Goal: Transaction & Acquisition: Book appointment/travel/reservation

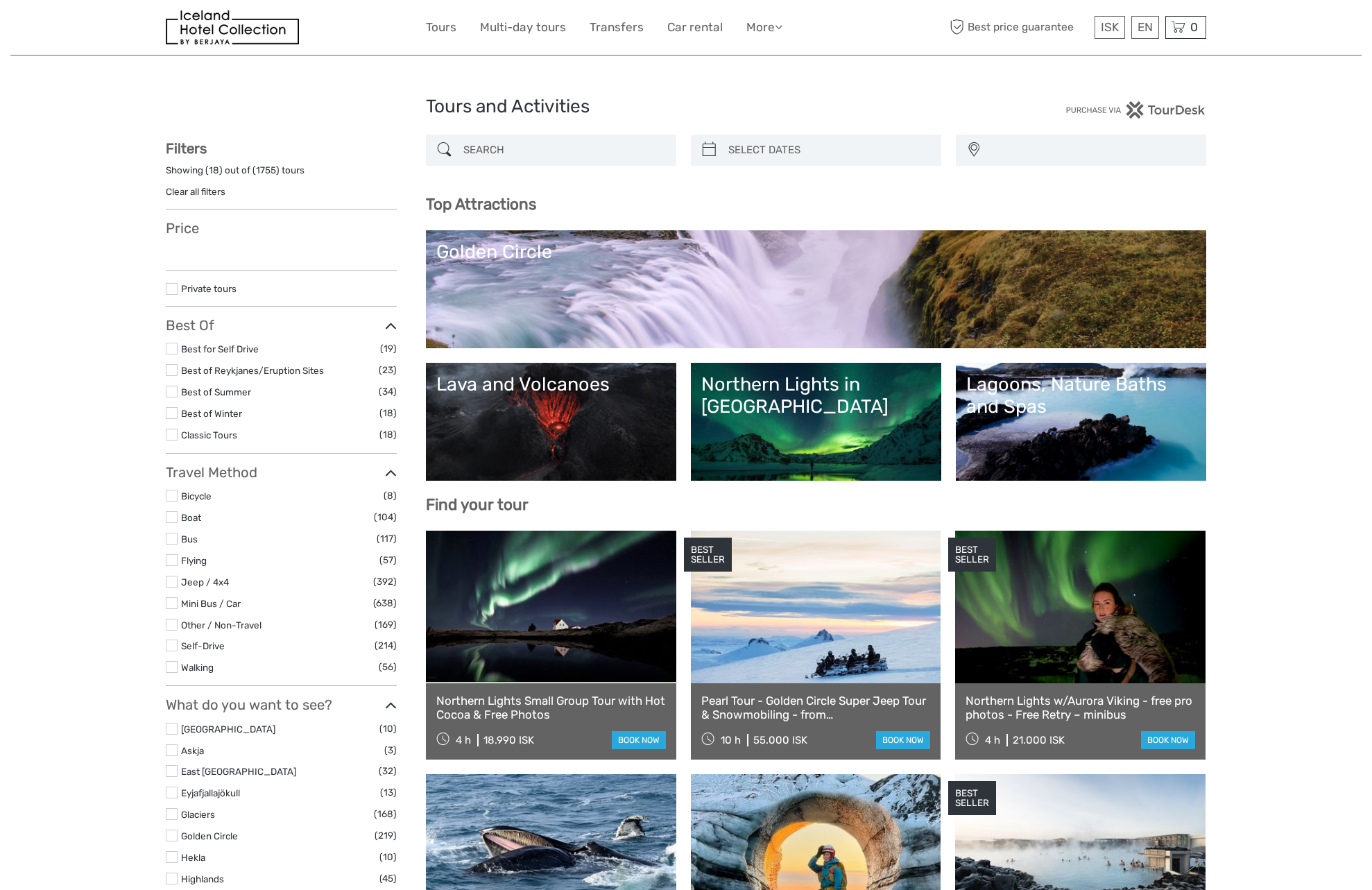
select select
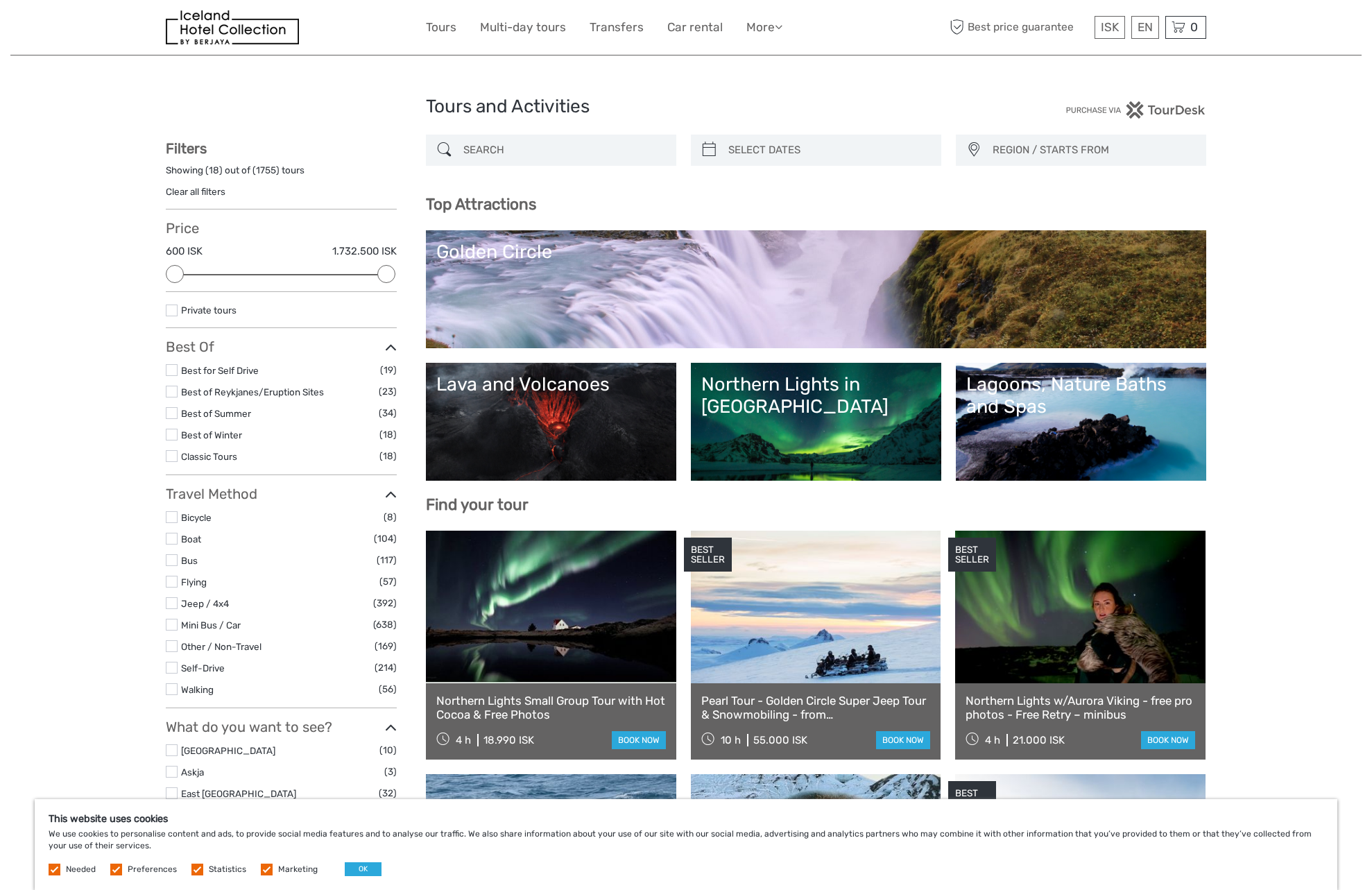
click at [859, 428] on link "Northern Lights in [GEOGRAPHIC_DATA]" at bounding box center [816, 421] width 230 height 97
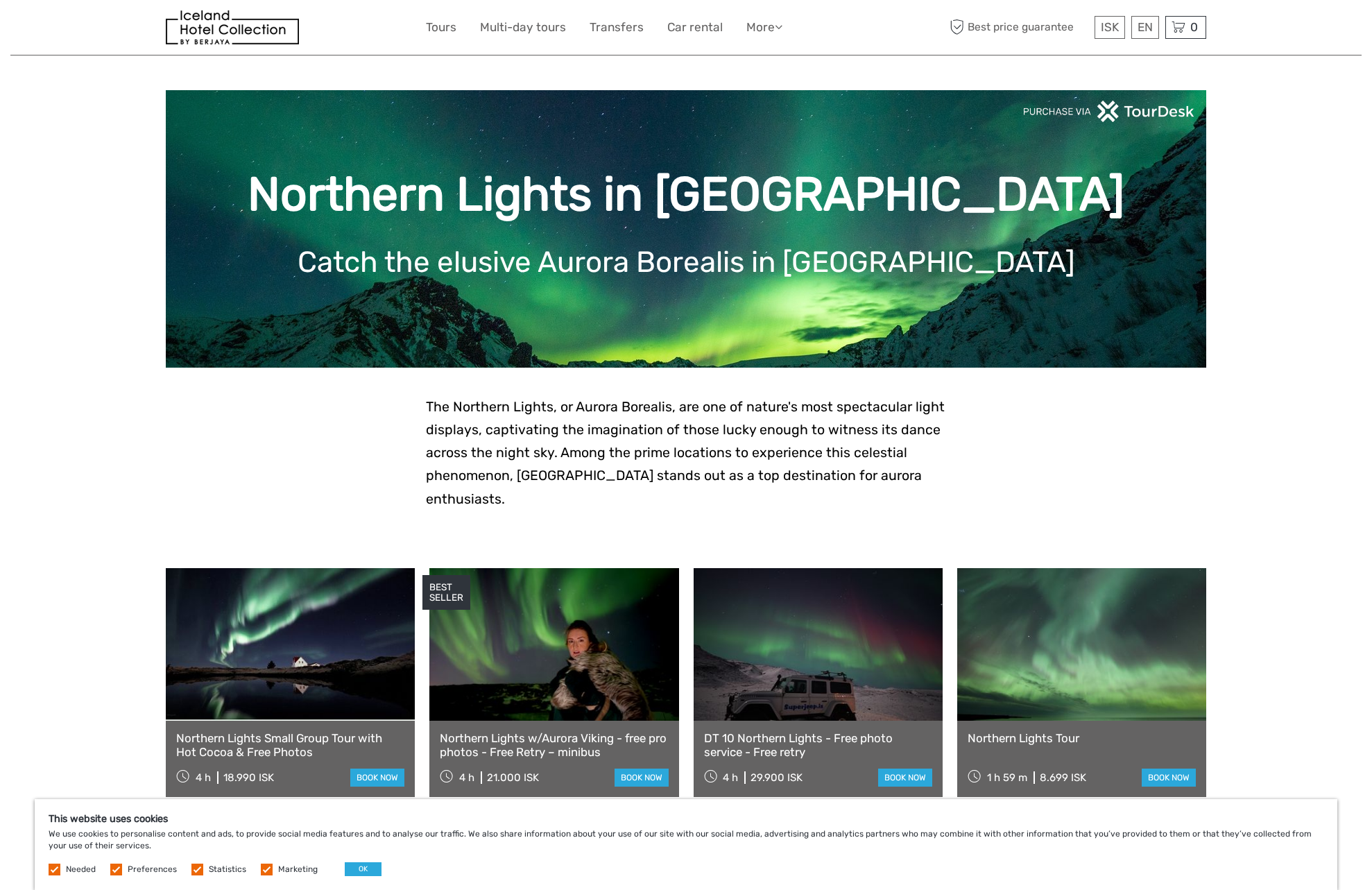
scroll to position [136, 0]
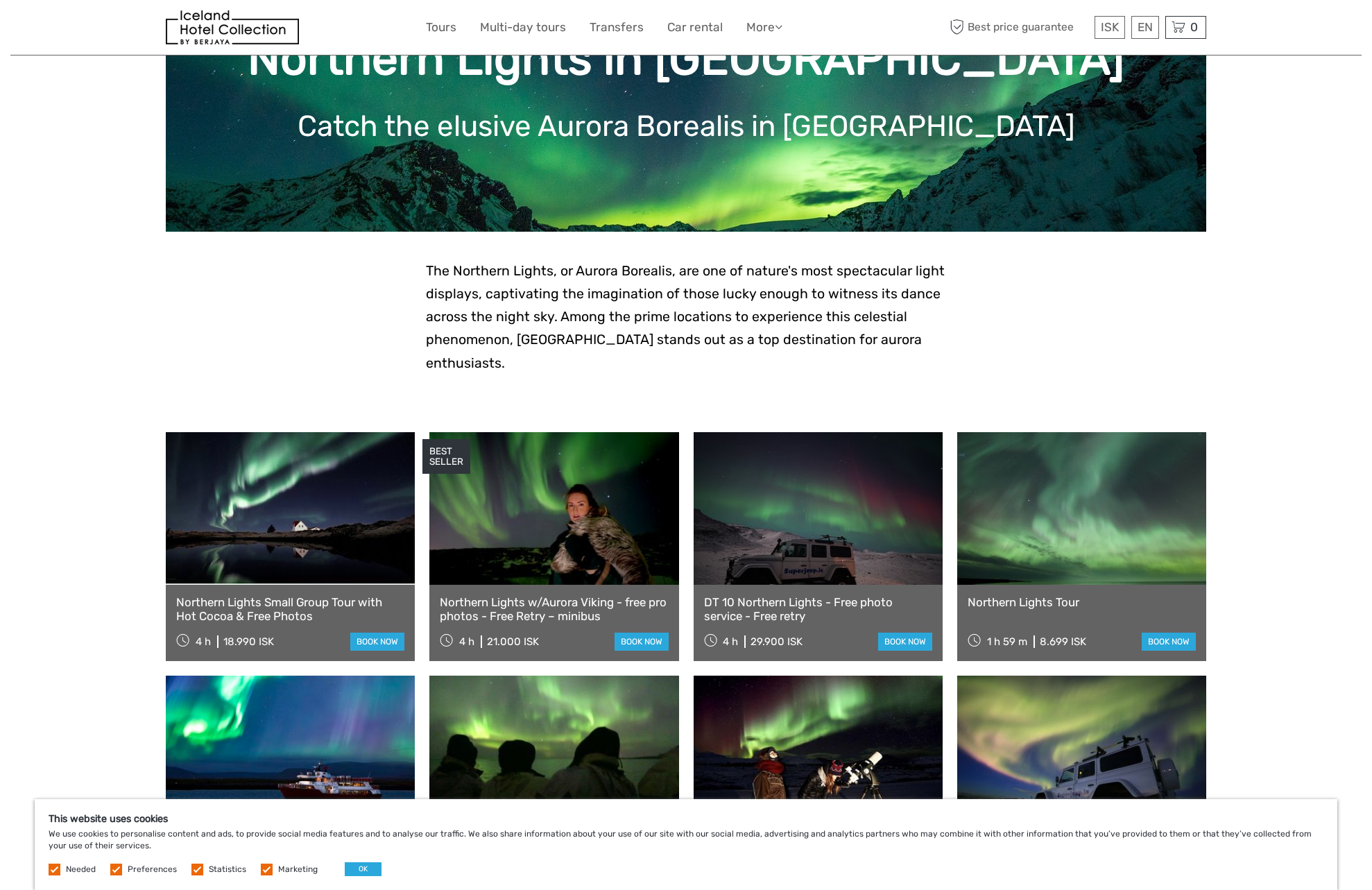
click at [550, 595] on link "Northern Lights w/Aurora Viking - free pro photos - Free Retry – minibus" at bounding box center [554, 610] width 228 height 29
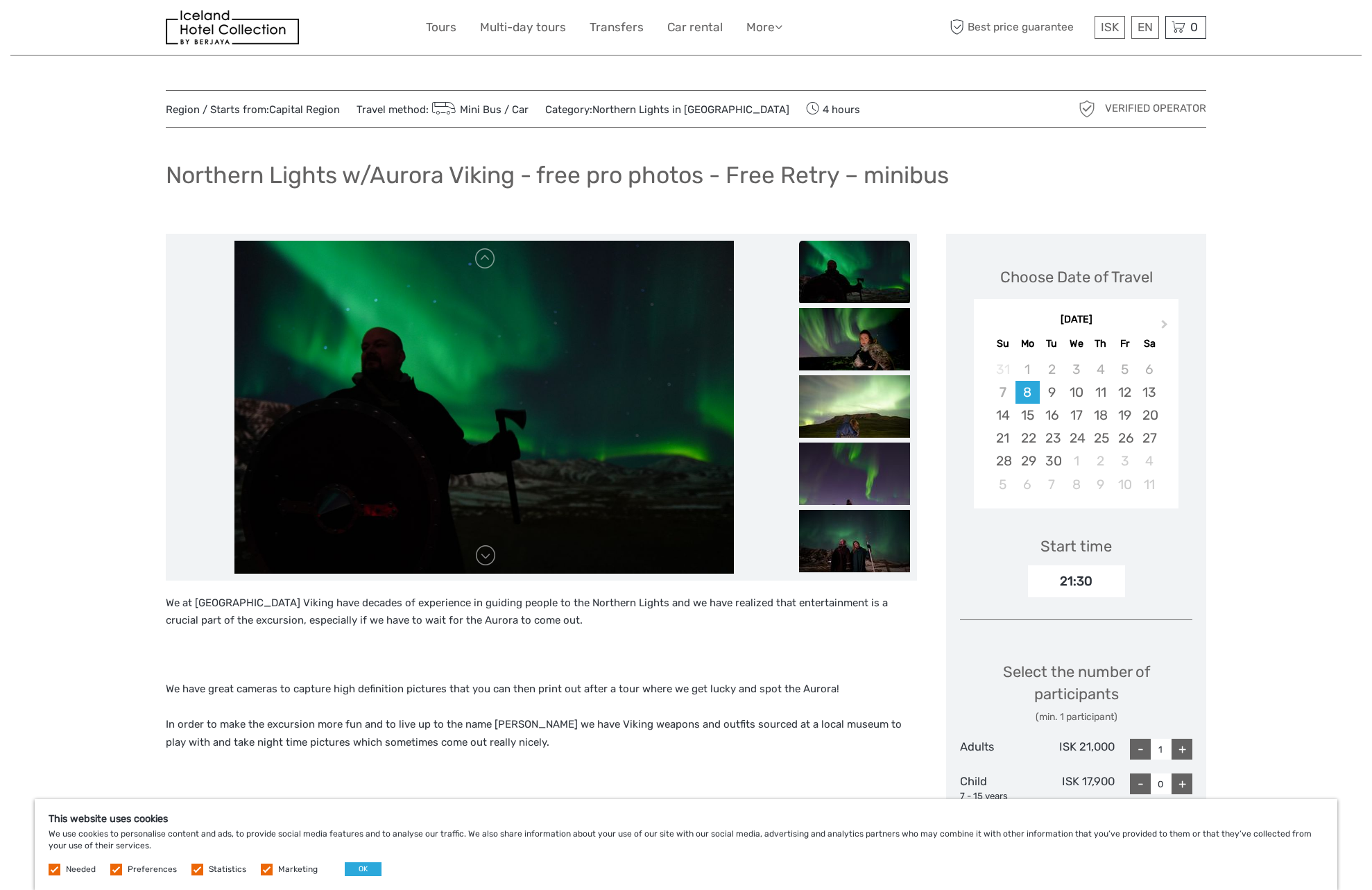
click at [487, 568] on img at bounding box center [484, 407] width 500 height 333
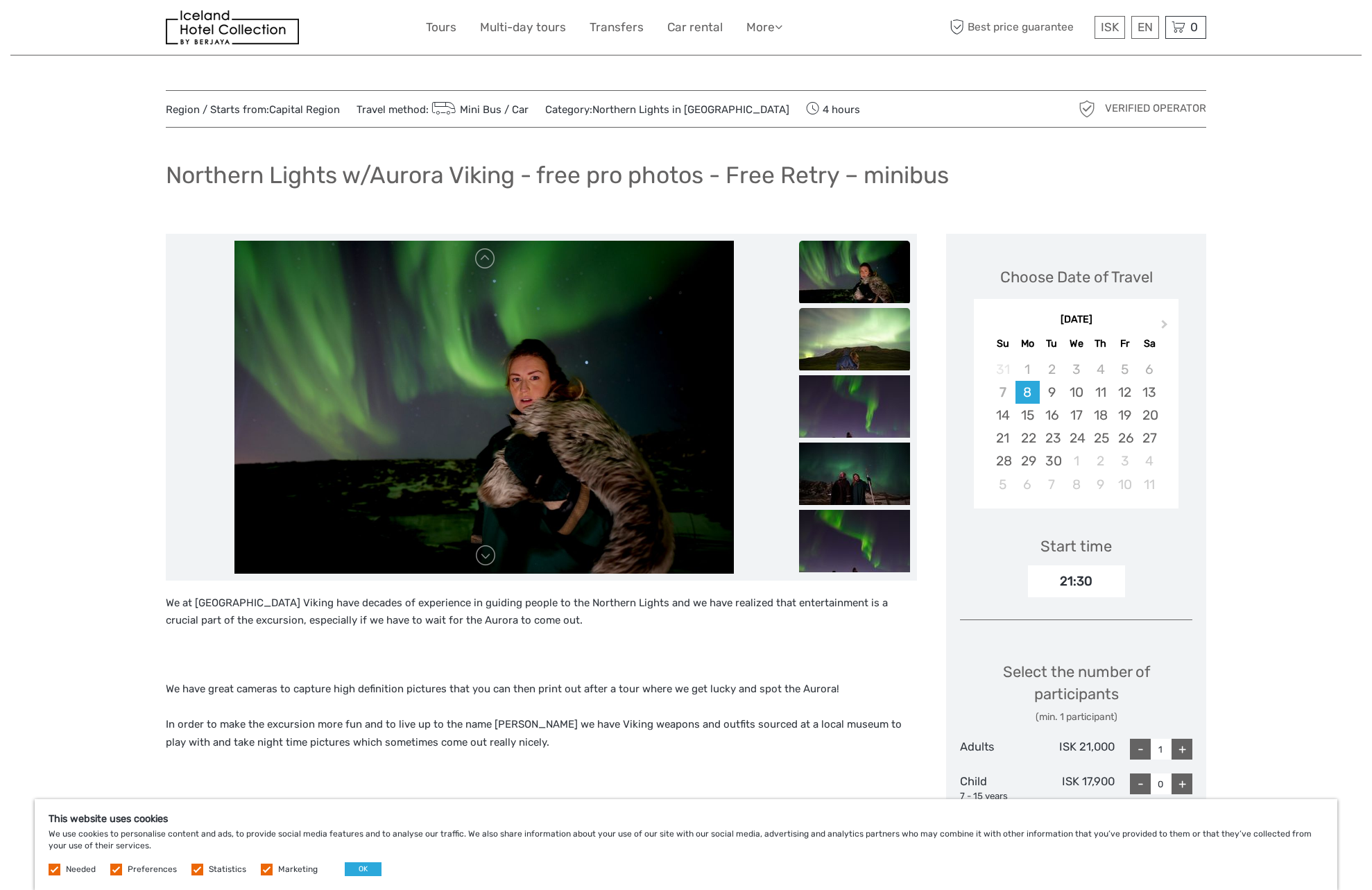
click at [854, 349] on img at bounding box center [854, 339] width 111 height 63
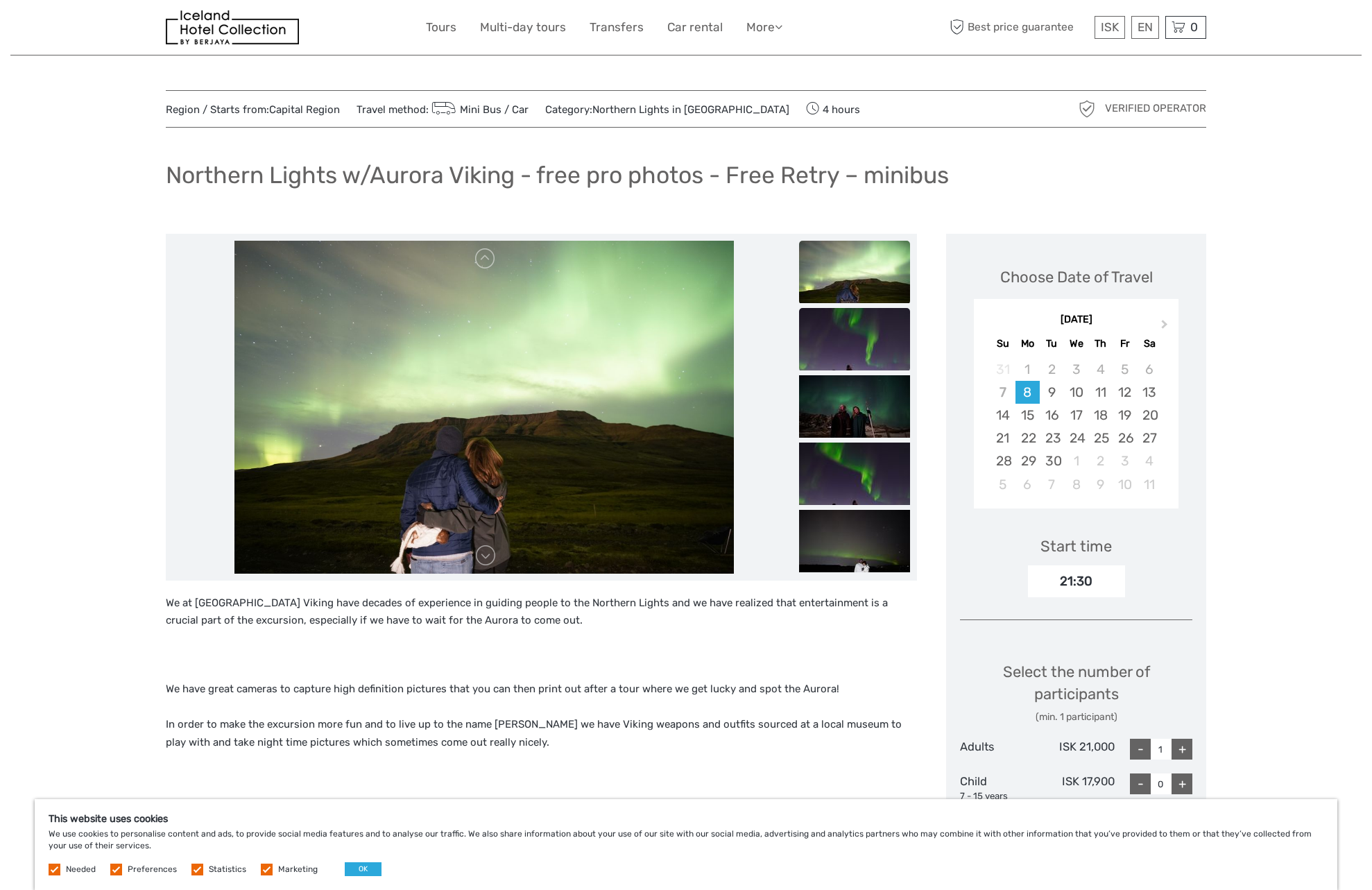
click at [857, 362] on img at bounding box center [854, 339] width 111 height 63
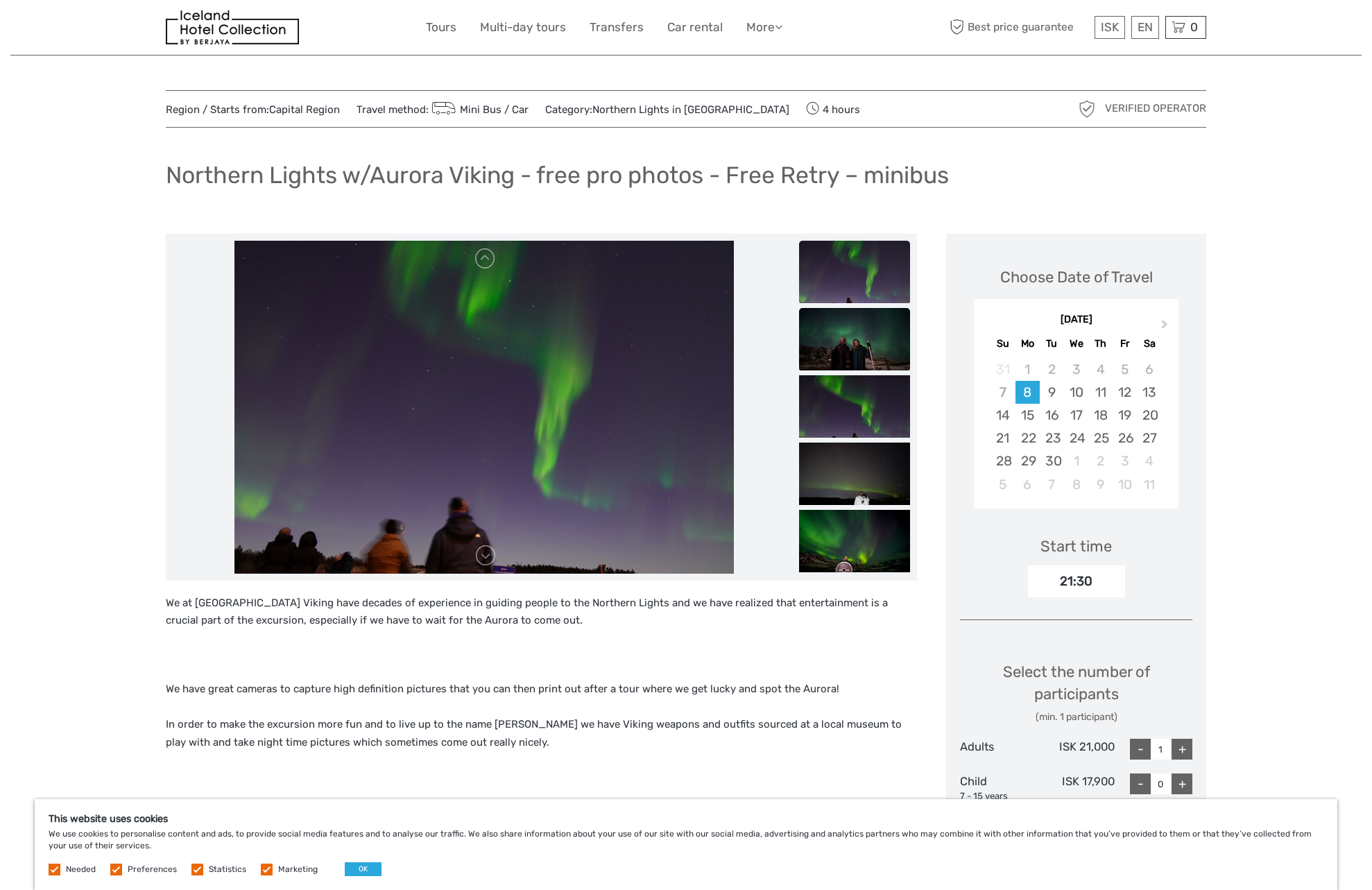
click at [857, 347] on img at bounding box center [854, 339] width 111 height 63
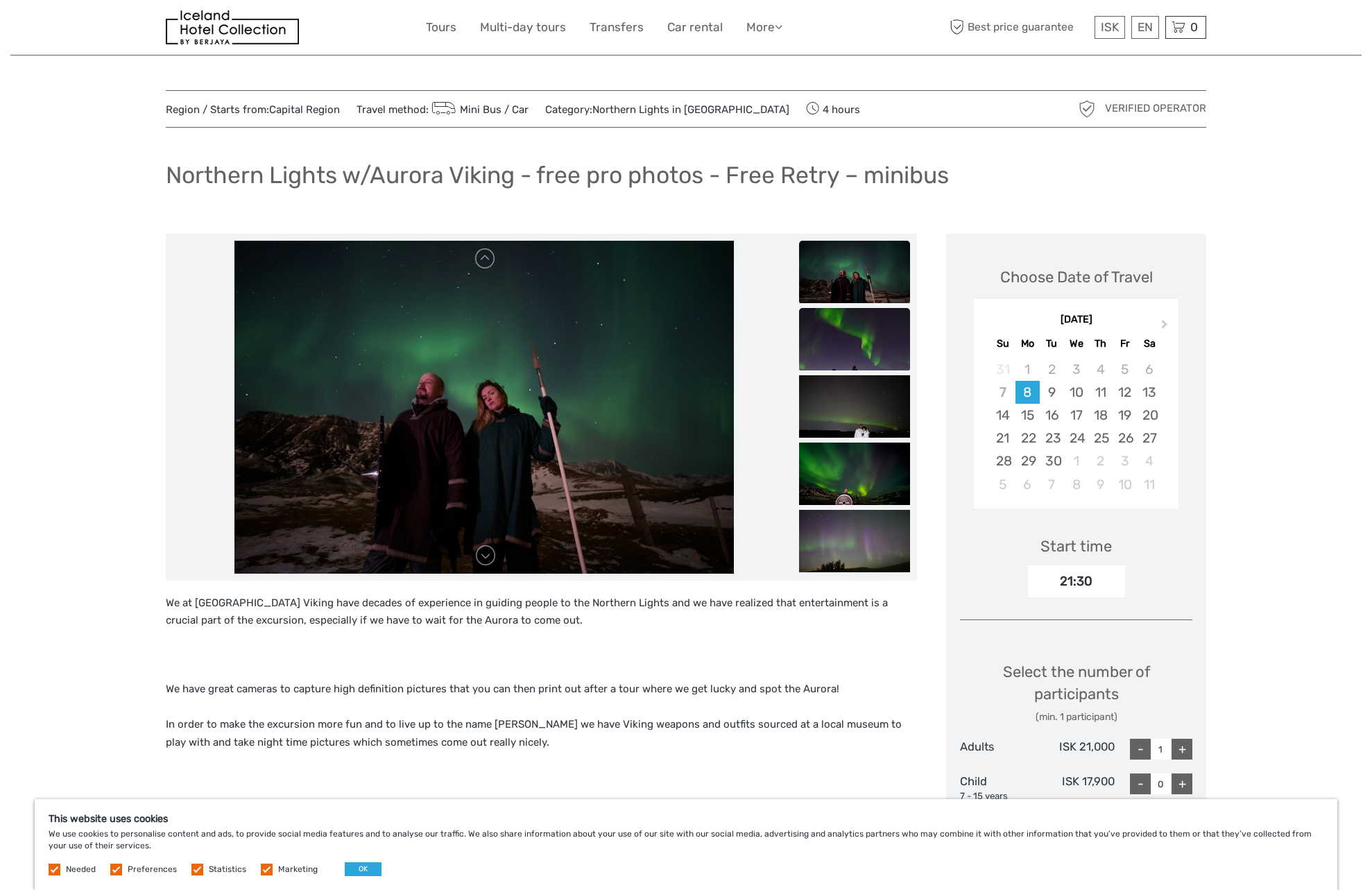
click at [859, 351] on img at bounding box center [854, 339] width 111 height 63
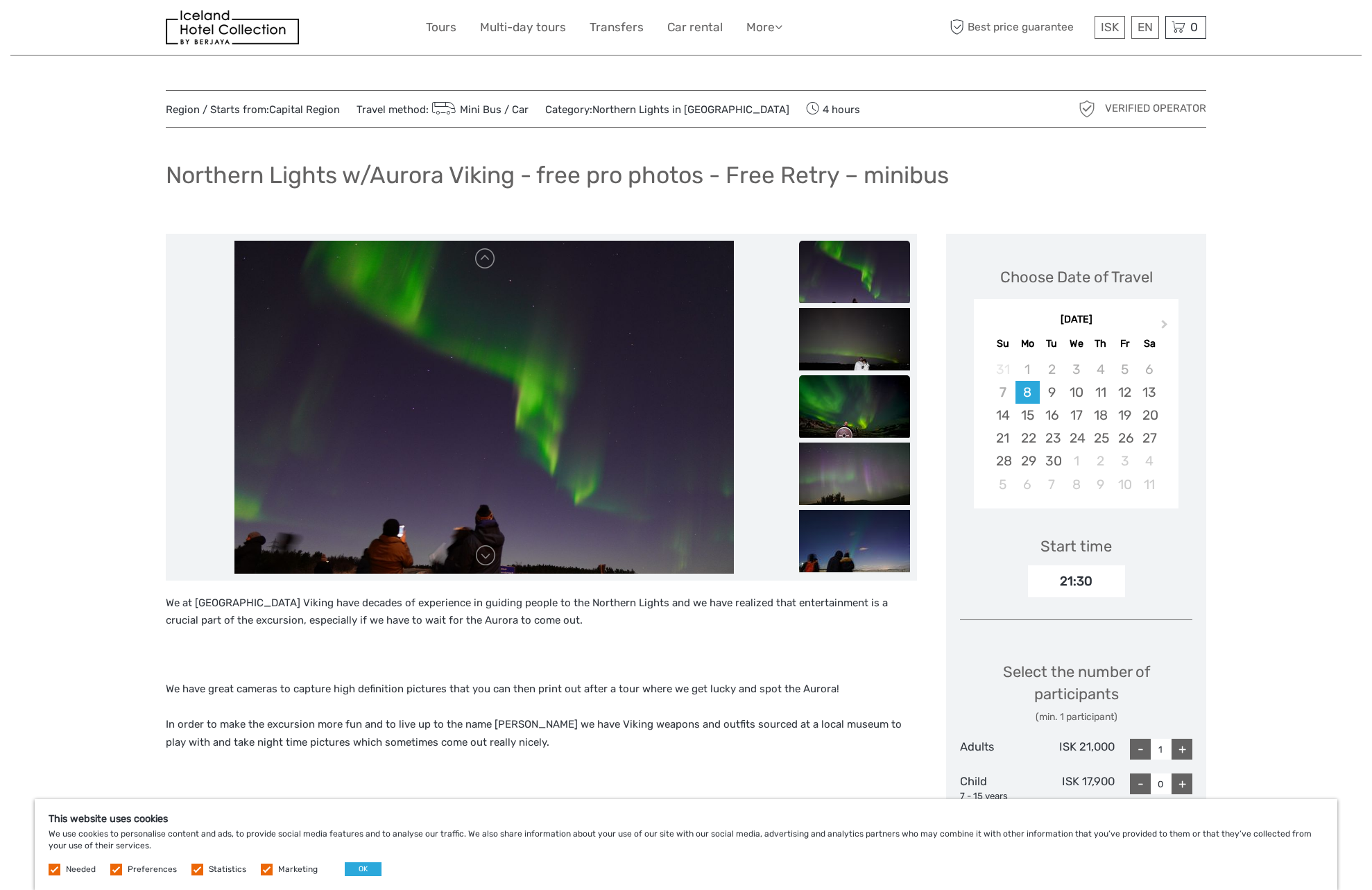
click at [860, 384] on img at bounding box center [854, 406] width 111 height 63
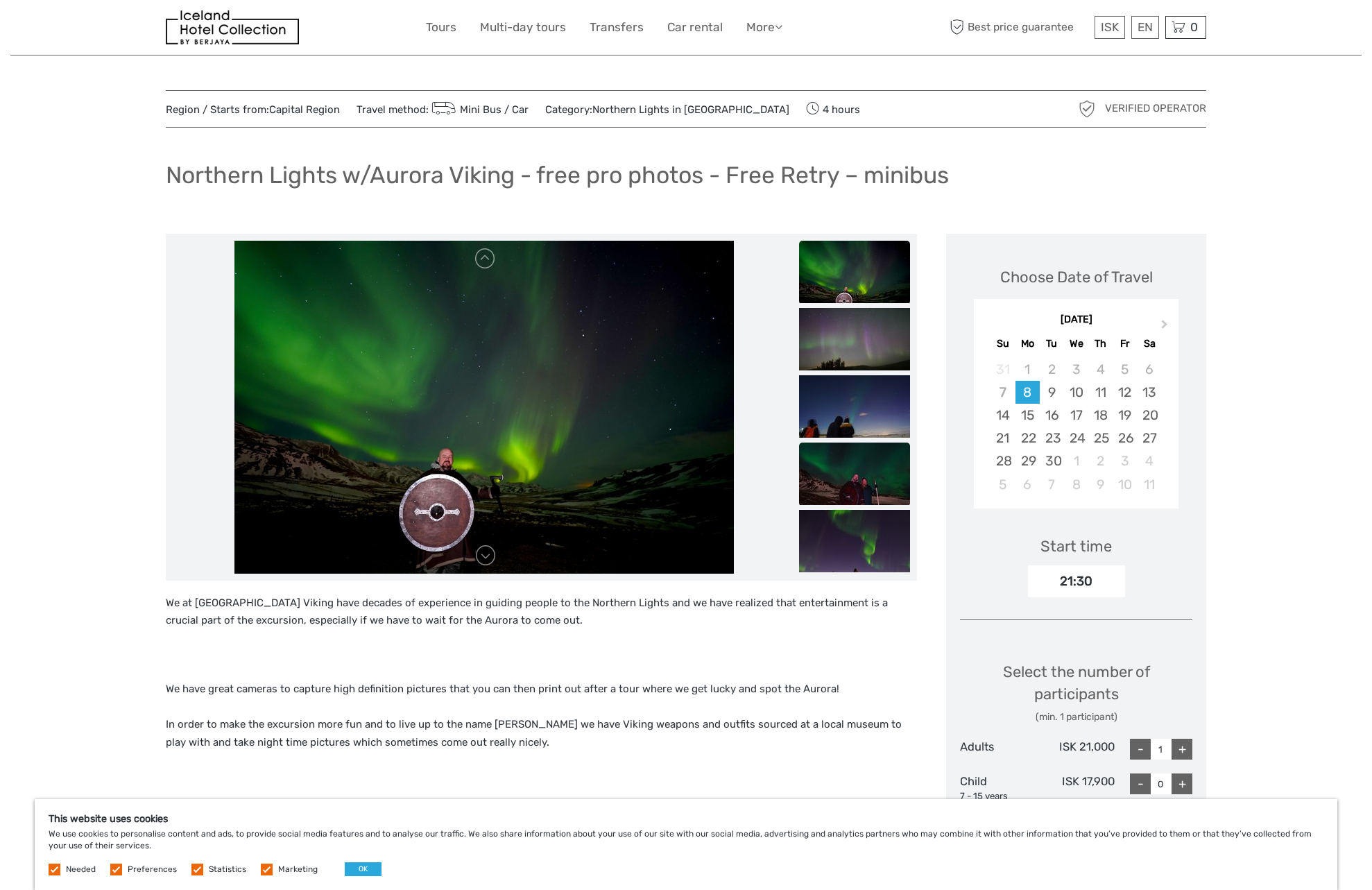
click at [861, 461] on img at bounding box center [854, 473] width 111 height 63
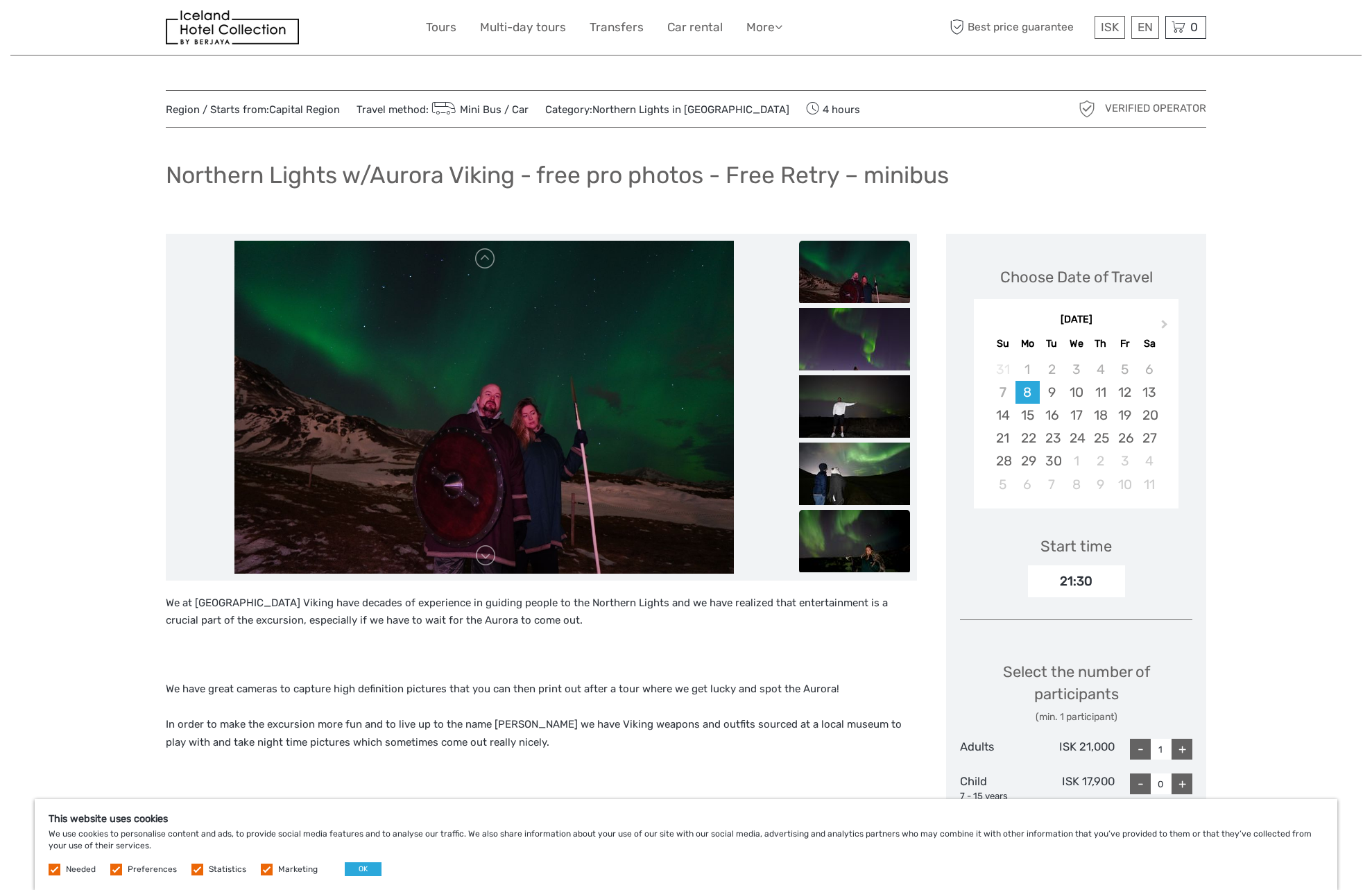
click at [868, 510] on img at bounding box center [854, 541] width 111 height 63
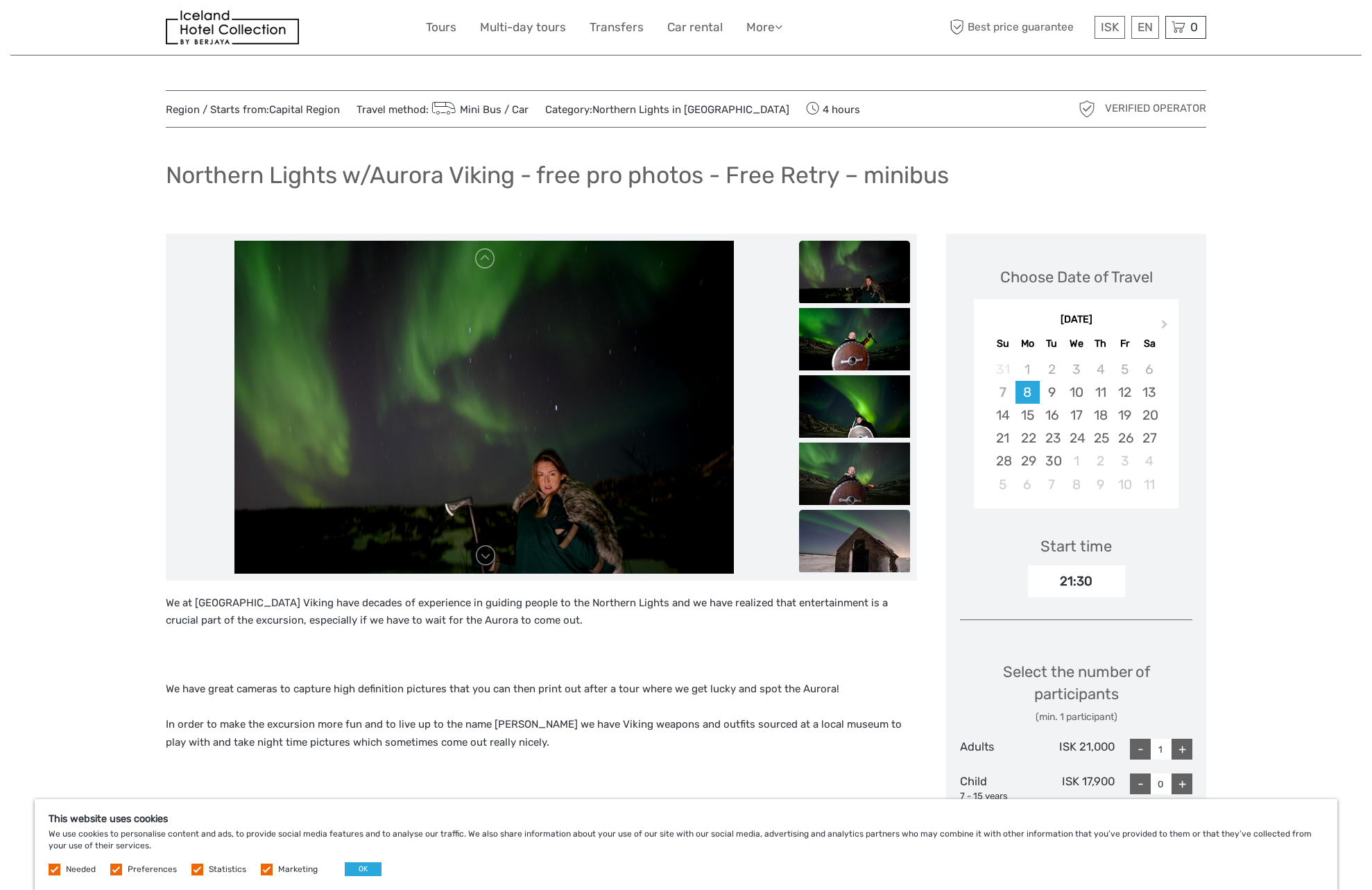
click at [866, 528] on img at bounding box center [854, 541] width 111 height 63
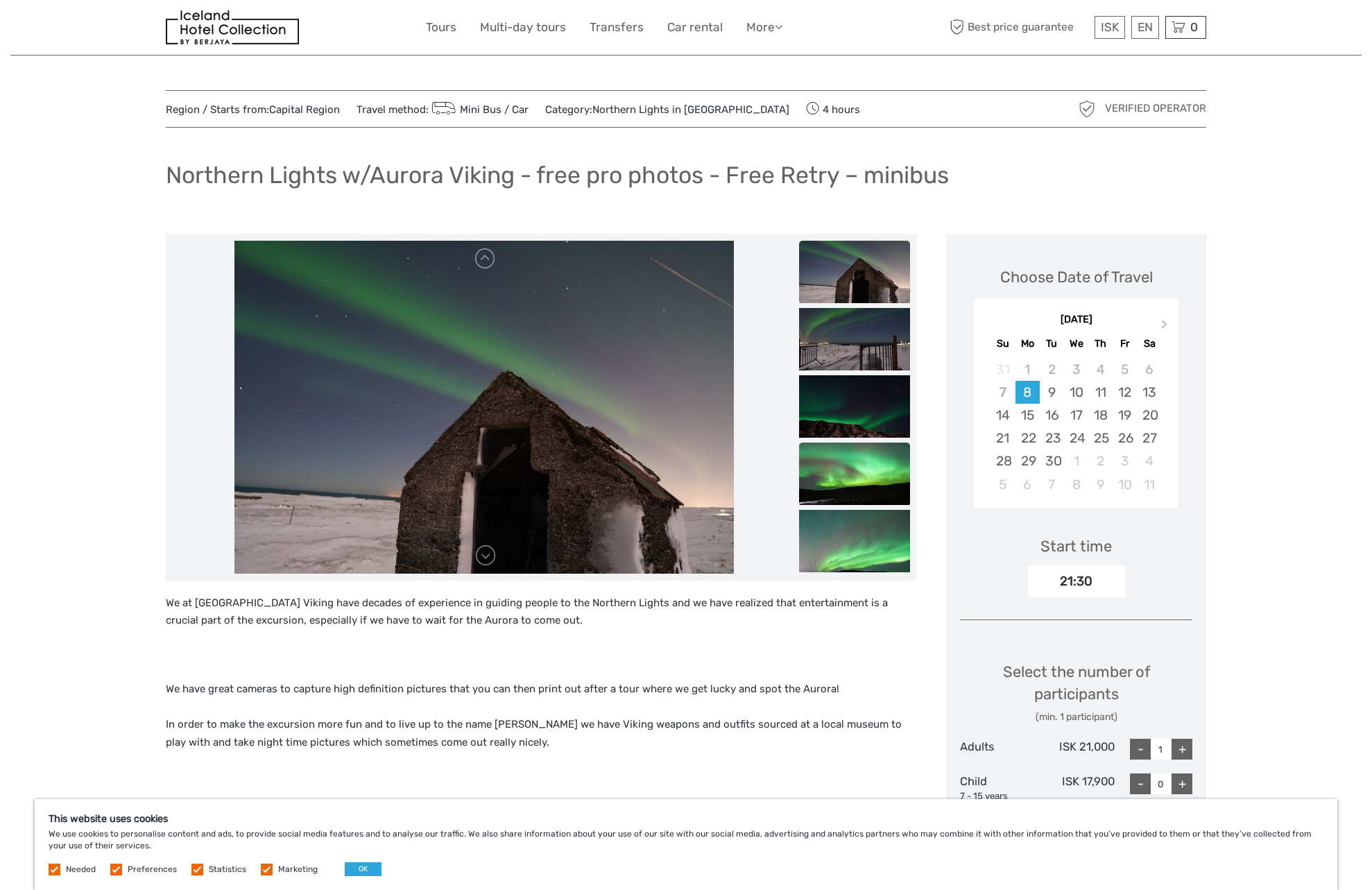
click at [860, 492] on img at bounding box center [854, 473] width 111 height 63
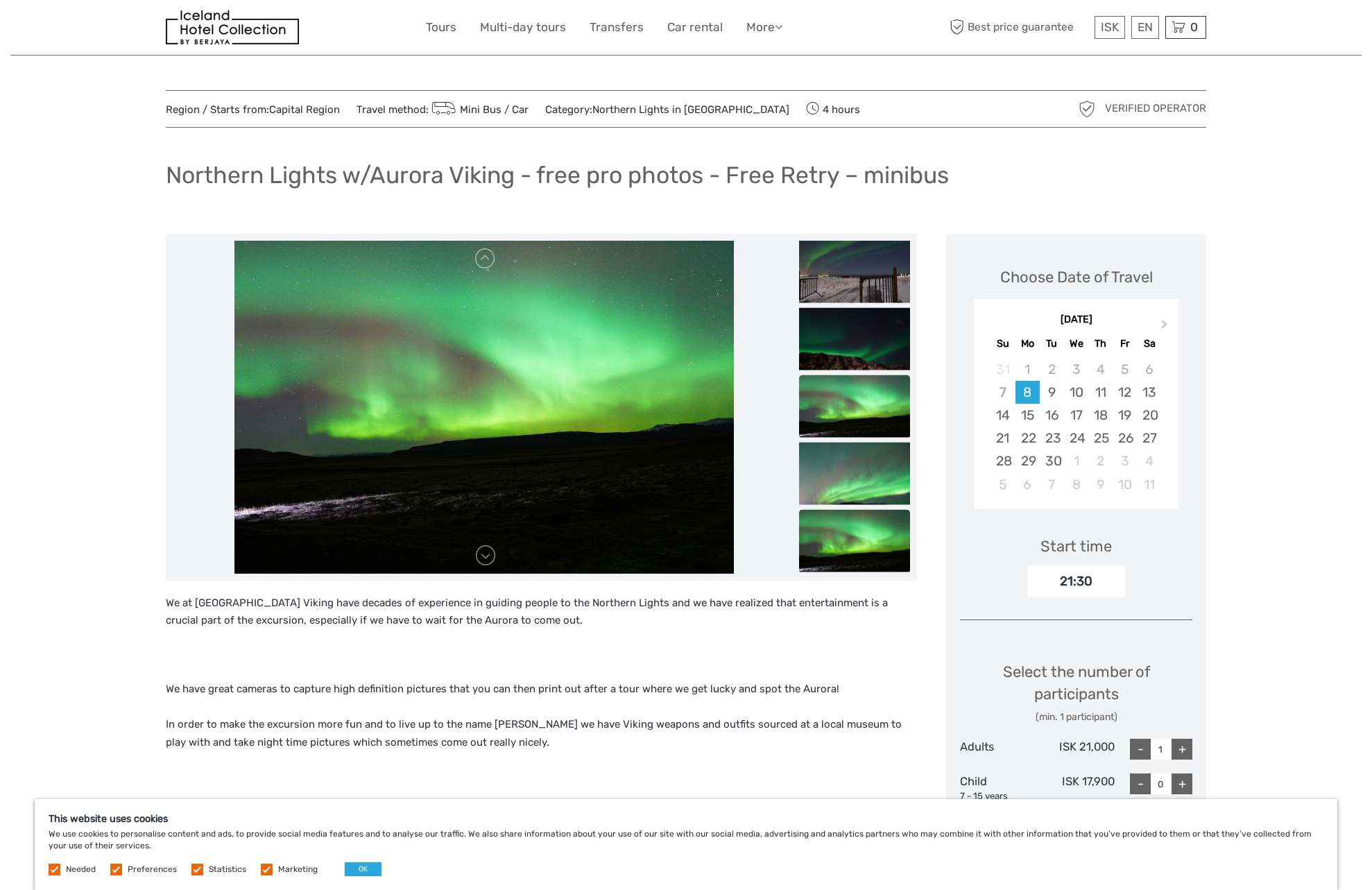
click at [863, 517] on img at bounding box center [854, 540] width 111 height 63
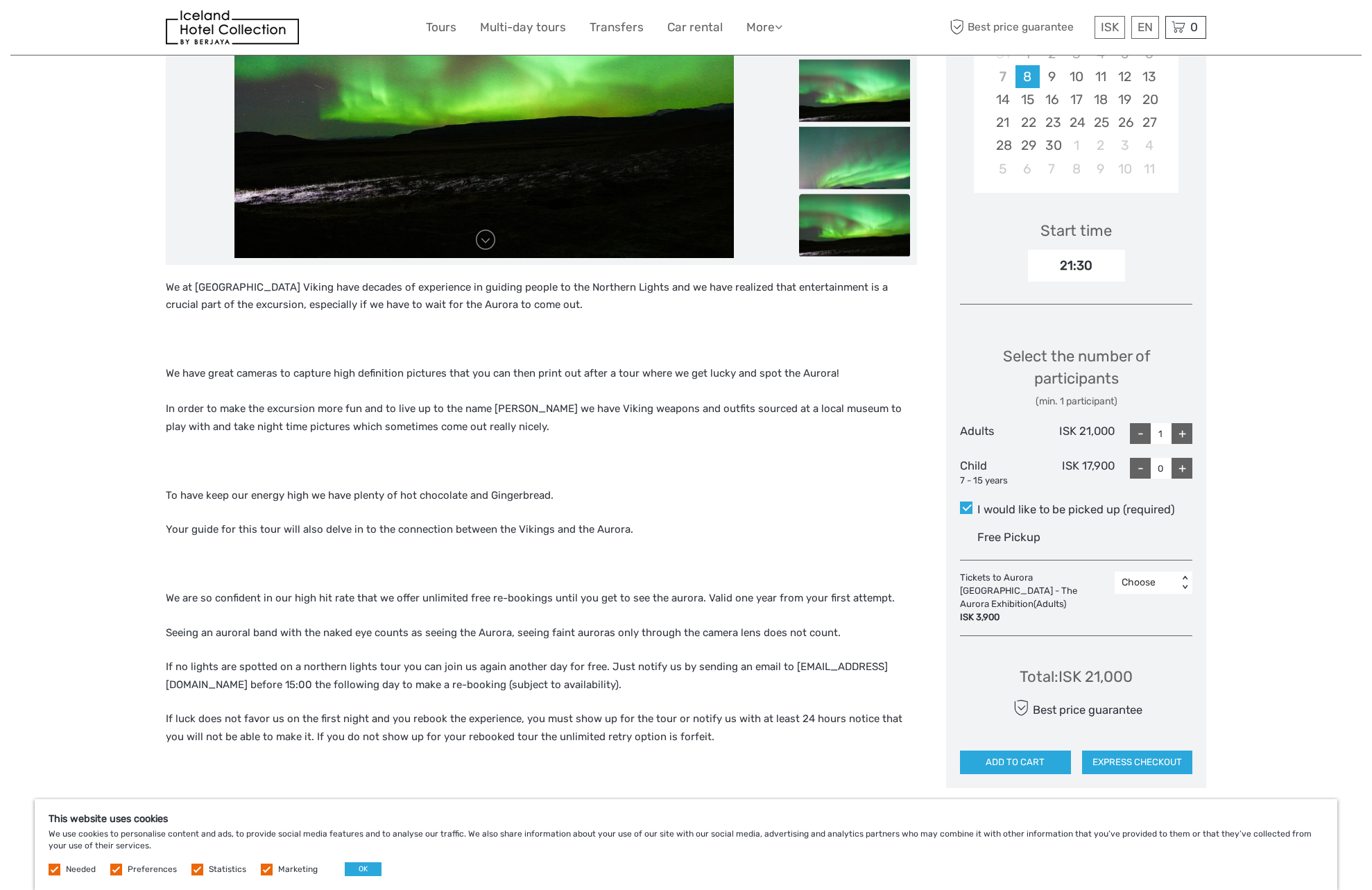
scroll to position [335, 0]
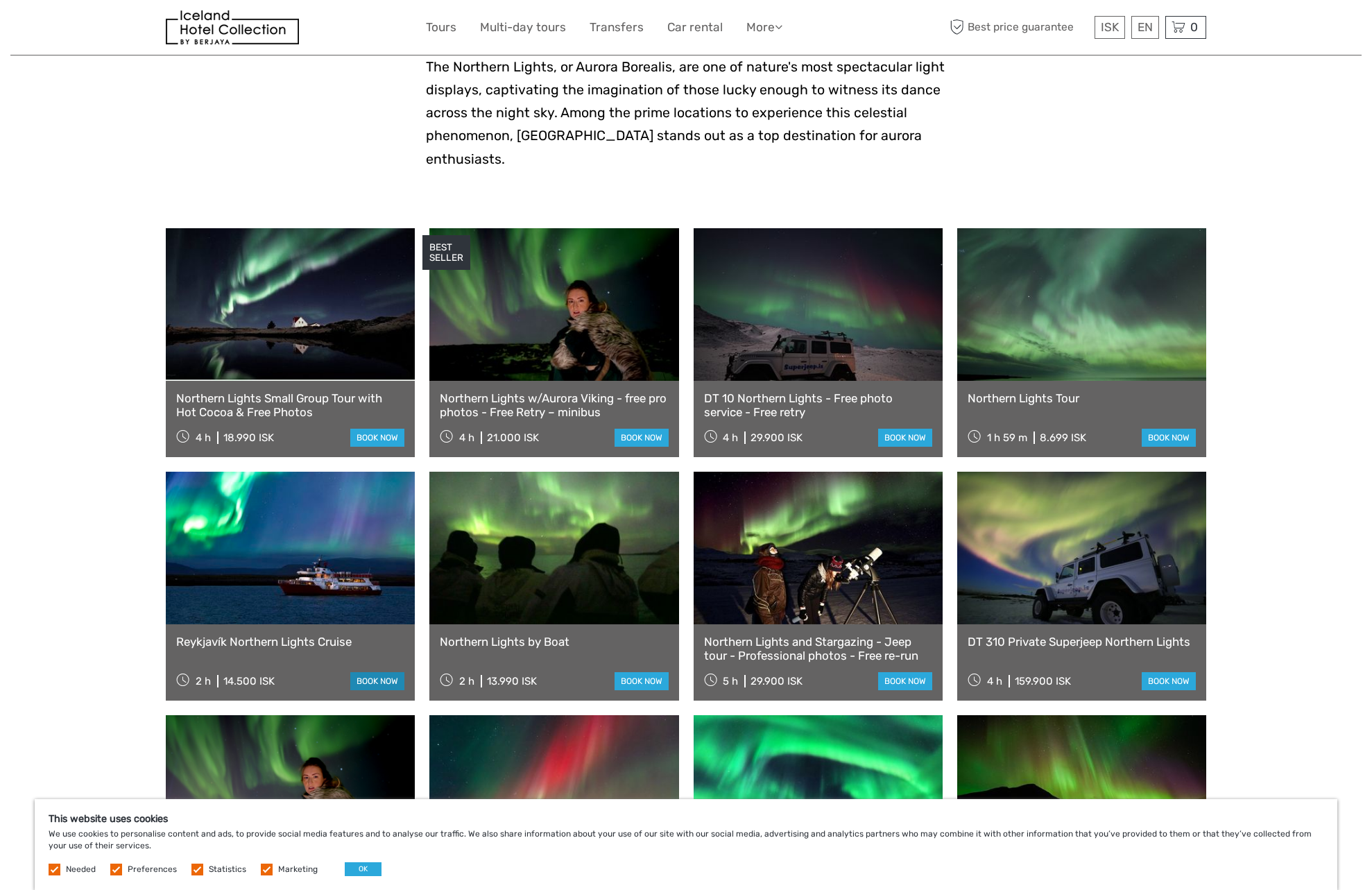
scroll to position [368, 0]
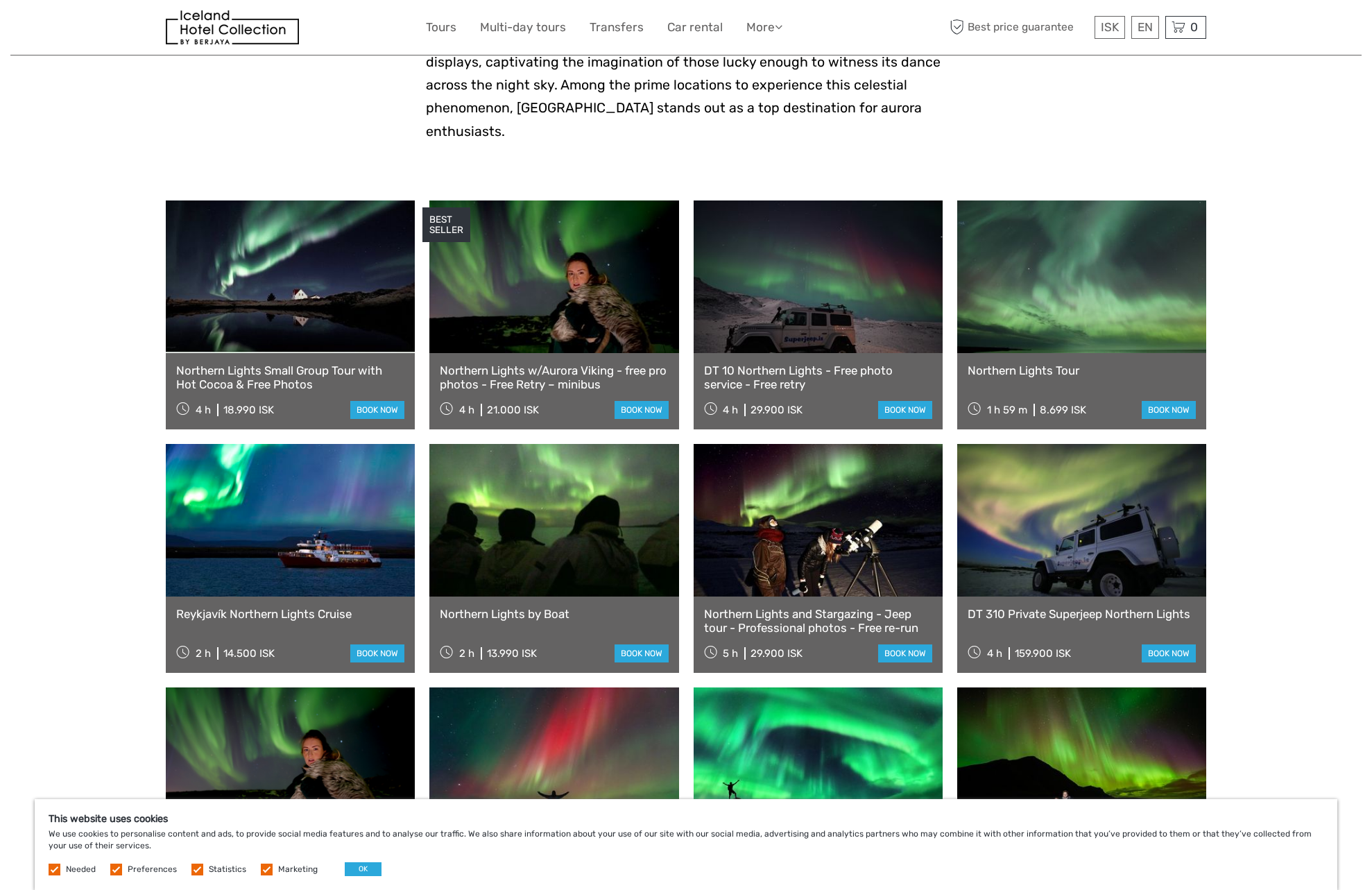
click at [317, 607] on link "Reykjavík Northern Lights Cruise" at bounding box center [290, 614] width 228 height 14
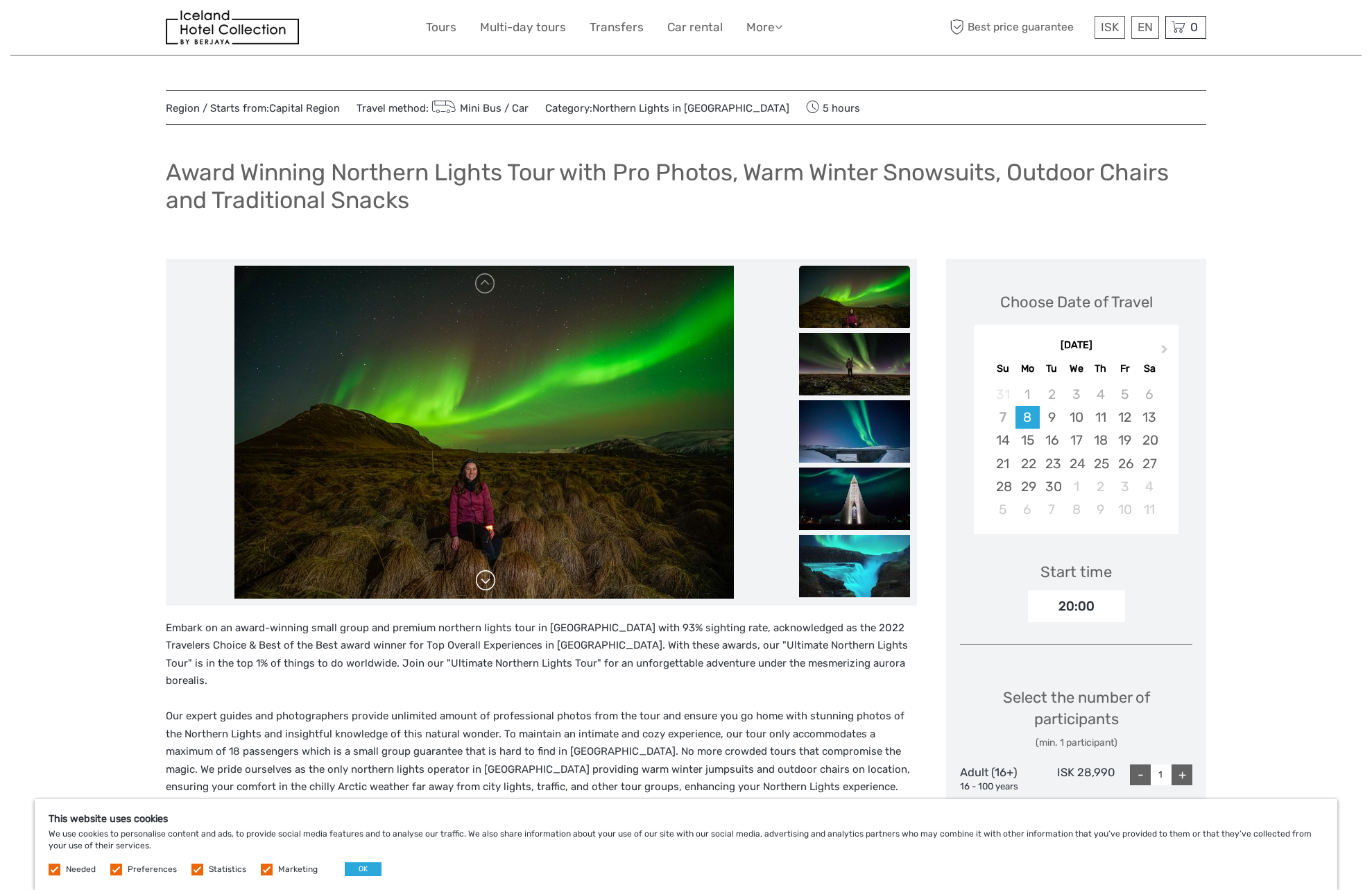
click at [487, 589] on link at bounding box center [485, 580] width 22 height 22
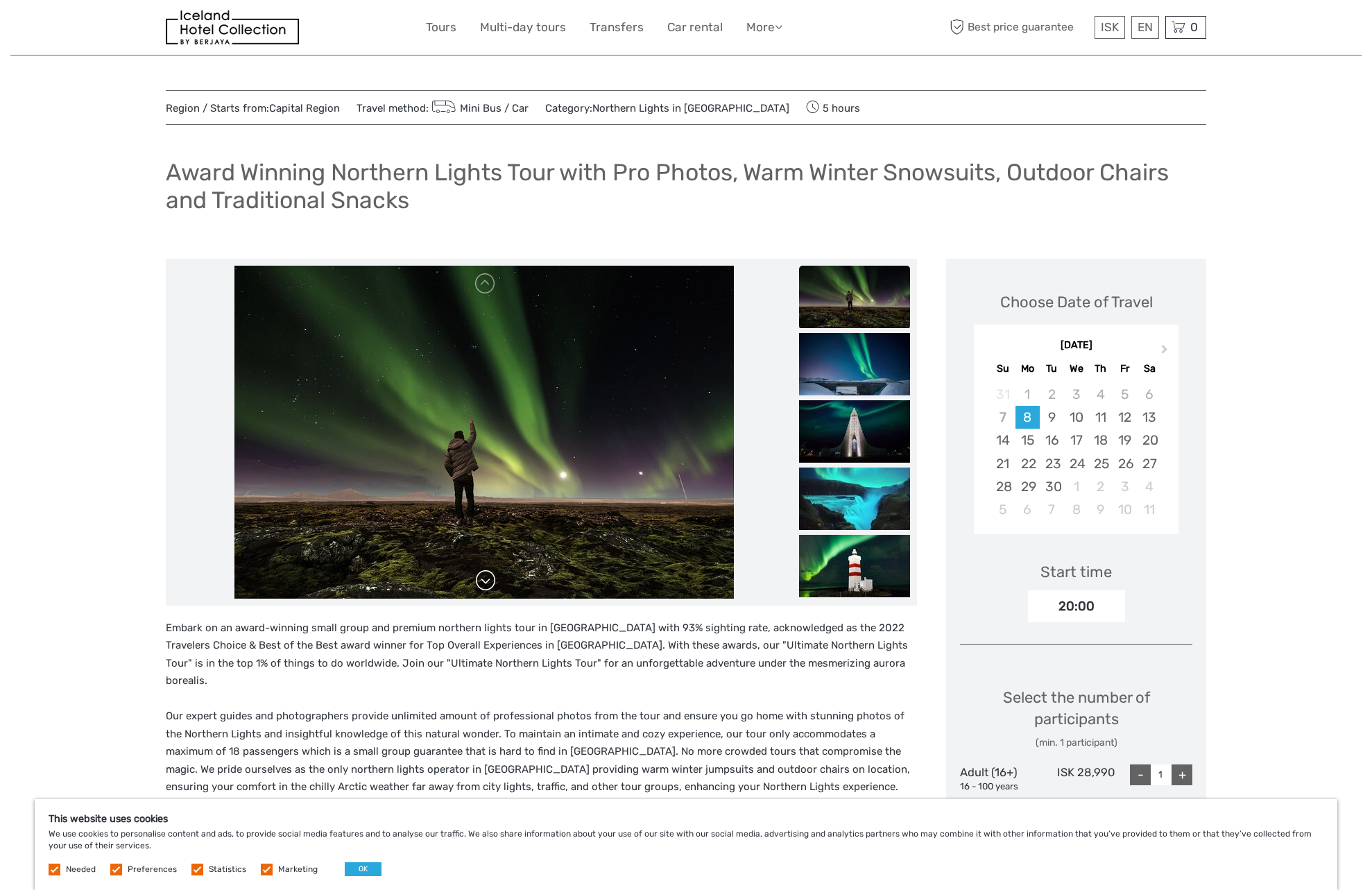
click at [487, 589] on link at bounding box center [485, 580] width 22 height 22
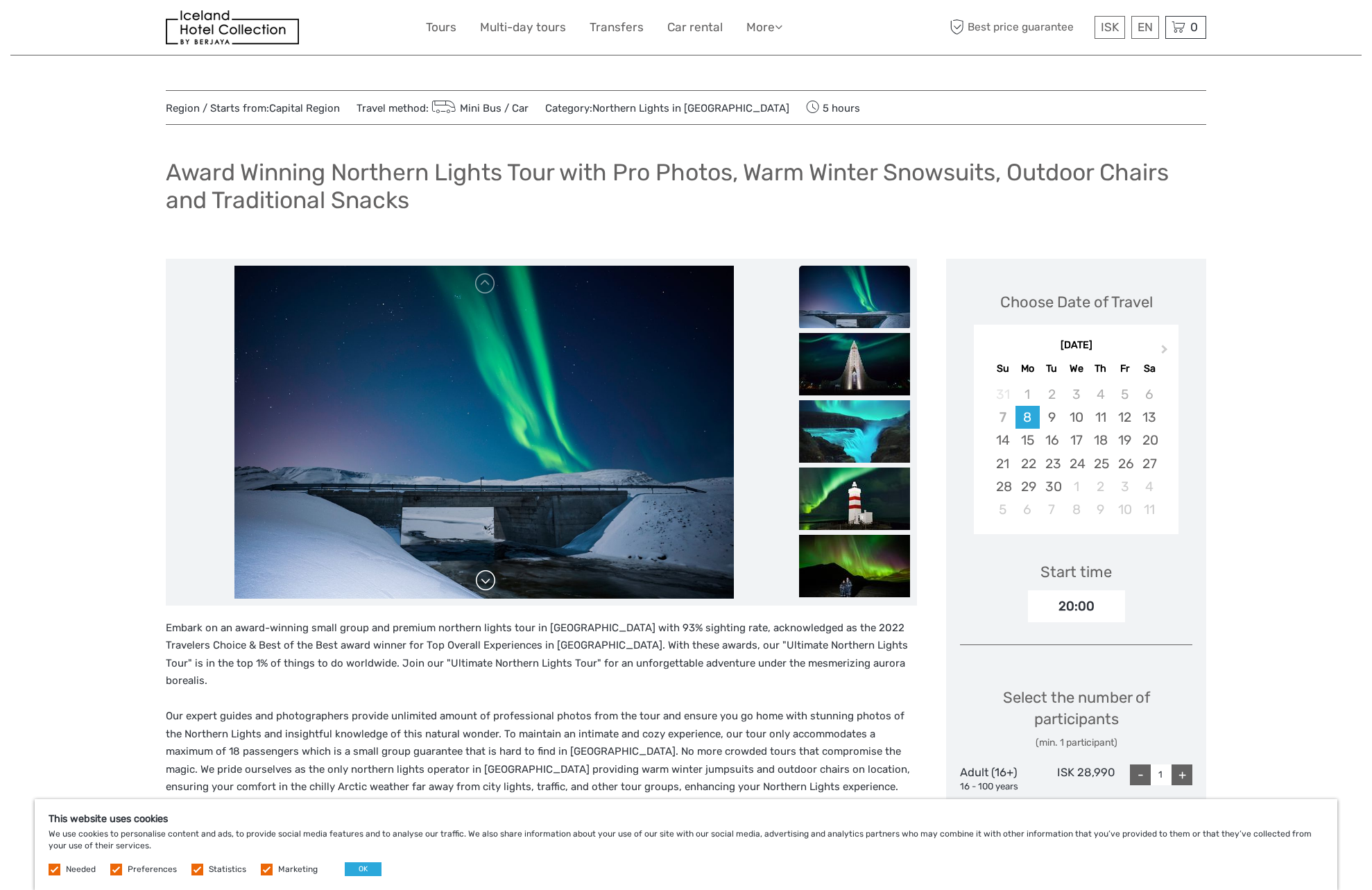
click at [487, 589] on link at bounding box center [485, 580] width 22 height 22
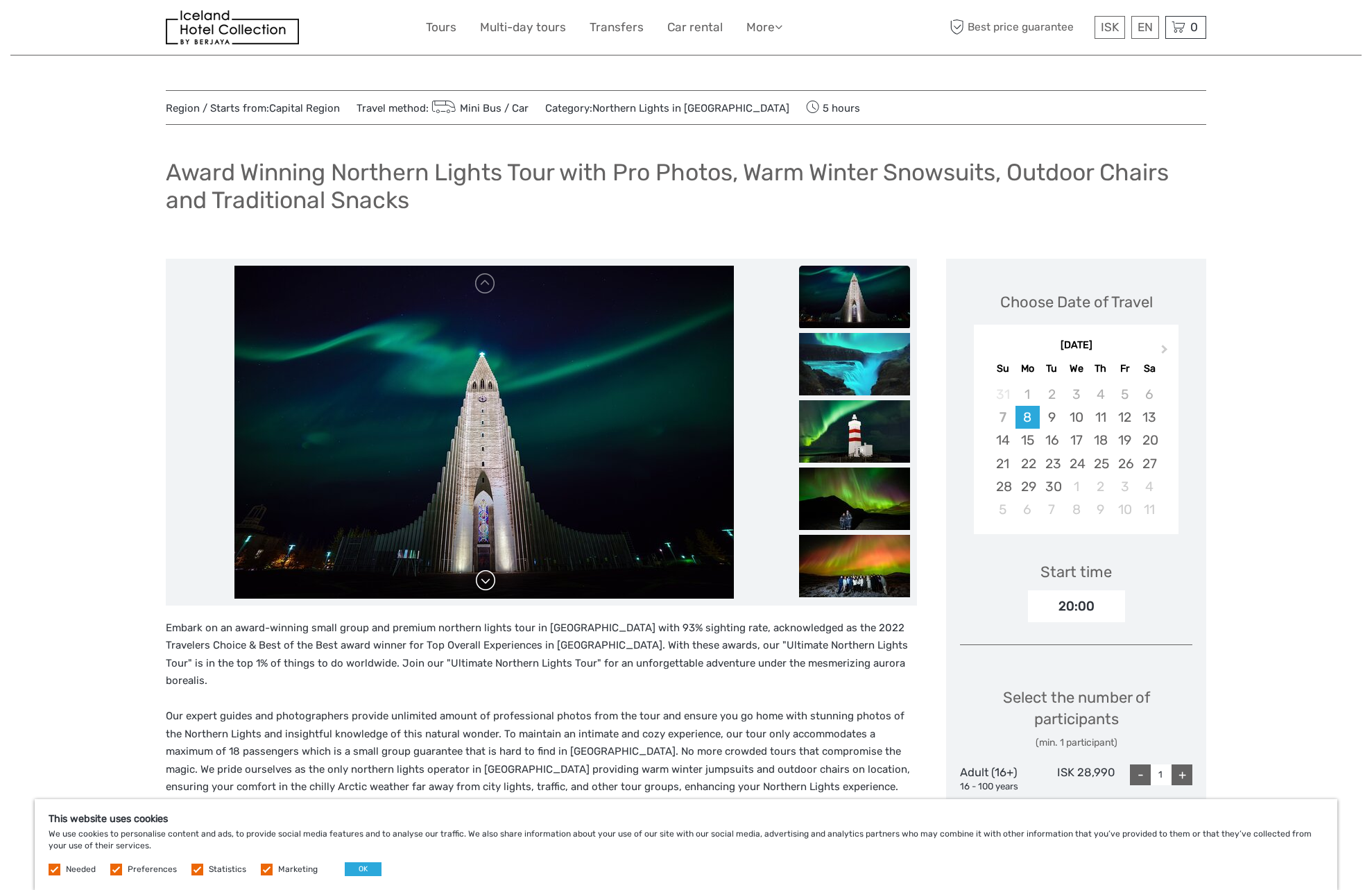
click at [487, 589] on link at bounding box center [485, 580] width 22 height 22
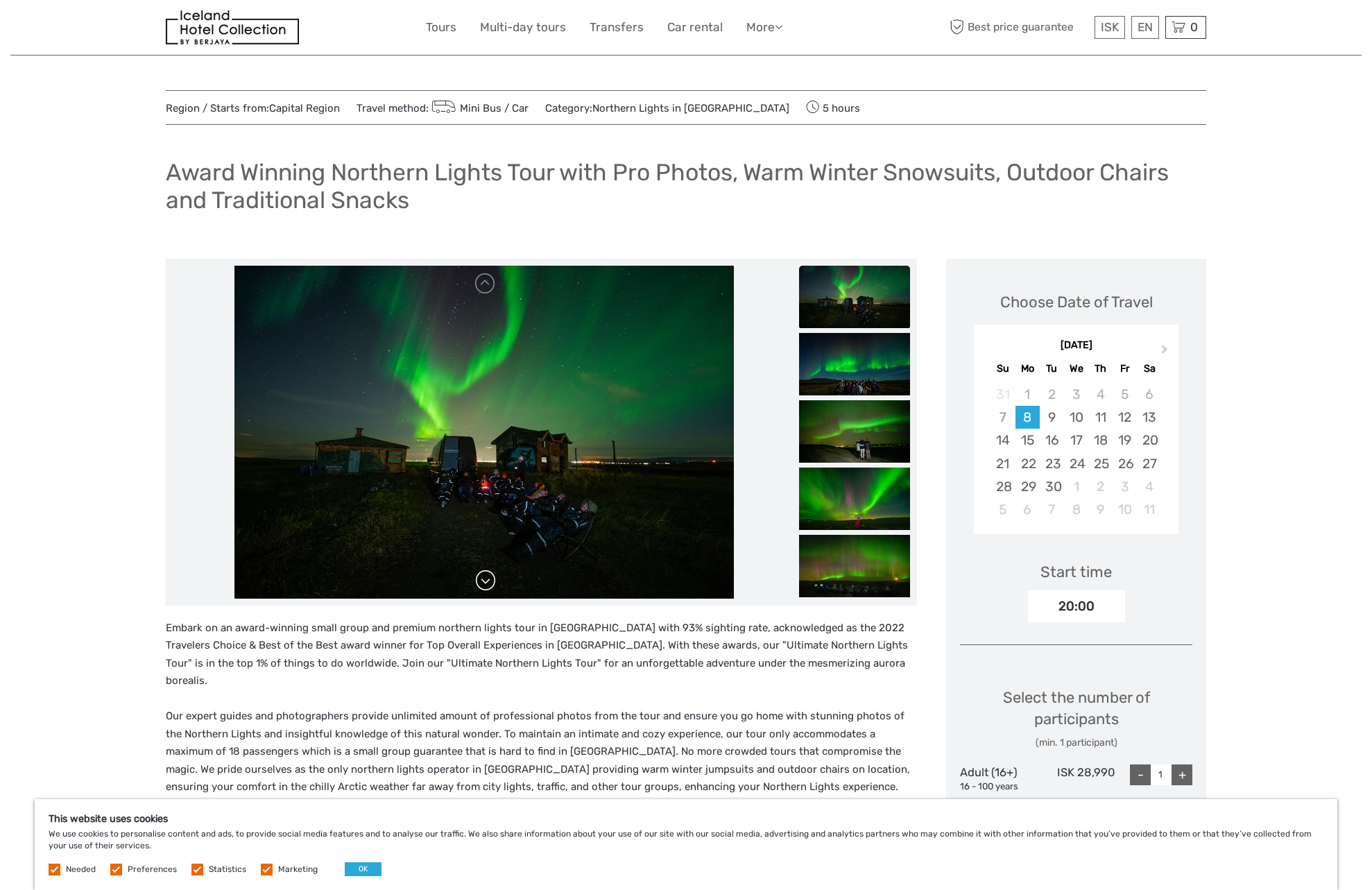
click at [487, 586] on link at bounding box center [485, 580] width 22 height 22
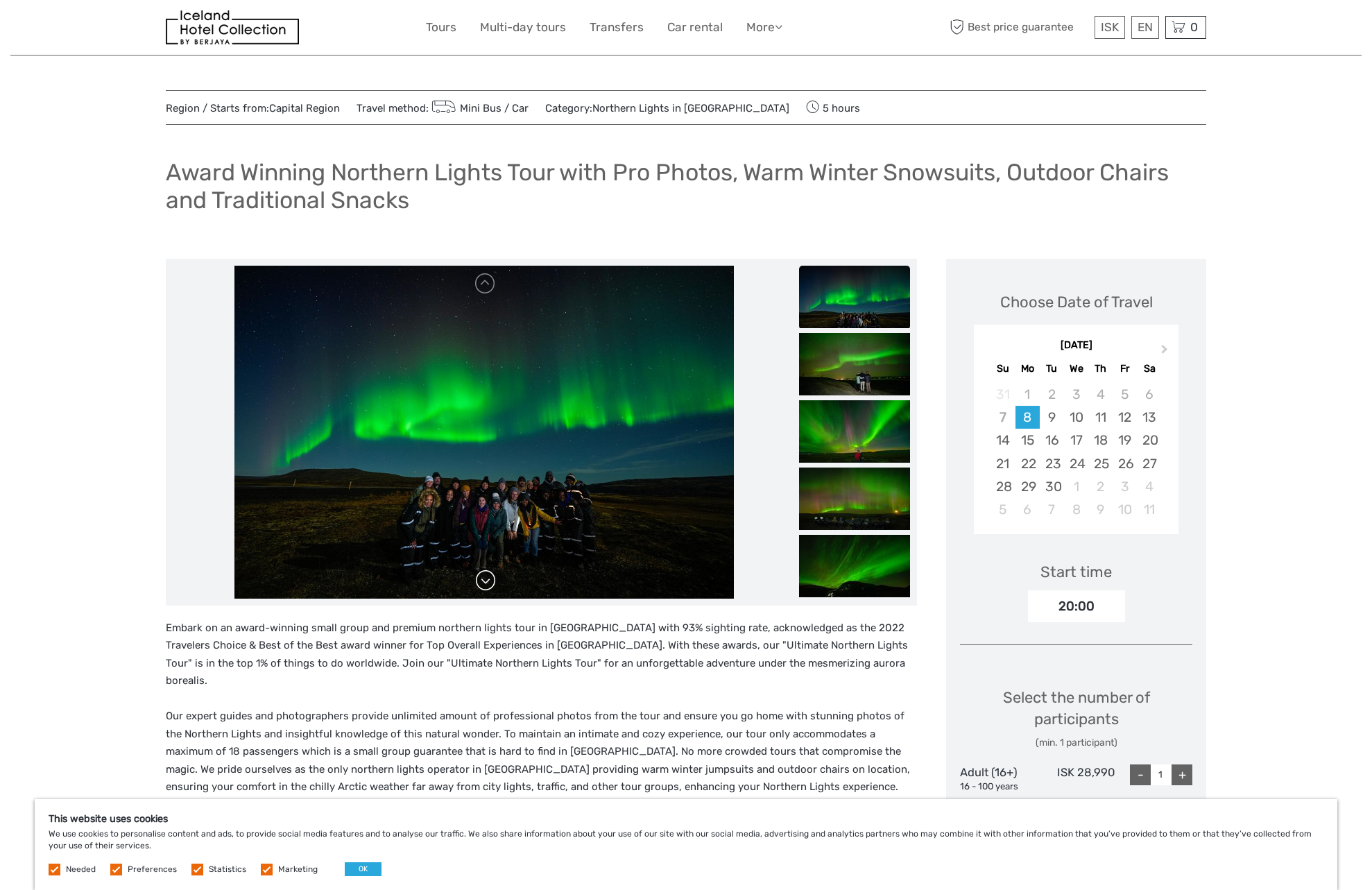
click at [487, 586] on link at bounding box center [485, 580] width 22 height 22
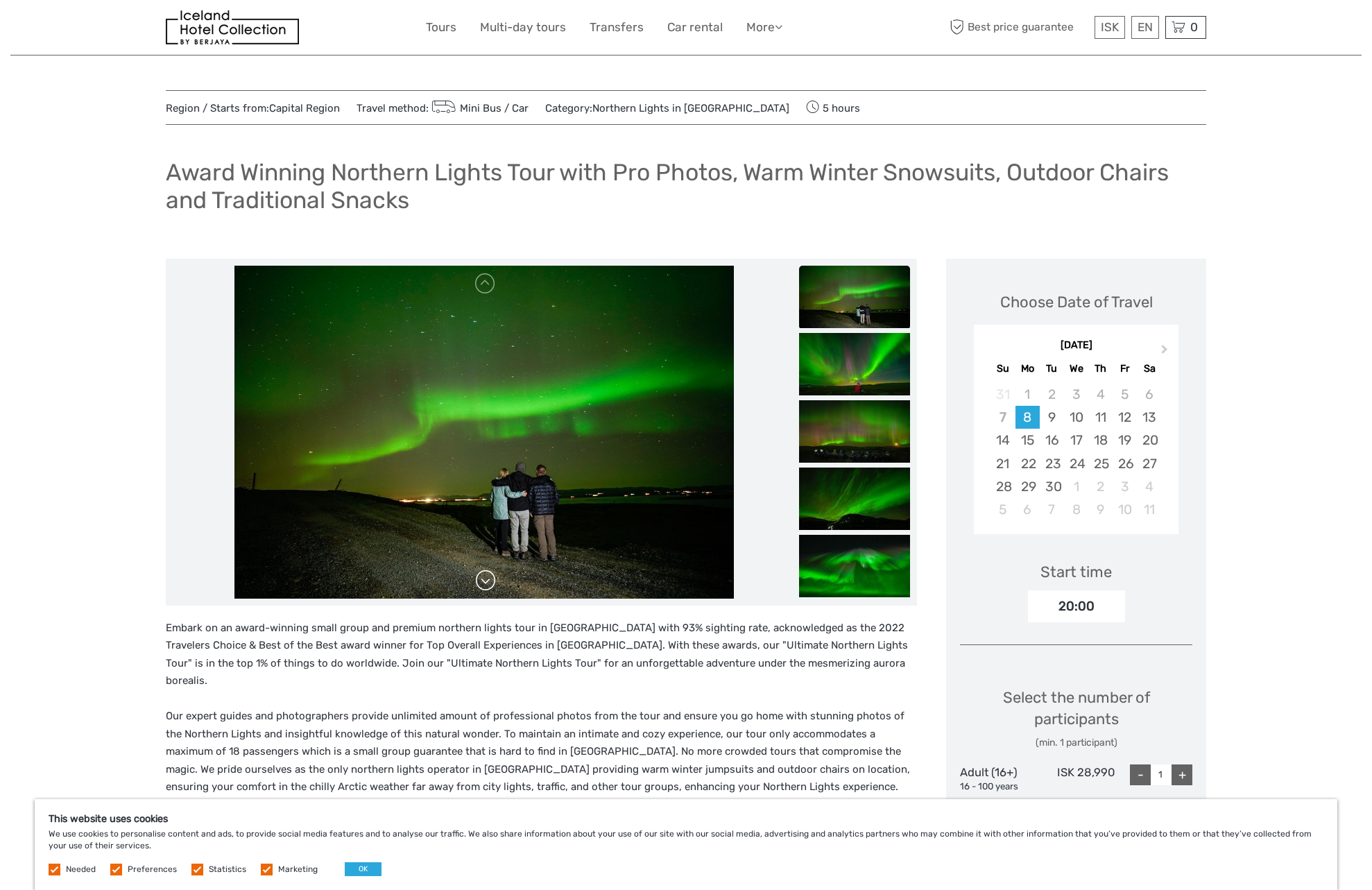
click at [487, 586] on link at bounding box center [485, 580] width 22 height 22
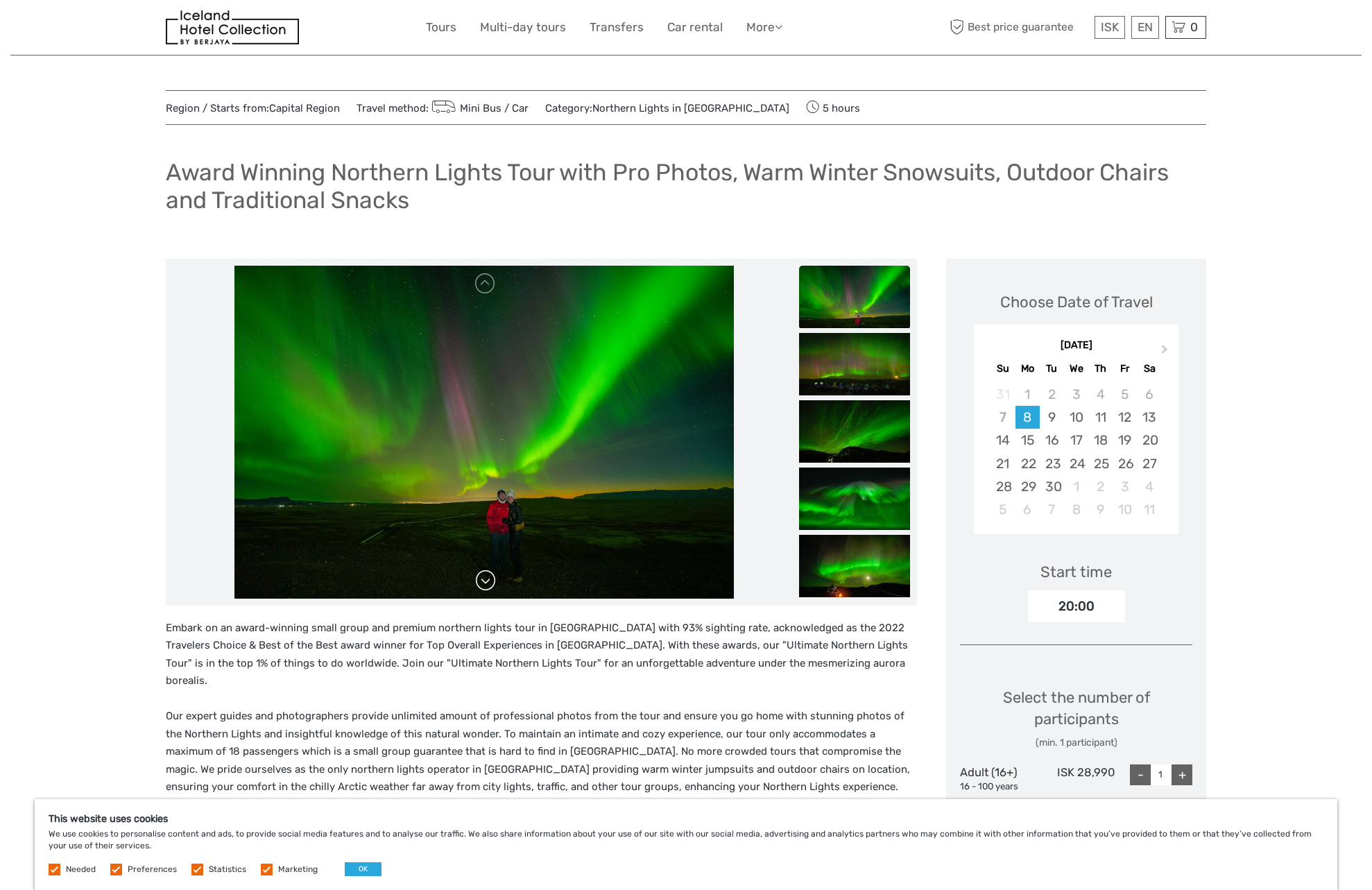
click at [487, 586] on link at bounding box center [485, 580] width 22 height 22
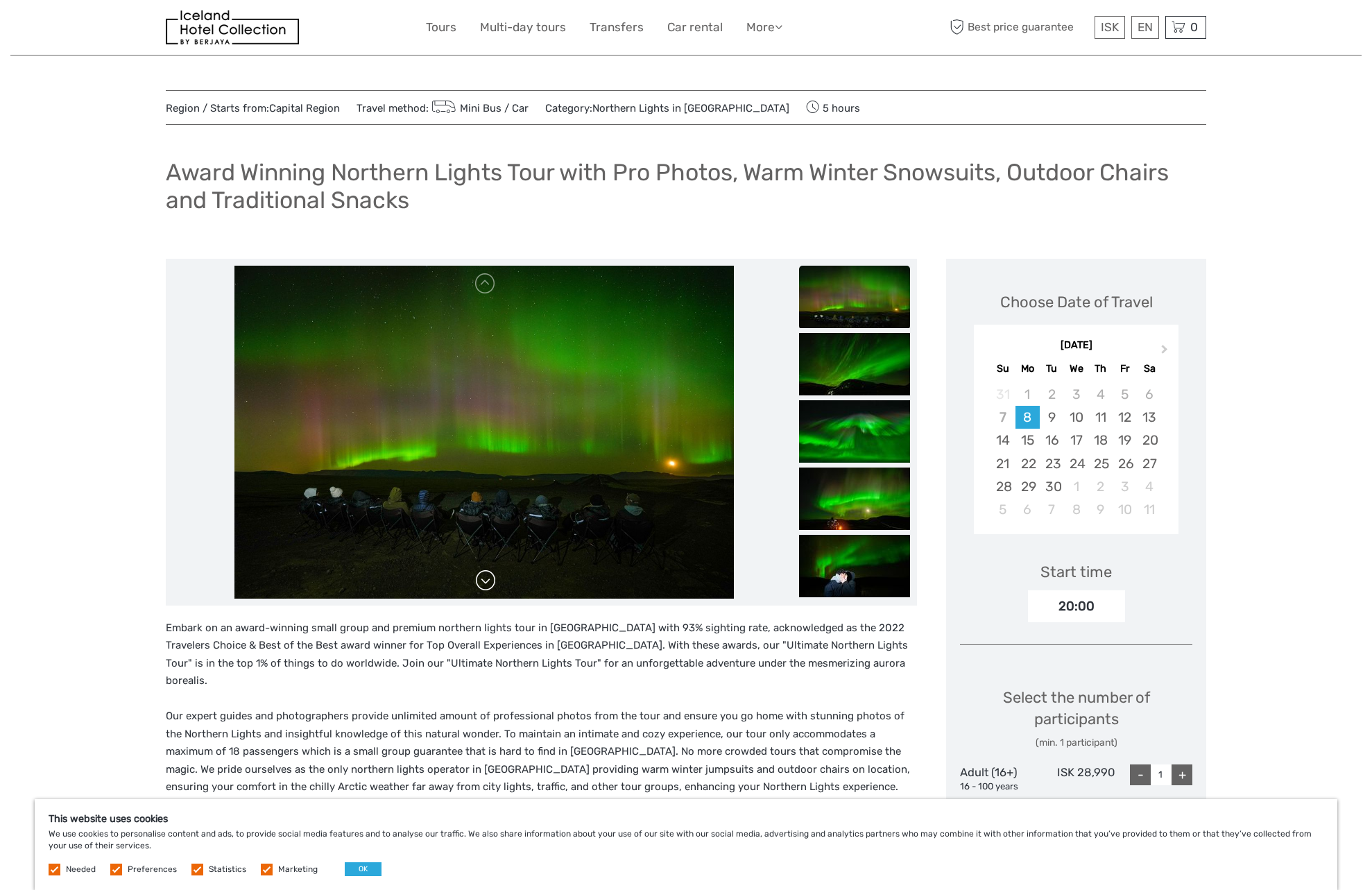
click at [487, 586] on link at bounding box center [485, 580] width 22 height 22
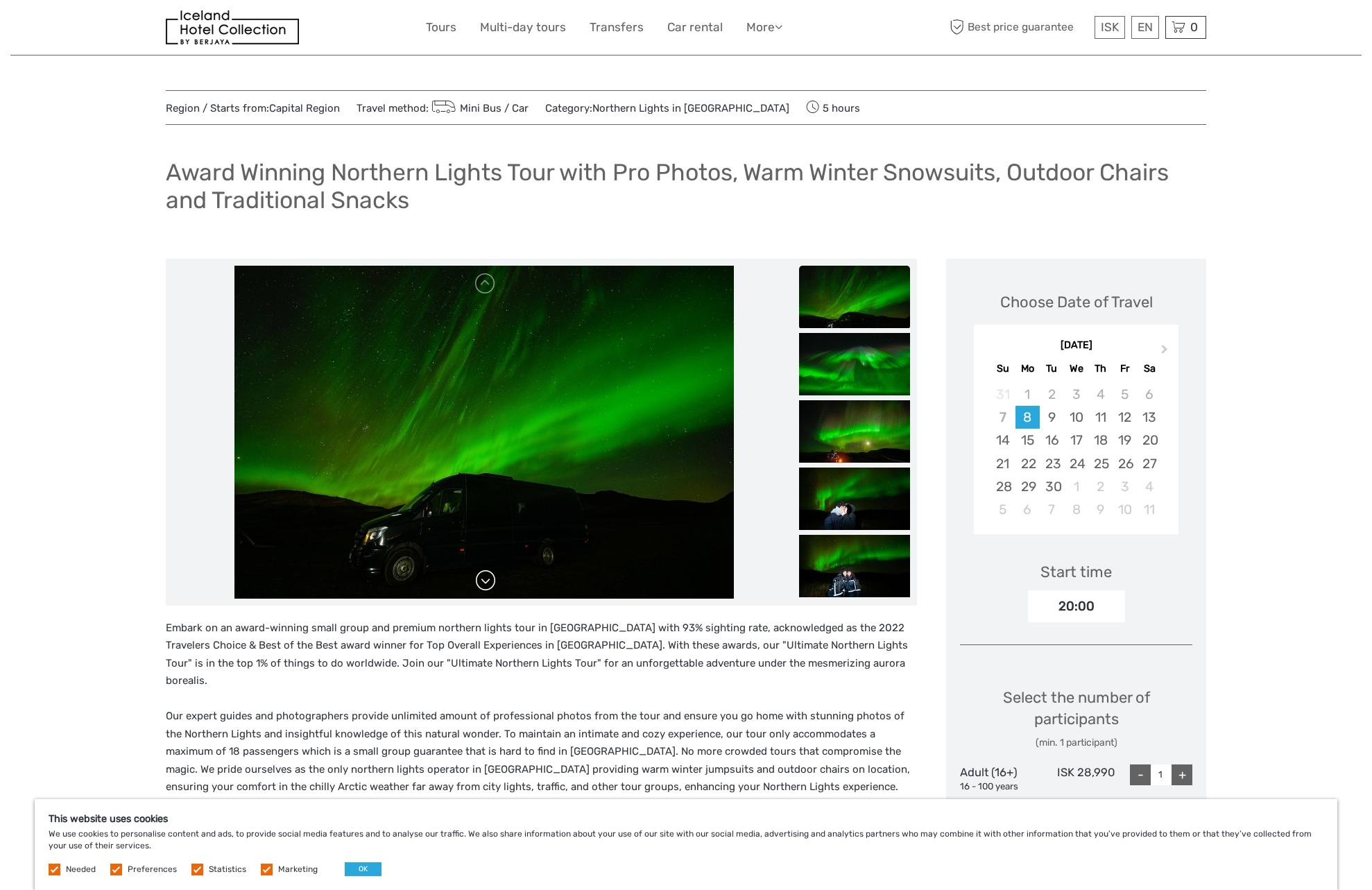
click at [487, 586] on link at bounding box center [485, 580] width 22 height 22
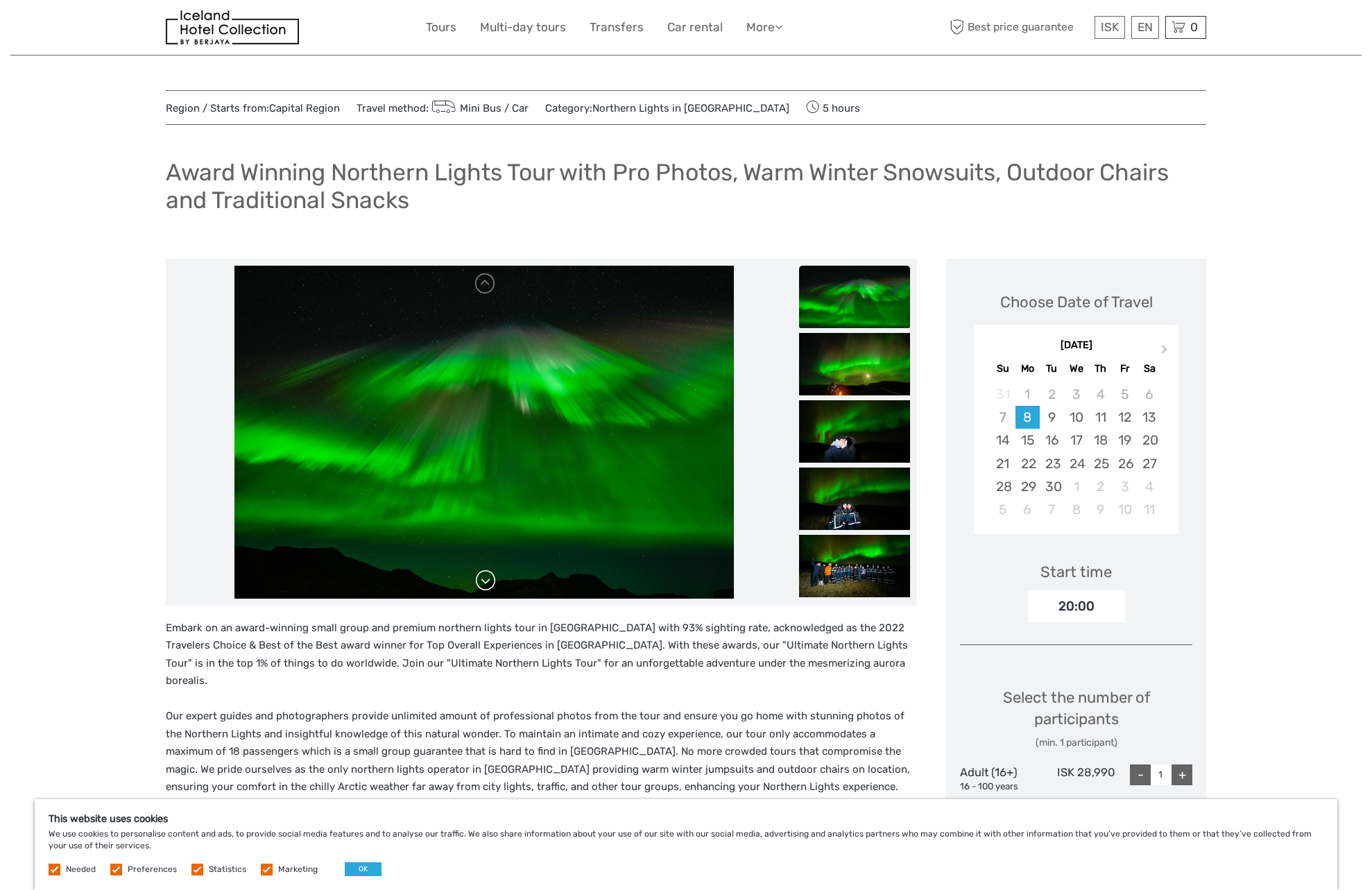
click at [487, 586] on link at bounding box center [485, 580] width 22 height 22
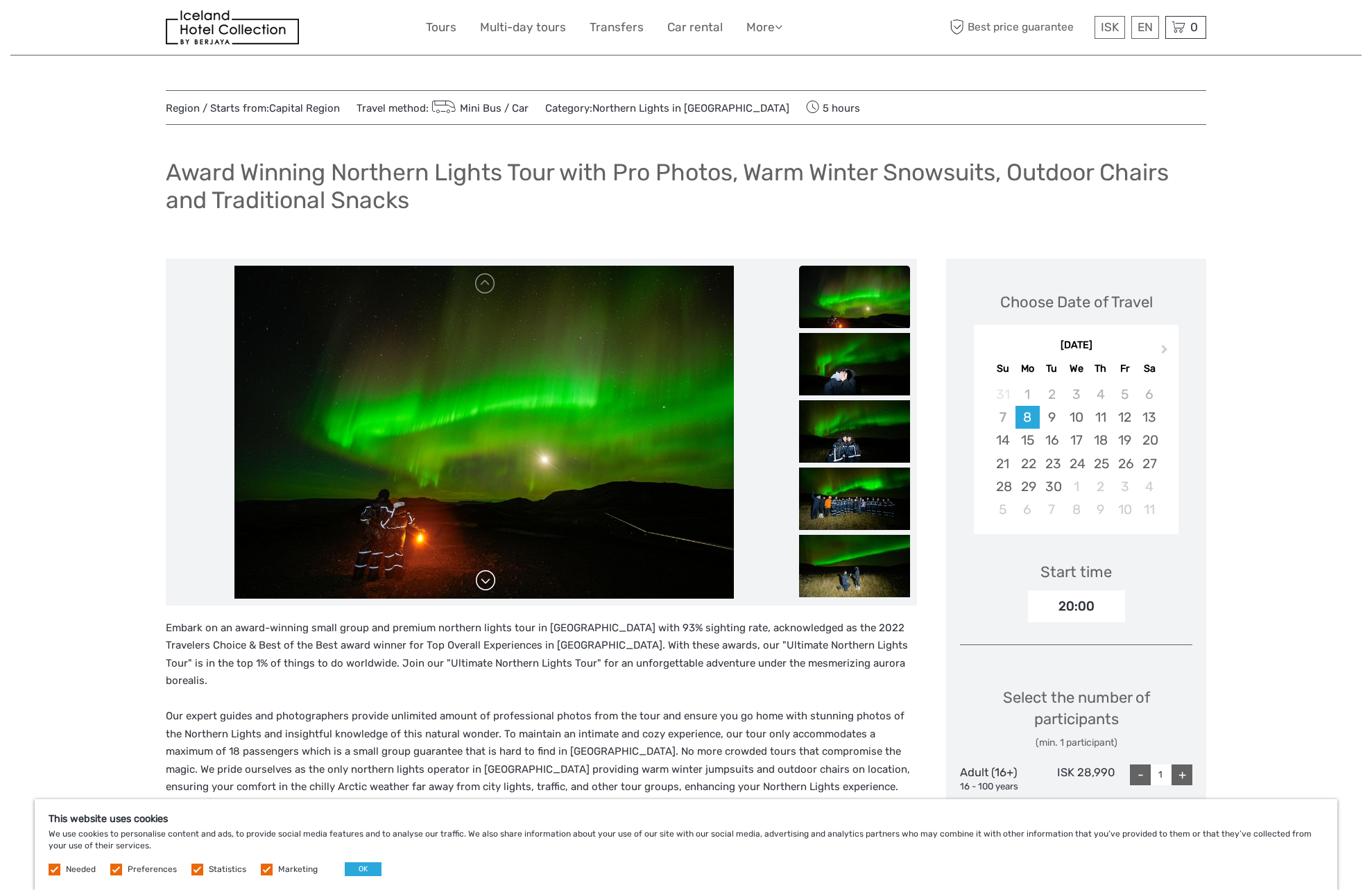
click at [487, 586] on link at bounding box center [485, 580] width 22 height 22
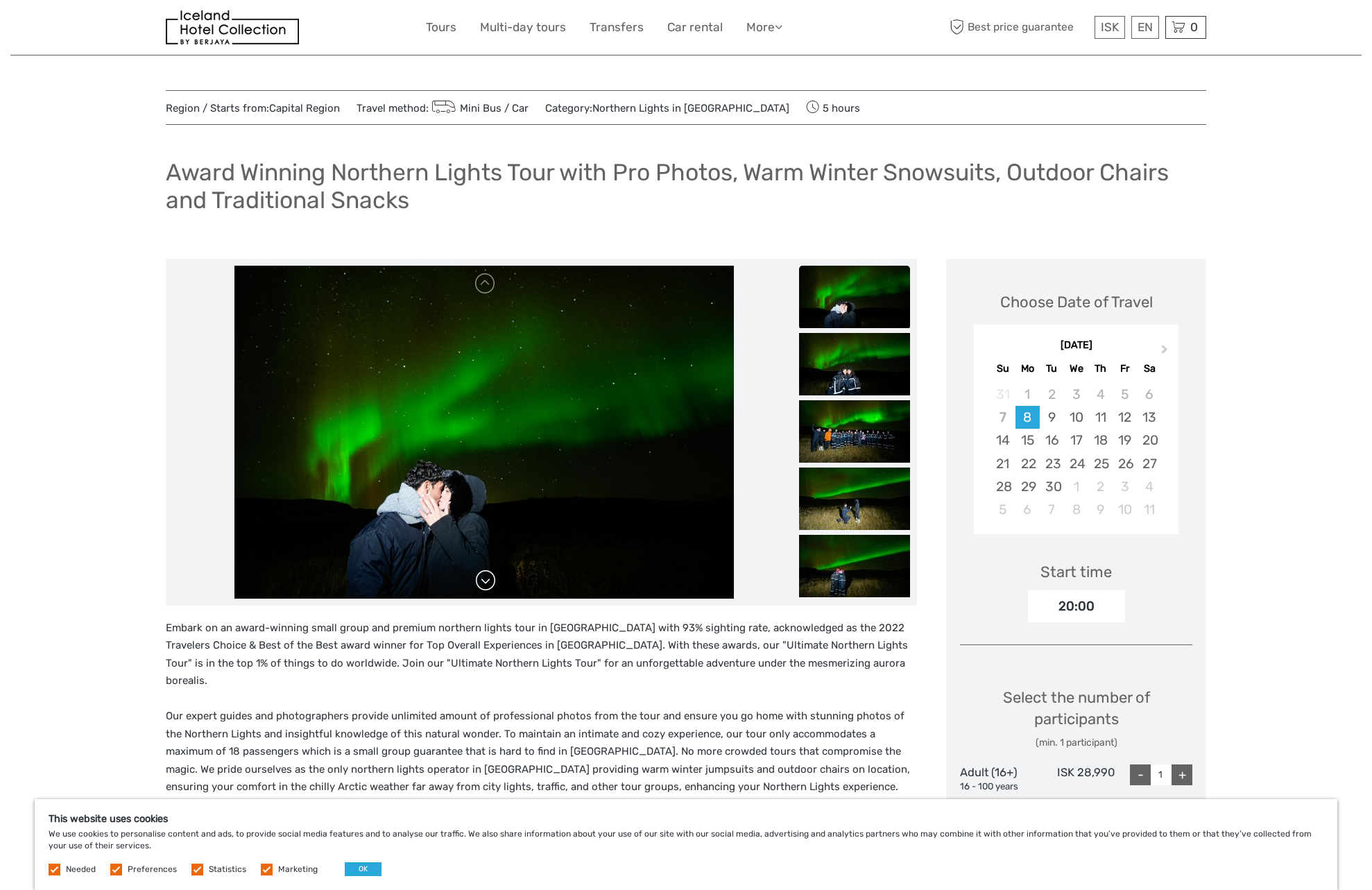
click at [489, 589] on link at bounding box center [485, 580] width 22 height 22
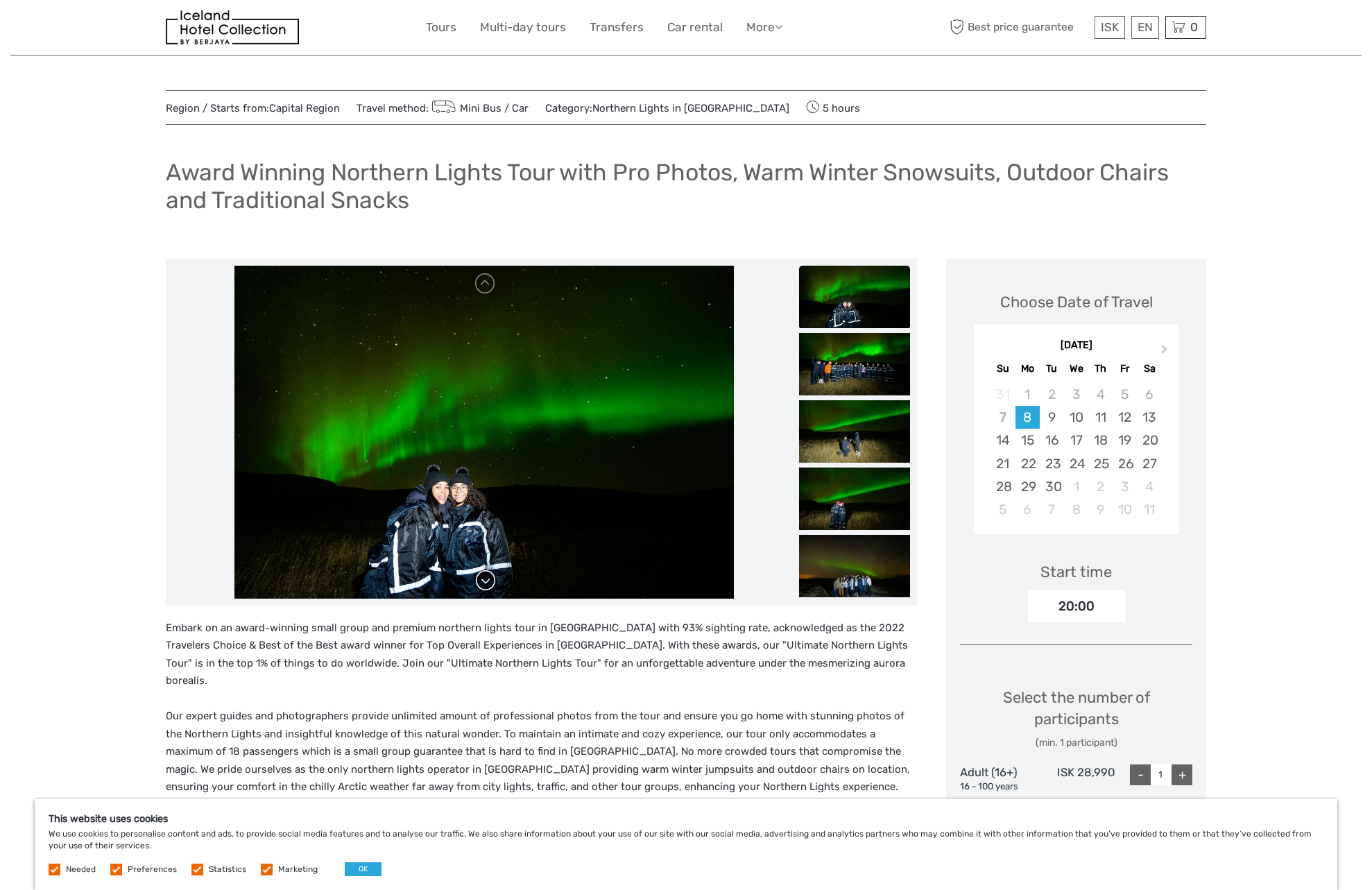
click at [489, 589] on link at bounding box center [485, 580] width 22 height 22
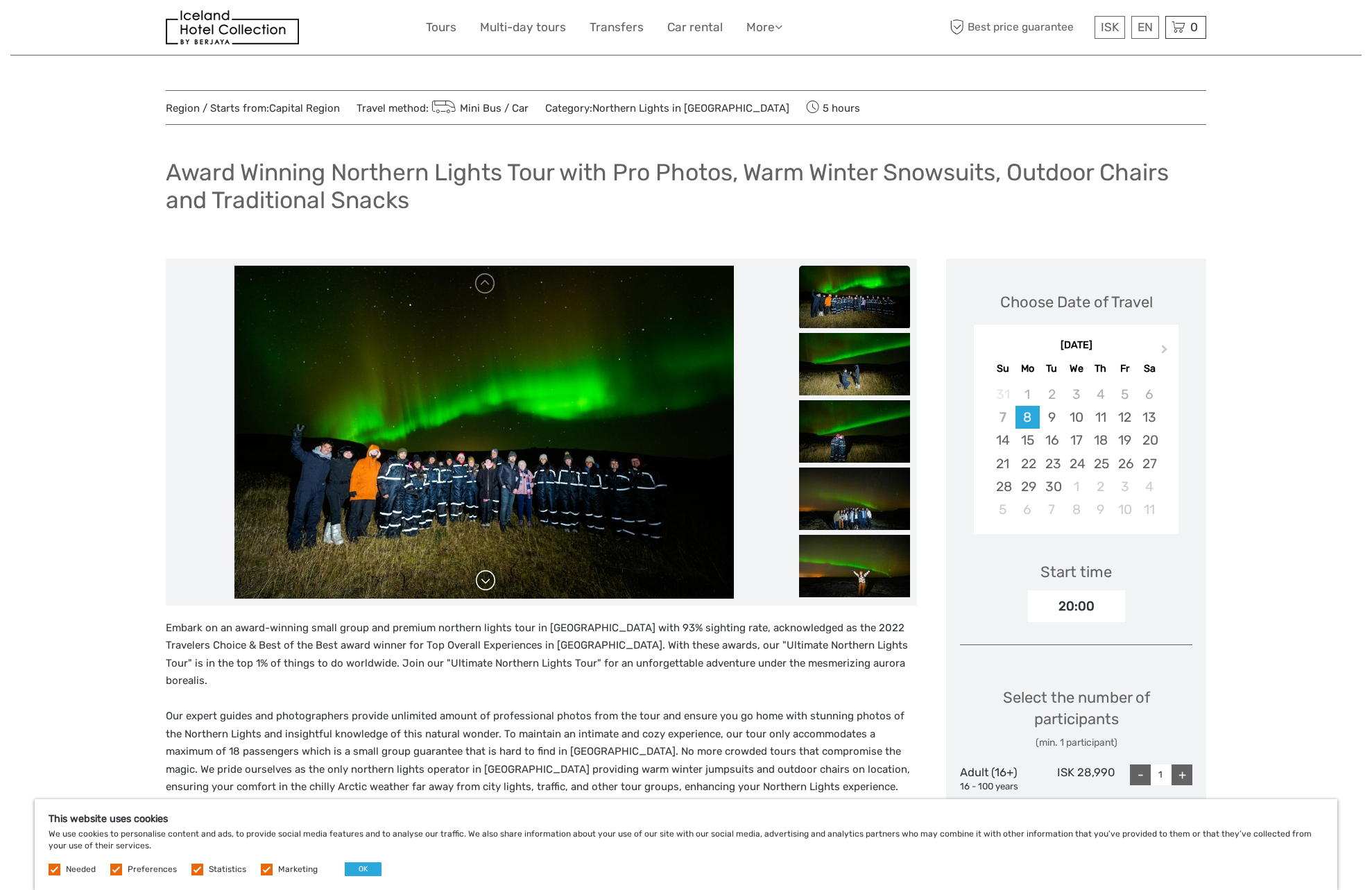
click at [489, 589] on link at bounding box center [485, 580] width 22 height 22
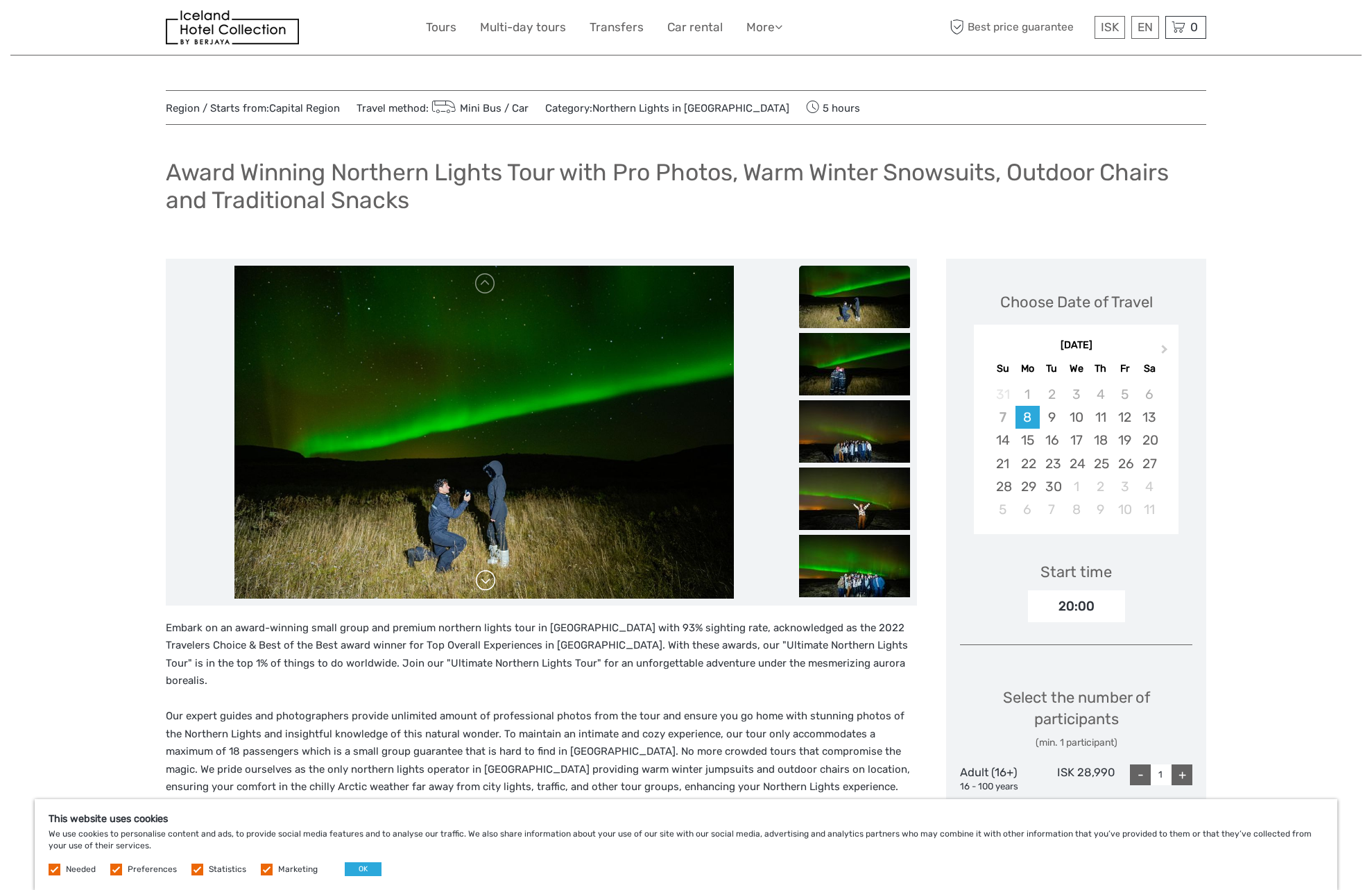
click at [489, 589] on link at bounding box center [485, 580] width 22 height 22
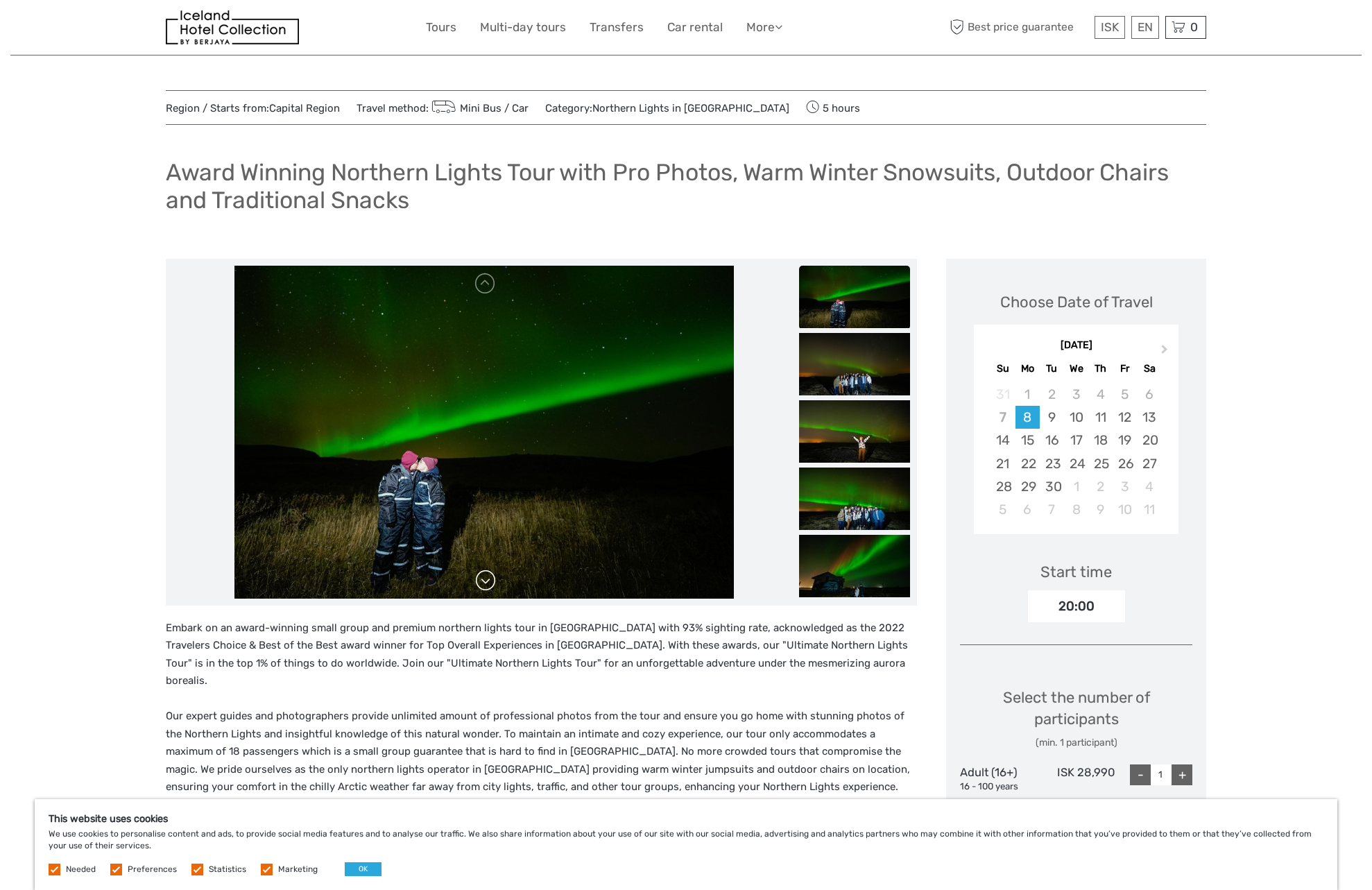
click at [489, 589] on link at bounding box center [485, 580] width 22 height 22
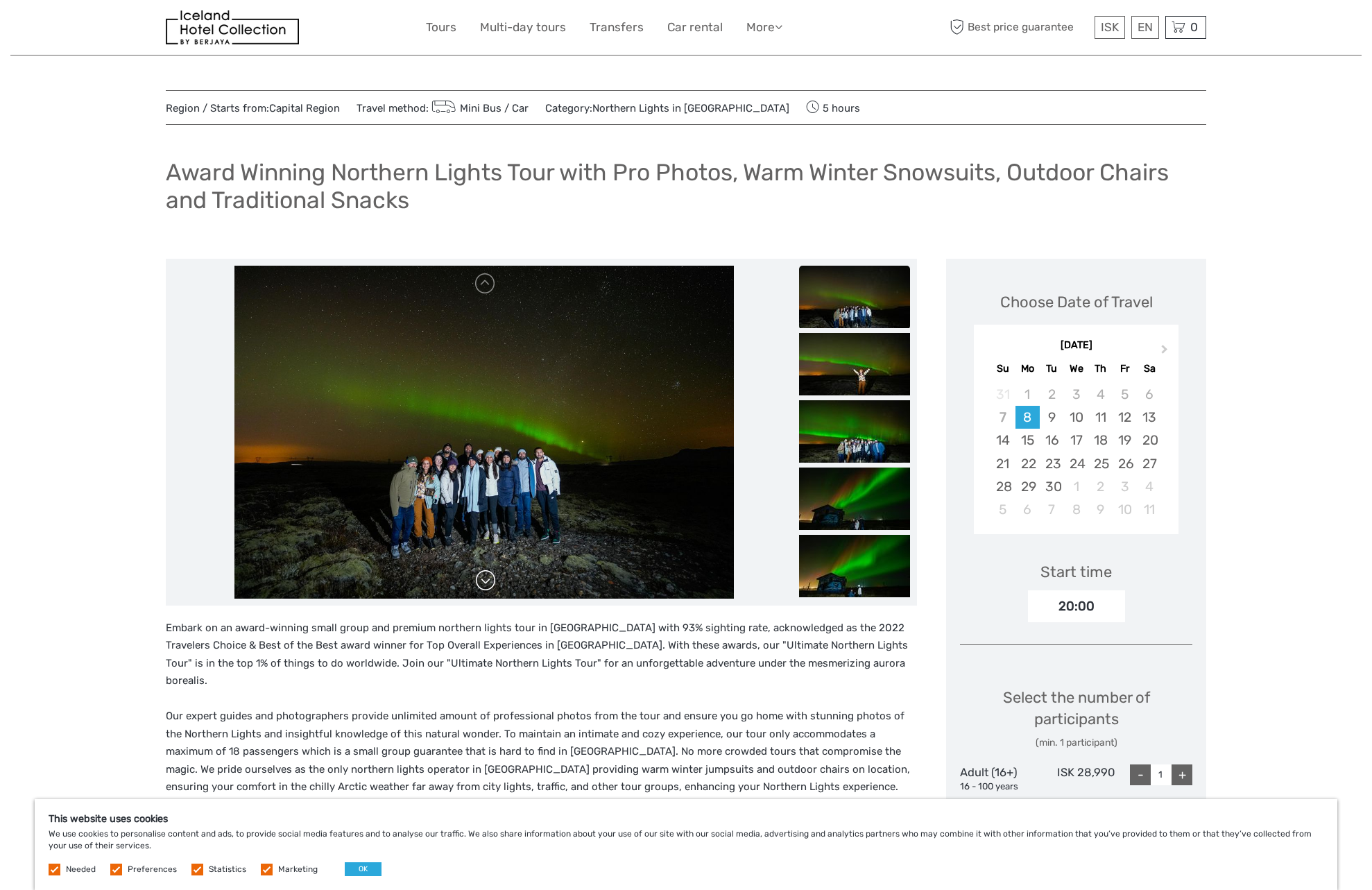
click at [489, 589] on link at bounding box center [485, 580] width 22 height 22
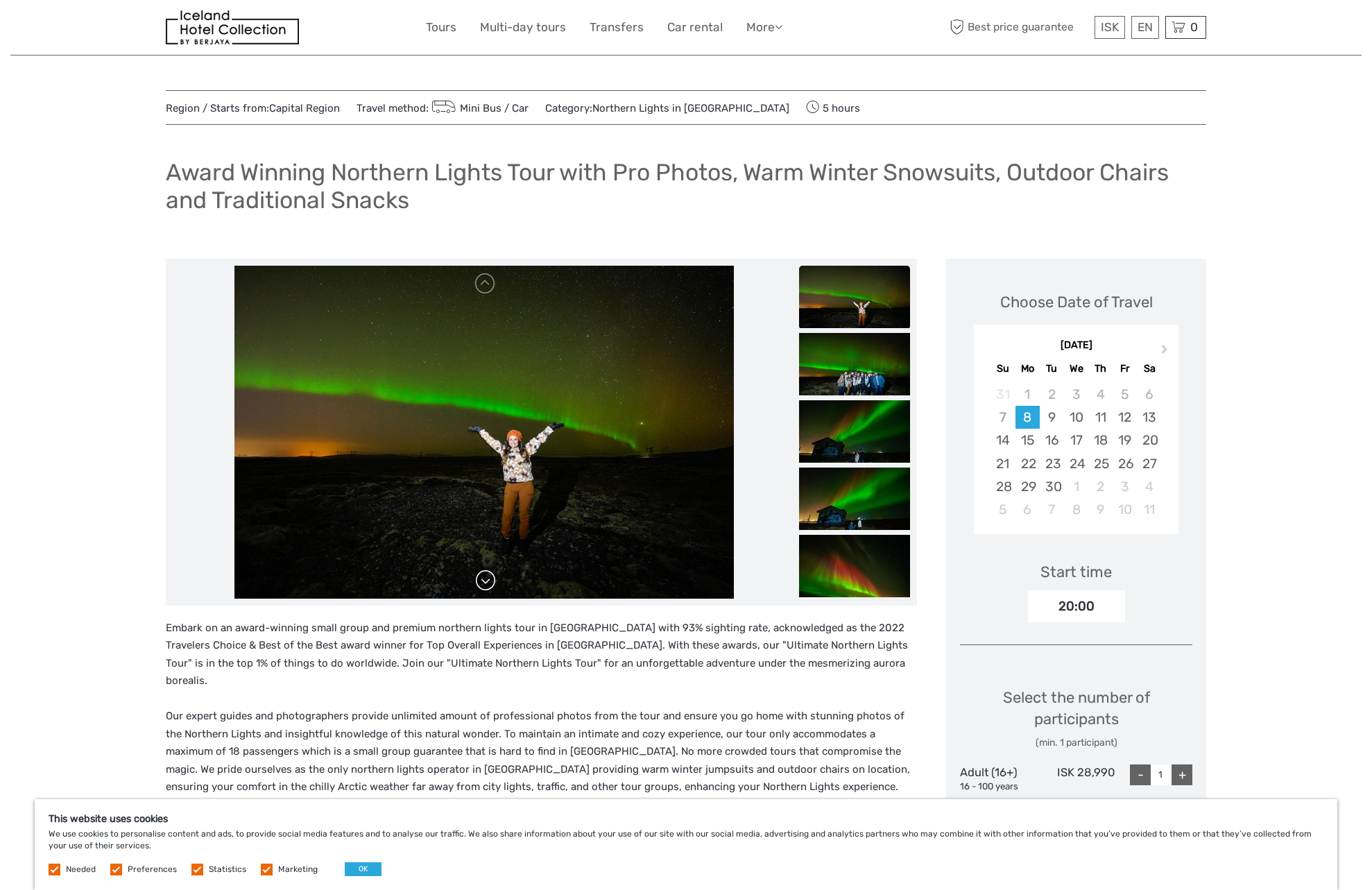
click at [489, 589] on link at bounding box center [485, 580] width 22 height 22
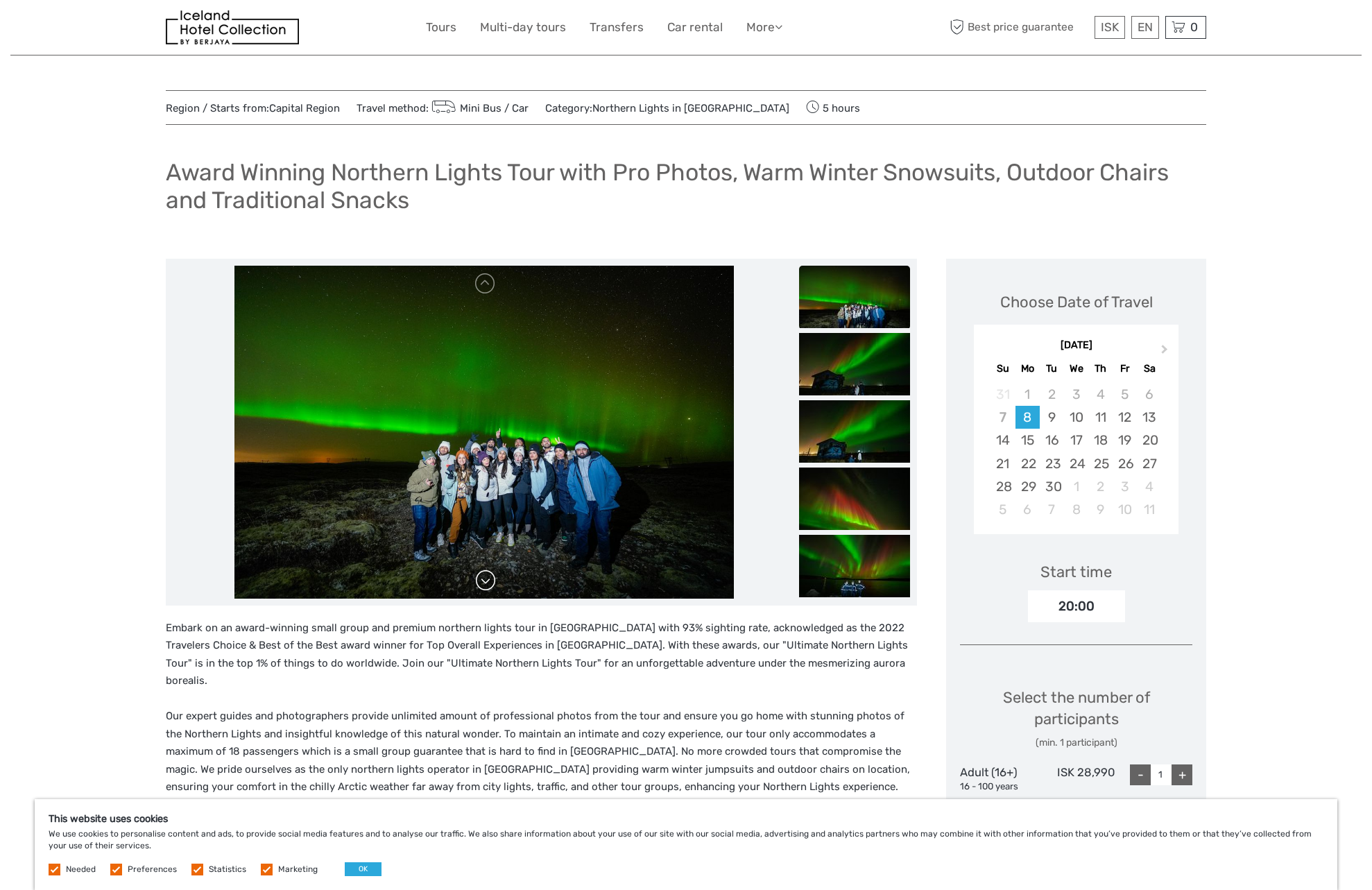
click at [489, 589] on link at bounding box center [485, 580] width 22 height 22
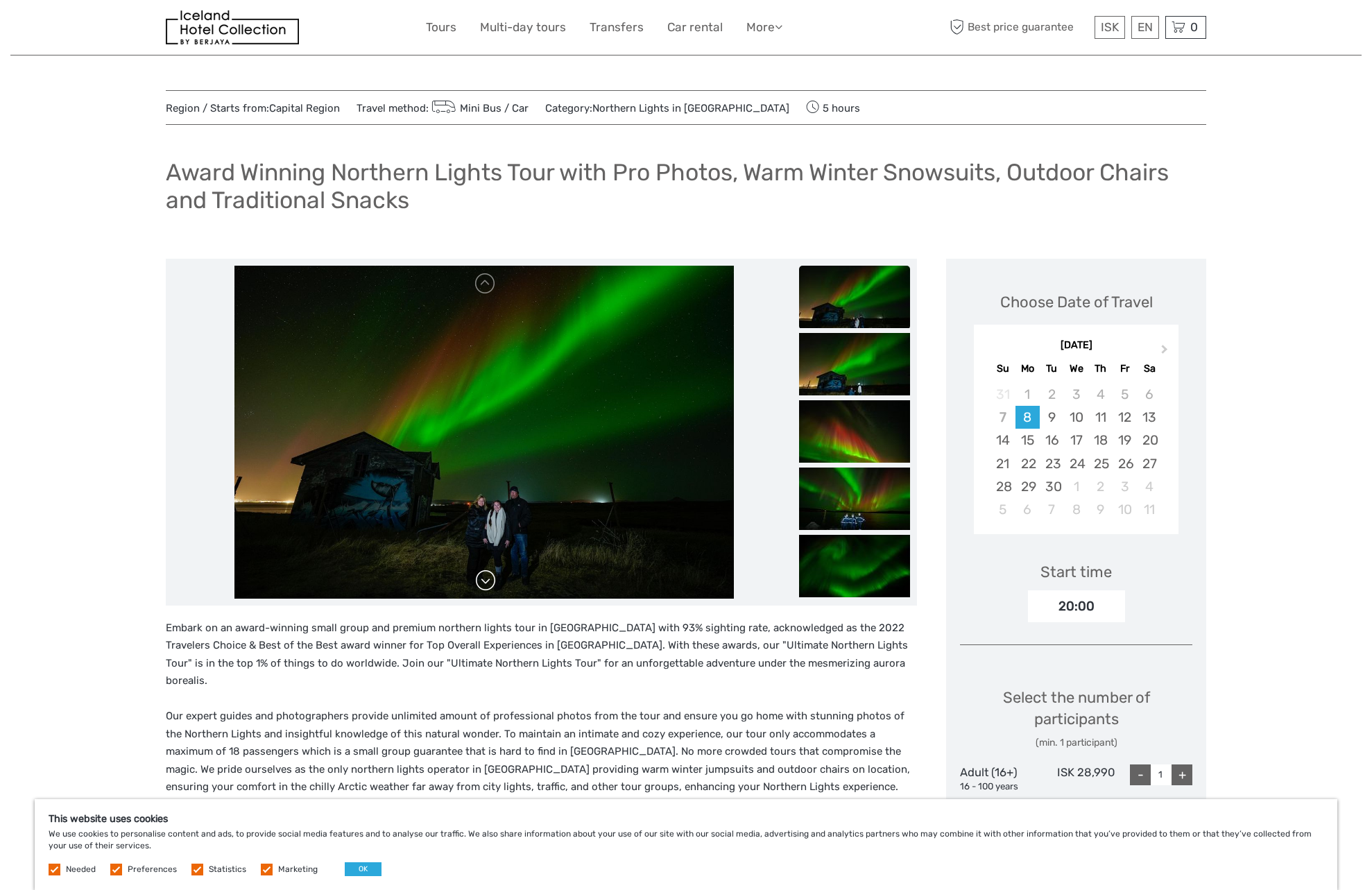
click at [489, 589] on link at bounding box center [485, 580] width 22 height 22
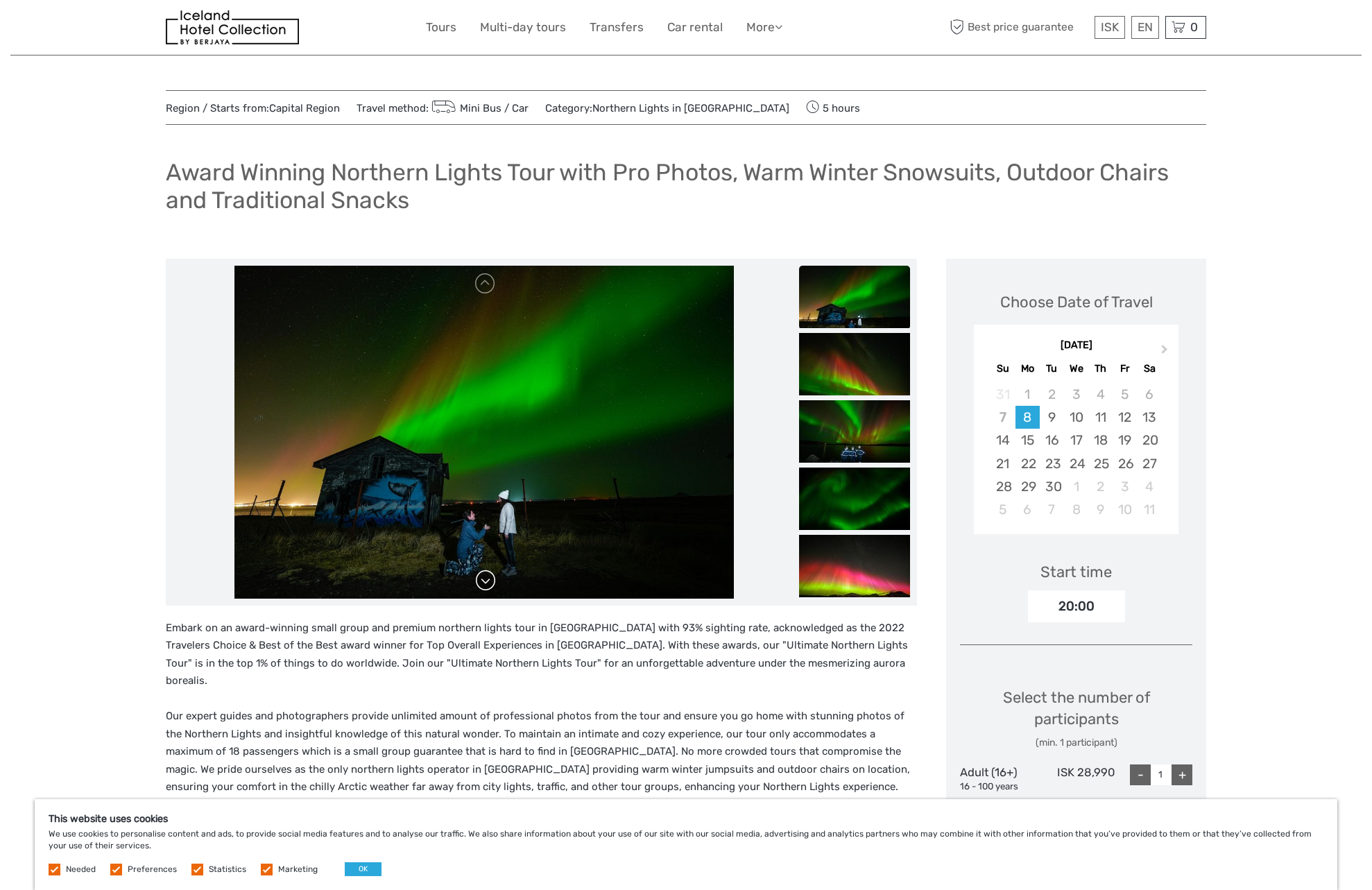
click at [489, 589] on link at bounding box center [485, 580] width 22 height 22
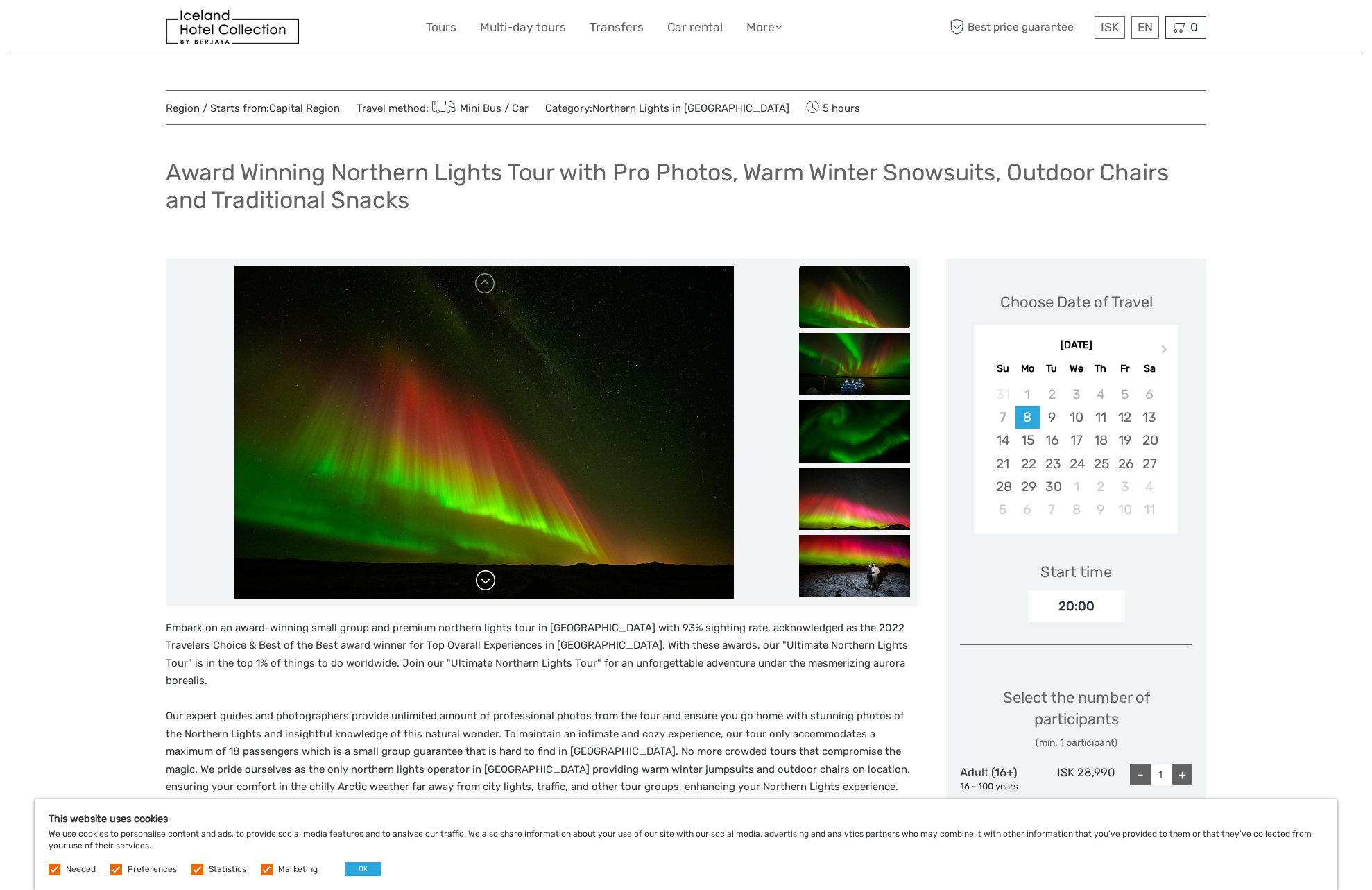
click at [489, 589] on link at bounding box center [485, 580] width 22 height 22
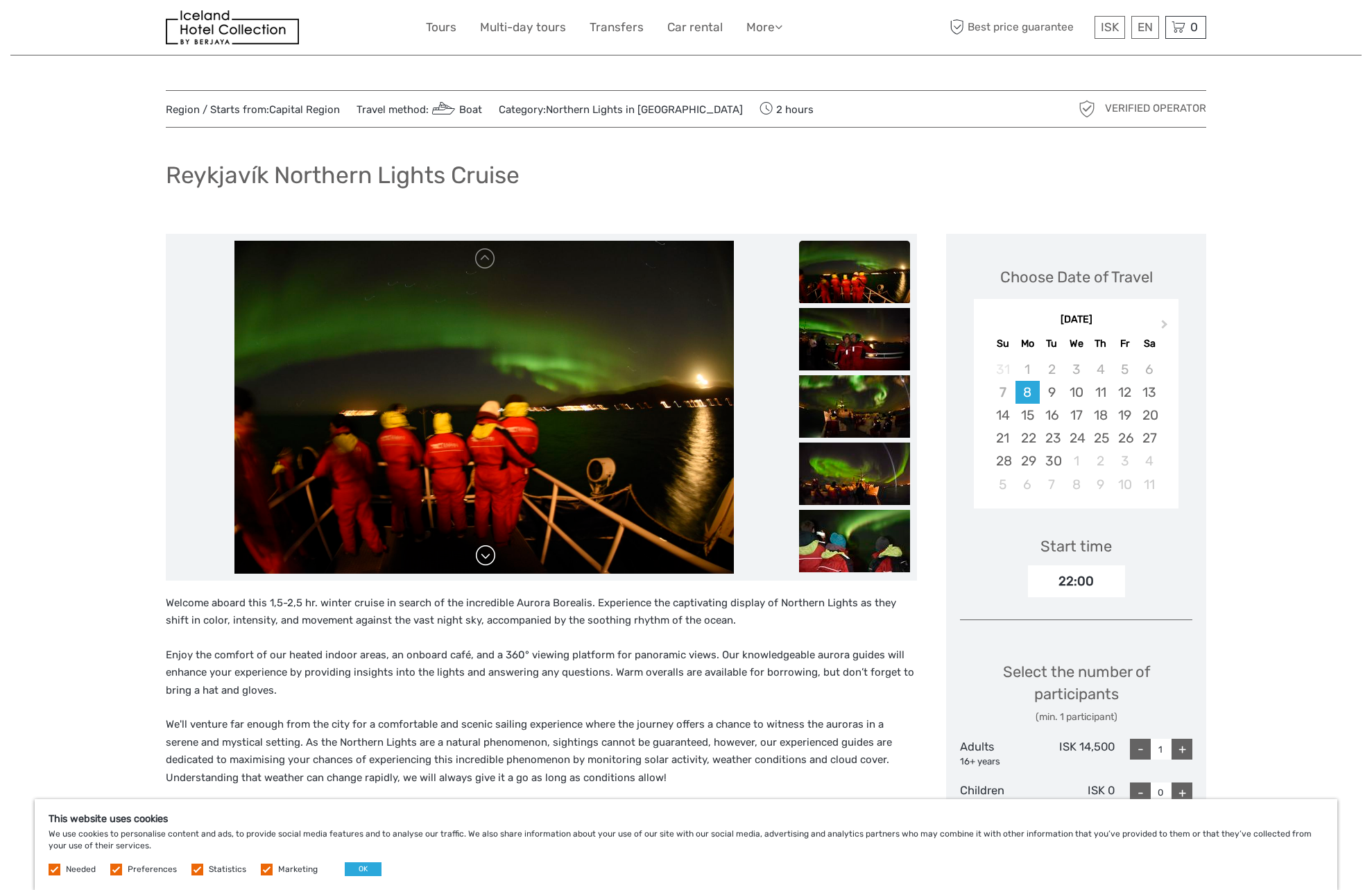
click at [486, 557] on link at bounding box center [485, 555] width 22 height 22
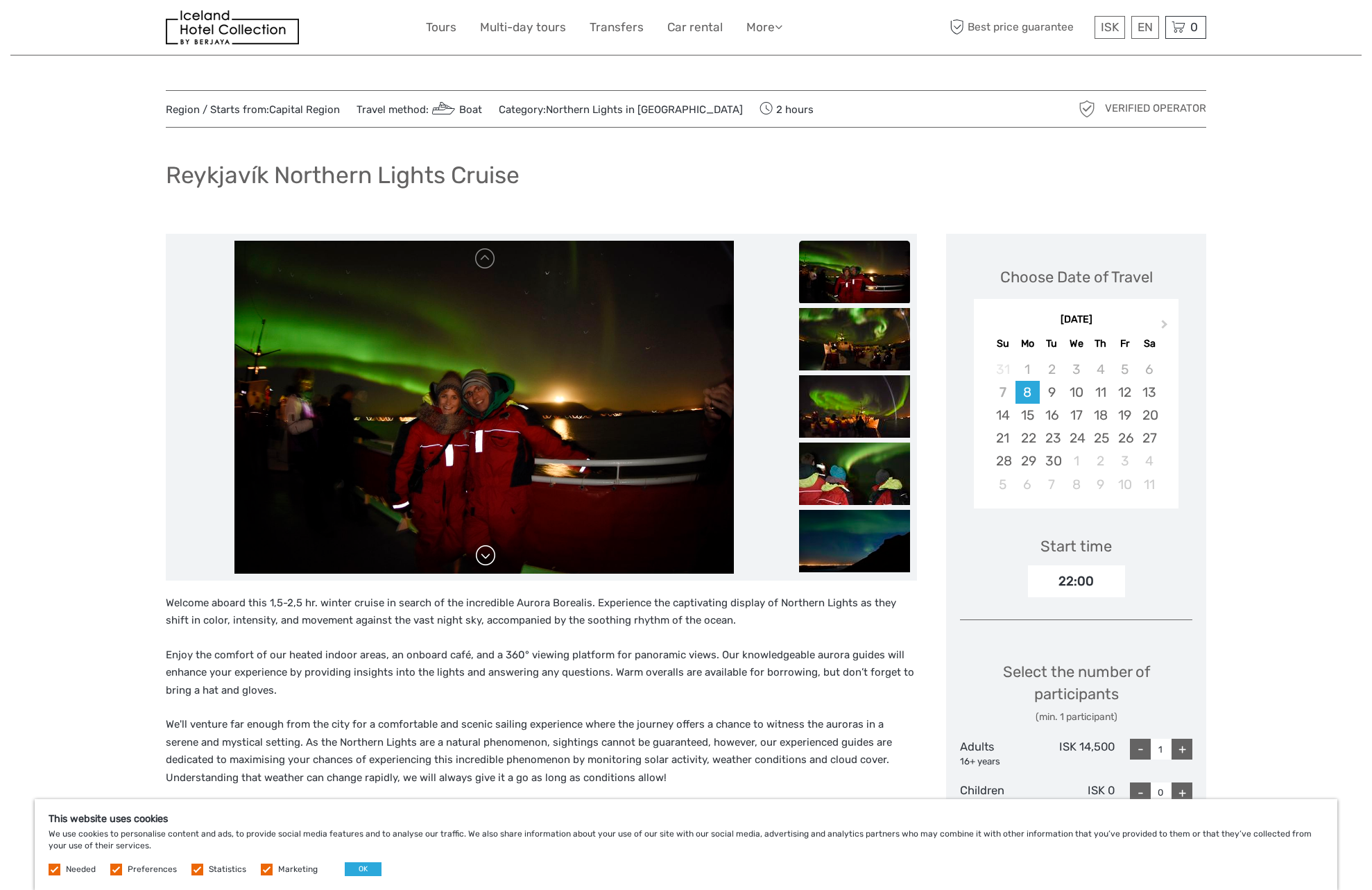
click at [486, 557] on link at bounding box center [485, 555] width 22 height 22
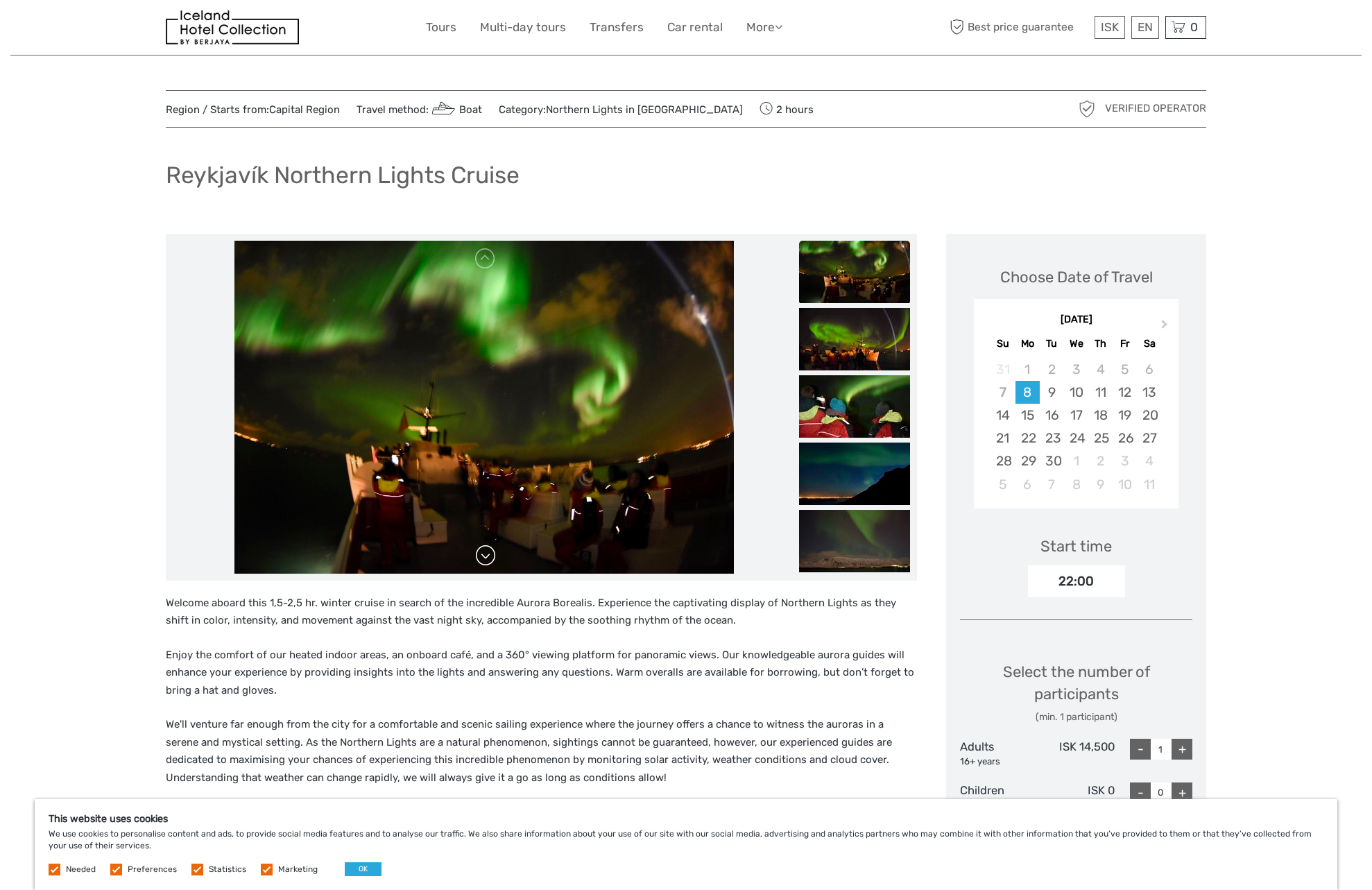
click at [486, 557] on link at bounding box center [485, 555] width 22 height 22
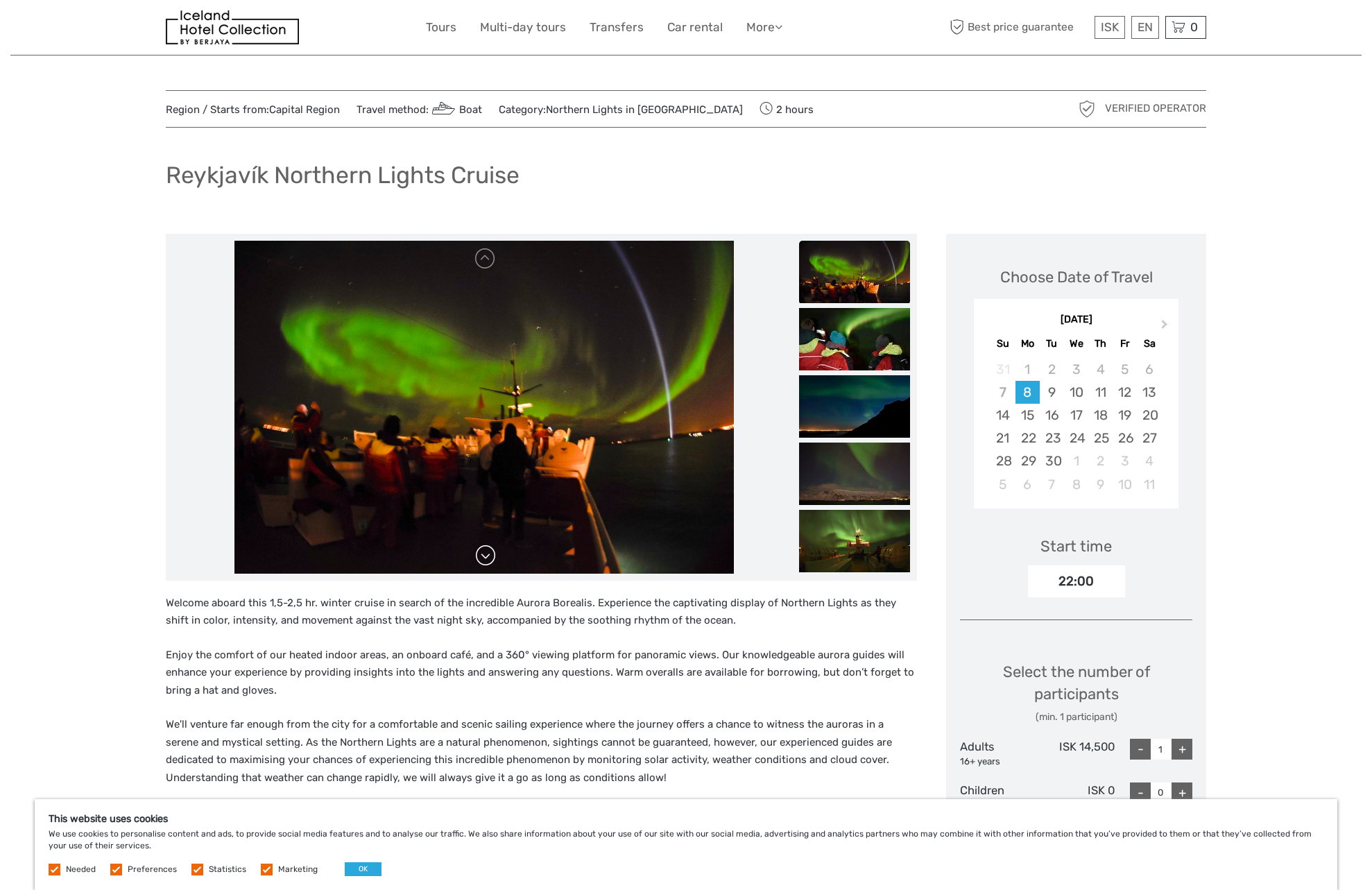
click at [486, 557] on link at bounding box center [485, 555] width 22 height 22
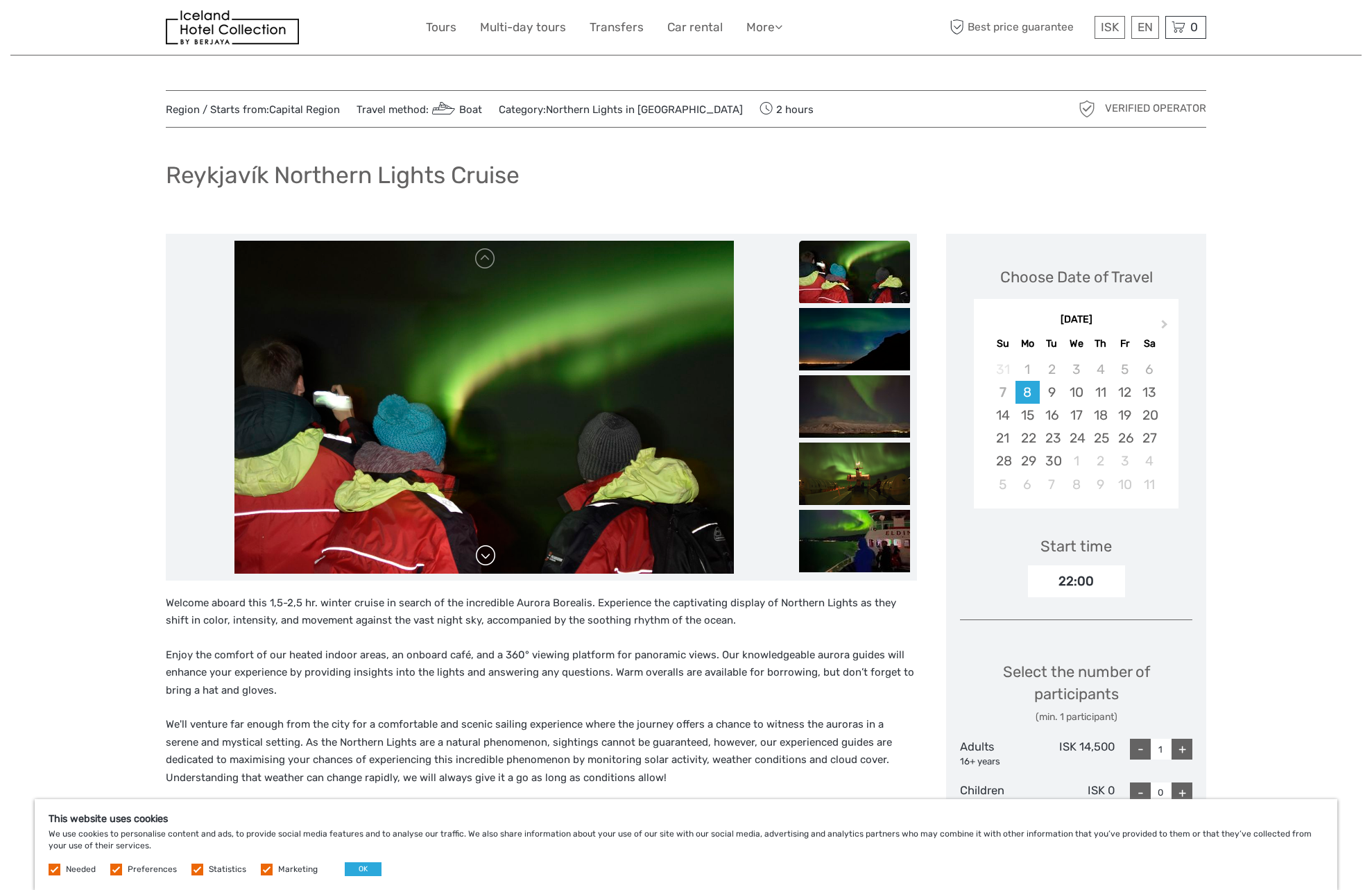
click at [486, 557] on link at bounding box center [485, 555] width 22 height 22
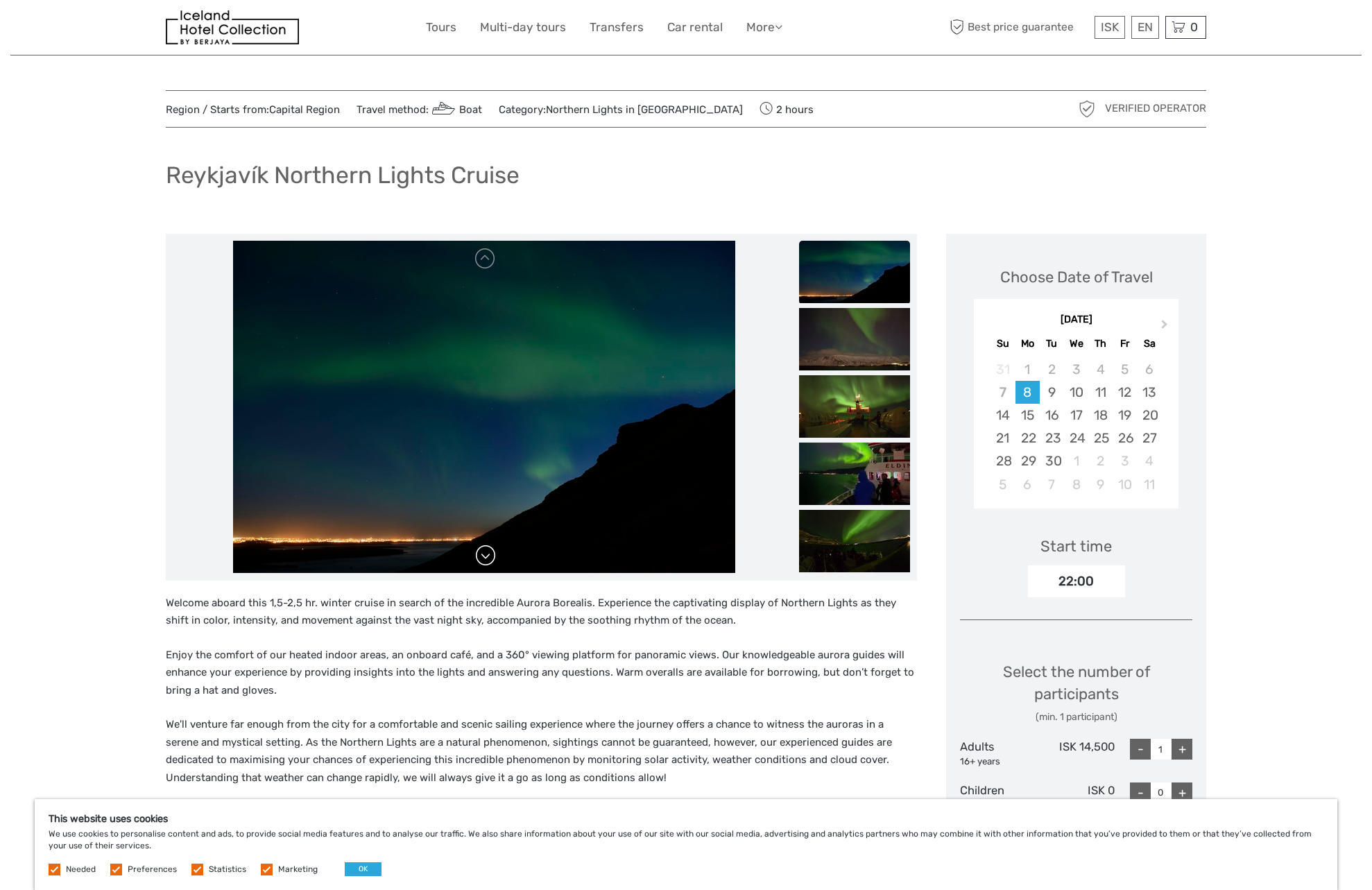
click at [486, 557] on link at bounding box center [485, 555] width 22 height 22
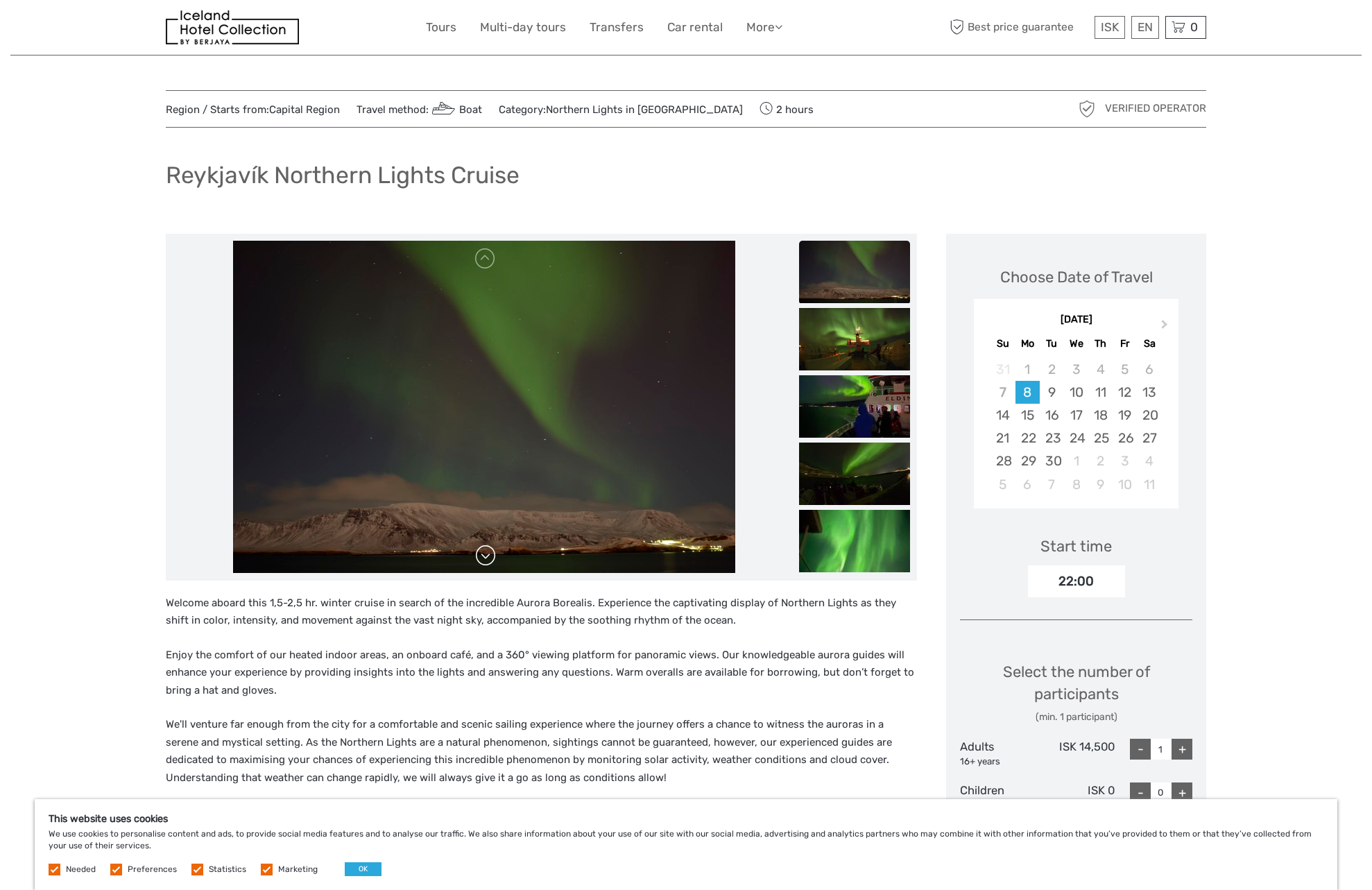
click at [486, 557] on link at bounding box center [485, 555] width 22 height 22
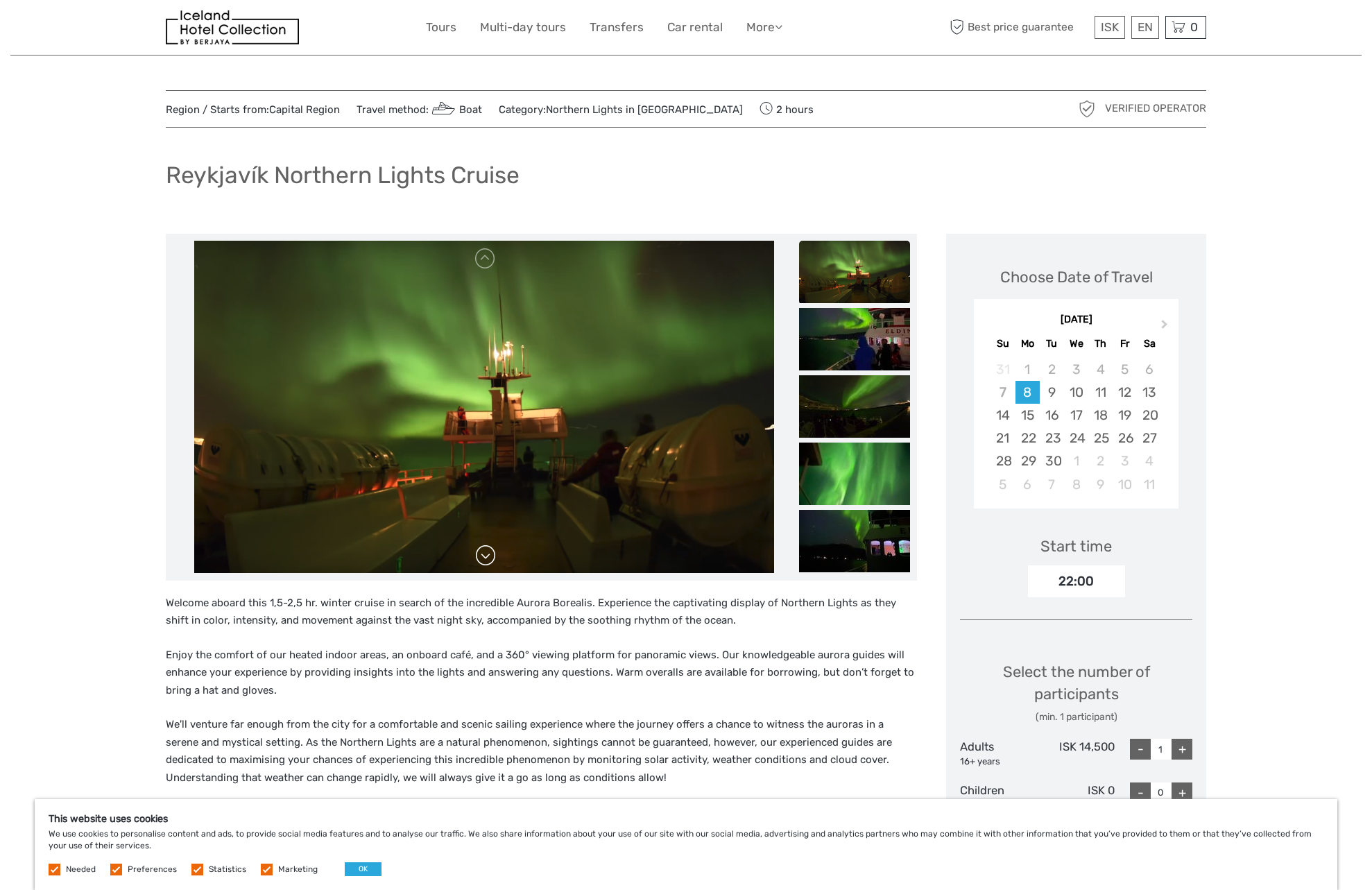
click at [486, 557] on link at bounding box center [485, 555] width 22 height 22
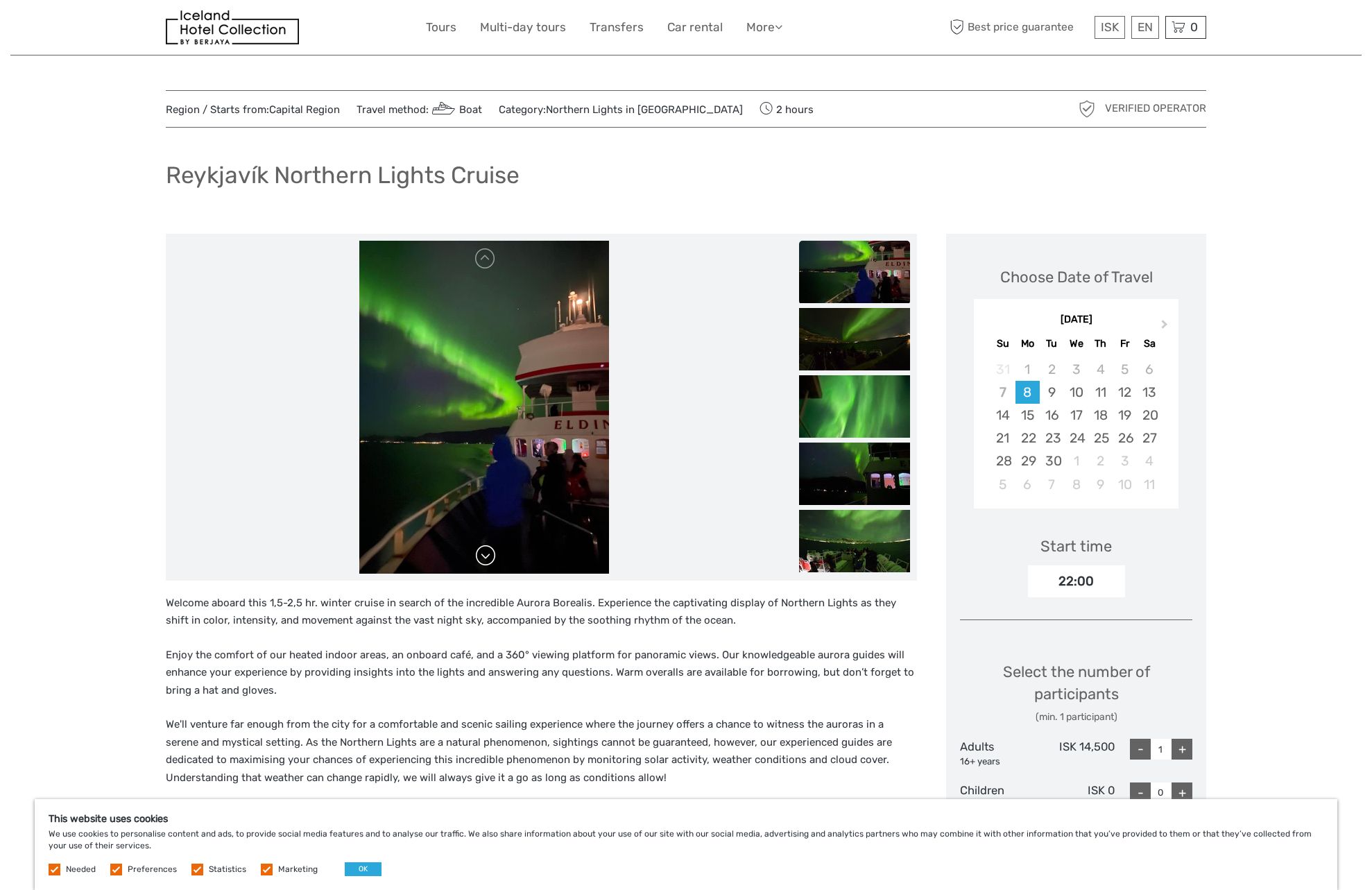
click at [486, 557] on link at bounding box center [485, 555] width 22 height 22
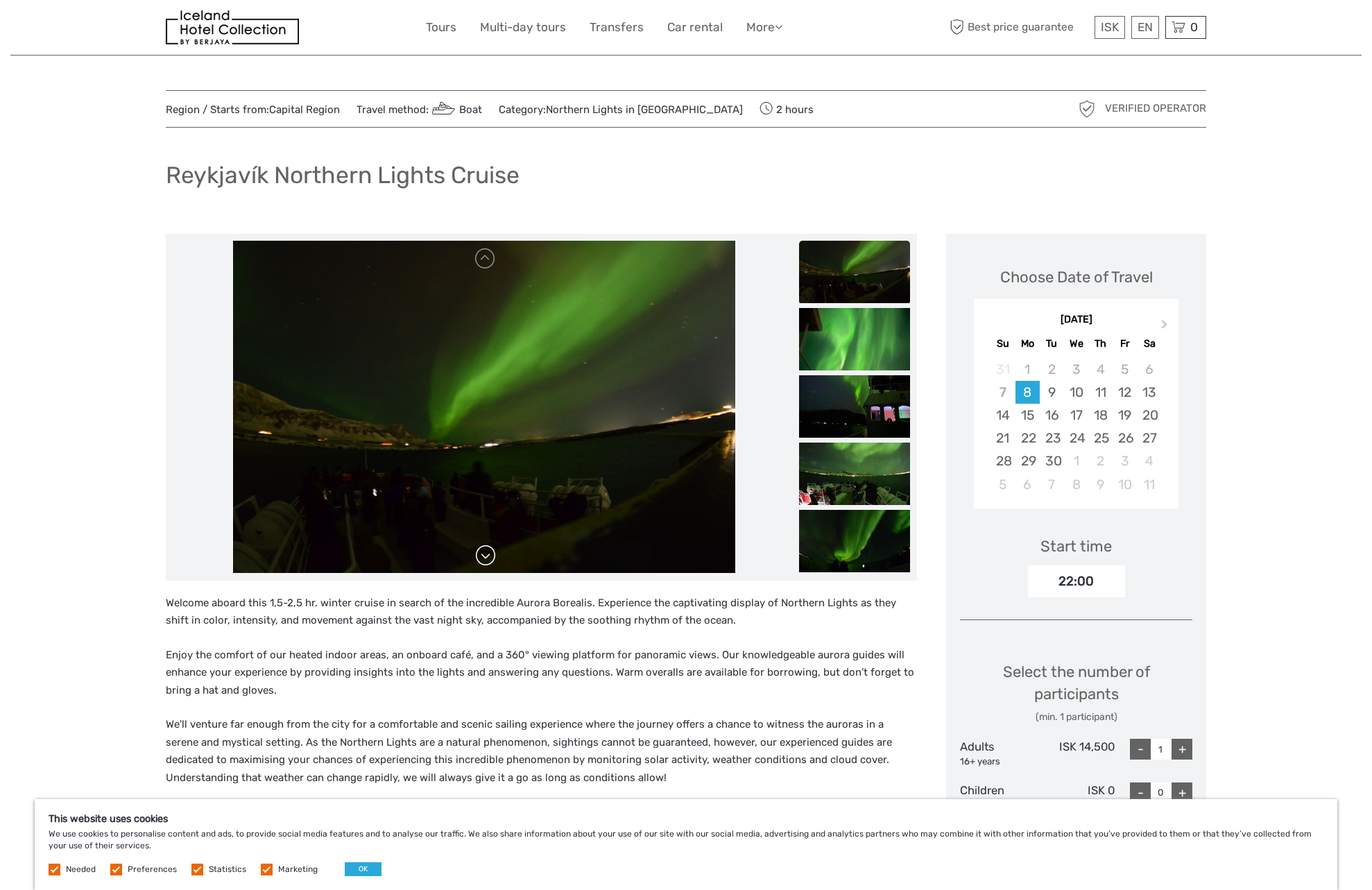
click at [486, 557] on link at bounding box center [485, 555] width 22 height 22
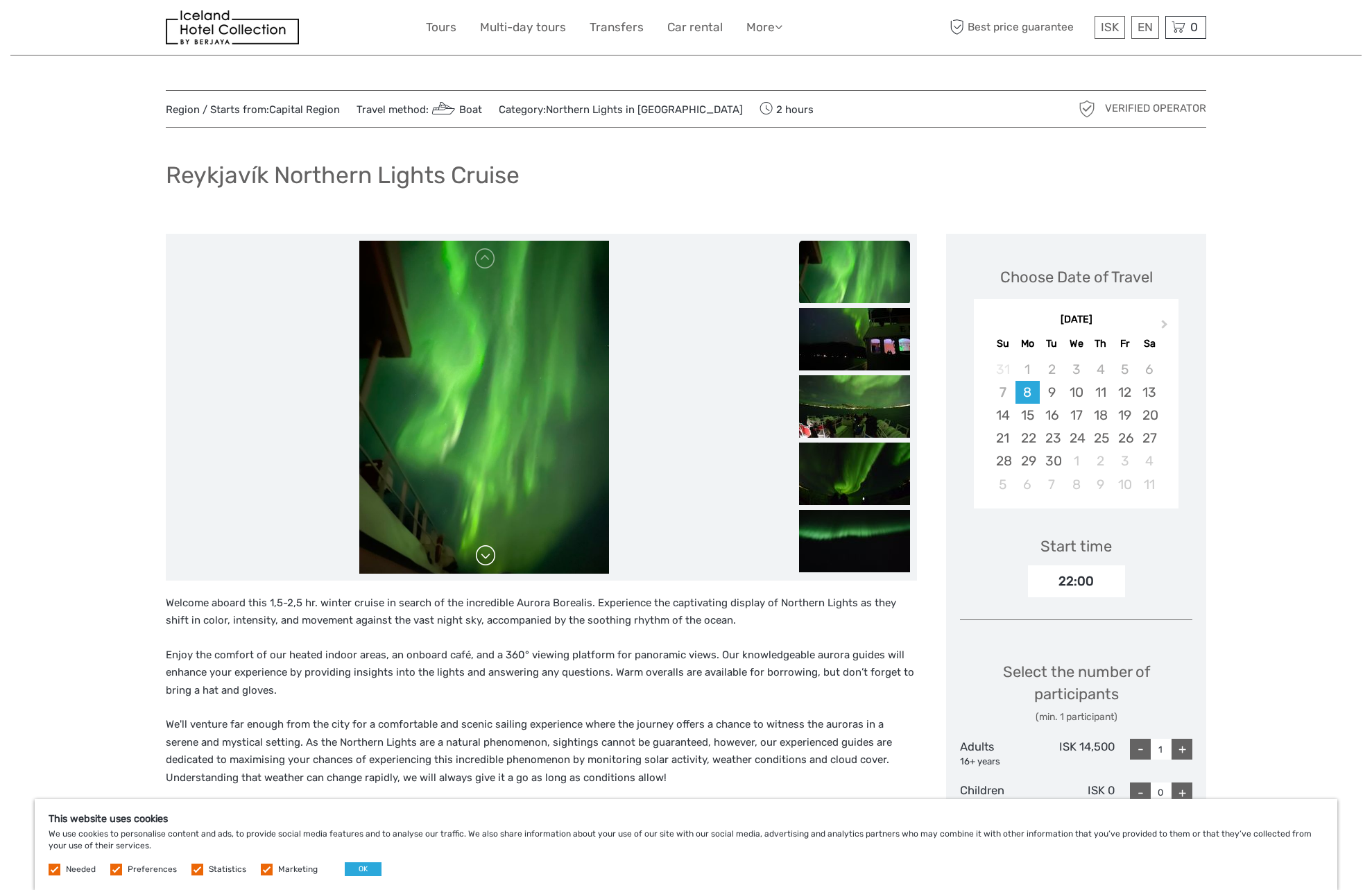
click at [486, 557] on link at bounding box center [485, 555] width 22 height 22
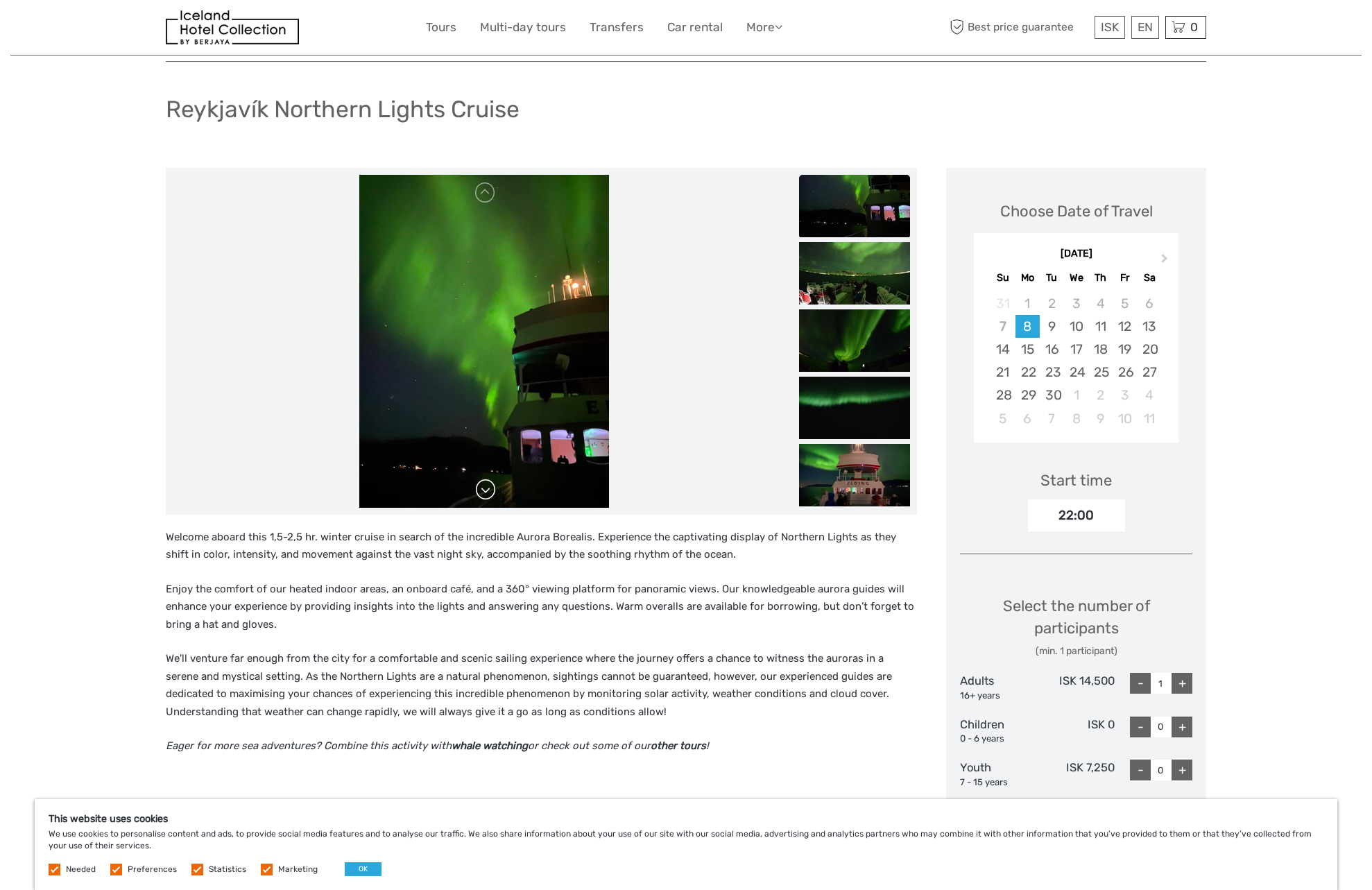
scroll to position [66, 0]
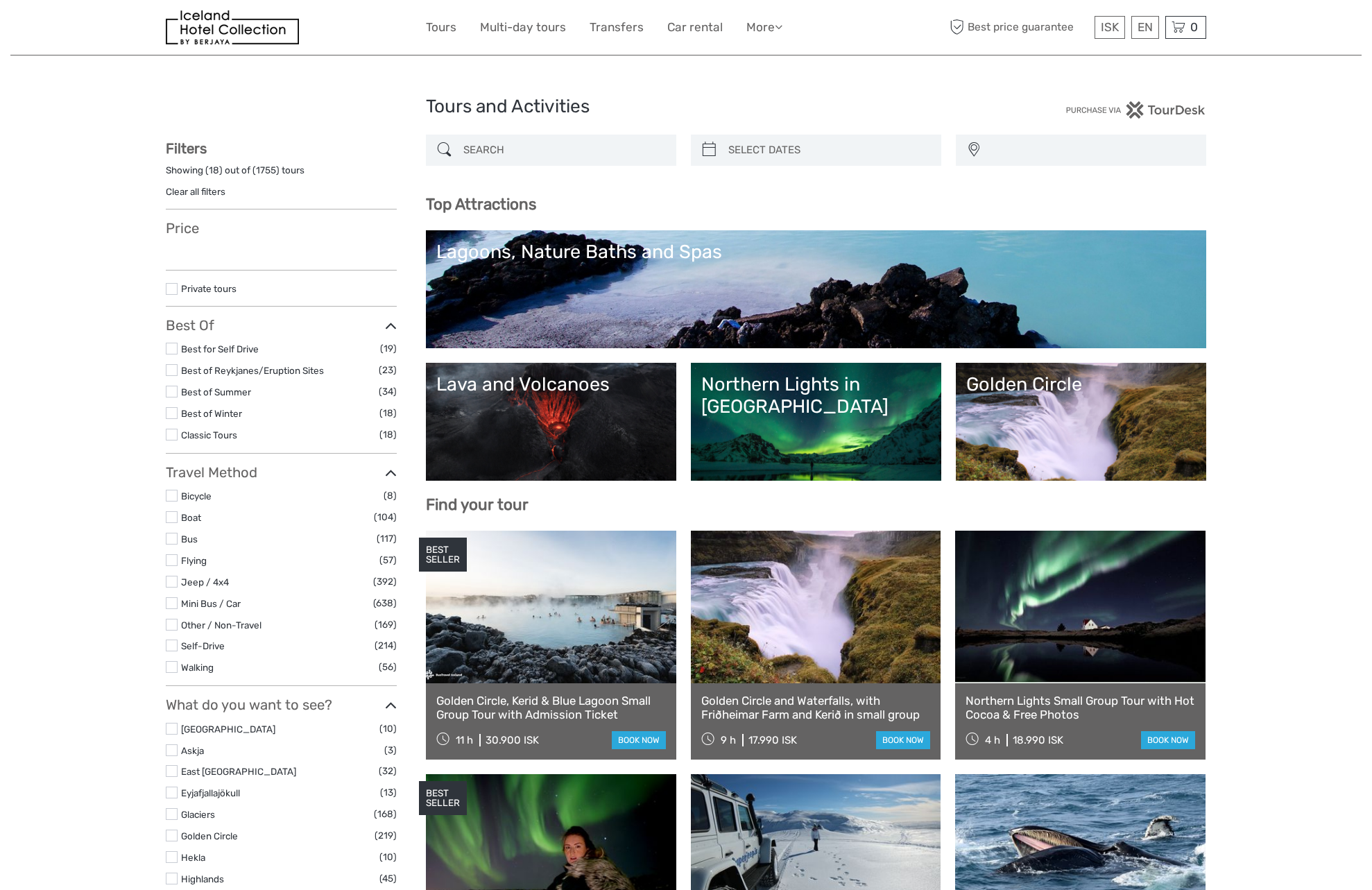
select select
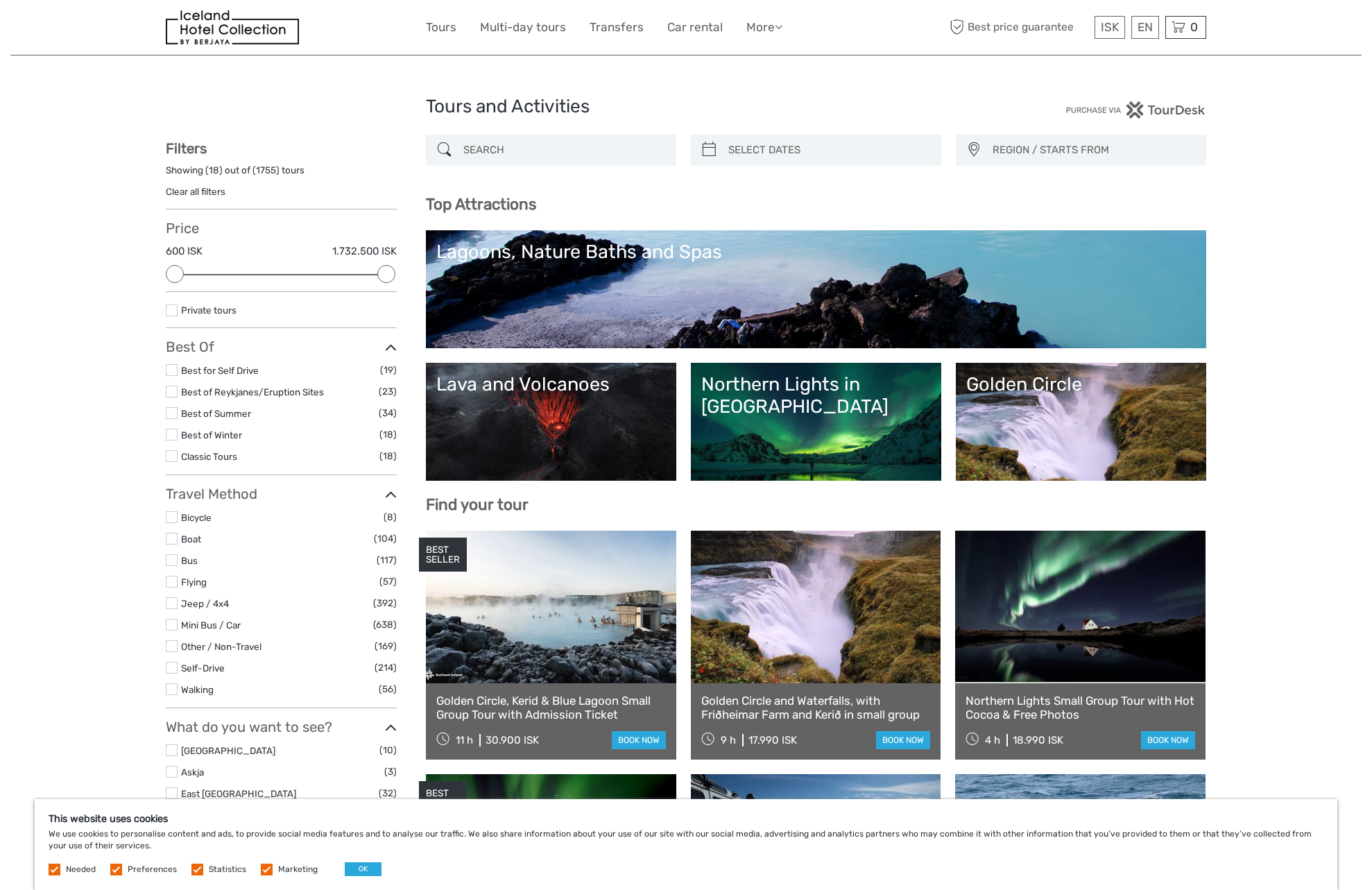
type input "07/09/2025"
click at [802, 156] on input "search" at bounding box center [828, 150] width 212 height 24
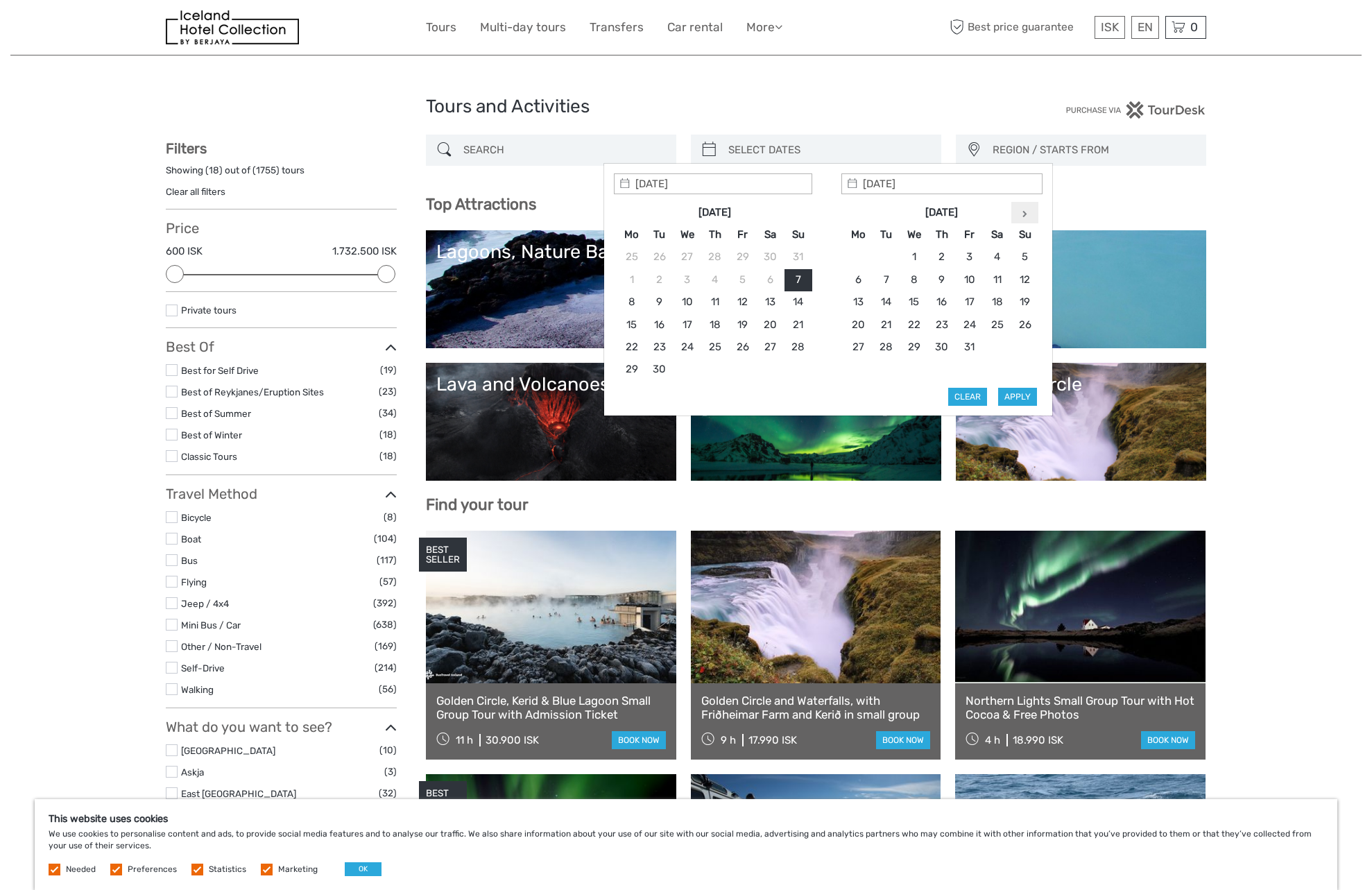
click at [1017, 212] on th at bounding box center [1025, 212] width 28 height 22
type input "22/11/2025"
type input "25/11/2025"
type input "22/11/2025"
click at [1018, 399] on button "Apply" at bounding box center [1018, 397] width 39 height 18
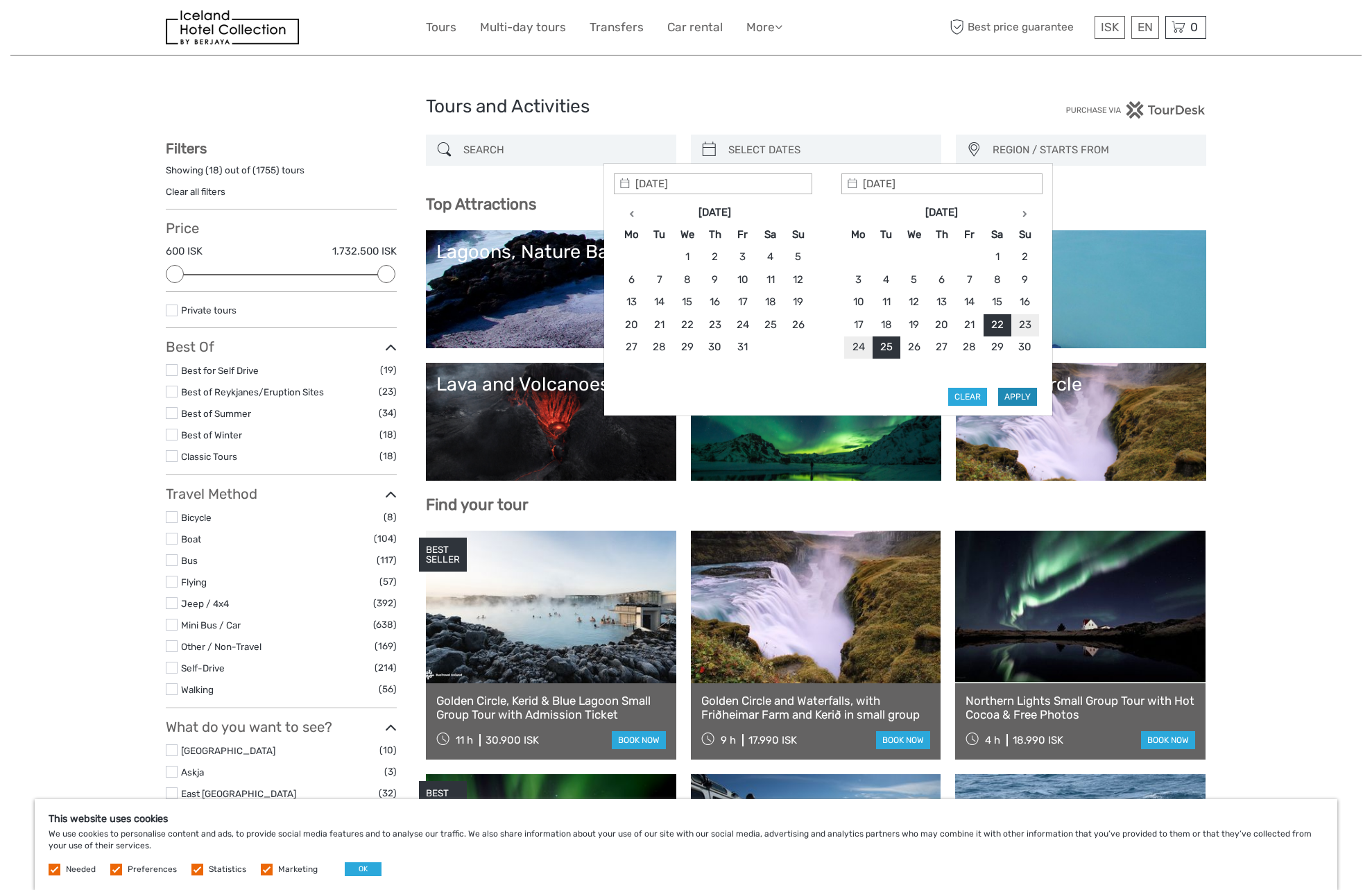
type input "[DATE] - [DATE]"
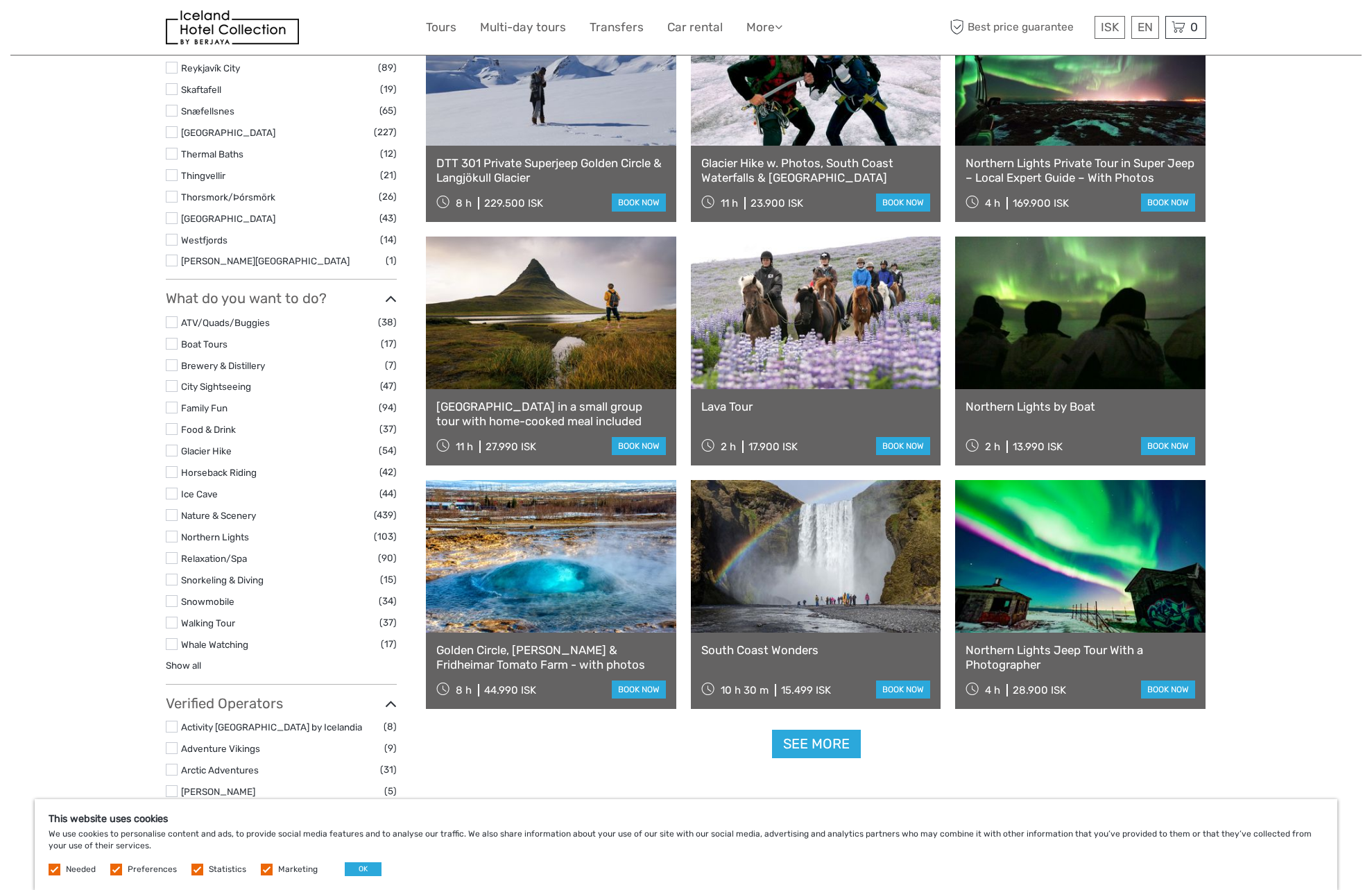
scroll to position [962, 0]
click at [810, 747] on link "See more" at bounding box center [817, 744] width 89 height 29
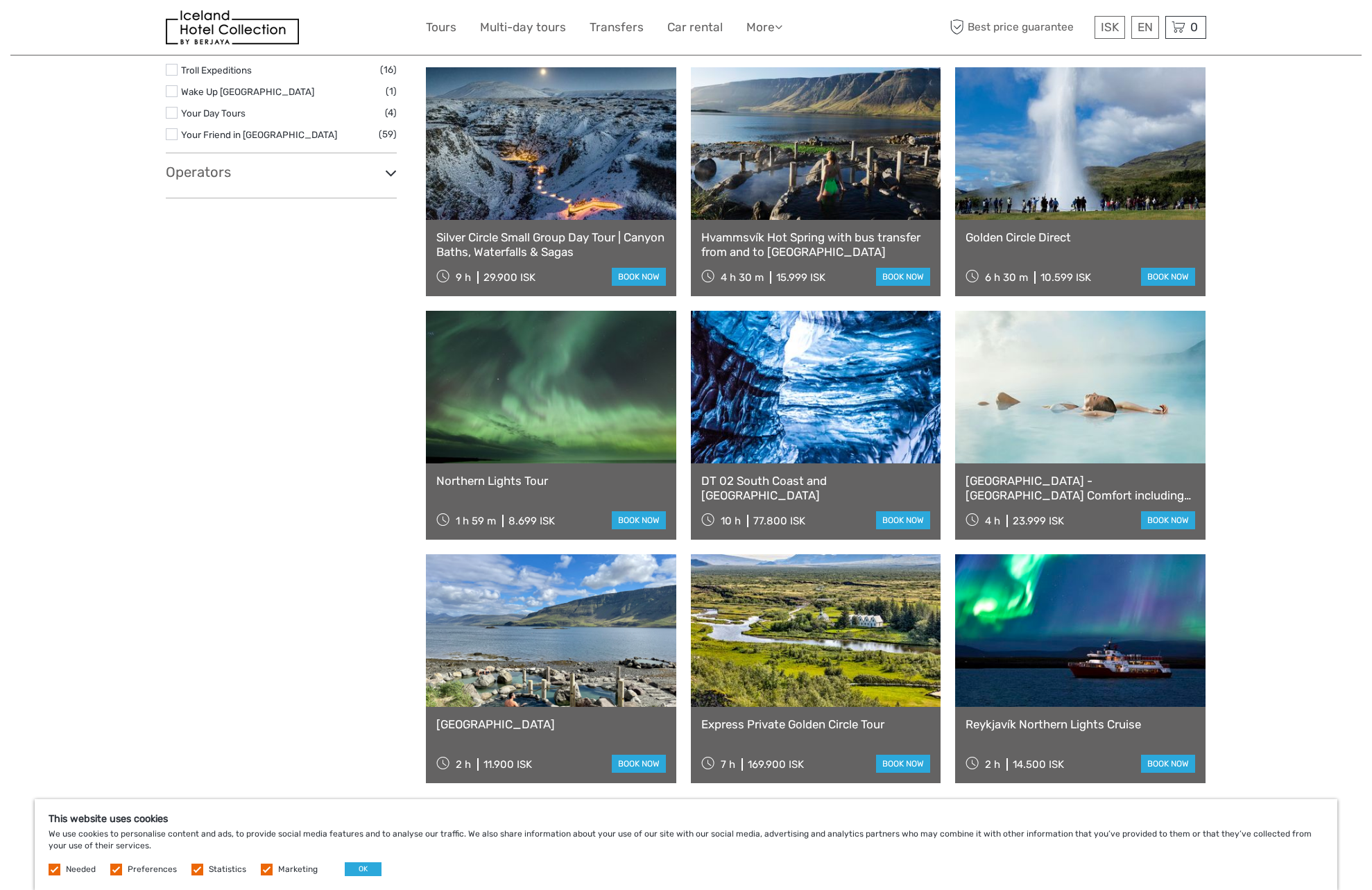
scroll to position [2348, 0]
click at [564, 720] on link "[GEOGRAPHIC_DATA]" at bounding box center [551, 724] width 230 height 14
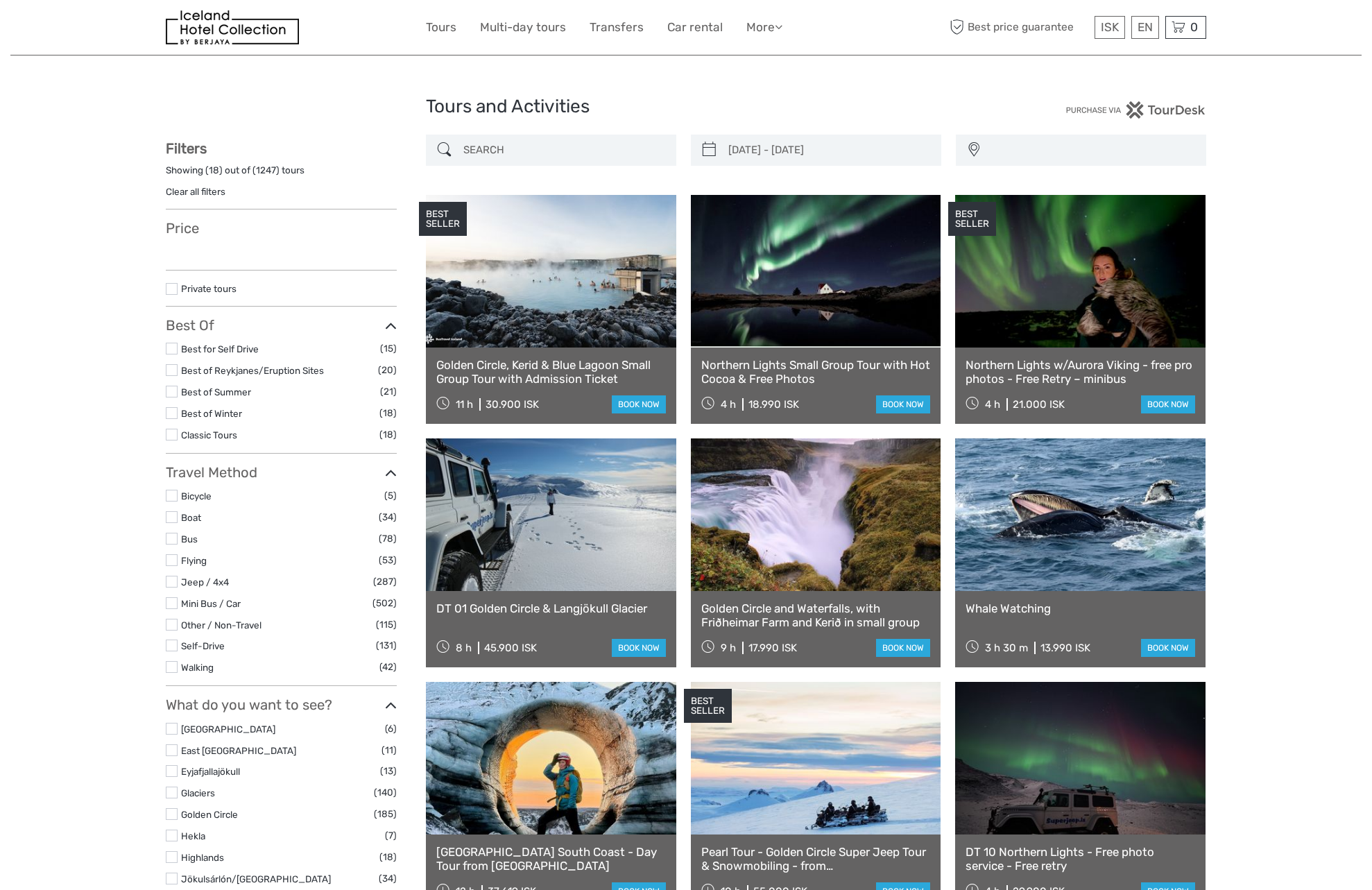
select select
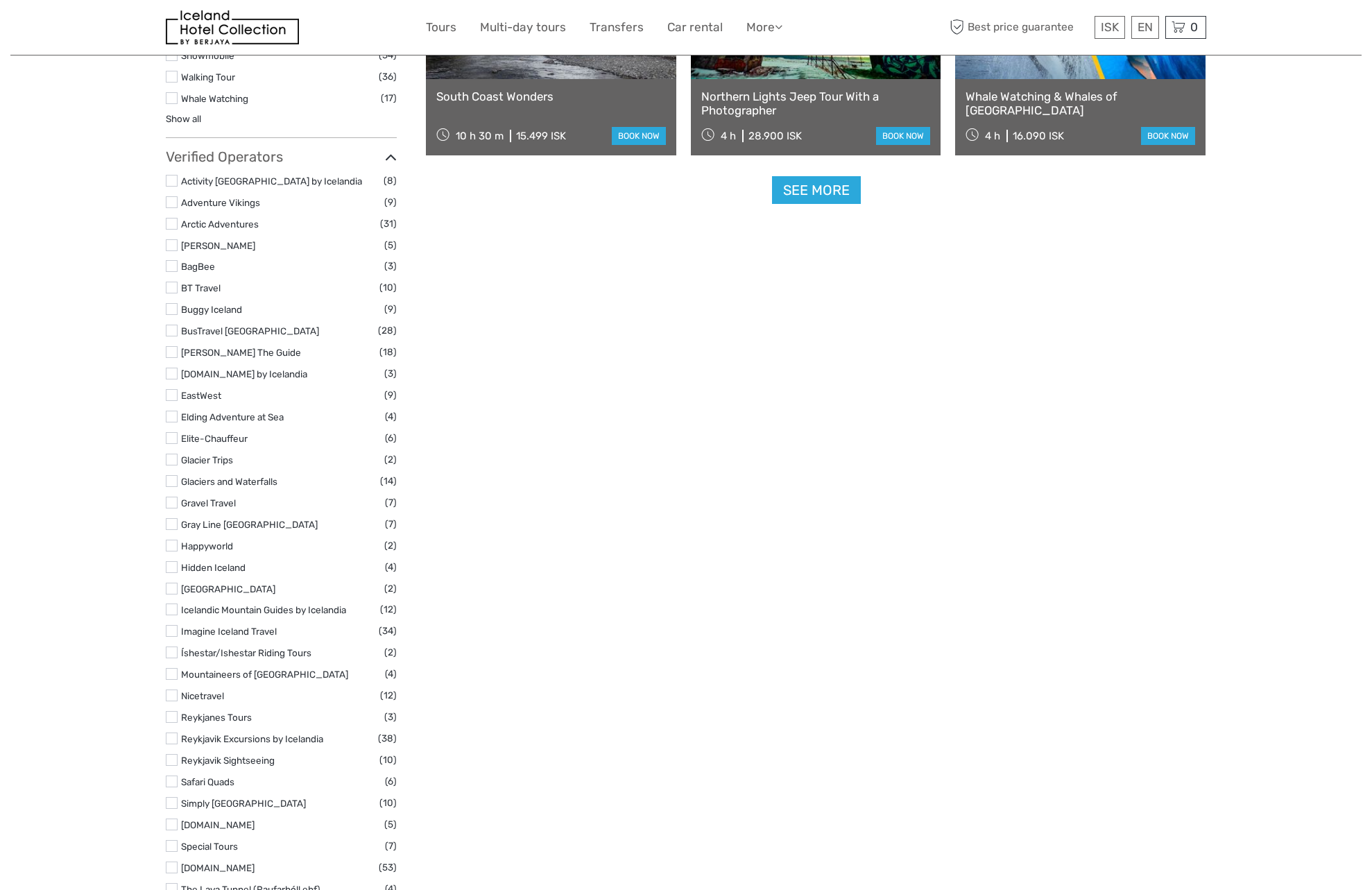
type input "[DATE] - [DATE]"
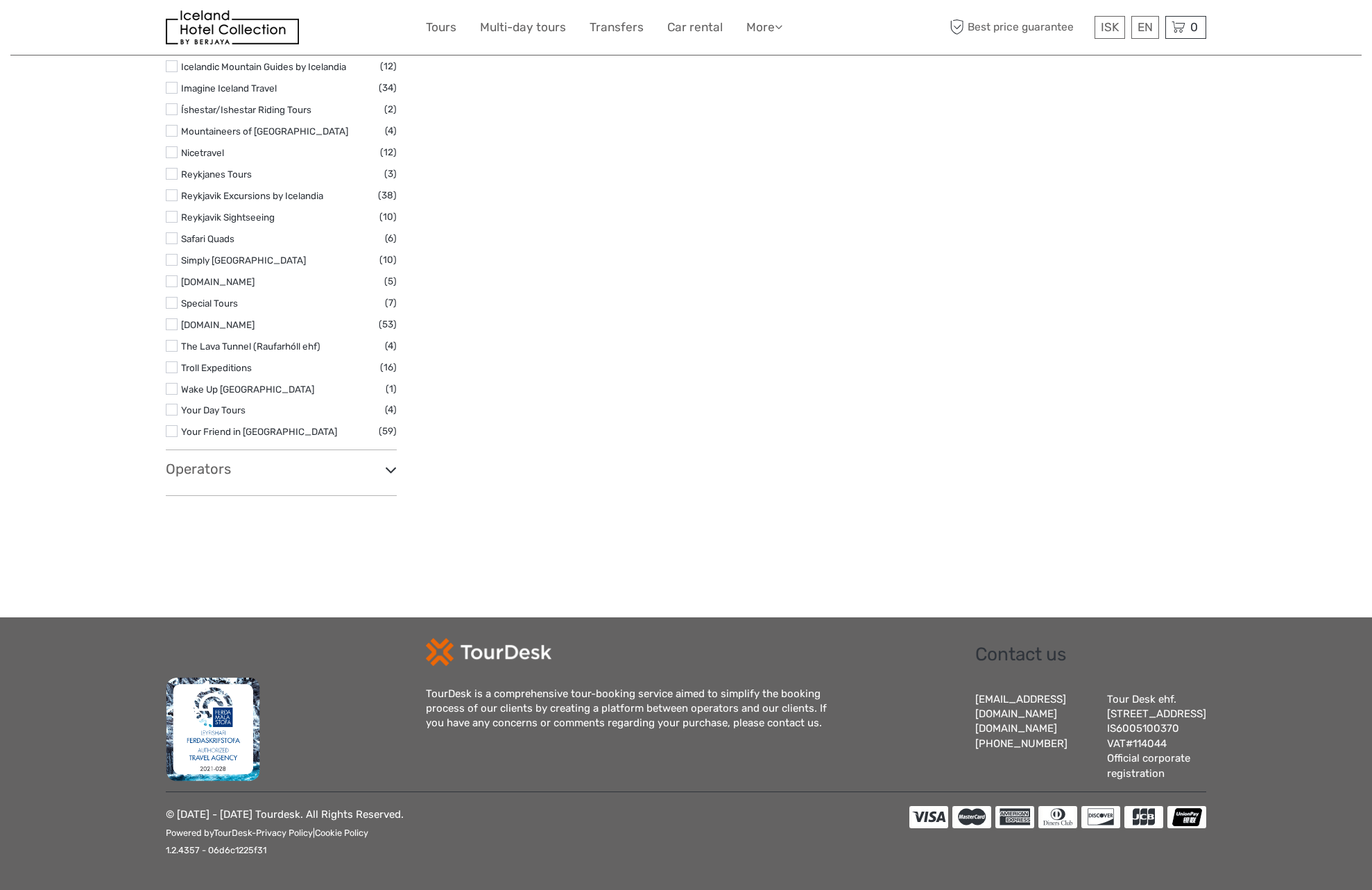
select select
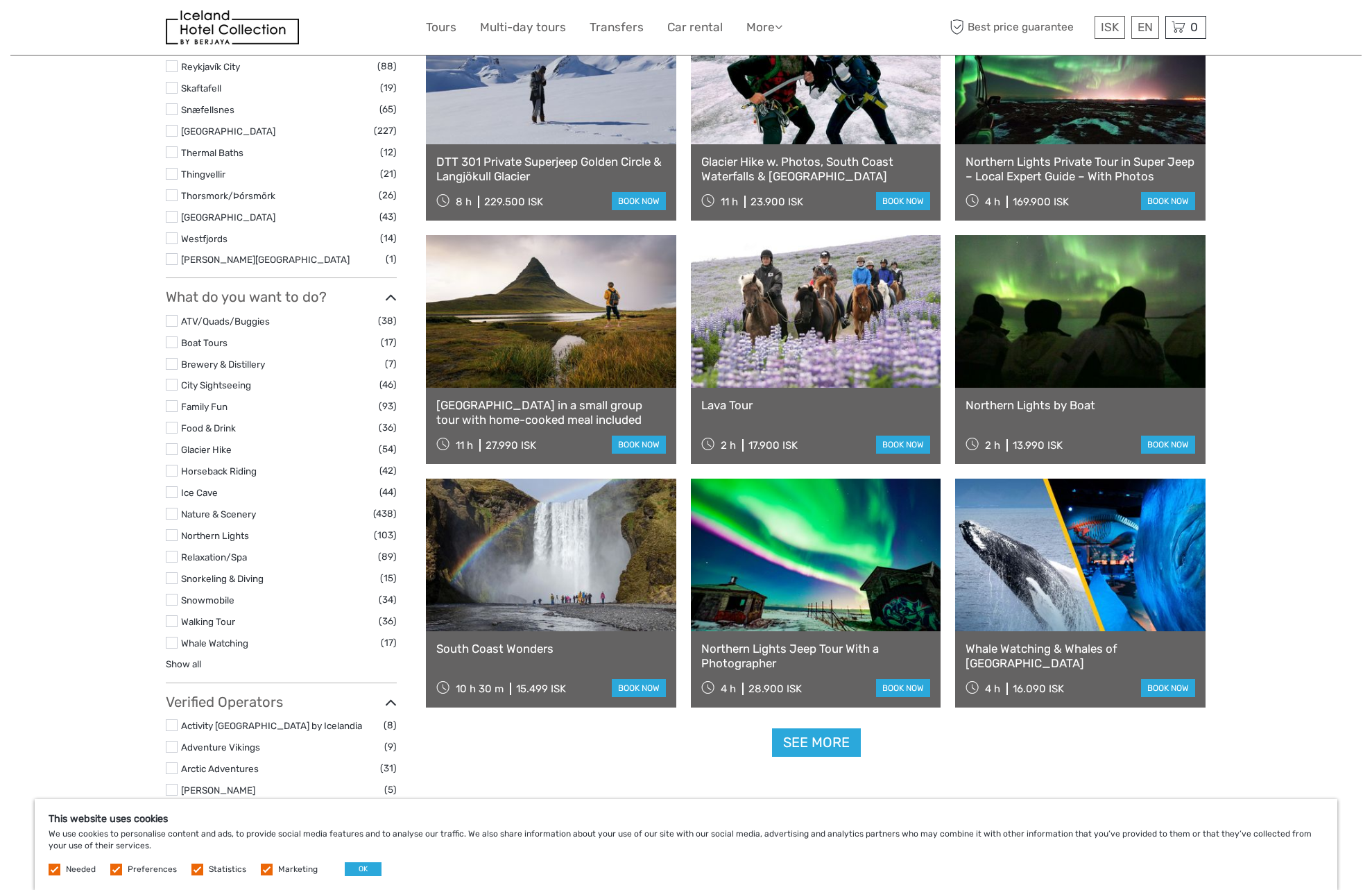
scroll to position [963, 0]
click at [842, 738] on link "See more" at bounding box center [817, 743] width 89 height 29
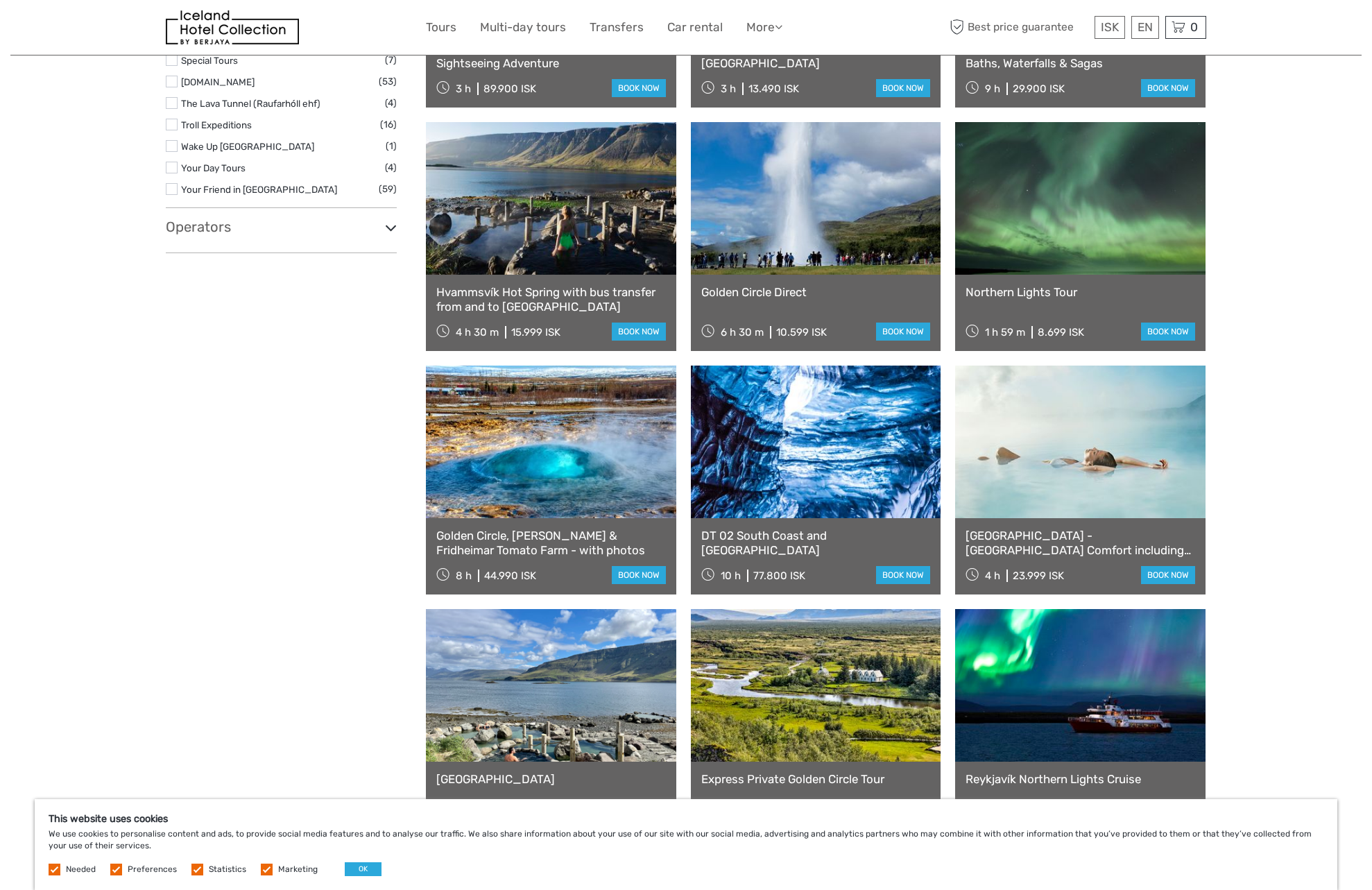
scroll to position [2275, 0]
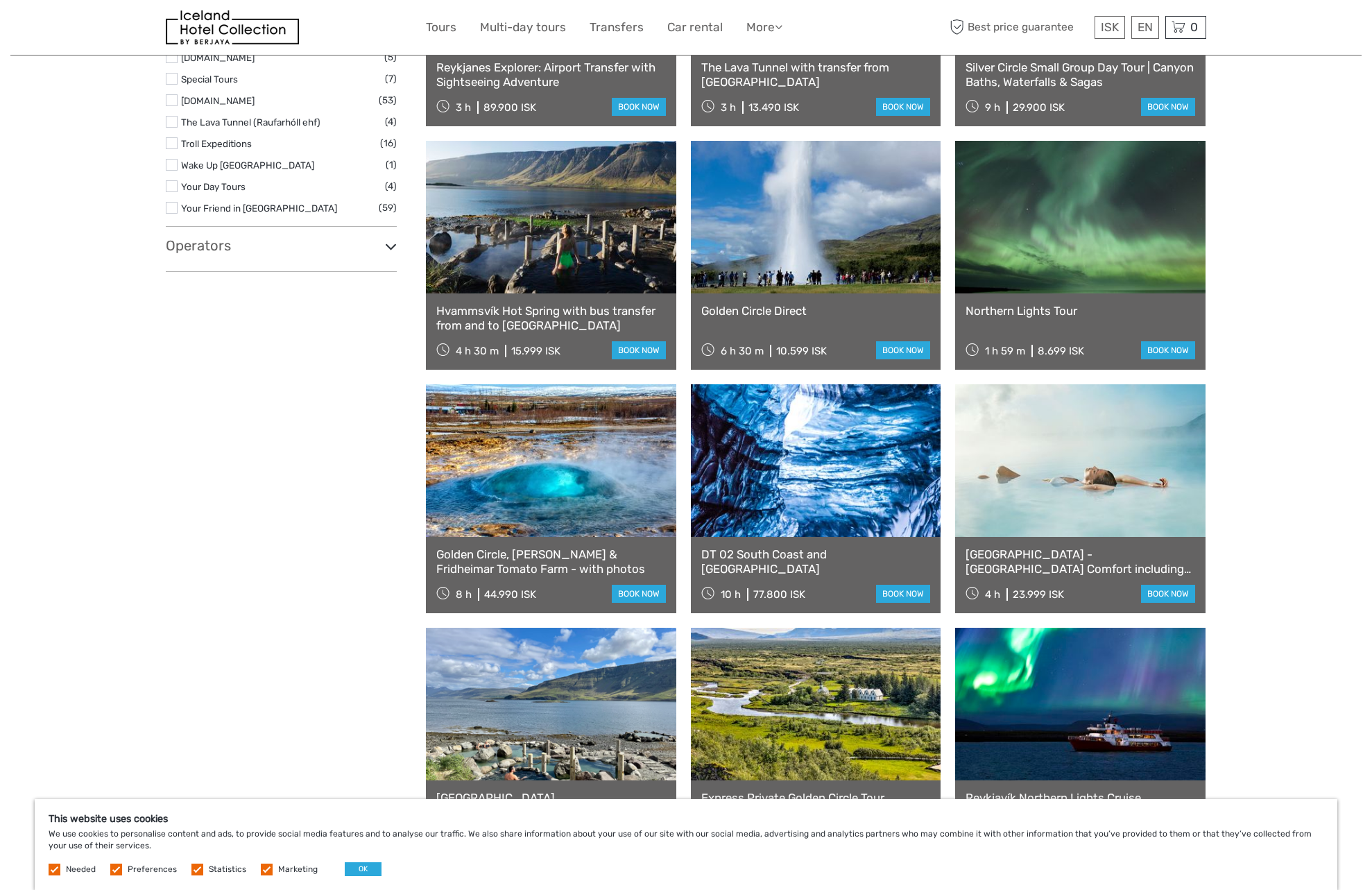
click at [537, 564] on link "Golden Circle, Silfra Snorkeling & Fridheimar Tomato Farm - with photos" at bounding box center [551, 561] width 230 height 29
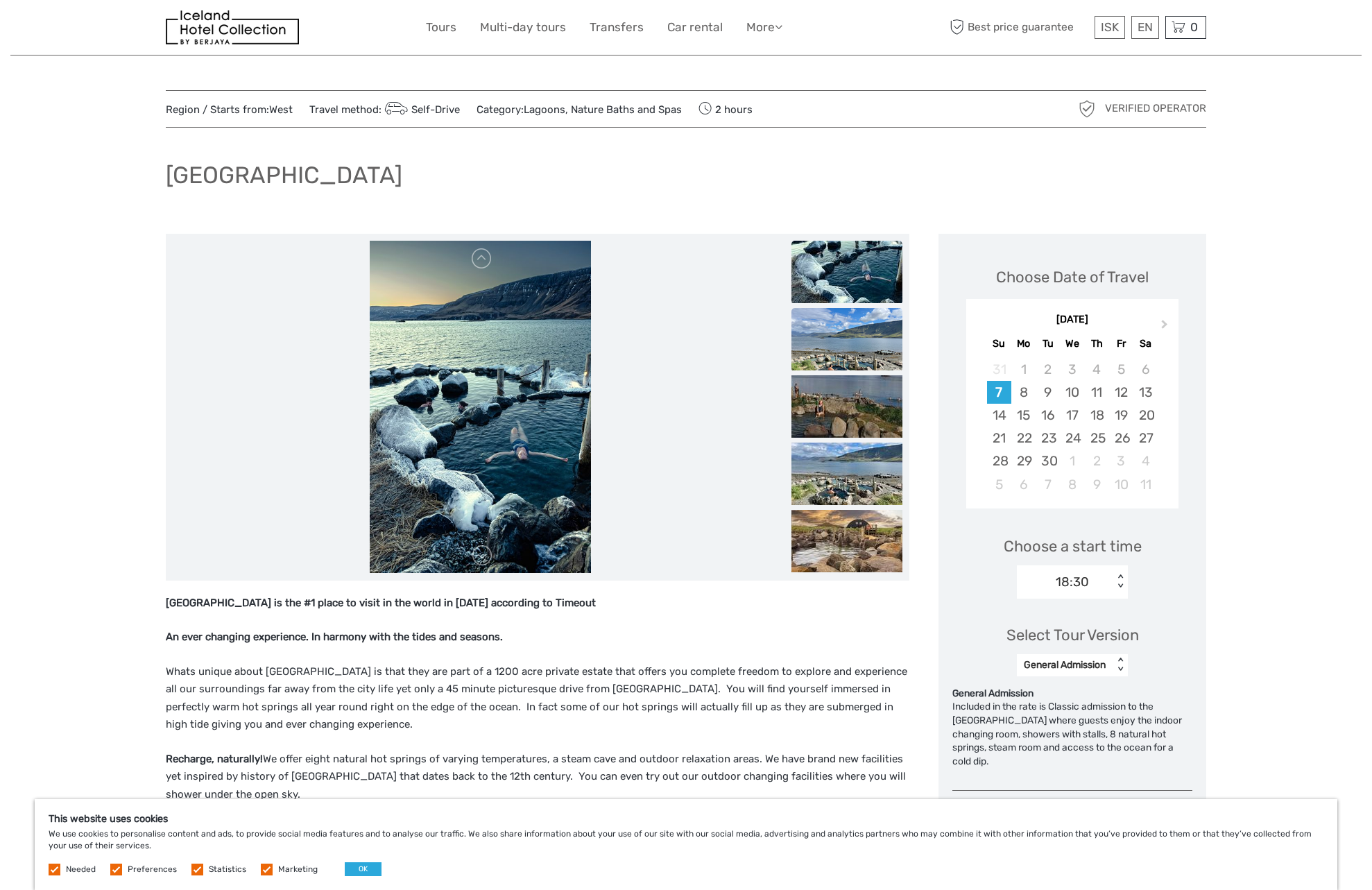
click at [850, 342] on img at bounding box center [846, 339] width 111 height 63
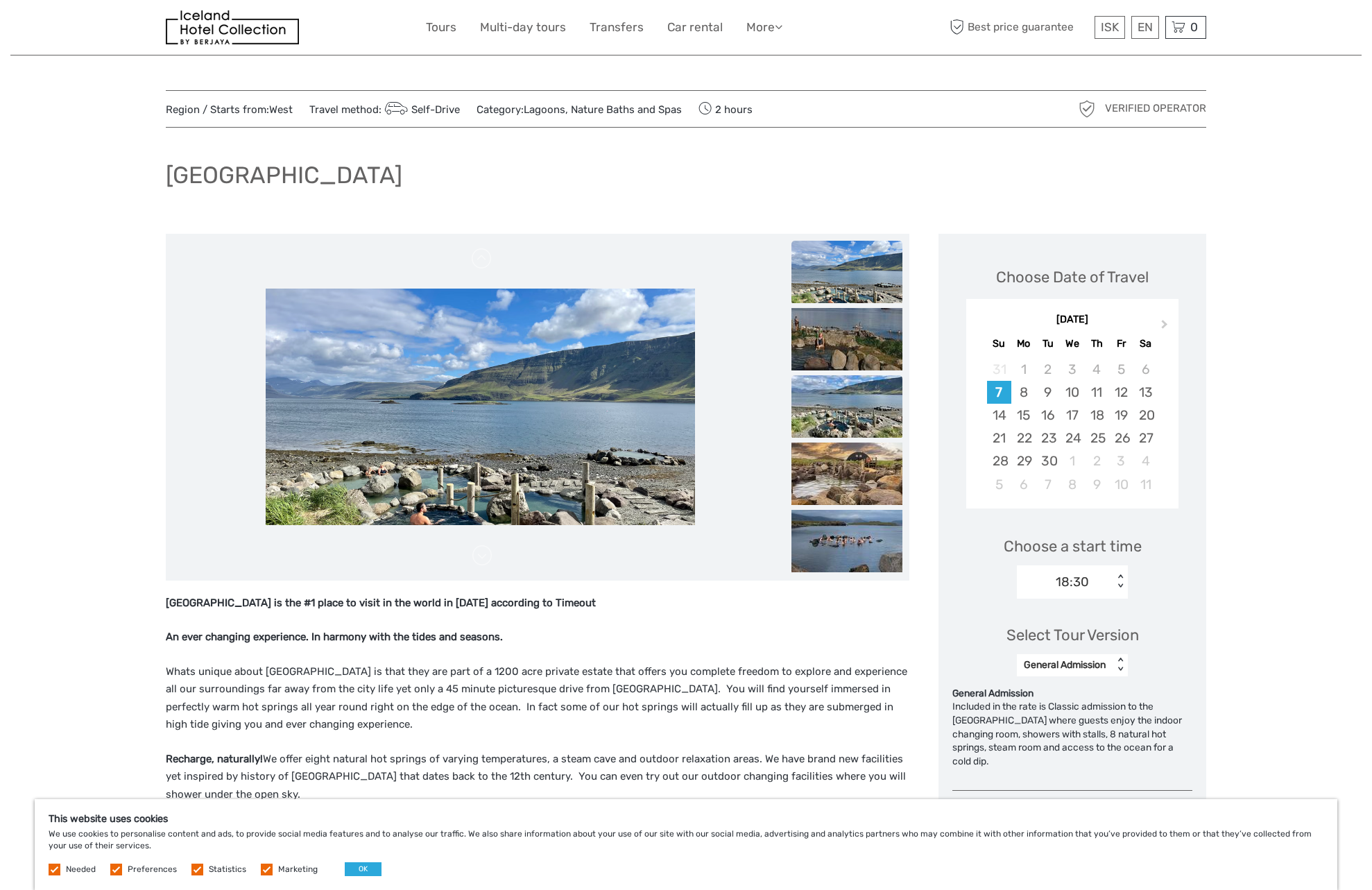
click at [854, 375] on img at bounding box center [846, 406] width 111 height 63
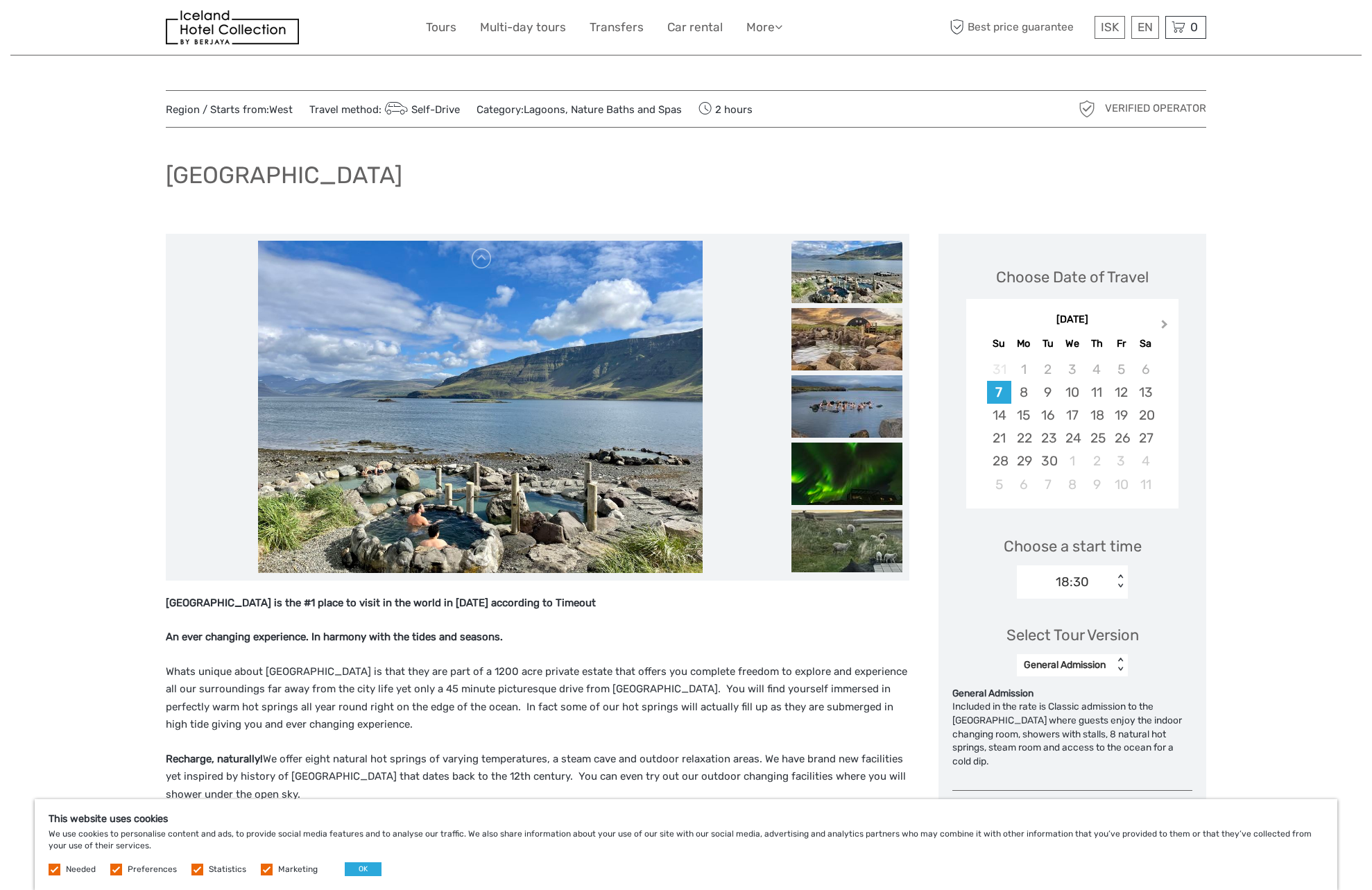
click at [1166, 320] on button "Next Month" at bounding box center [1166, 327] width 22 height 22
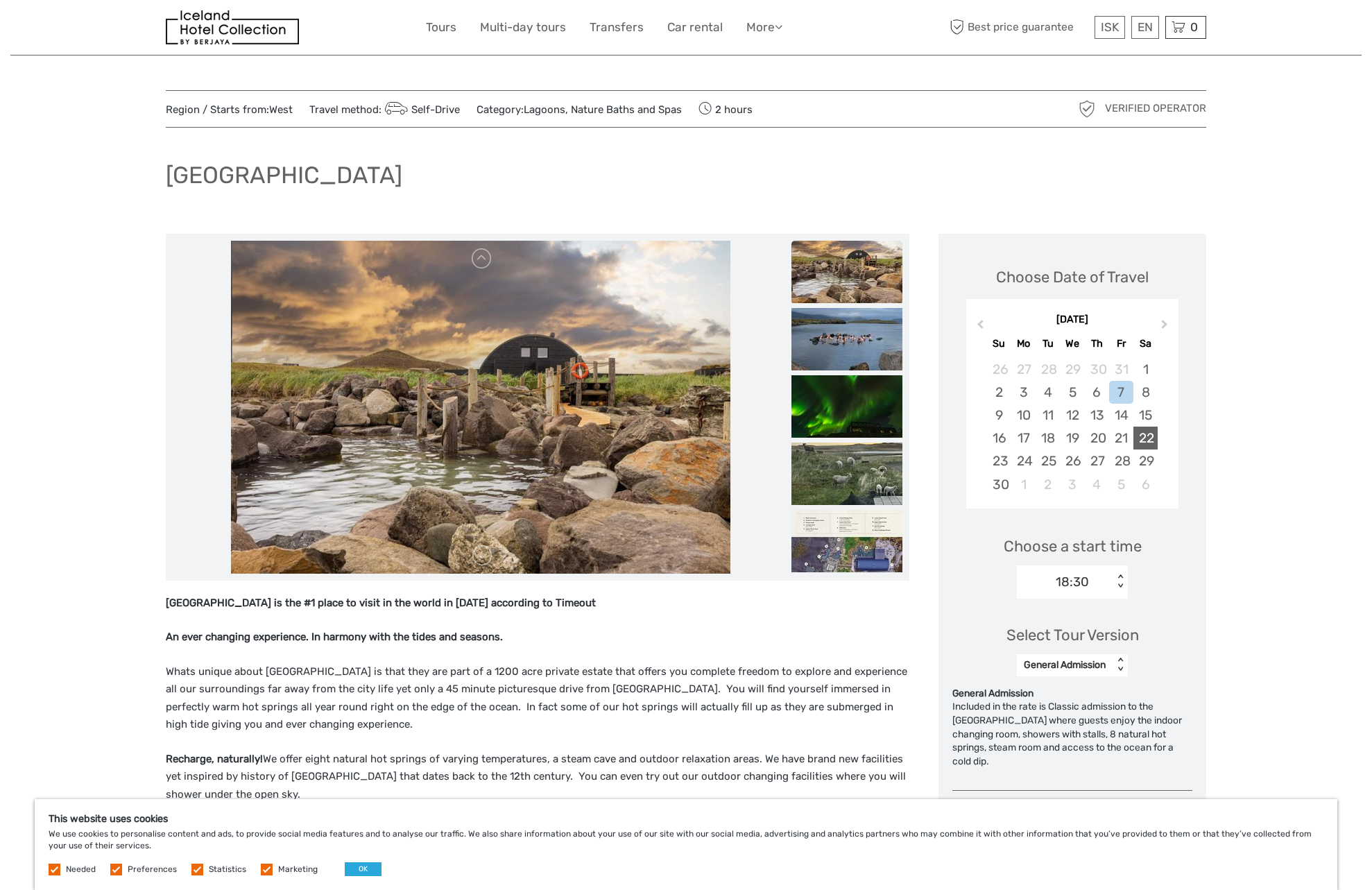
click at [1152, 436] on div "22" at bounding box center [1145, 438] width 24 height 23
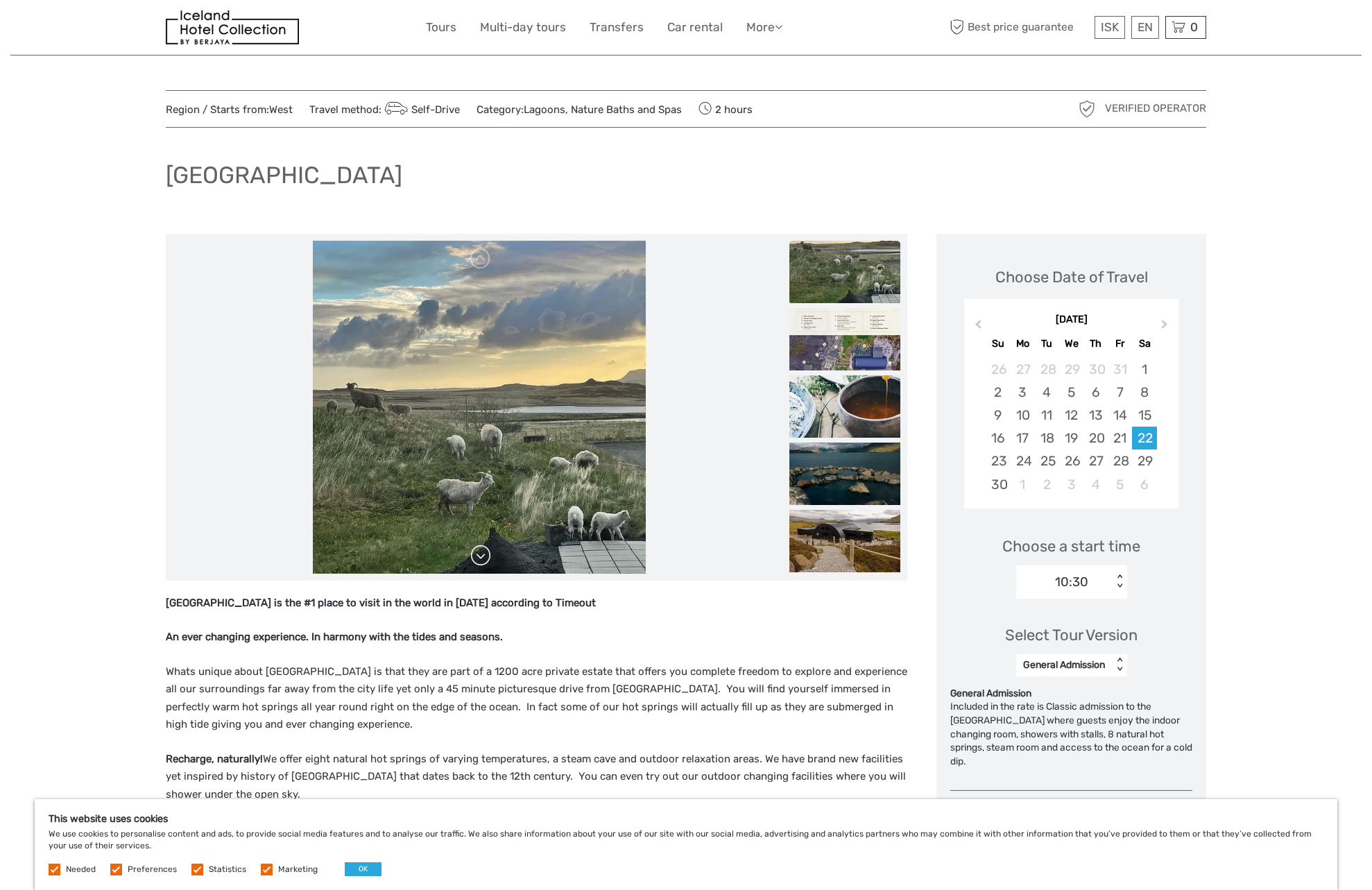
click at [484, 560] on link at bounding box center [480, 555] width 22 height 22
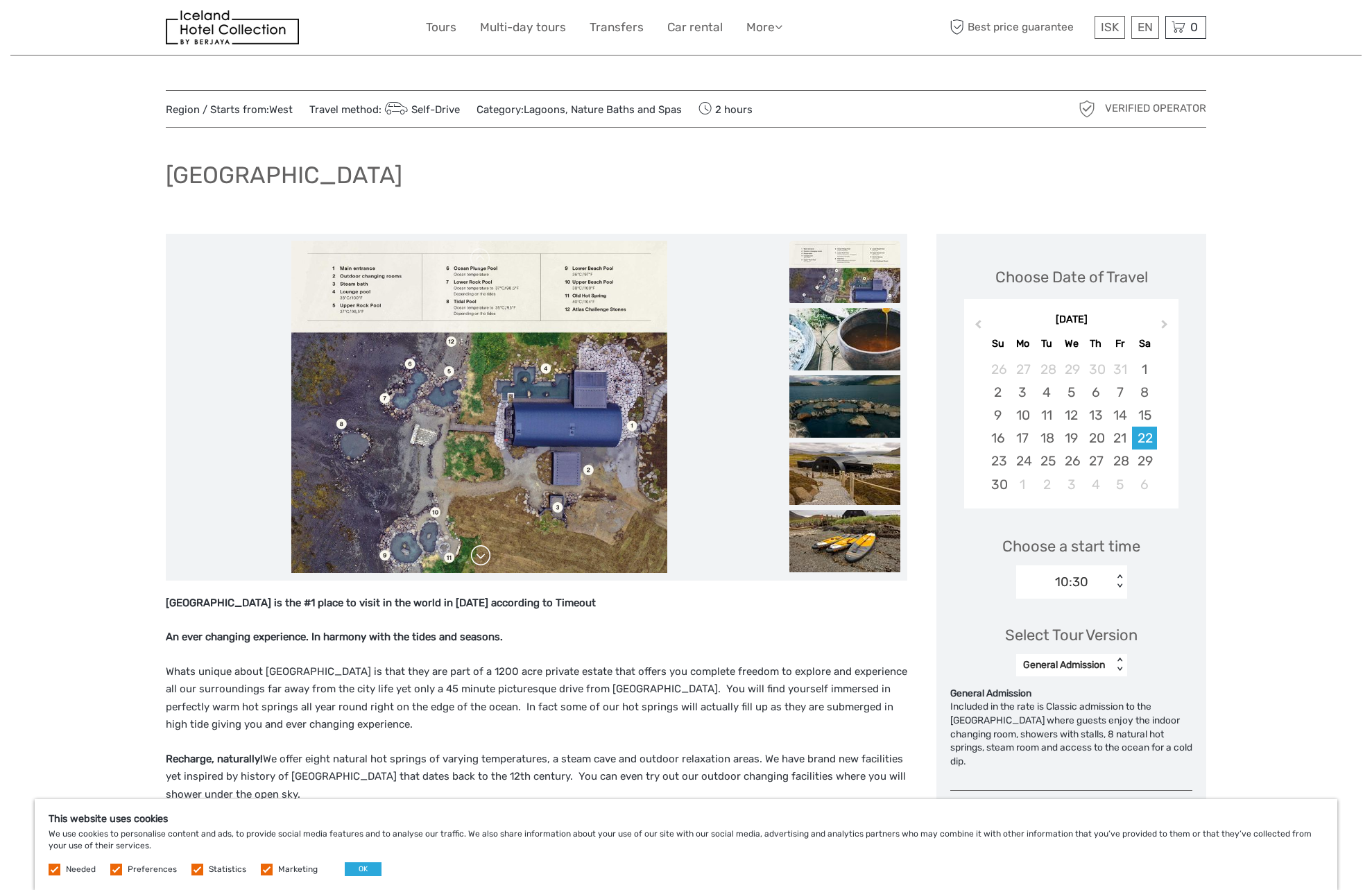
click at [484, 560] on link at bounding box center [480, 555] width 22 height 22
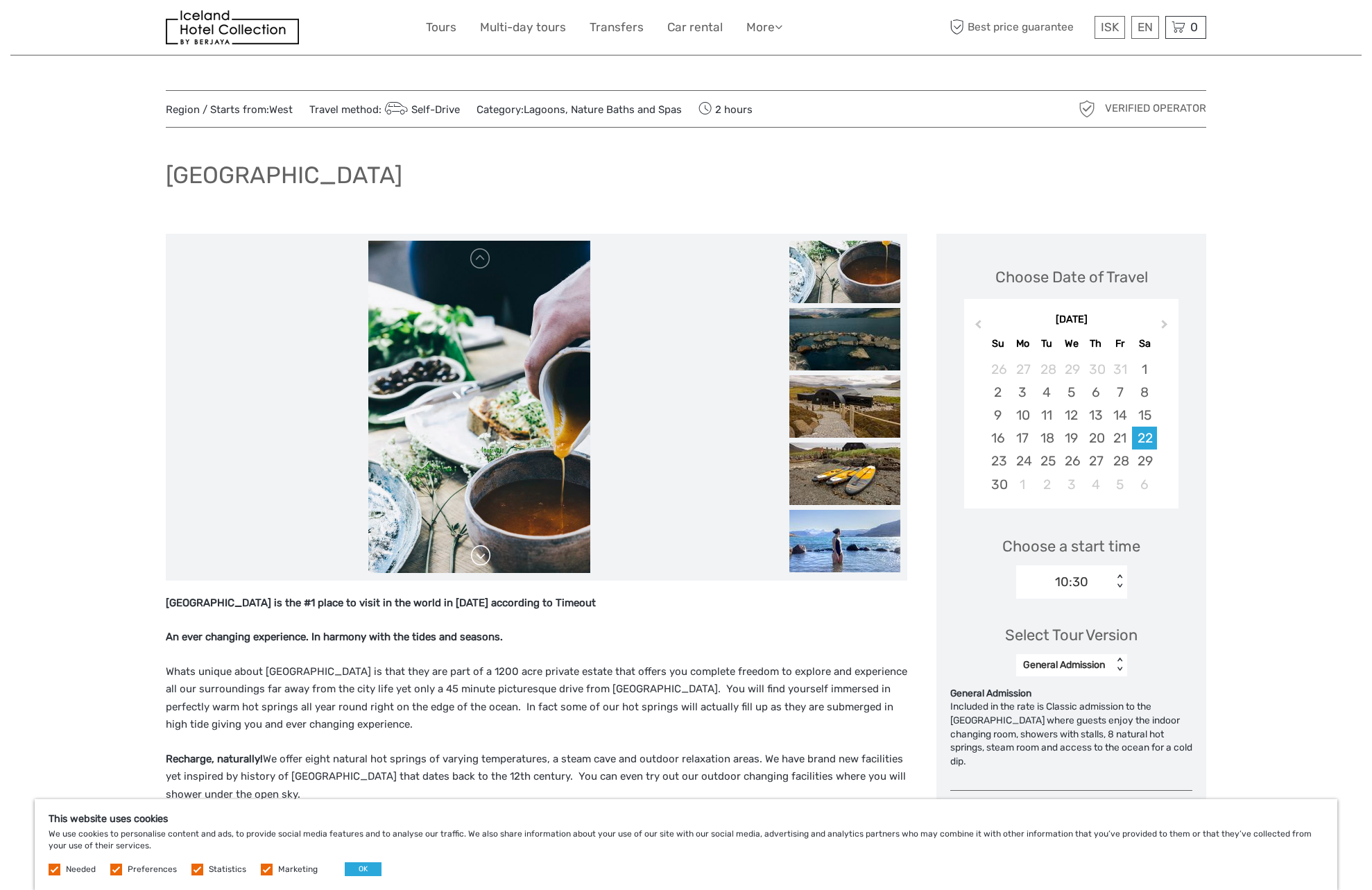
click at [484, 560] on link at bounding box center [480, 555] width 22 height 22
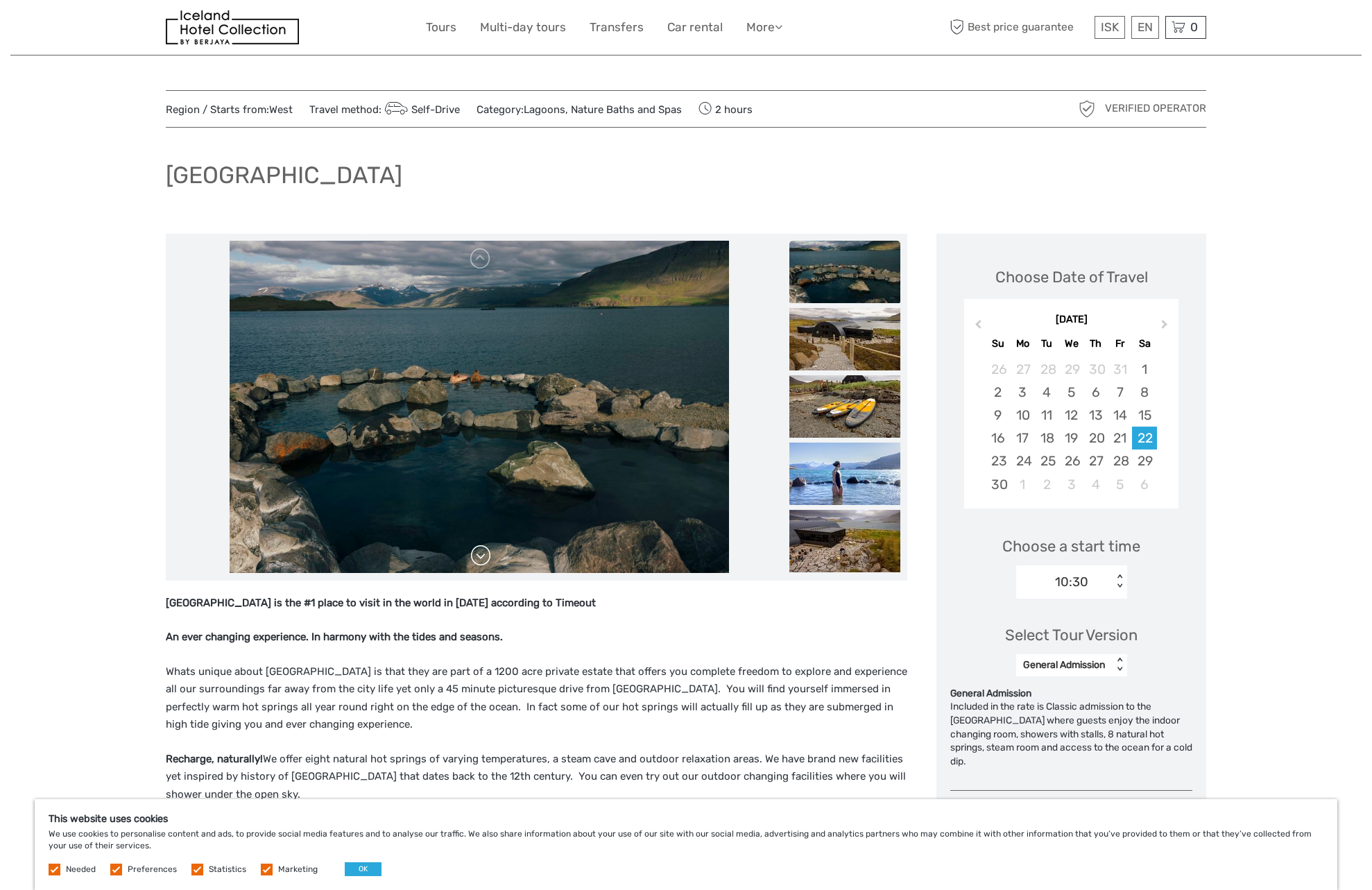
click at [484, 560] on link at bounding box center [480, 555] width 22 height 22
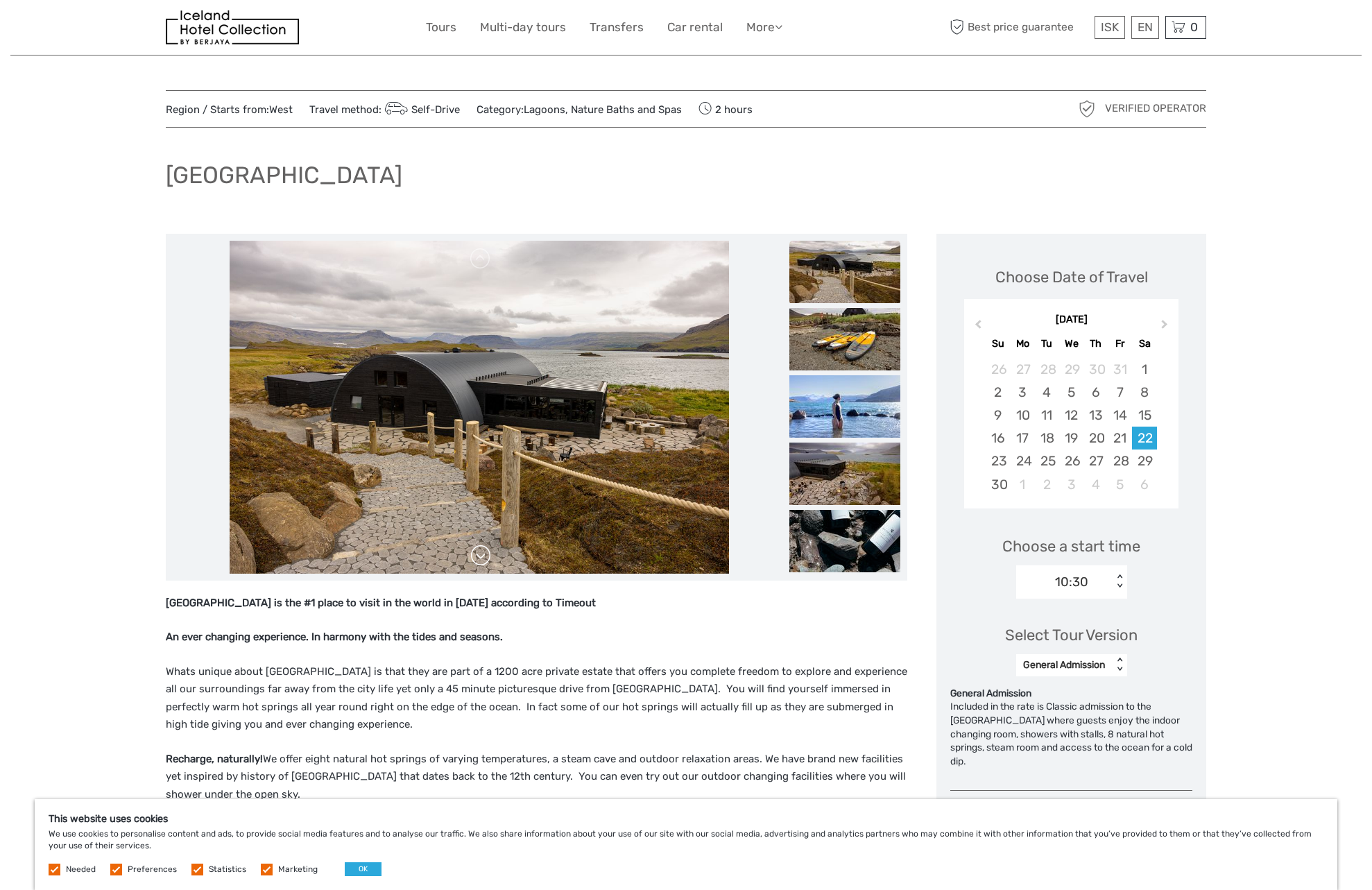
click at [484, 560] on link at bounding box center [480, 555] width 22 height 22
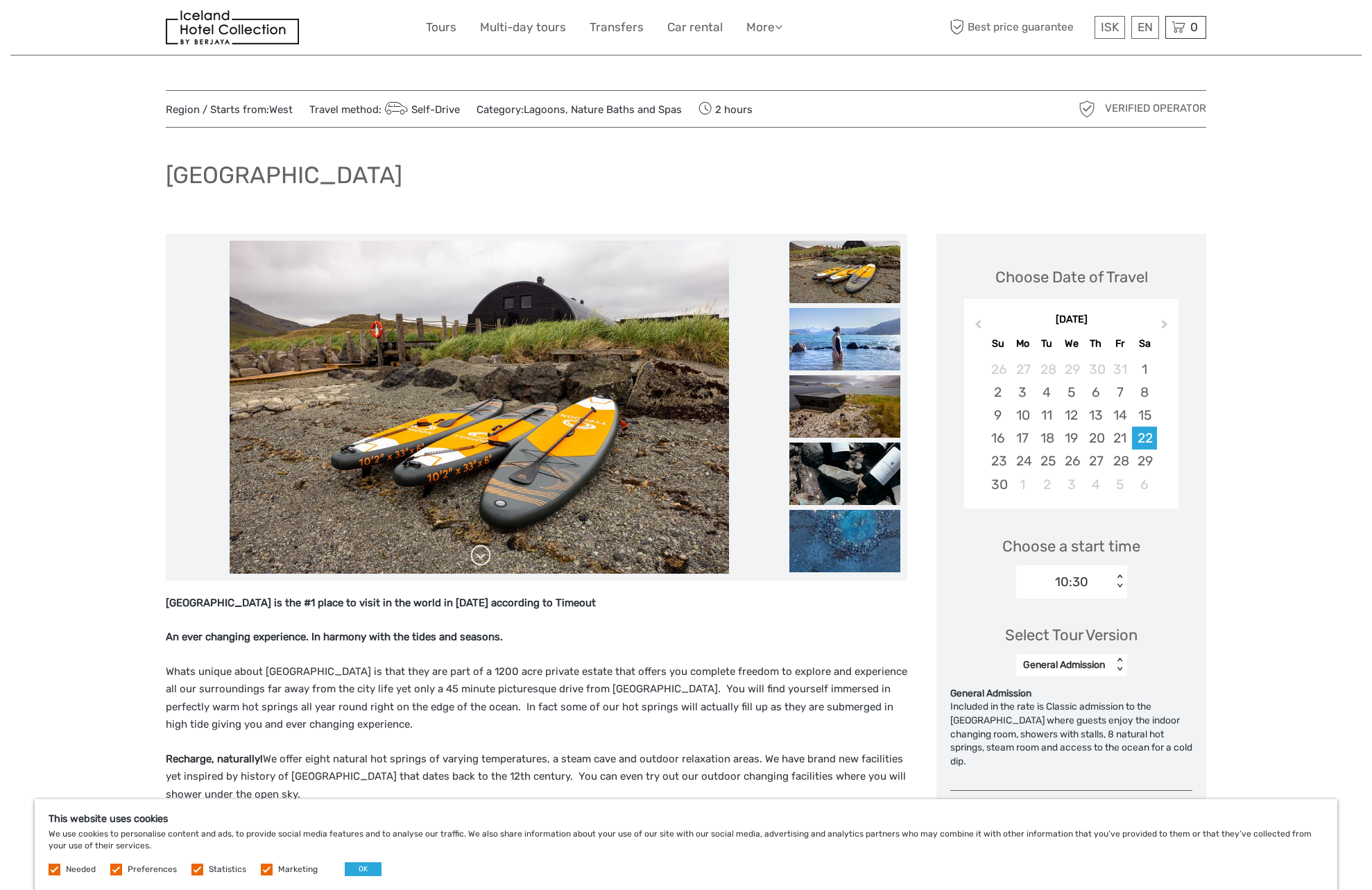
click at [484, 560] on link at bounding box center [480, 555] width 22 height 22
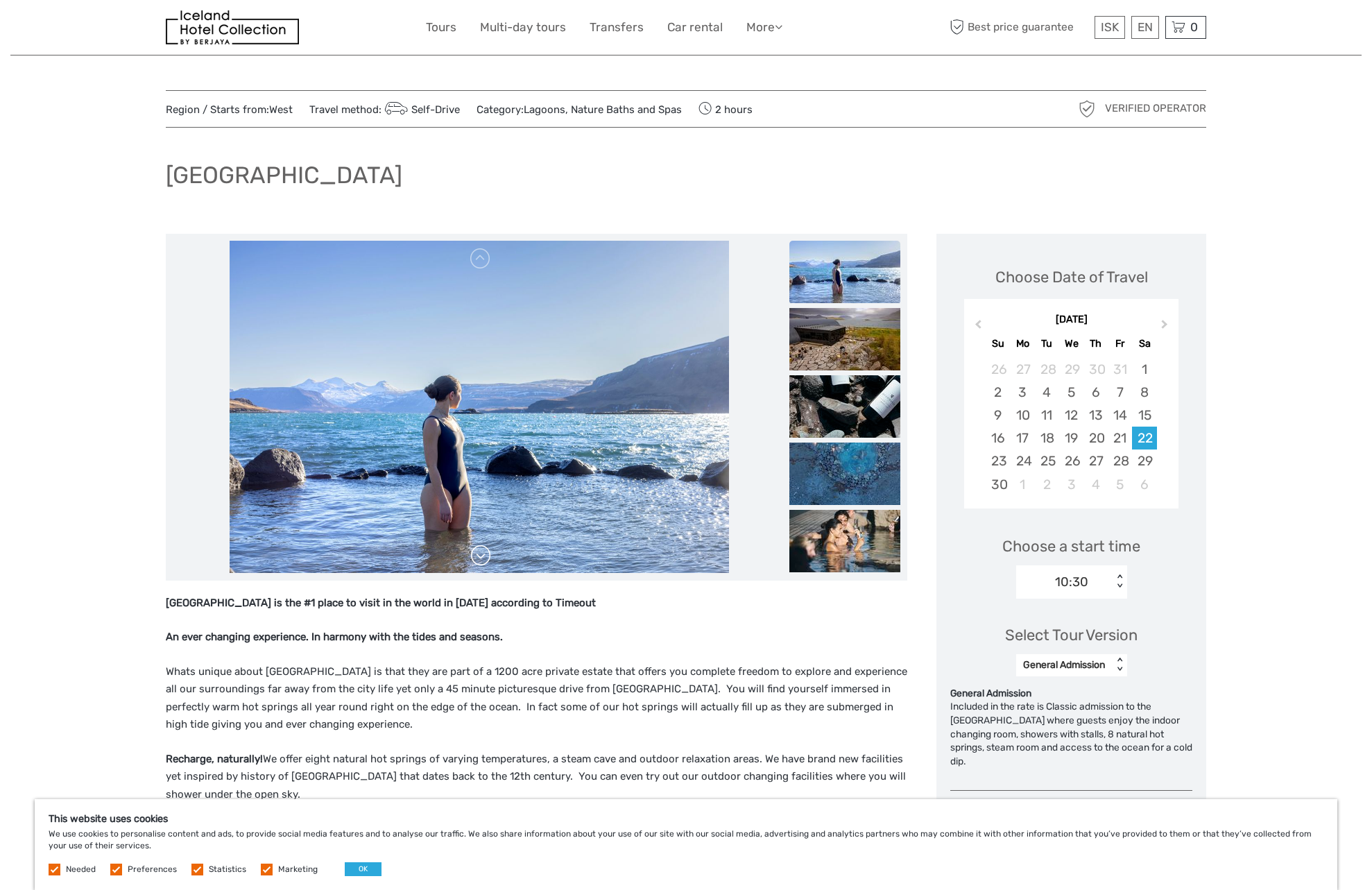
click at [484, 560] on link at bounding box center [480, 555] width 22 height 22
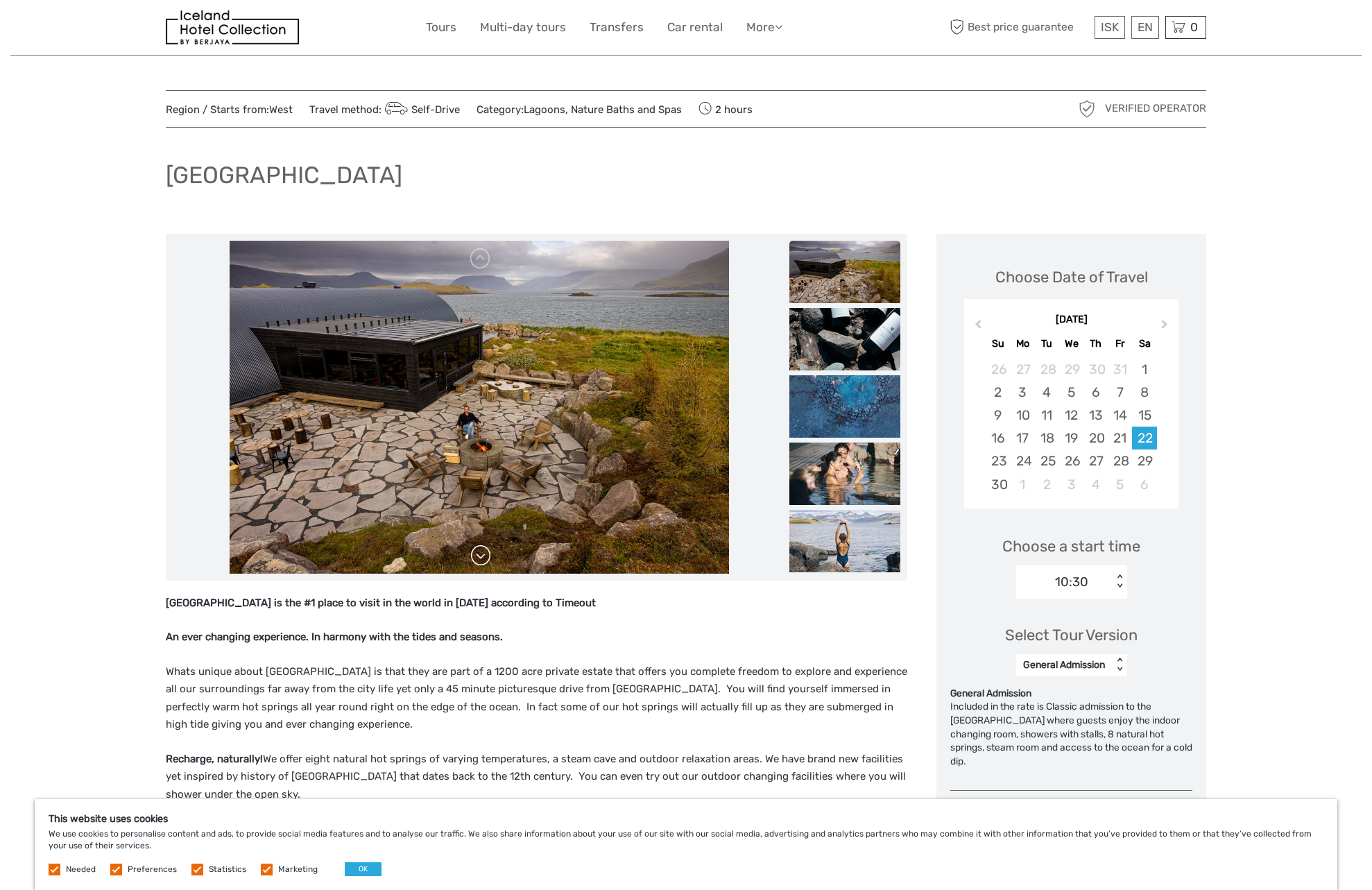
click at [484, 560] on link at bounding box center [480, 555] width 22 height 22
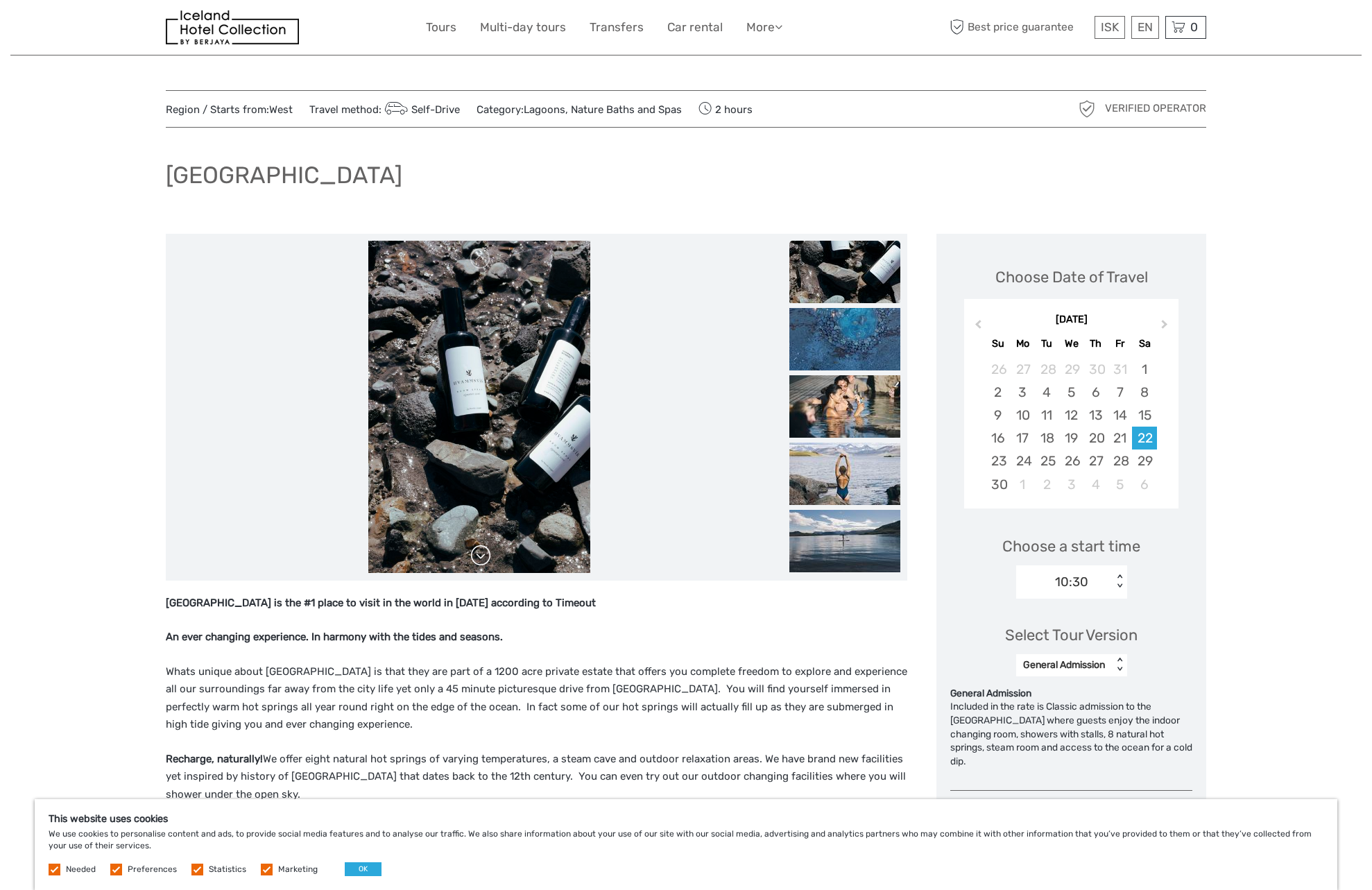
click at [484, 560] on link at bounding box center [480, 555] width 22 height 22
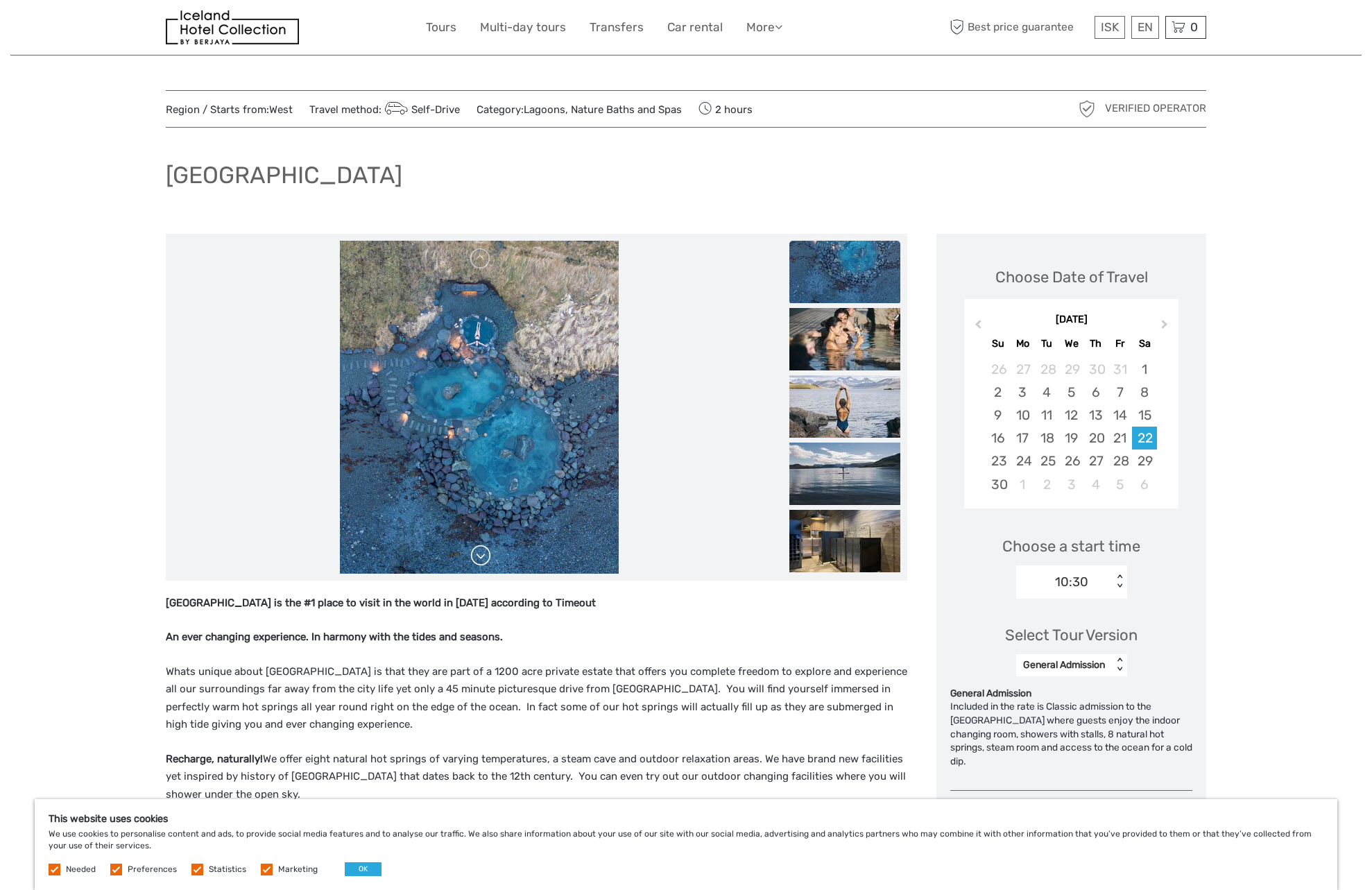
click at [484, 560] on link at bounding box center [480, 555] width 22 height 22
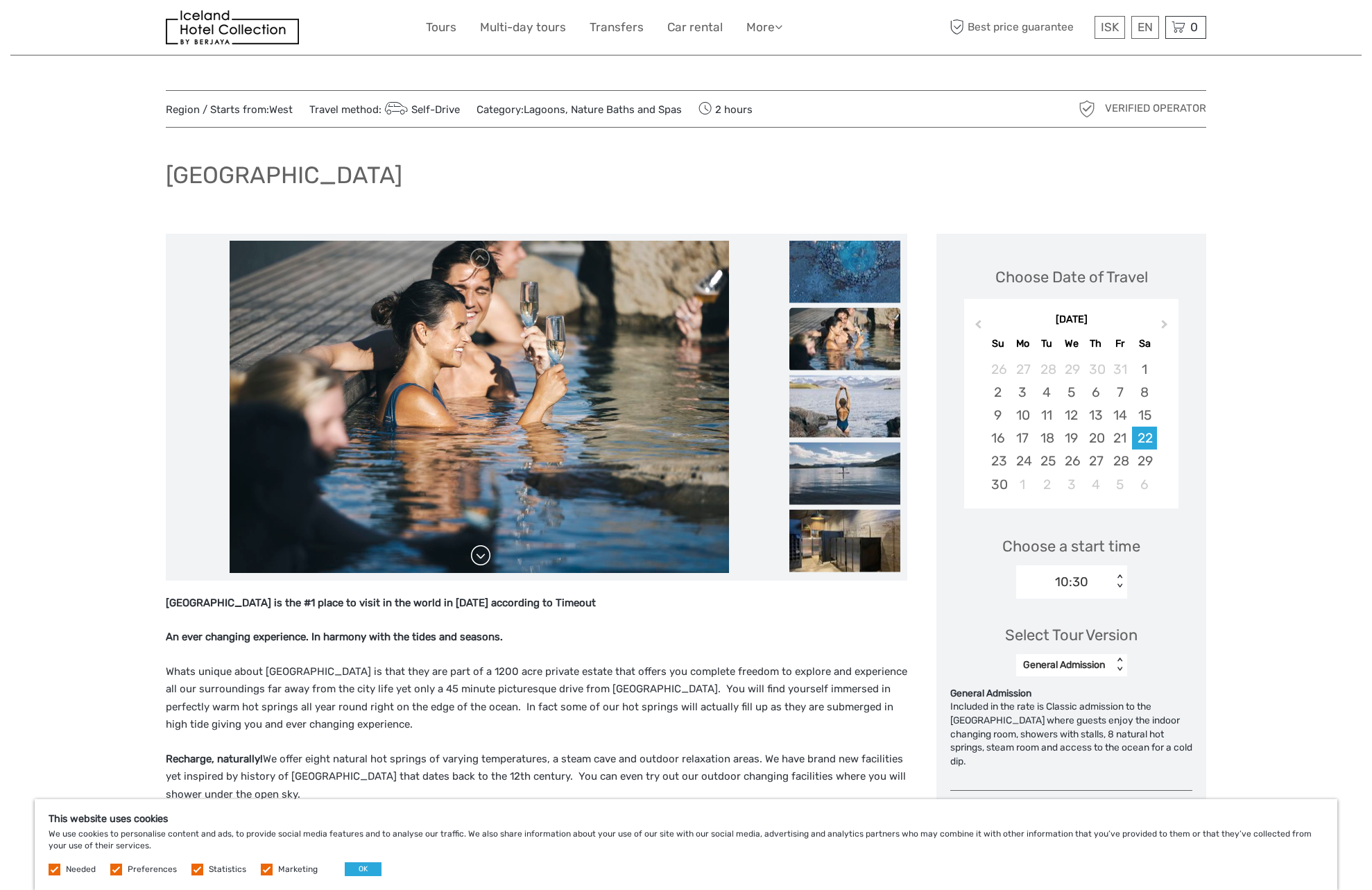
click at [484, 560] on link at bounding box center [480, 555] width 22 height 22
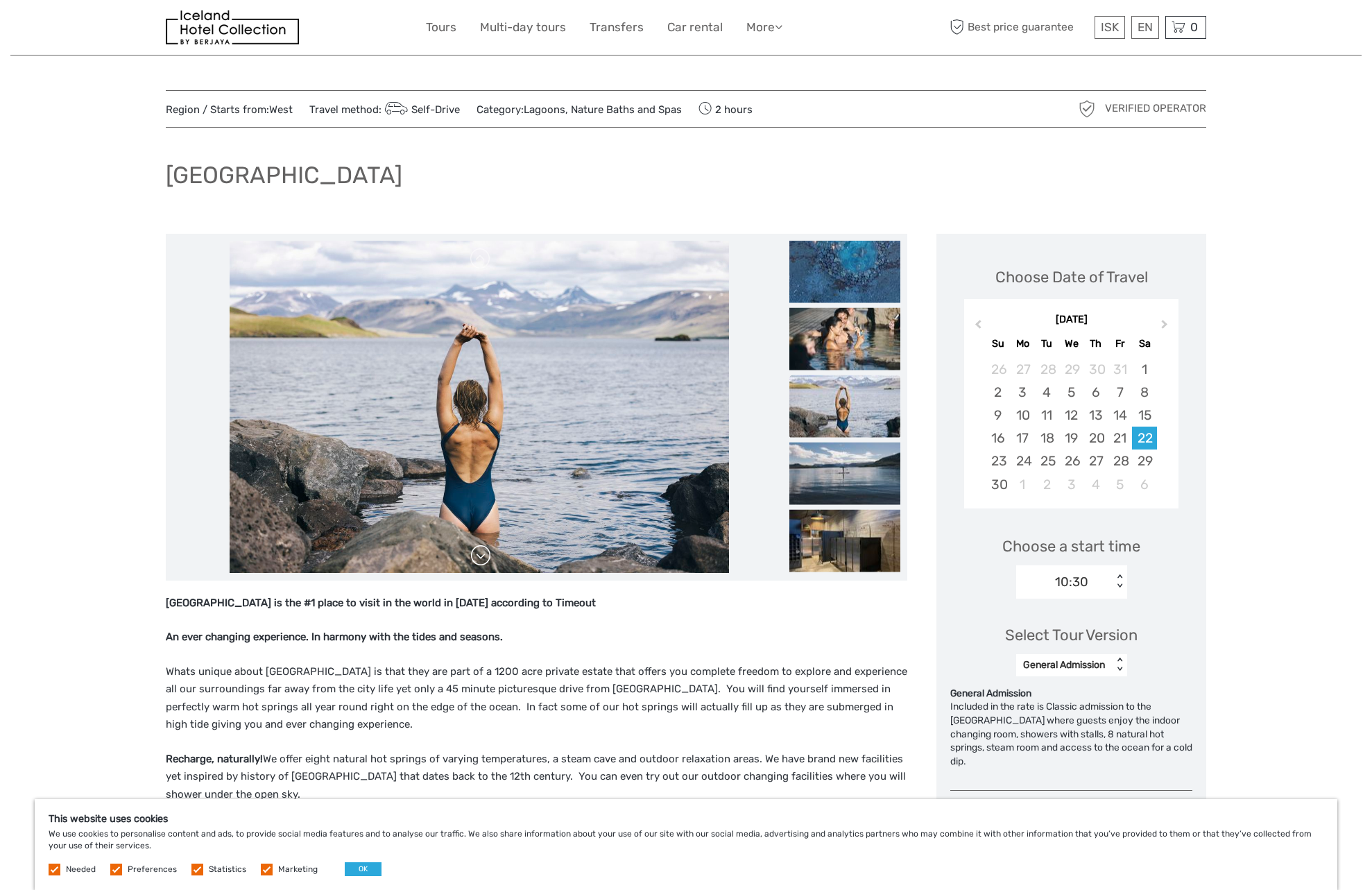
click at [484, 560] on link at bounding box center [480, 555] width 22 height 22
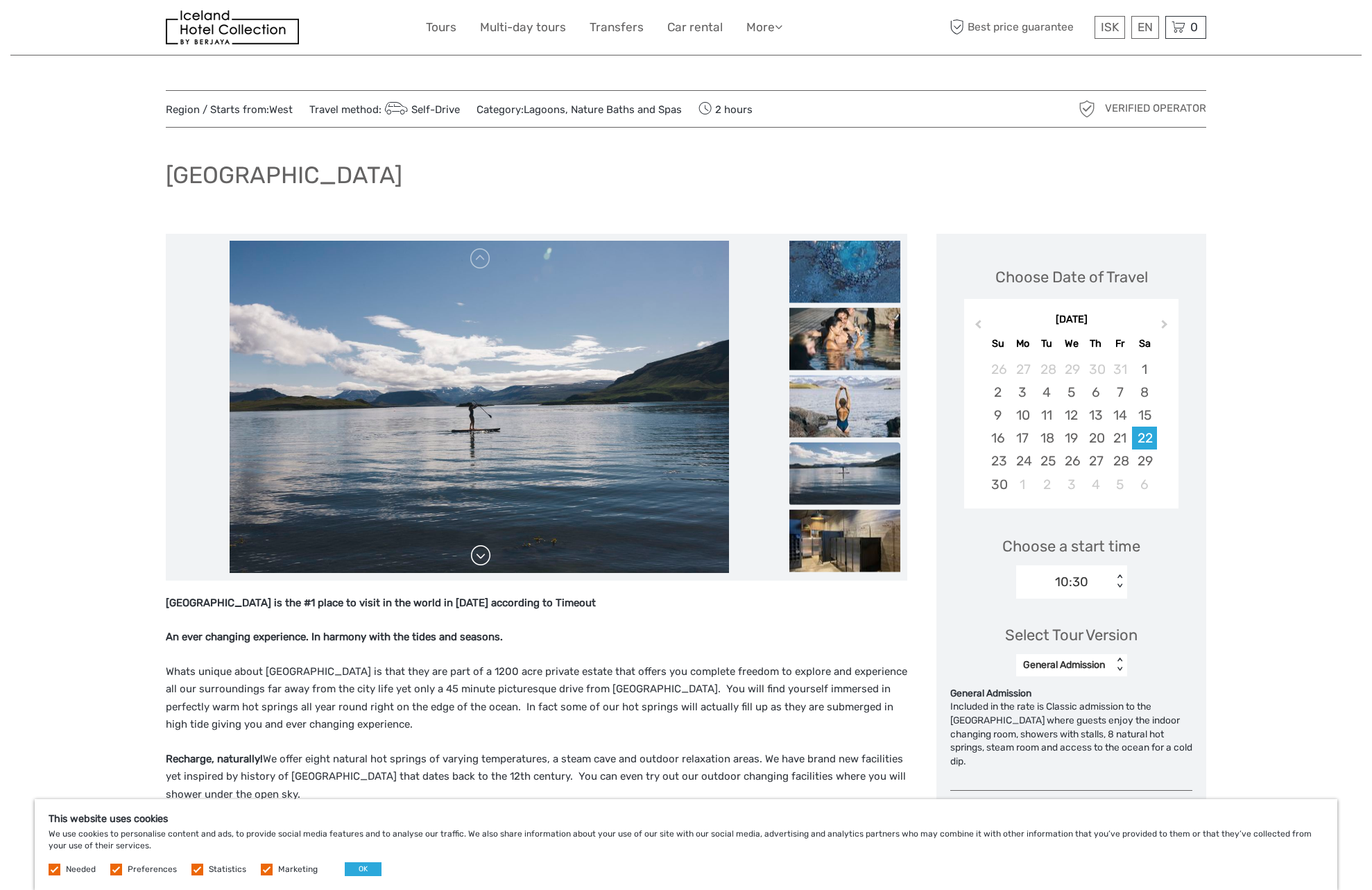
click at [484, 560] on link at bounding box center [480, 555] width 22 height 22
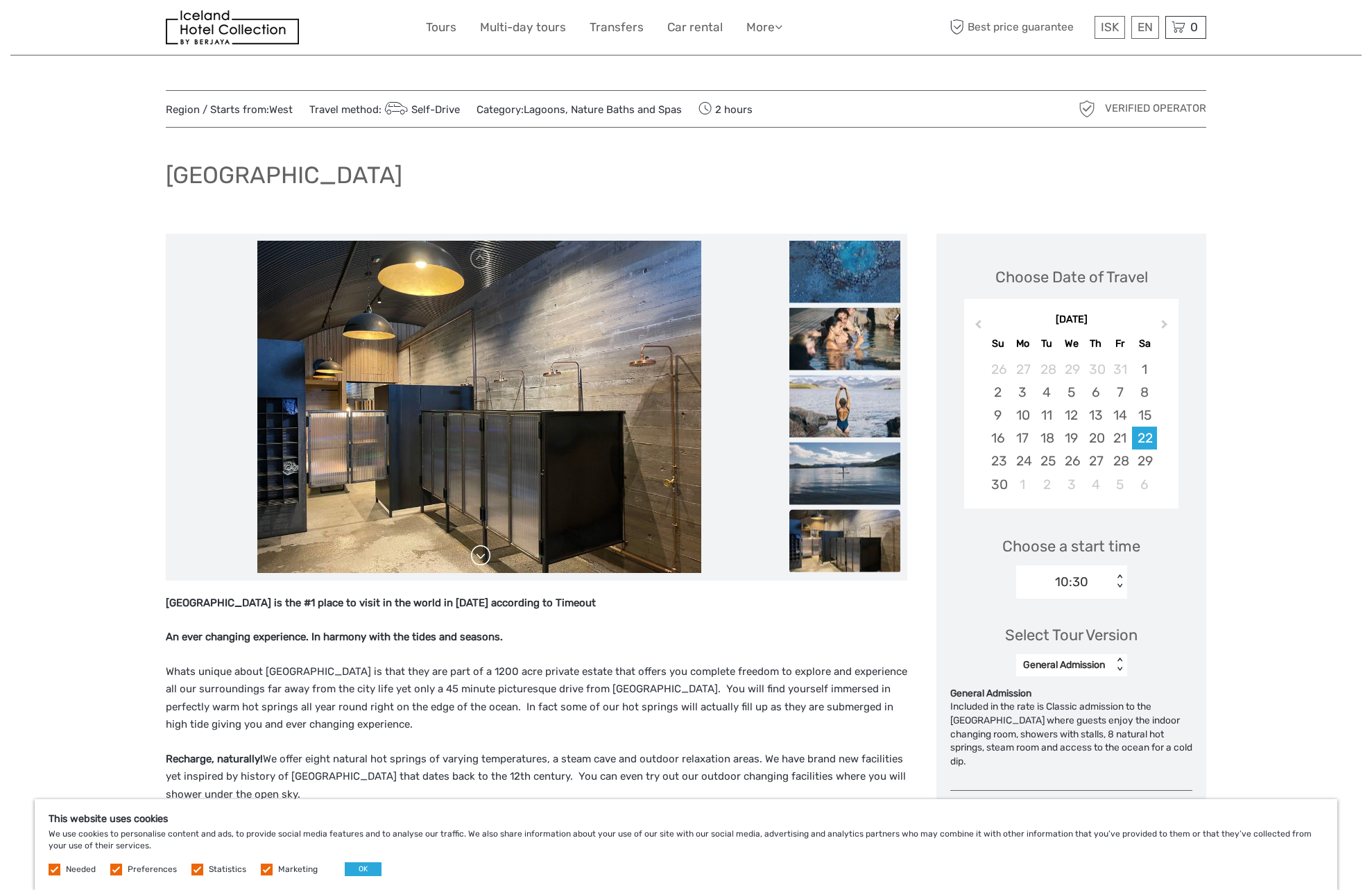
click at [484, 560] on link at bounding box center [480, 555] width 22 height 22
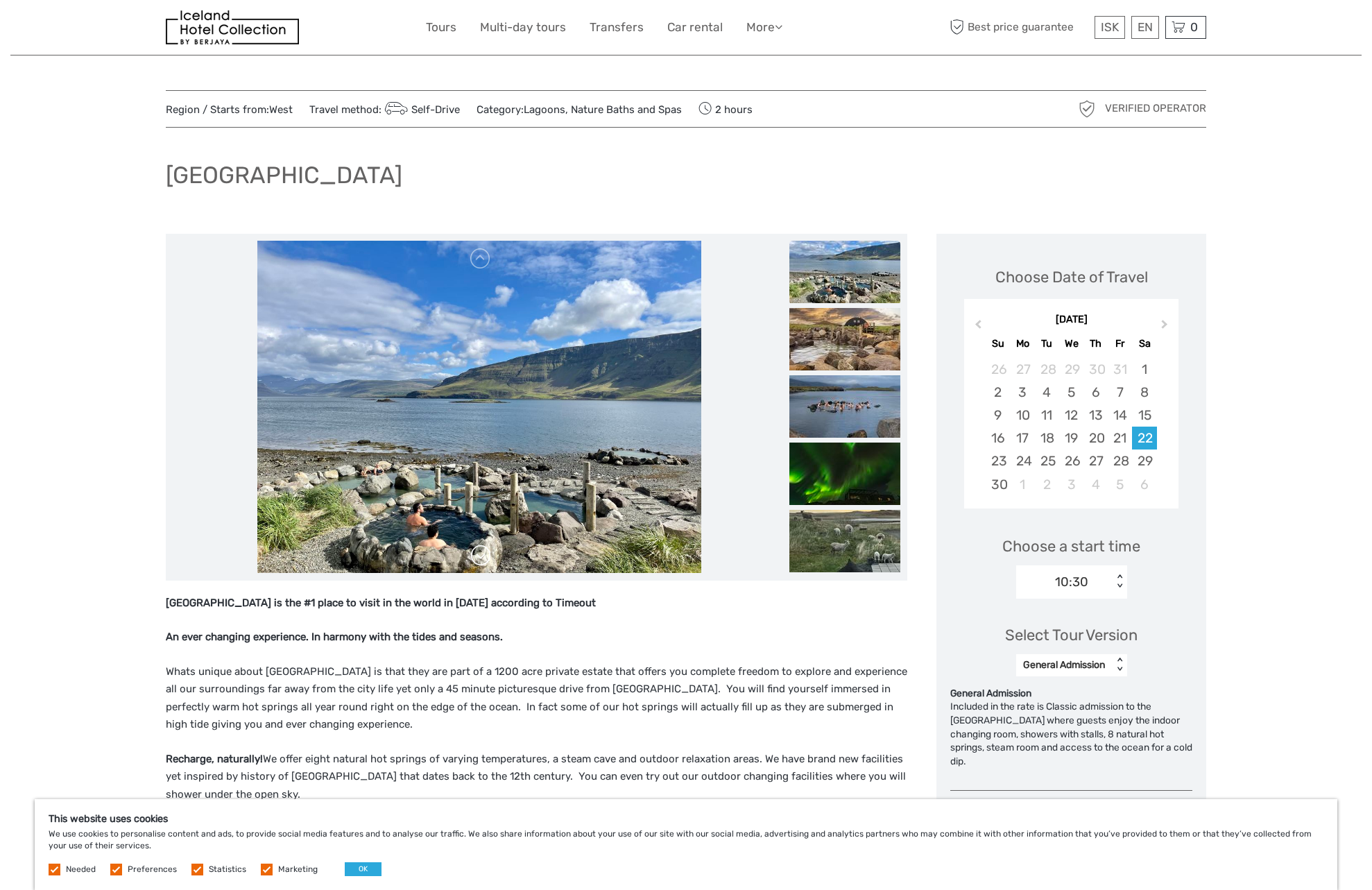
click at [488, 564] on link at bounding box center [480, 555] width 22 height 22
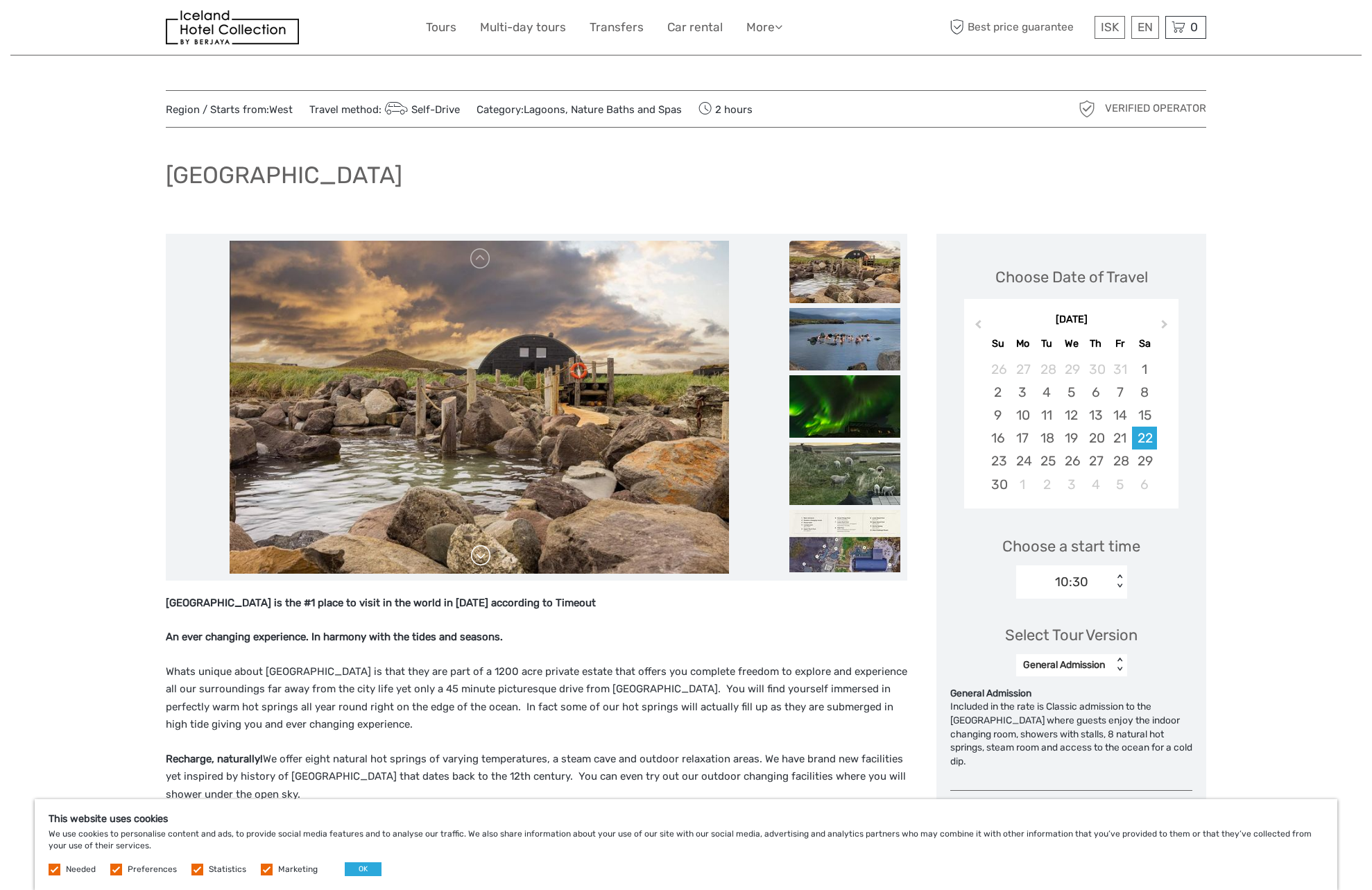
click at [488, 564] on link at bounding box center [480, 555] width 22 height 22
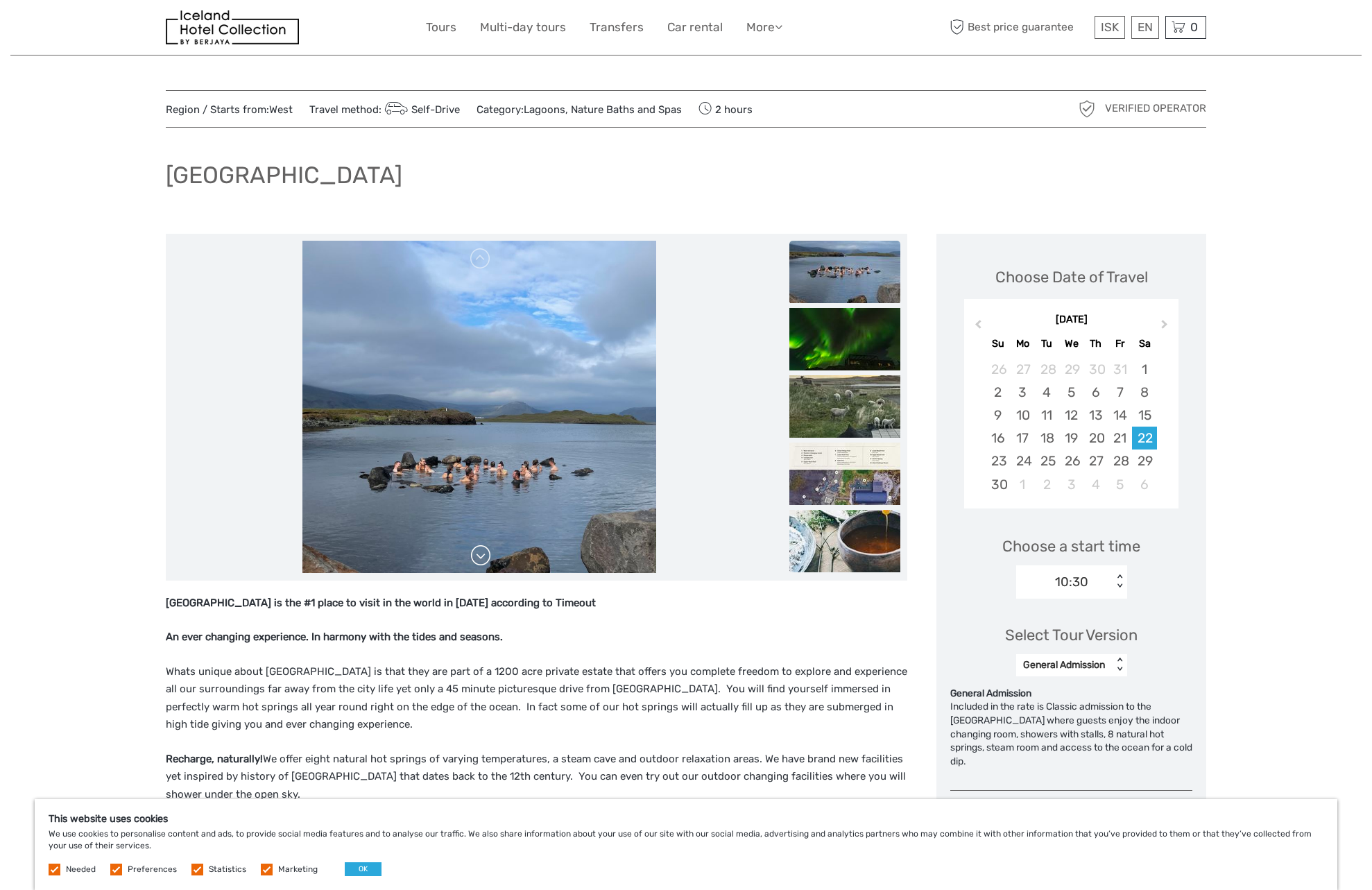
click at [488, 564] on link at bounding box center [480, 555] width 22 height 22
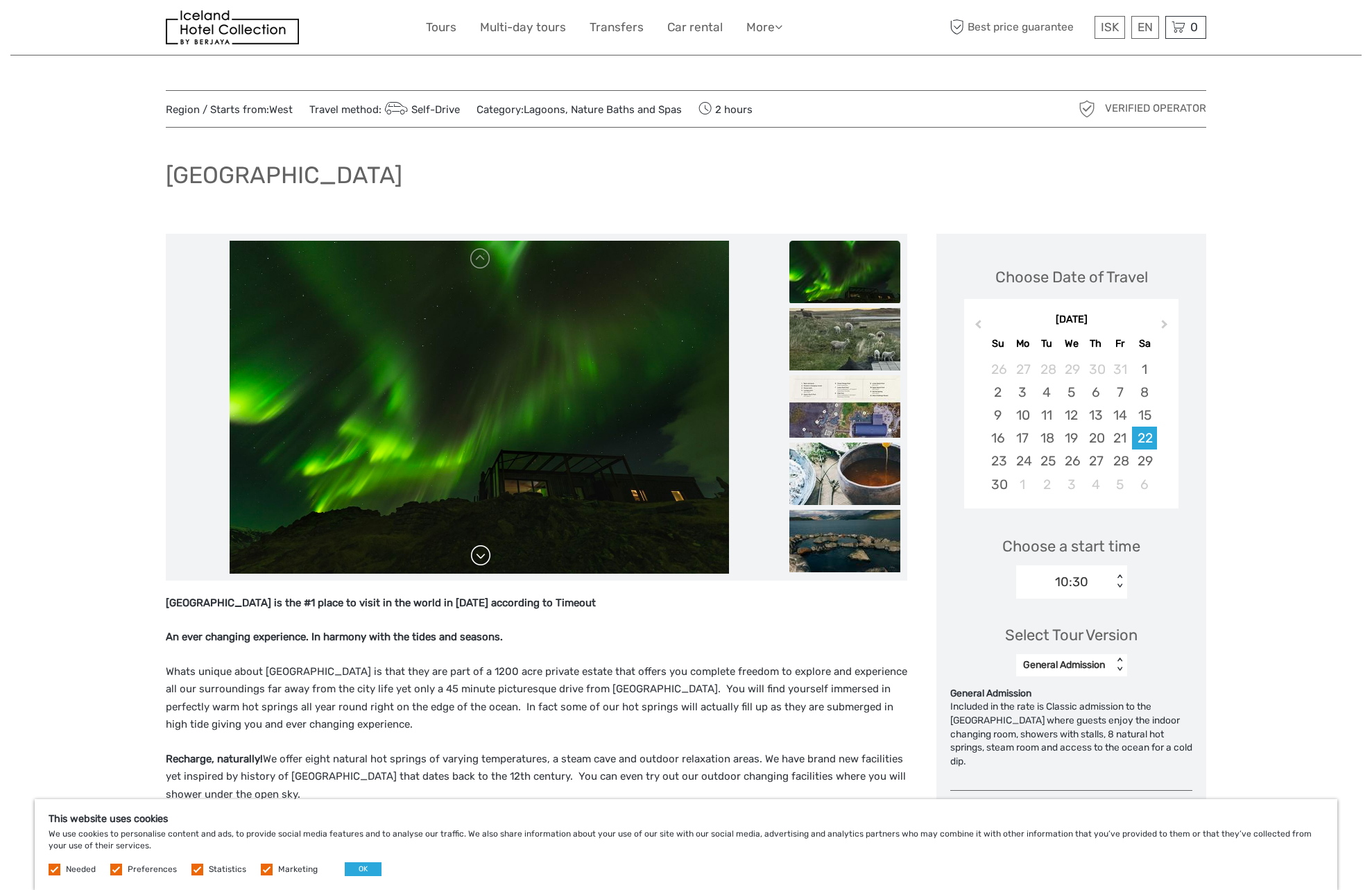
click at [488, 564] on link at bounding box center [480, 555] width 22 height 22
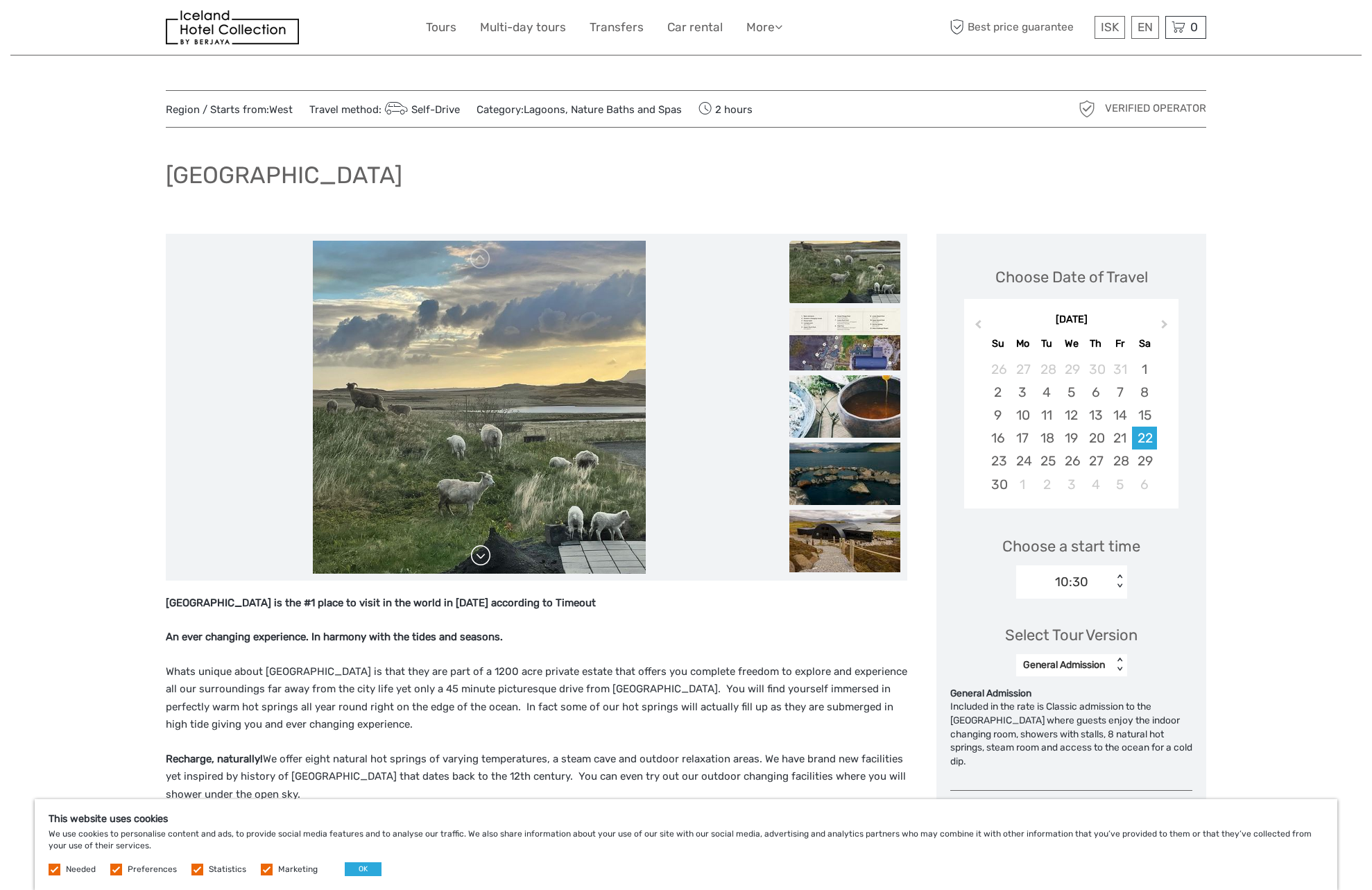
click at [488, 564] on link at bounding box center [480, 555] width 22 height 22
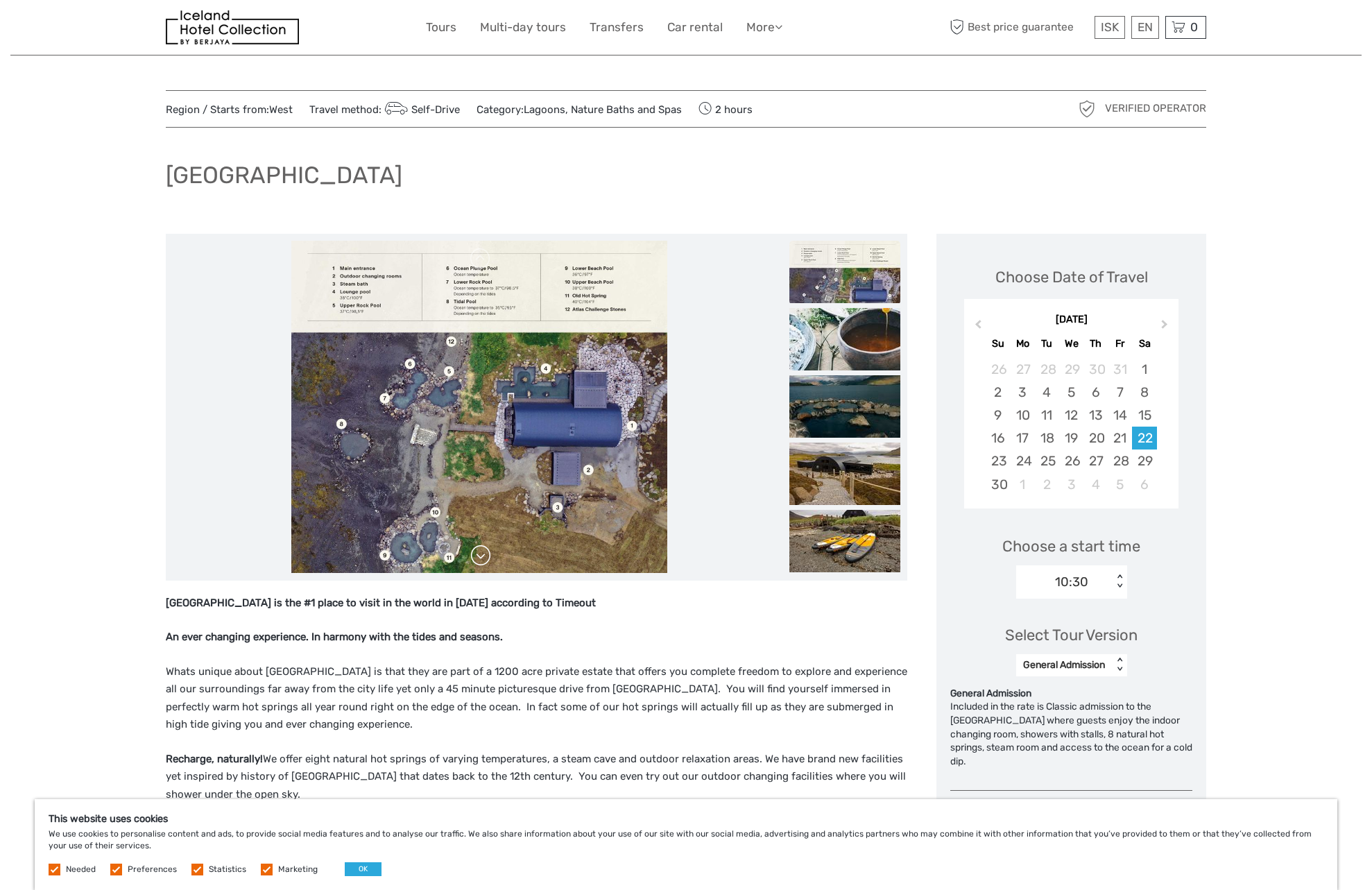
click at [488, 564] on link at bounding box center [480, 555] width 22 height 22
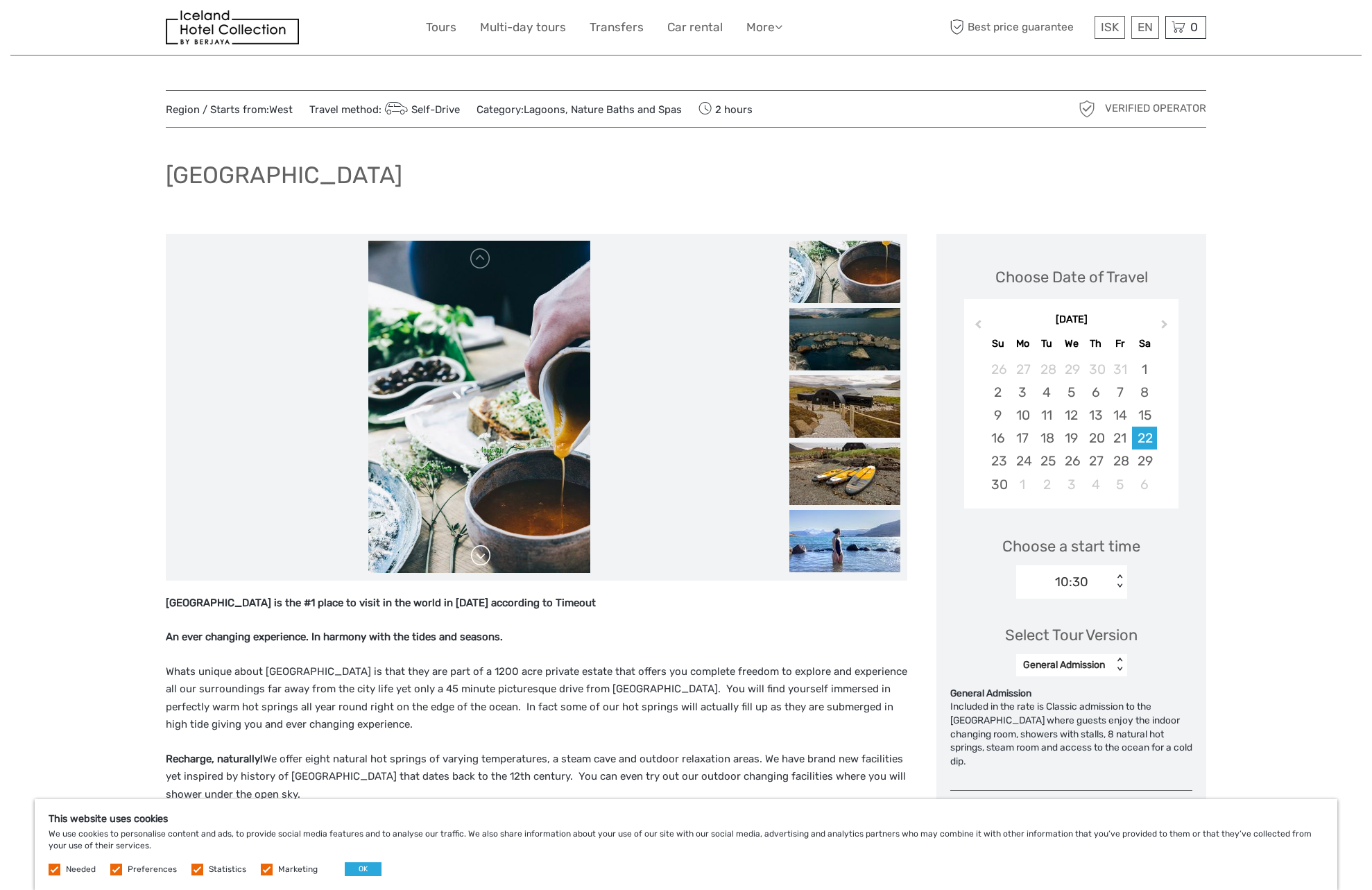
click at [488, 564] on link at bounding box center [480, 555] width 22 height 22
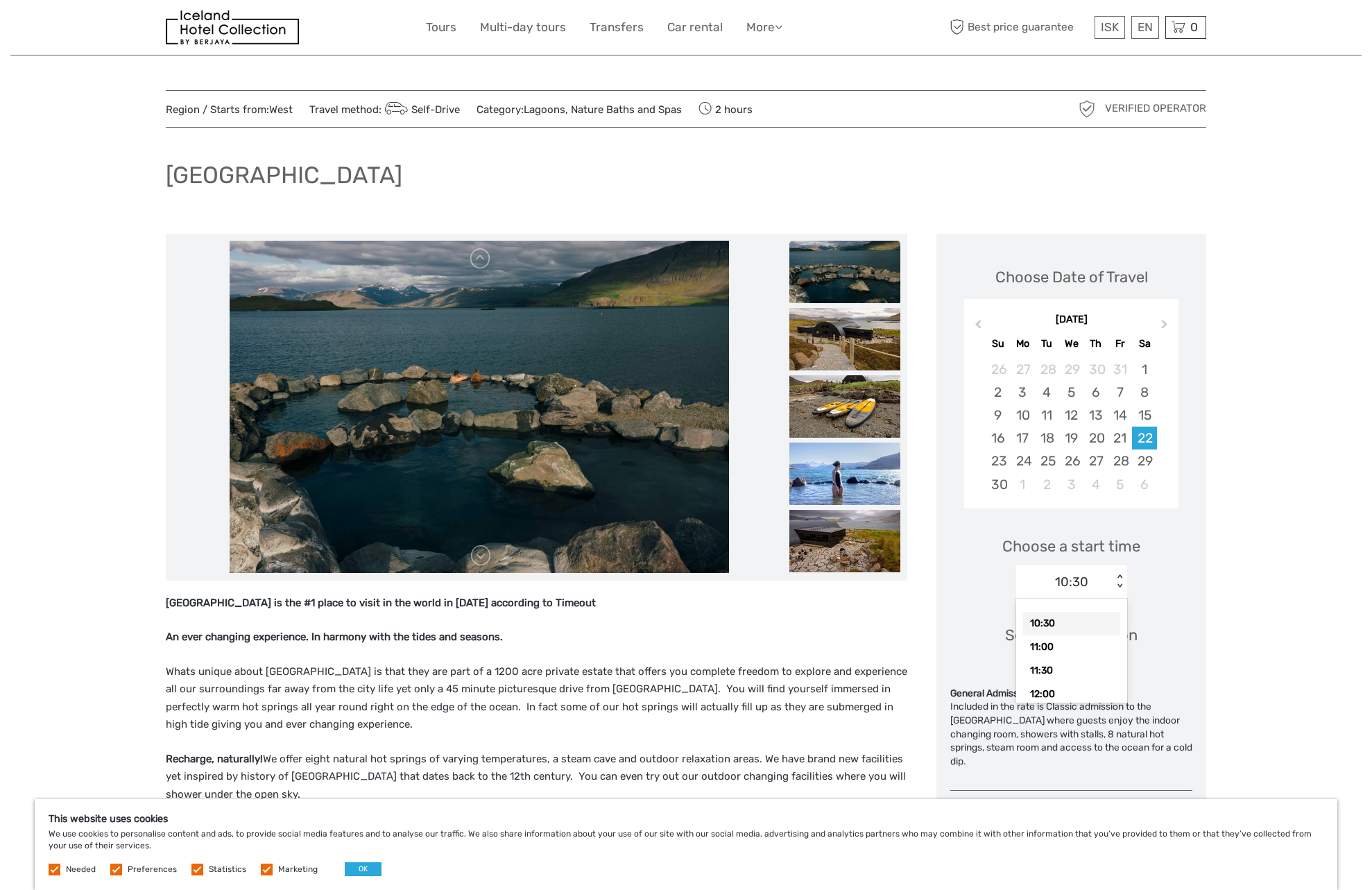
click at [1125, 585] on div "< >" at bounding box center [1120, 581] width 12 height 14
click at [1093, 736] on div "Included in the rate is Classic admission to the [GEOGRAPHIC_DATA] where guests…" at bounding box center [1071, 734] width 242 height 68
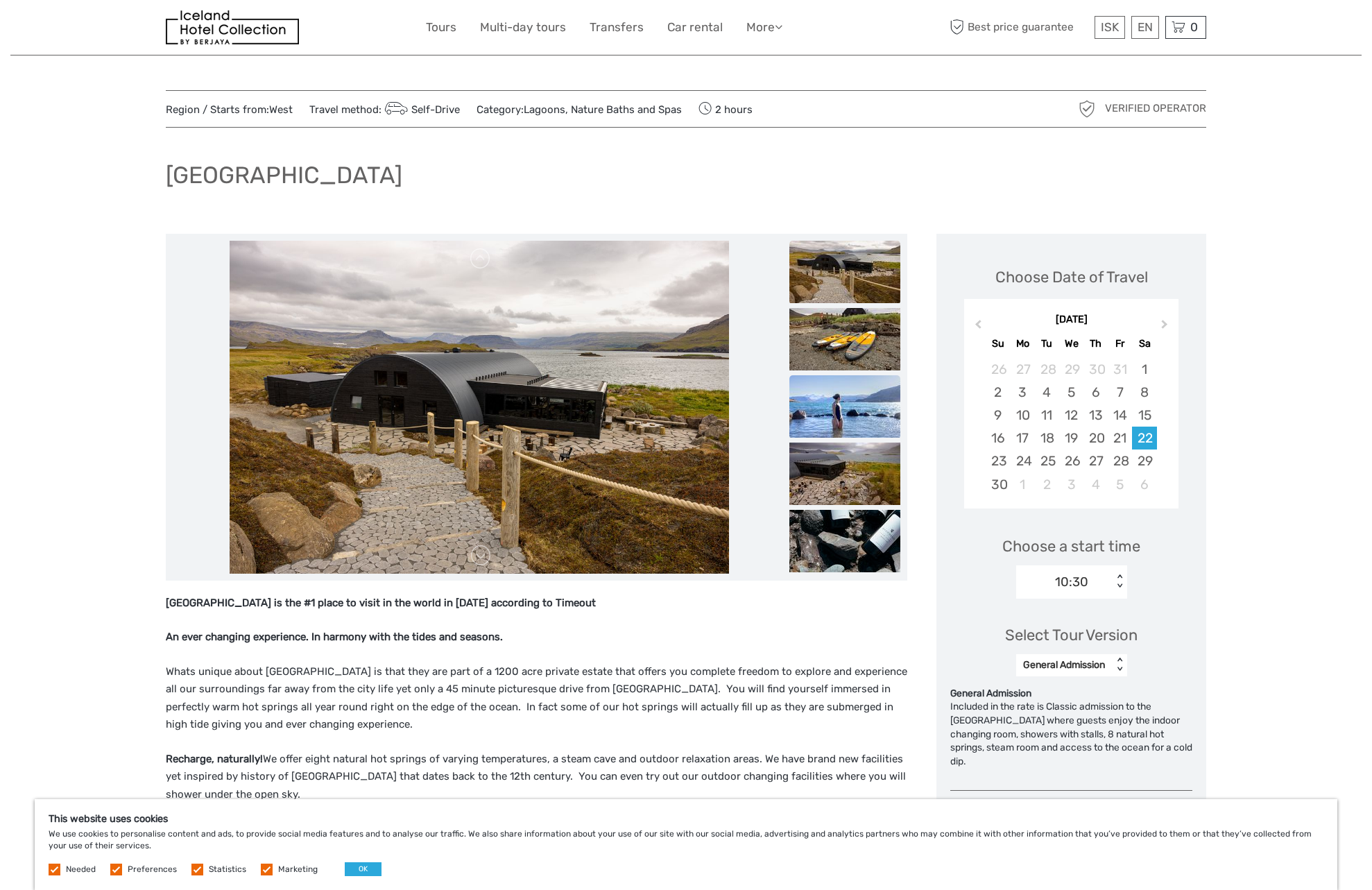
click at [853, 406] on img at bounding box center [845, 406] width 111 height 63
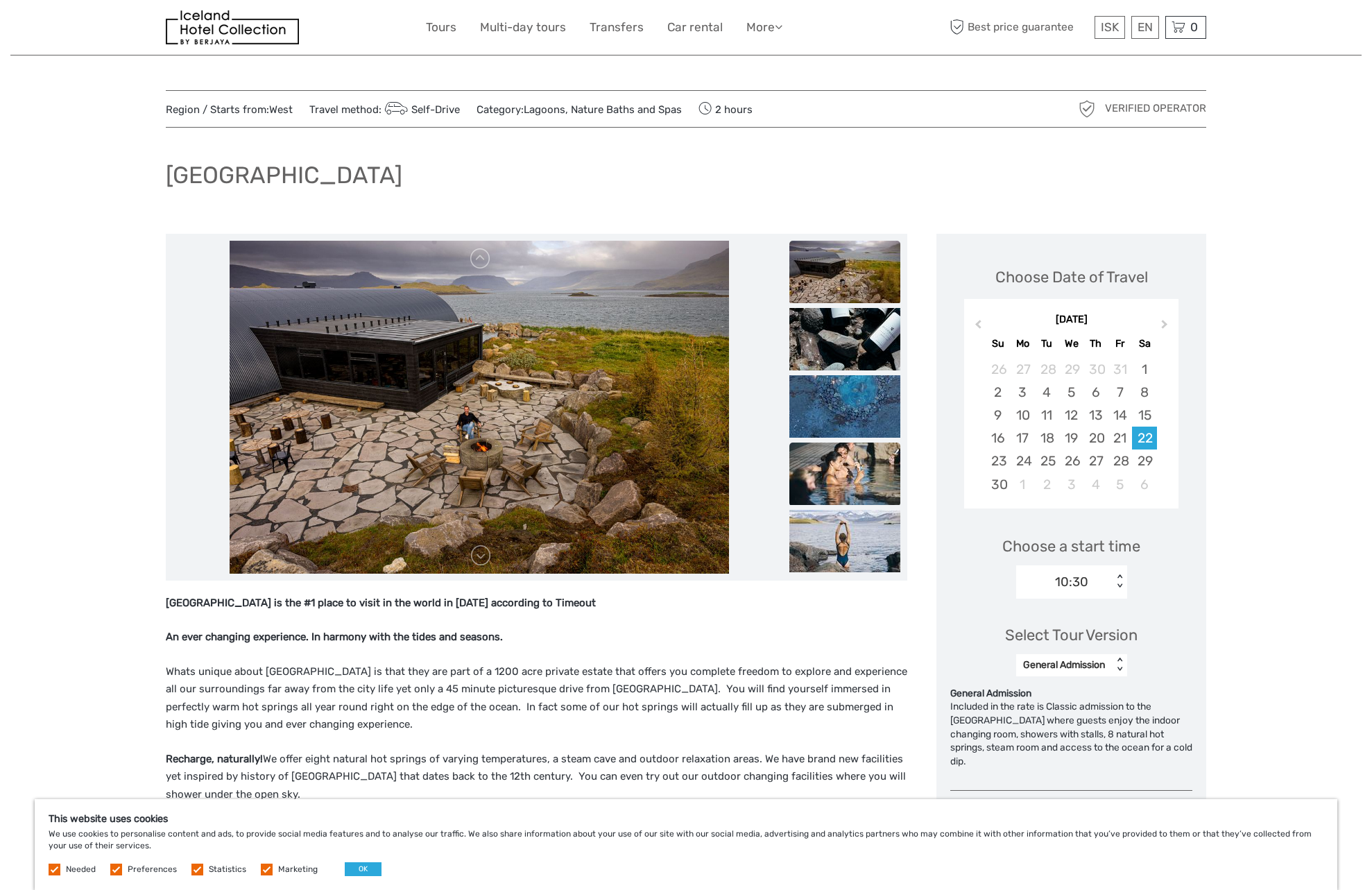
click at [872, 477] on img at bounding box center [845, 473] width 111 height 63
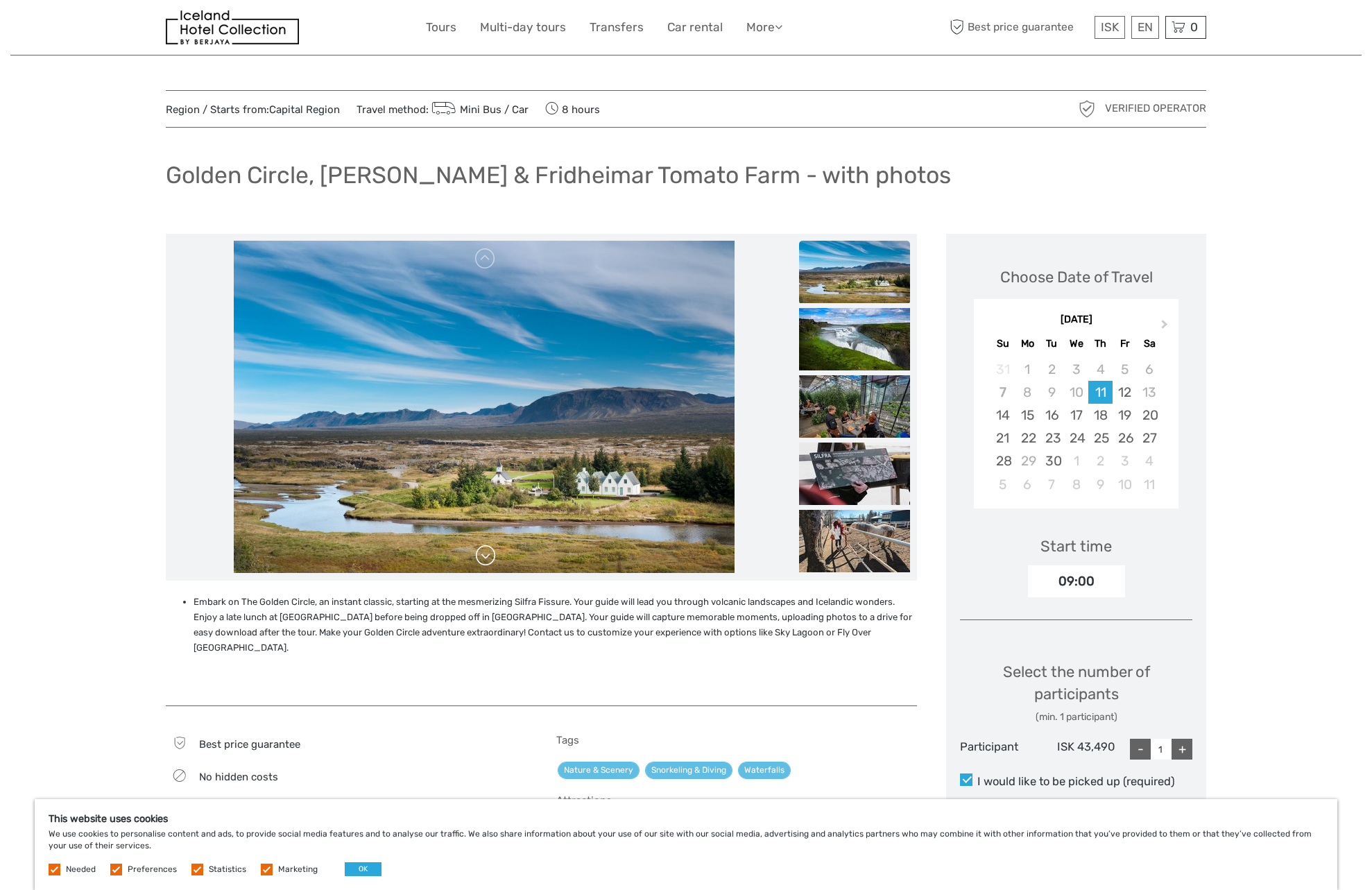
click at [483, 563] on link at bounding box center [485, 555] width 22 height 22
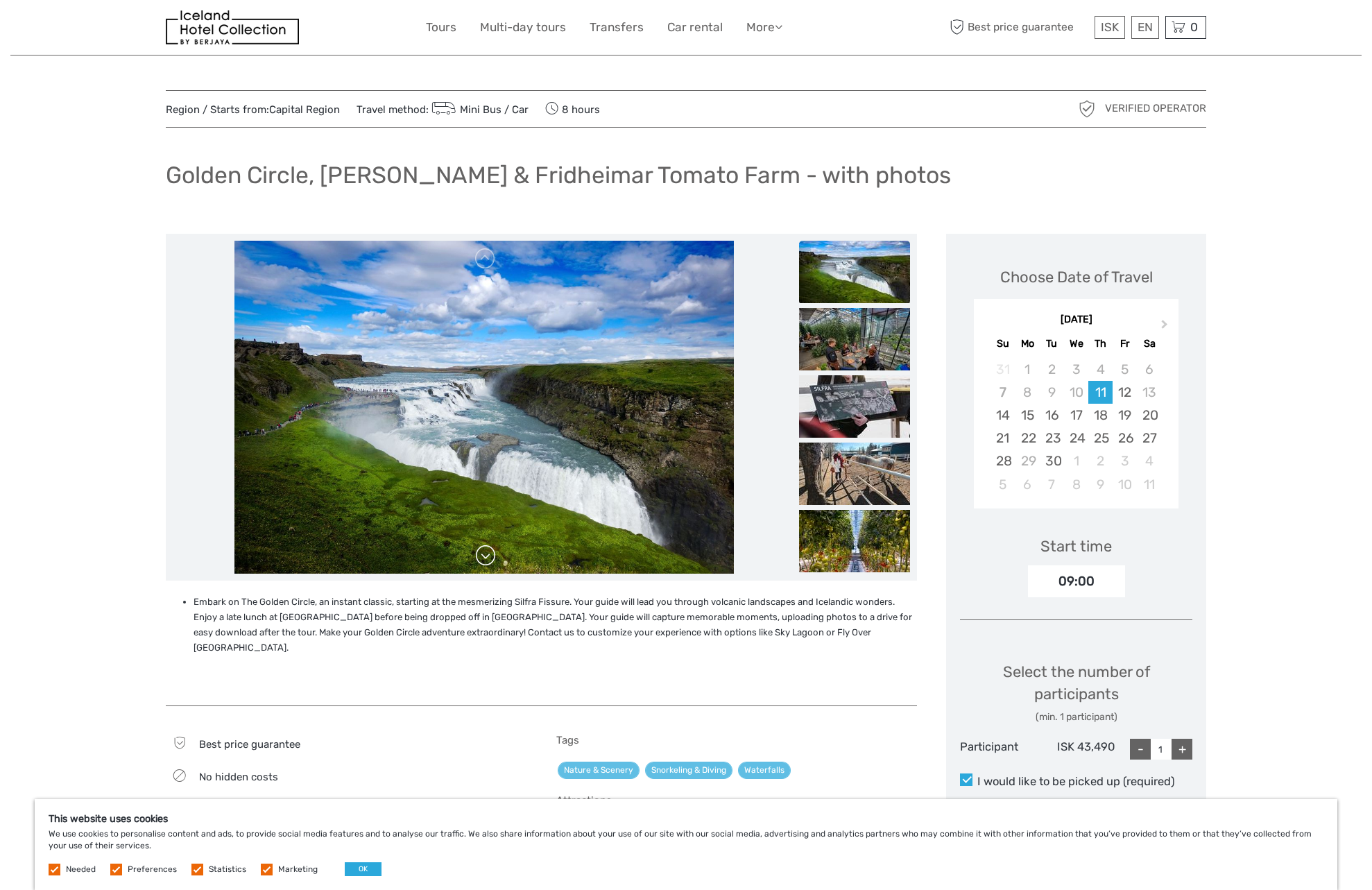
click at [483, 563] on link at bounding box center [485, 555] width 22 height 22
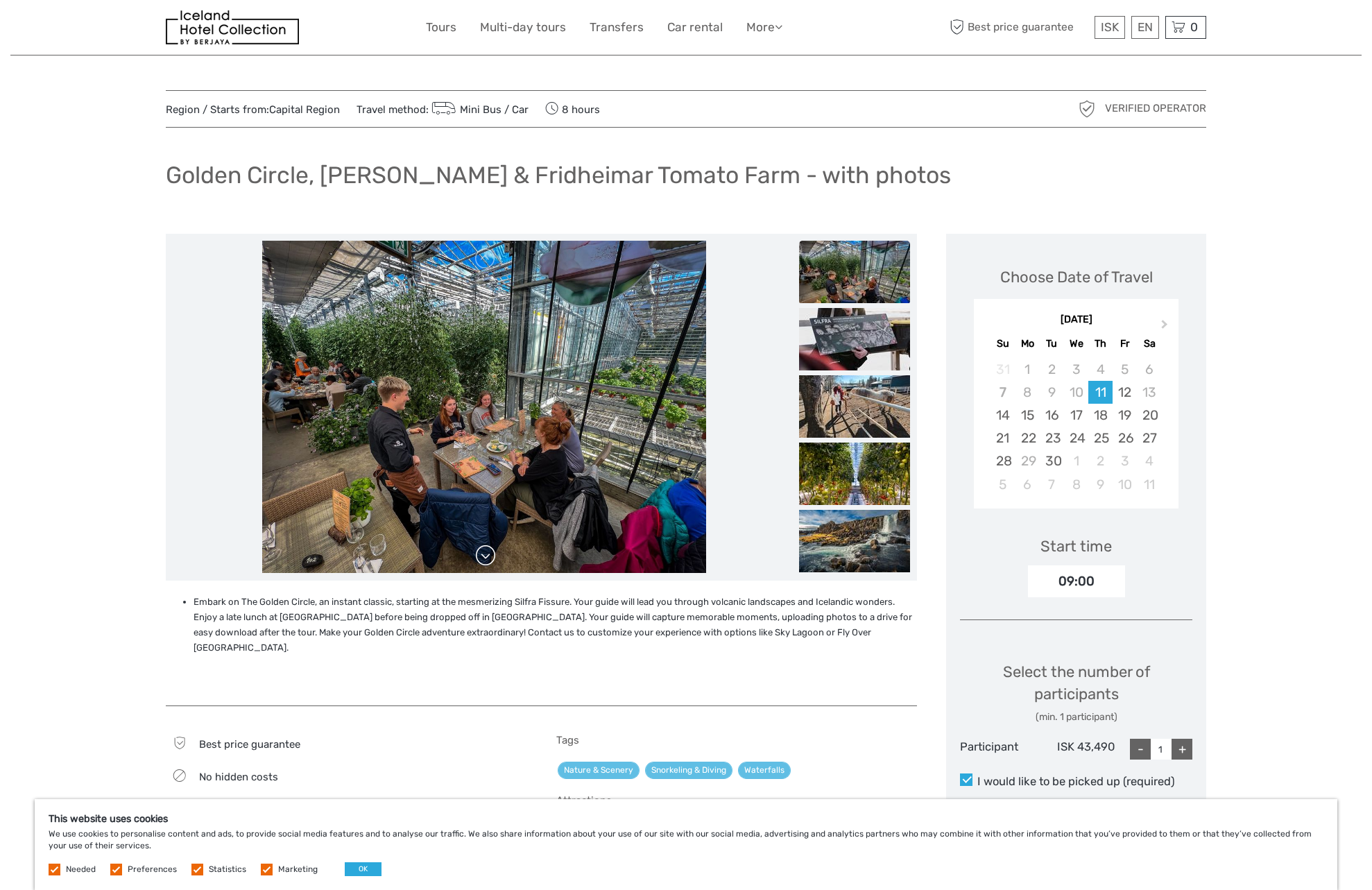
click at [483, 563] on link at bounding box center [485, 555] width 22 height 22
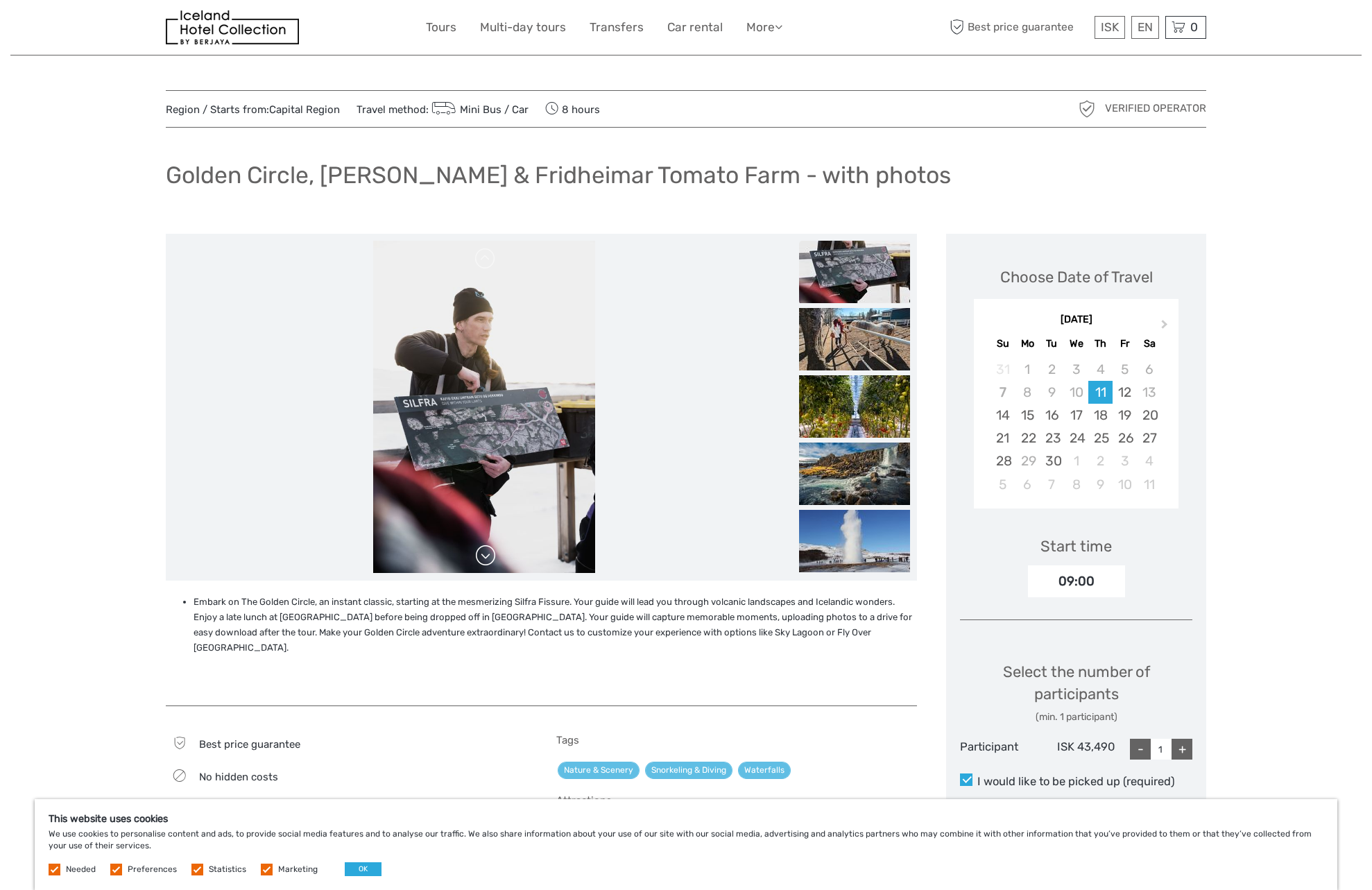
click at [483, 563] on link at bounding box center [485, 555] width 22 height 22
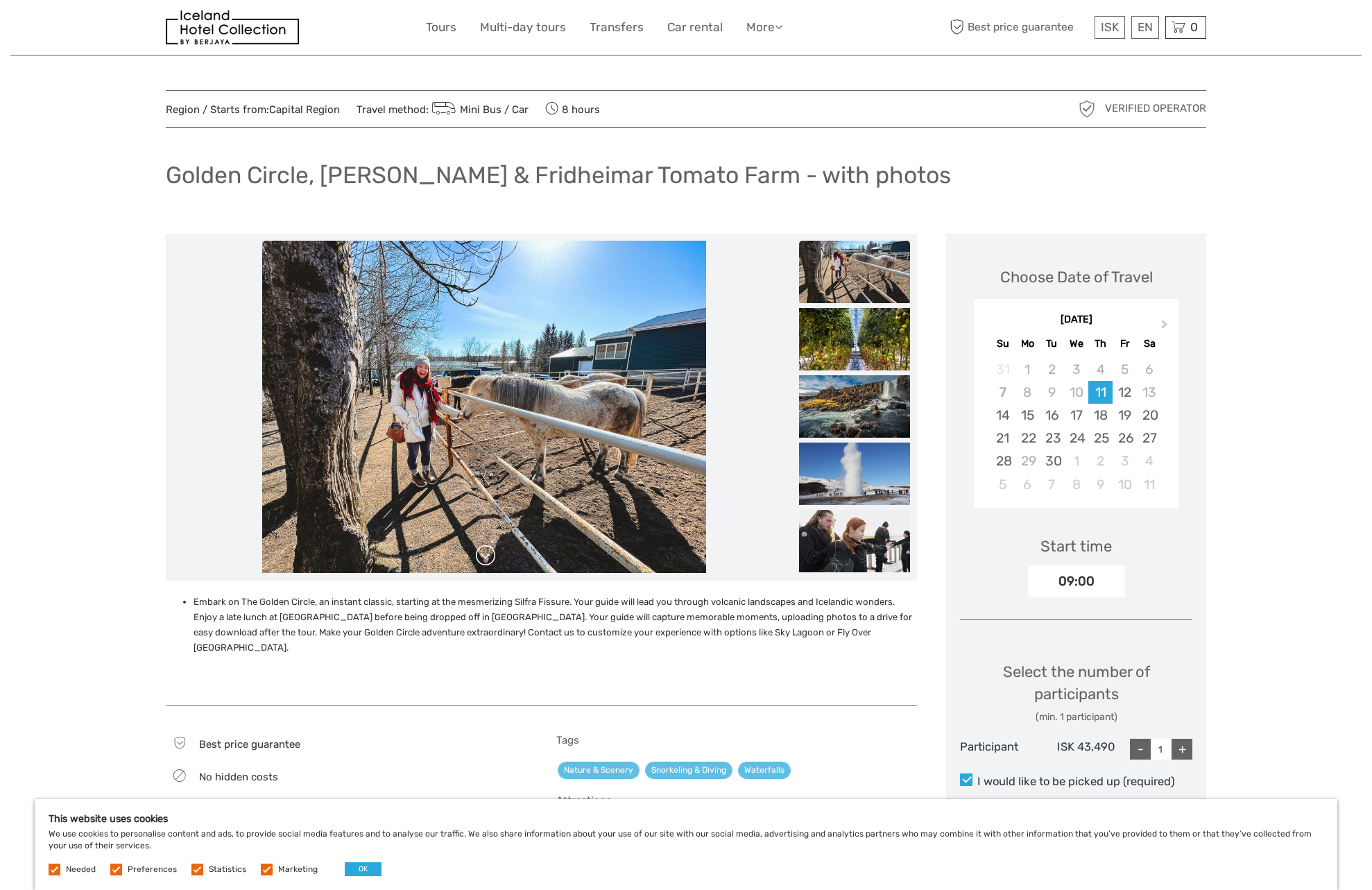
click at [483, 563] on link at bounding box center [485, 555] width 22 height 22
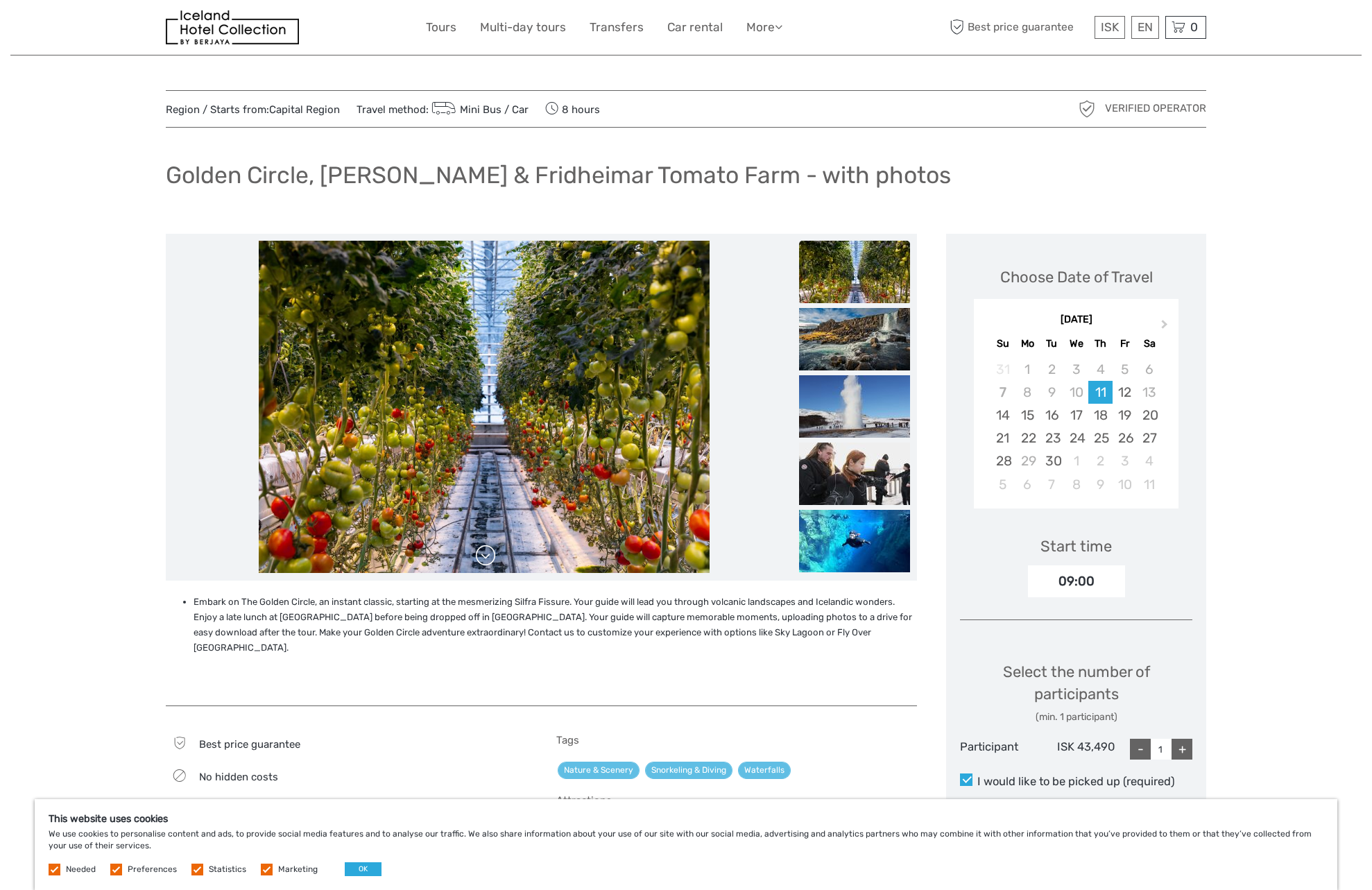
click at [483, 563] on link at bounding box center [485, 555] width 22 height 22
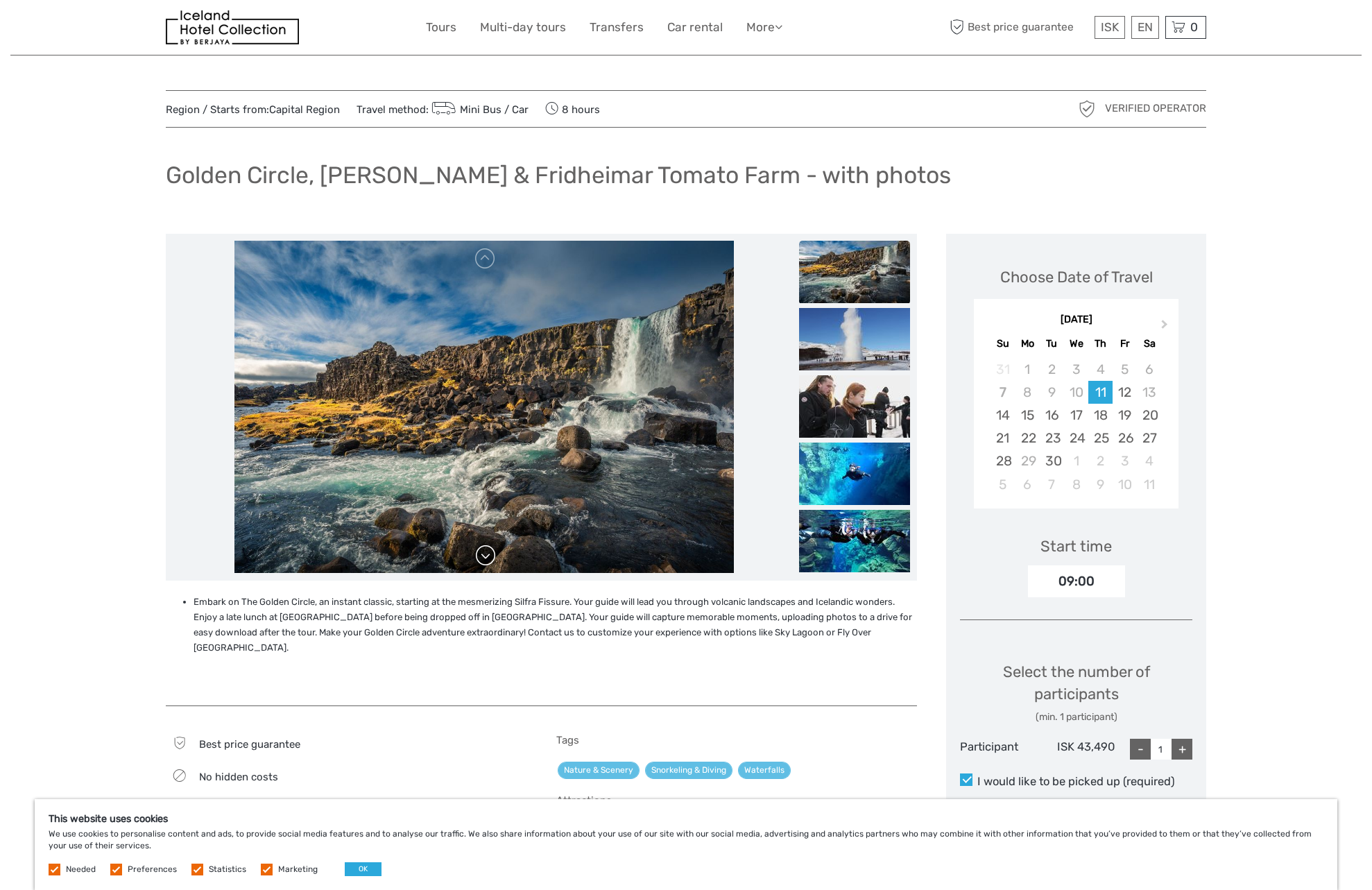
click at [483, 563] on link at bounding box center [485, 555] width 22 height 22
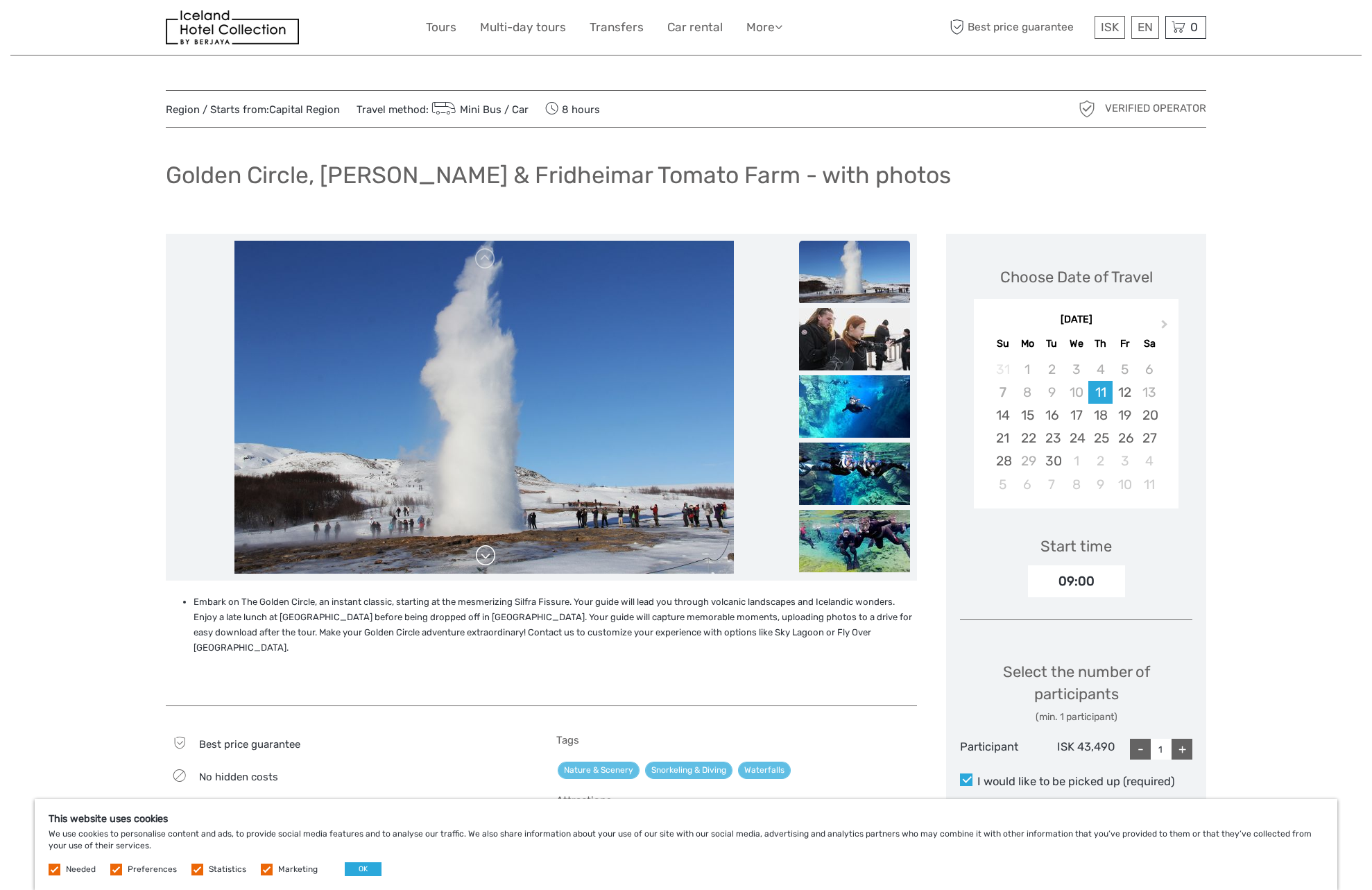
click at [483, 563] on link at bounding box center [485, 555] width 22 height 22
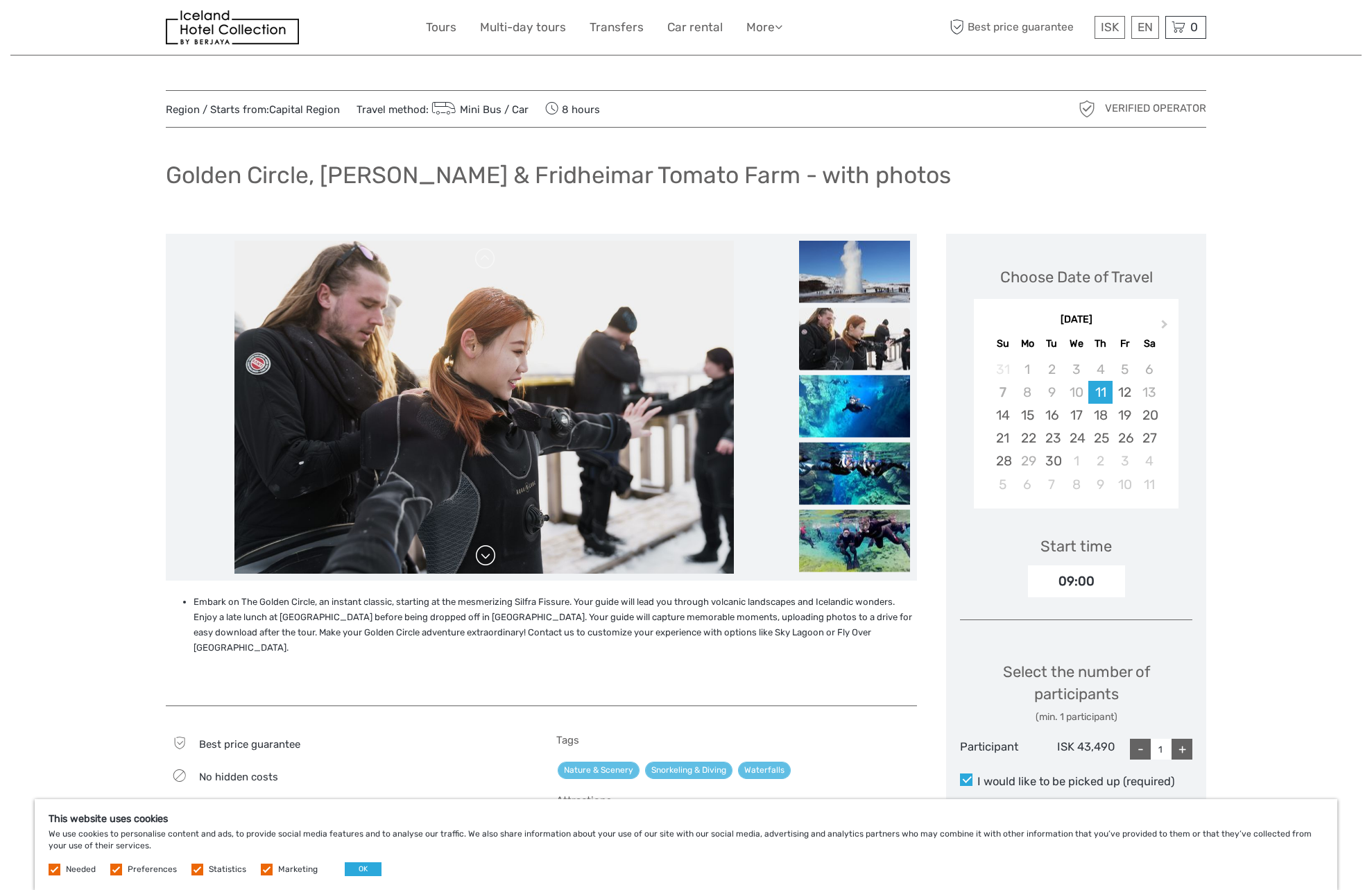
click at [483, 563] on link at bounding box center [485, 555] width 22 height 22
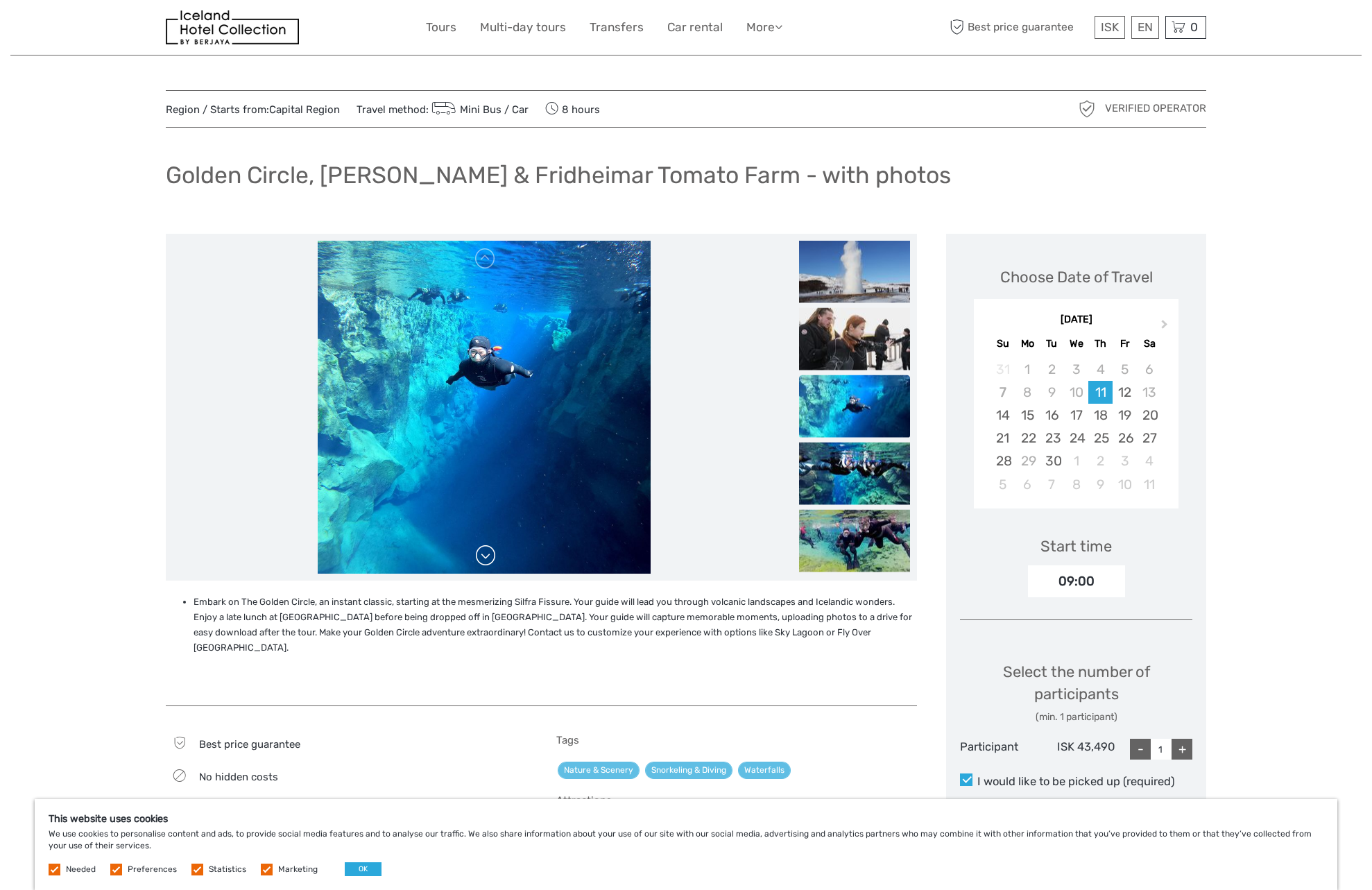
click at [483, 563] on link at bounding box center [485, 555] width 22 height 22
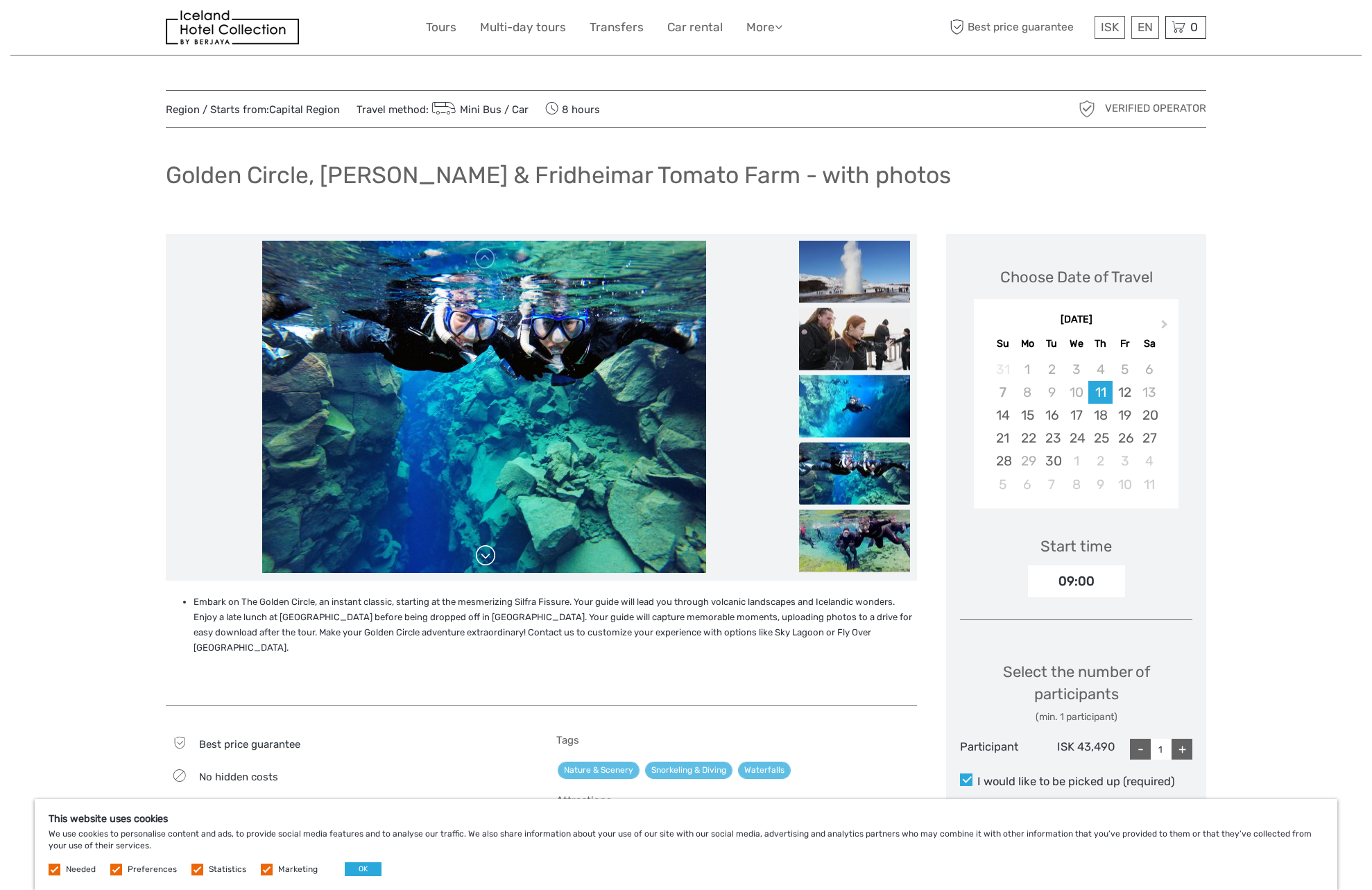
click at [483, 563] on link at bounding box center [485, 555] width 22 height 22
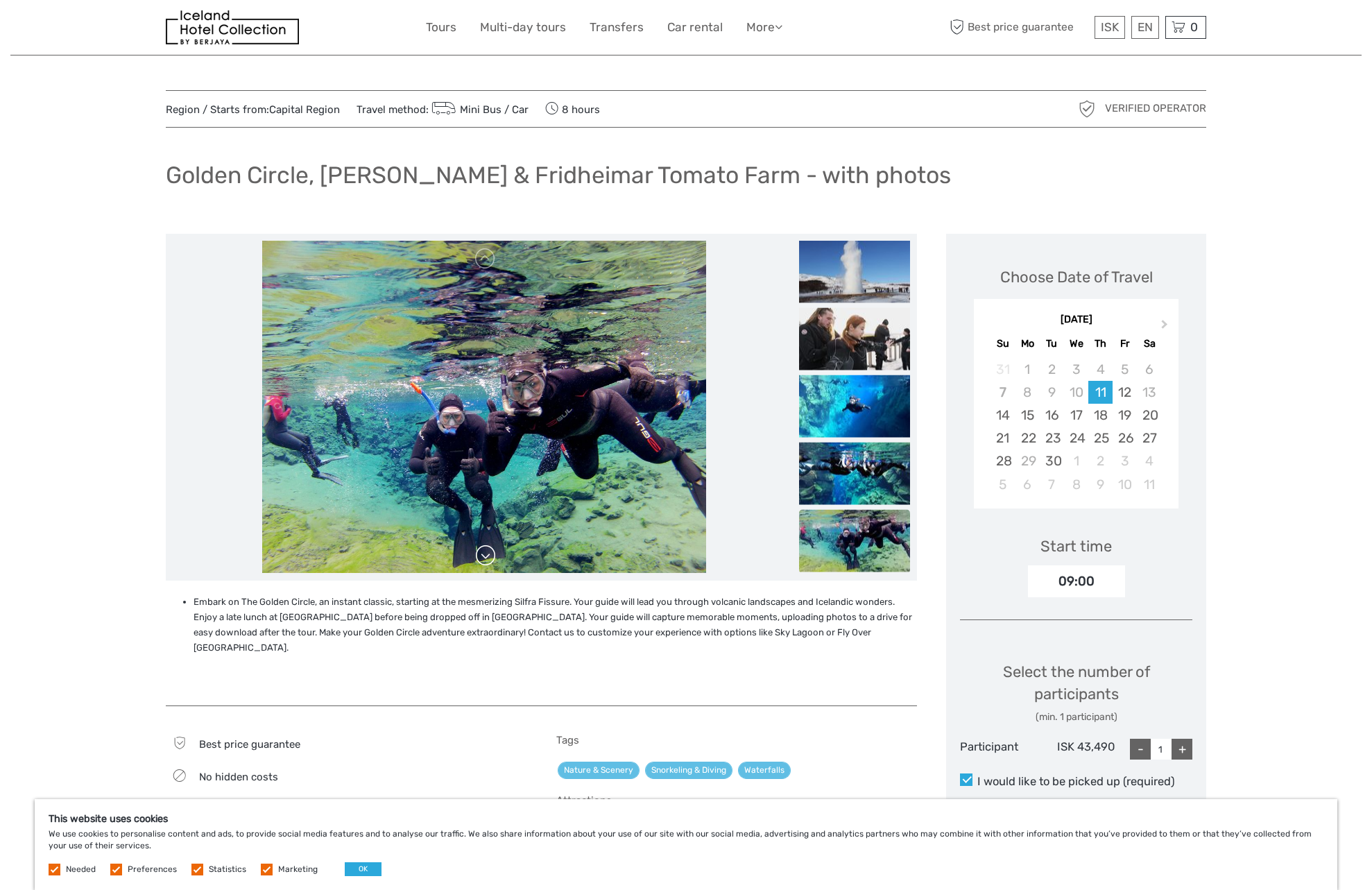
click at [483, 563] on link at bounding box center [485, 555] width 22 height 22
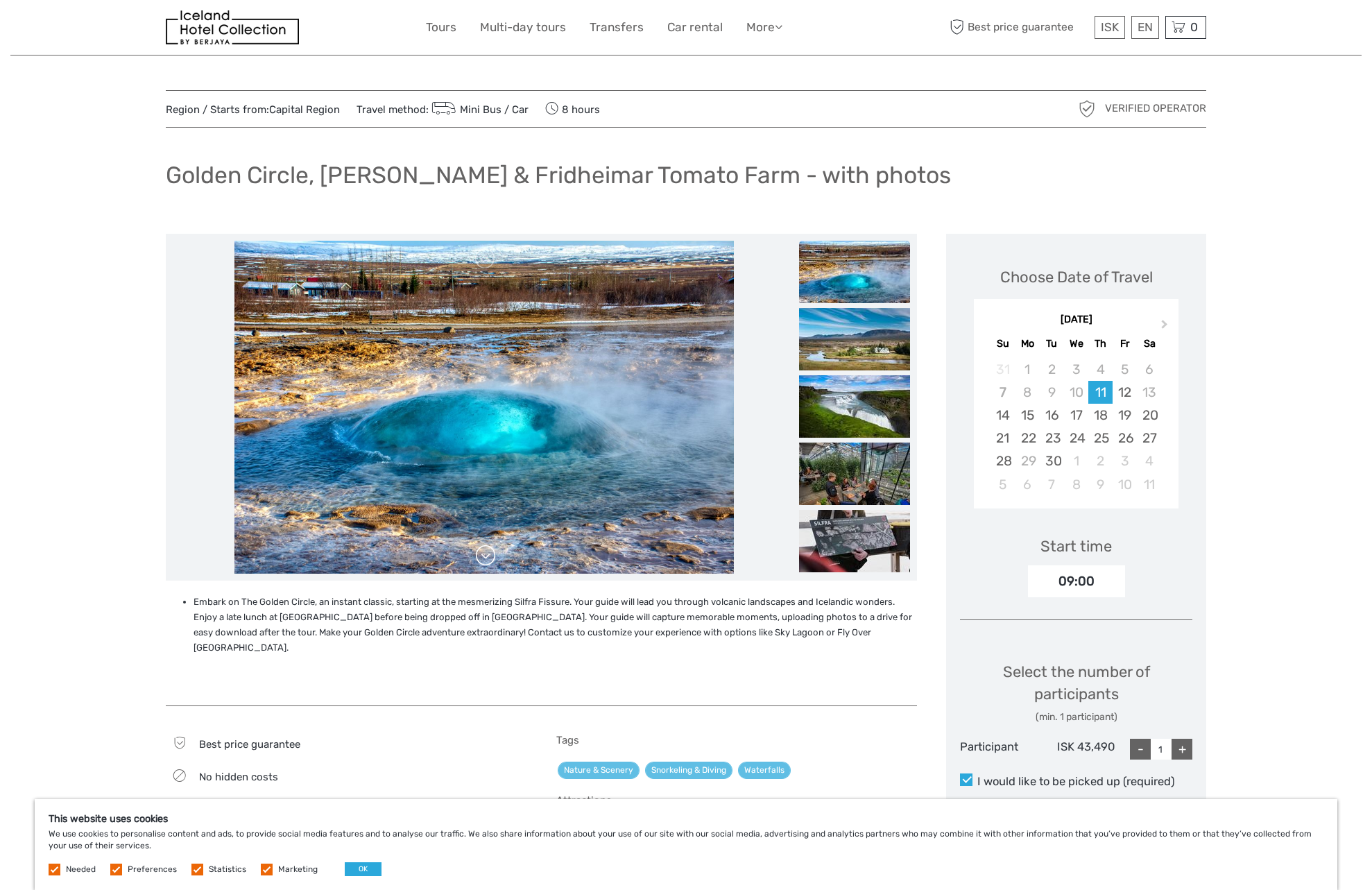
click at [483, 563] on link at bounding box center [485, 555] width 22 height 22
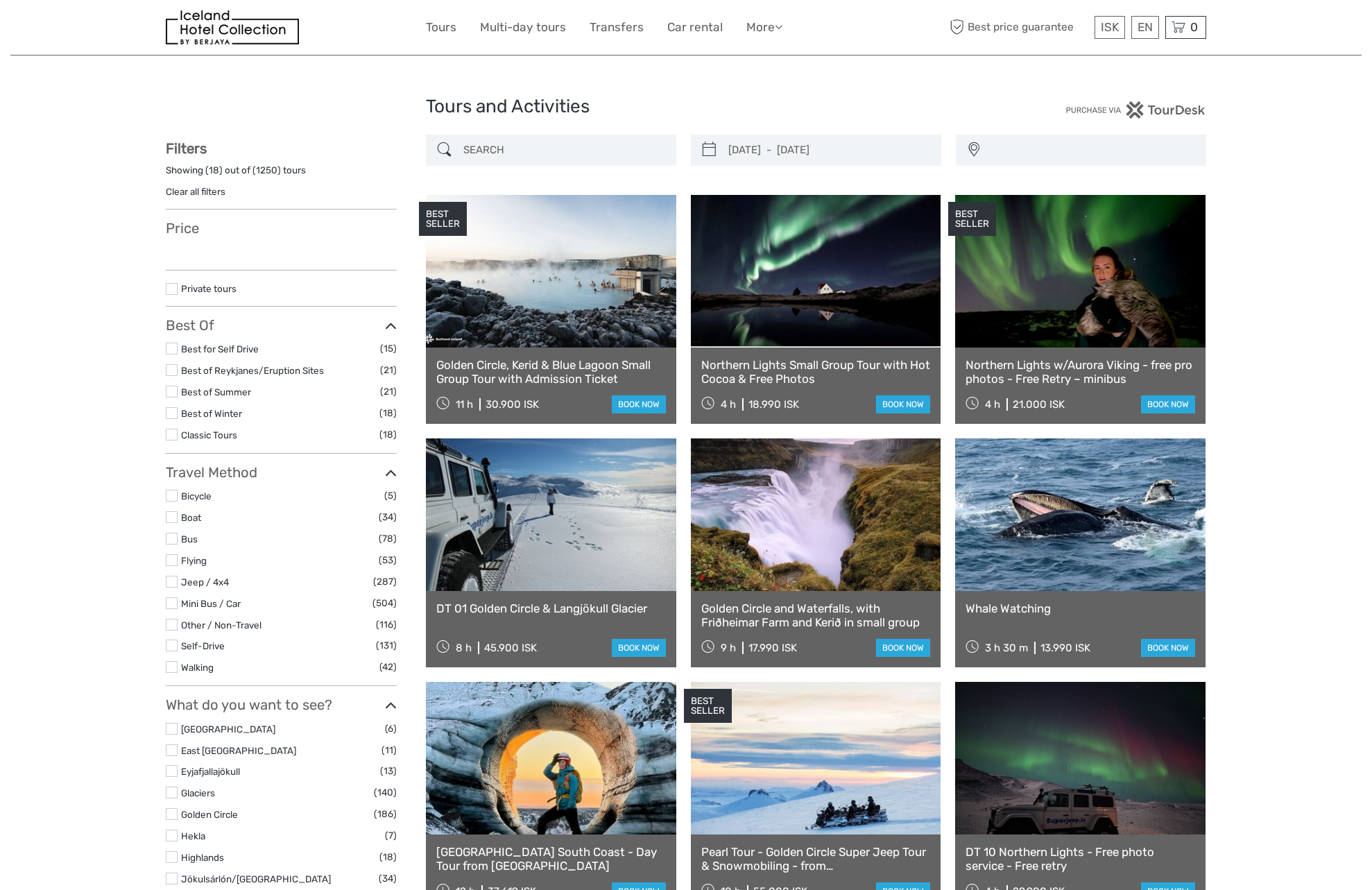
select select
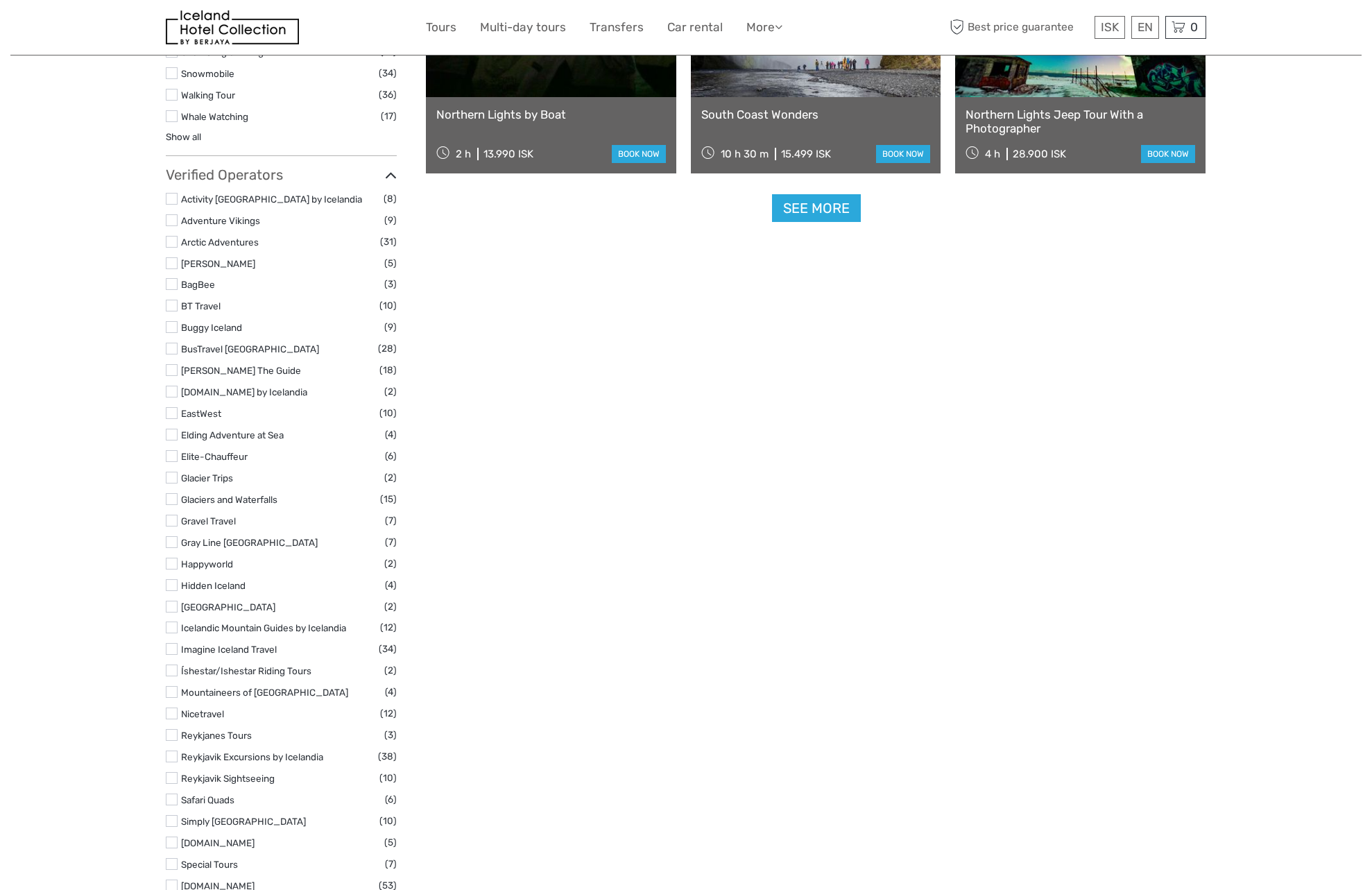
type input "20/11/2025 - 23/11/2025"
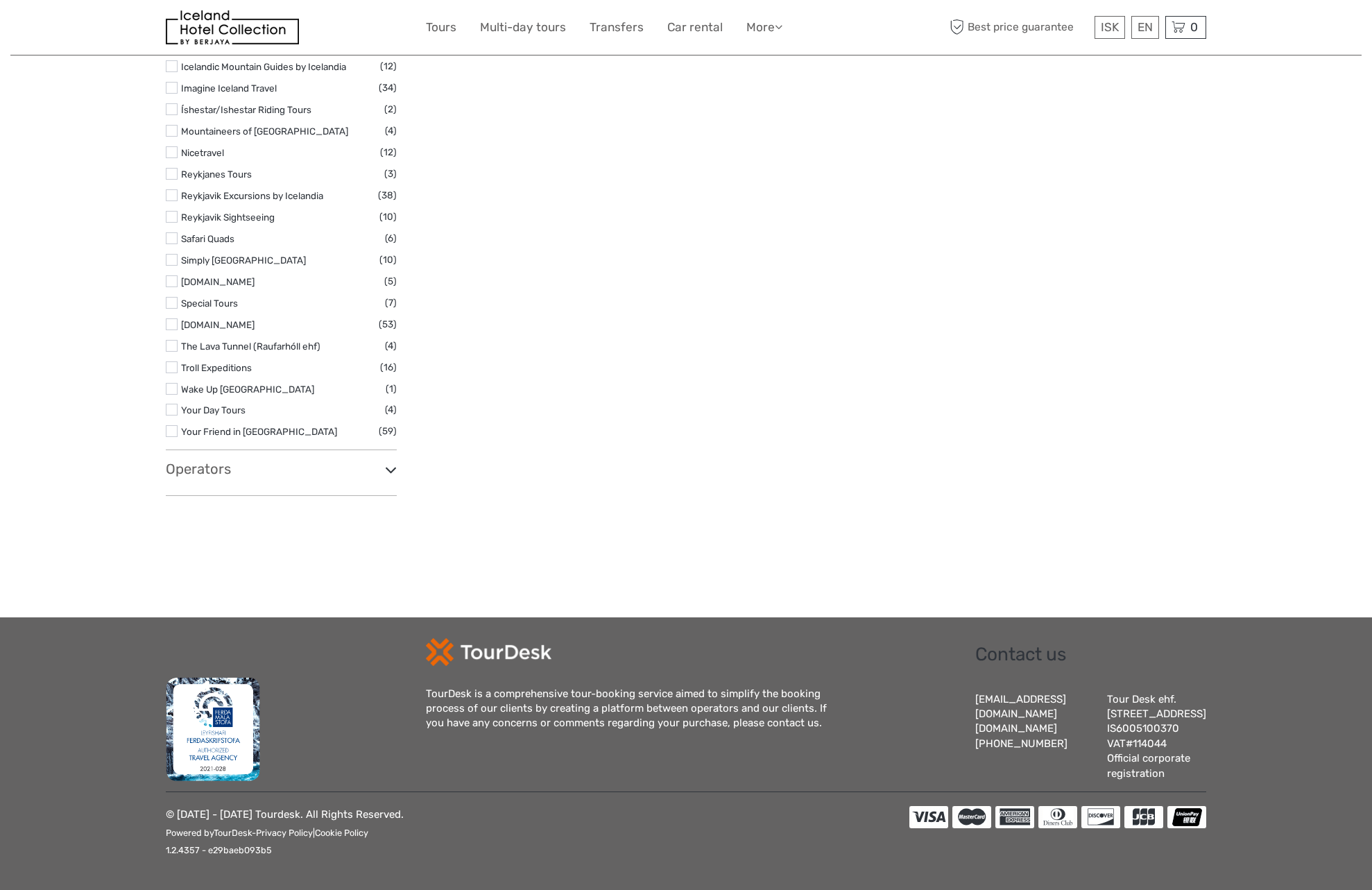
select select
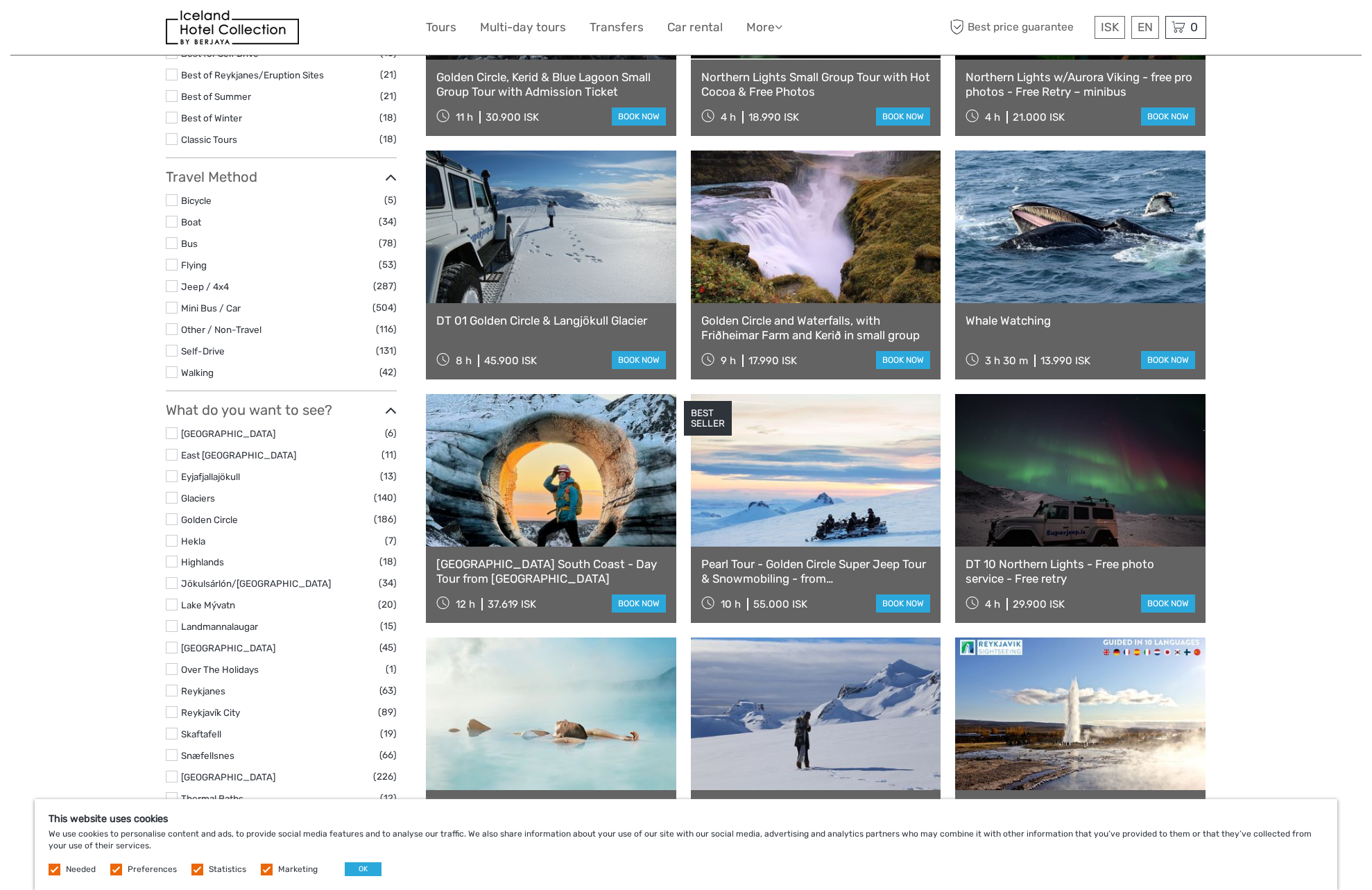
scroll to position [0, 0]
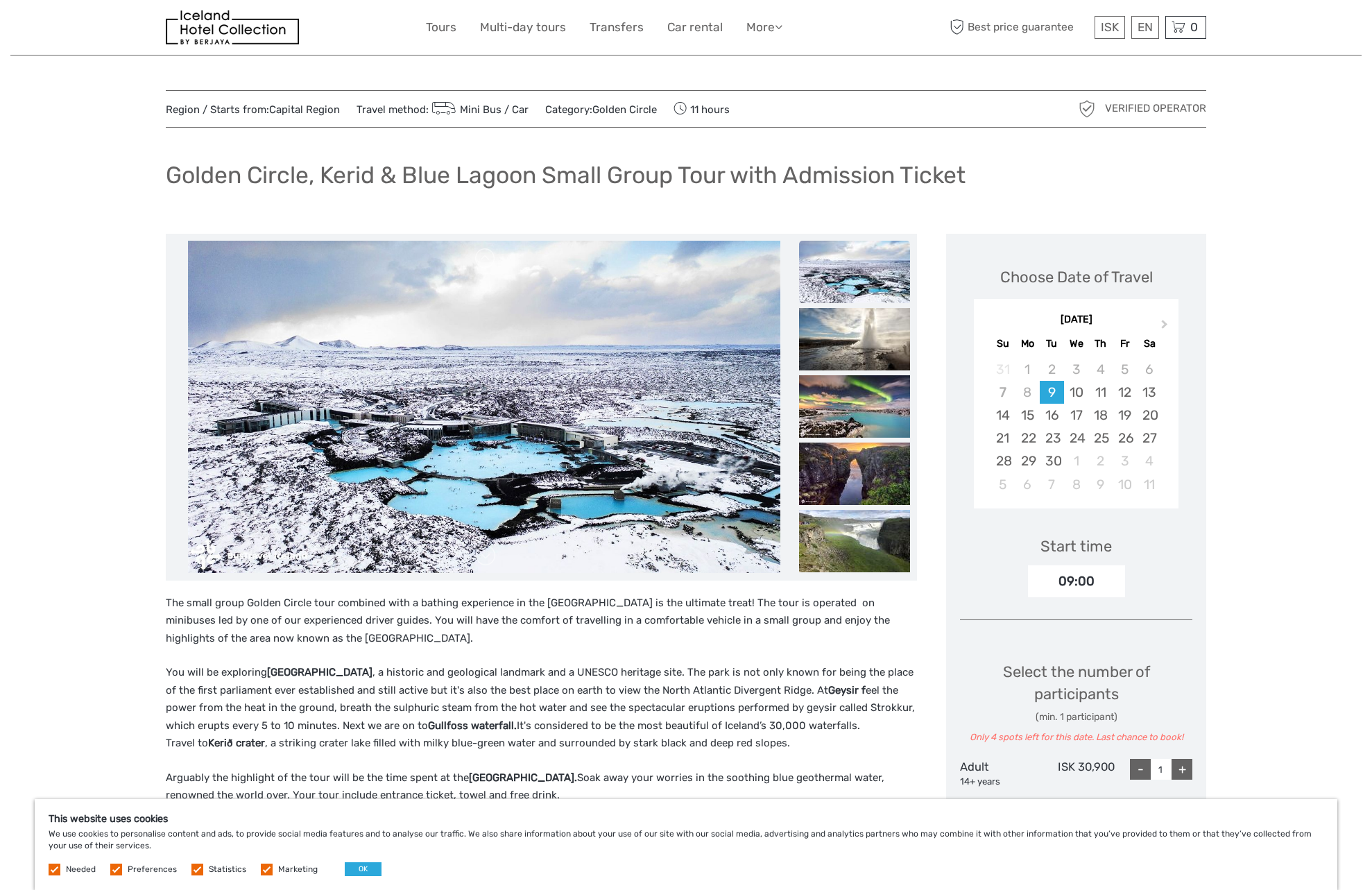
click at [854, 295] on img at bounding box center [854, 271] width 111 height 63
click at [851, 328] on img at bounding box center [854, 339] width 111 height 63
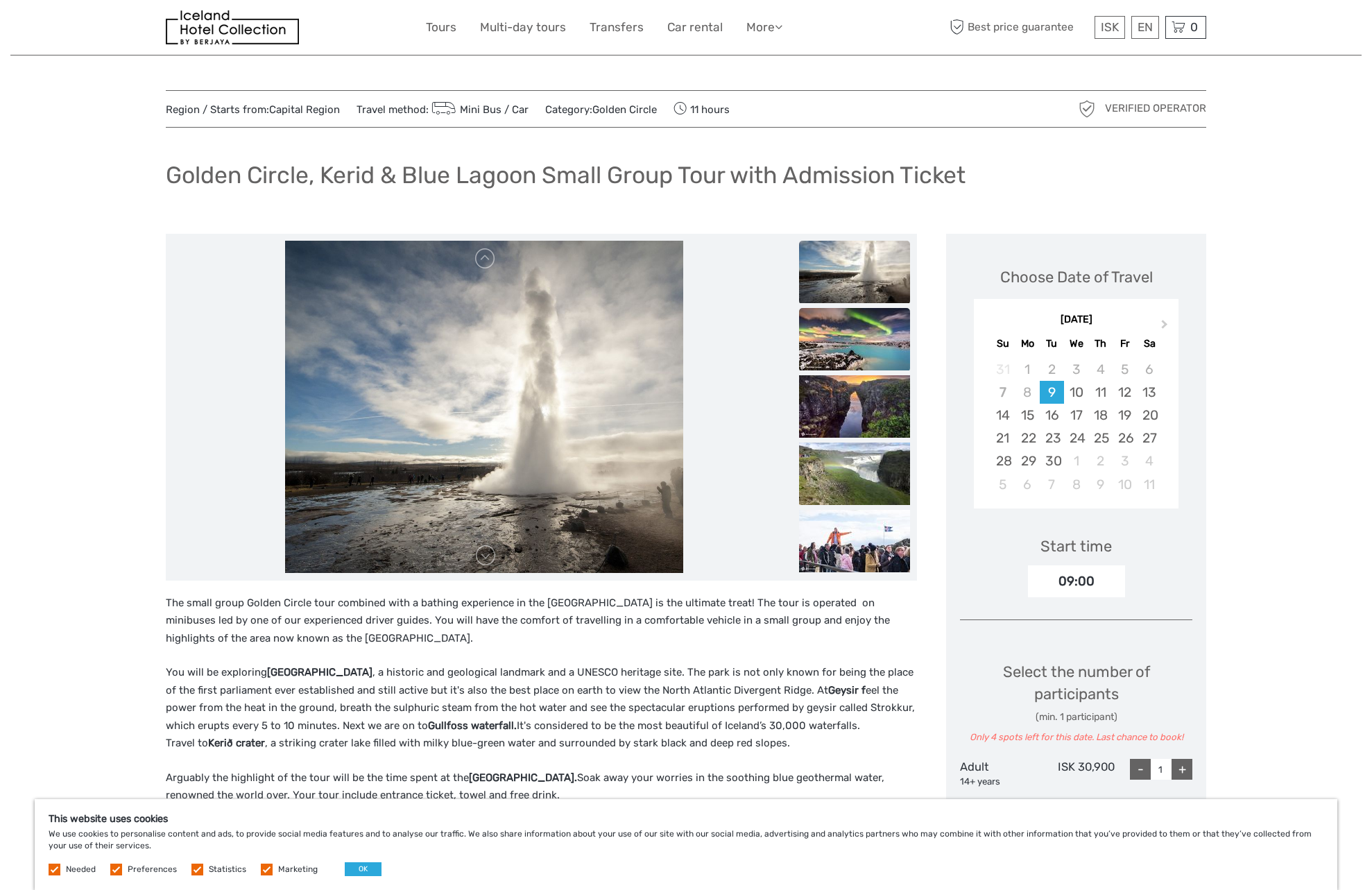
click at [854, 342] on img at bounding box center [854, 339] width 111 height 63
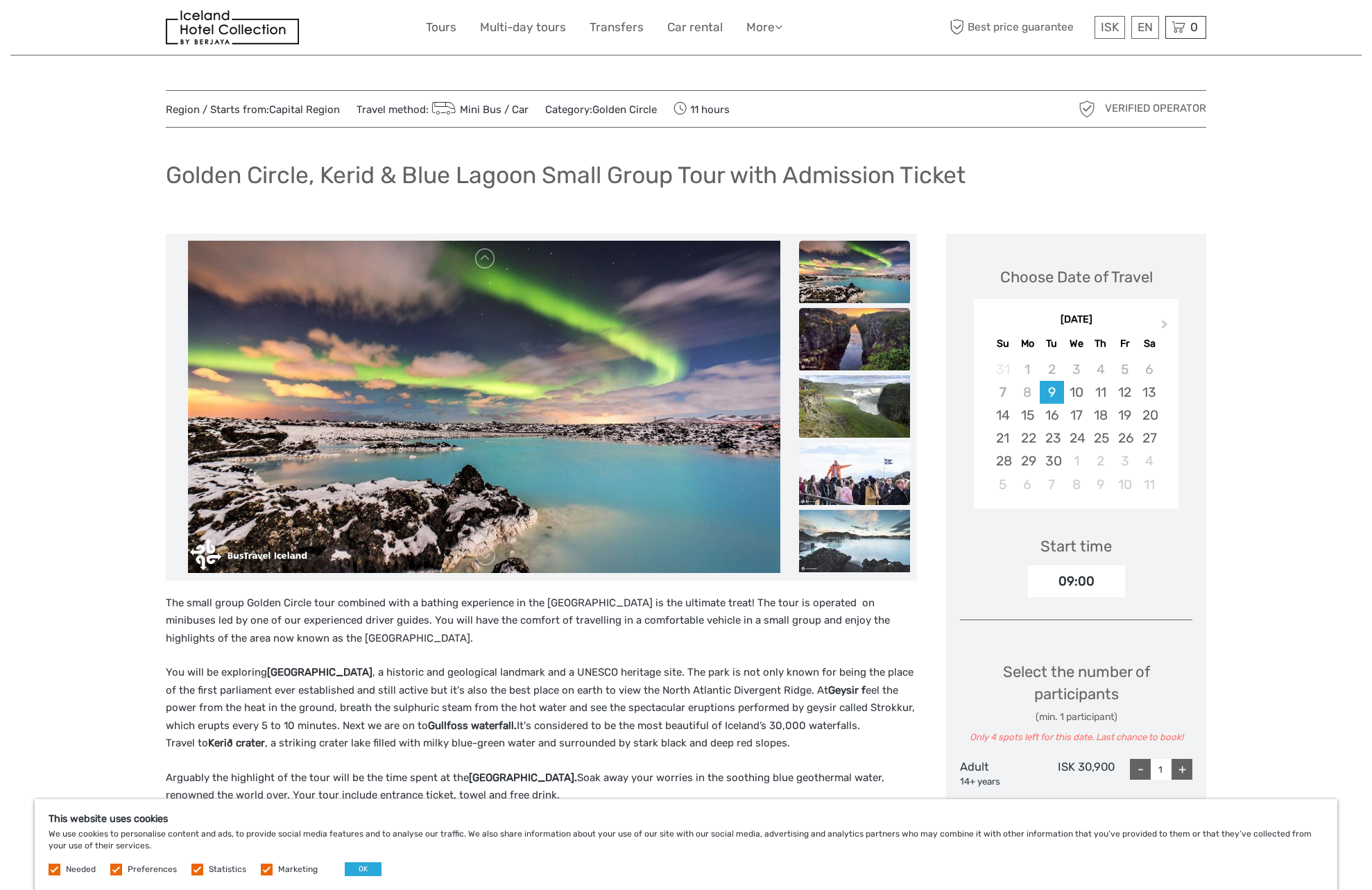
click at [856, 336] on img at bounding box center [854, 339] width 111 height 63
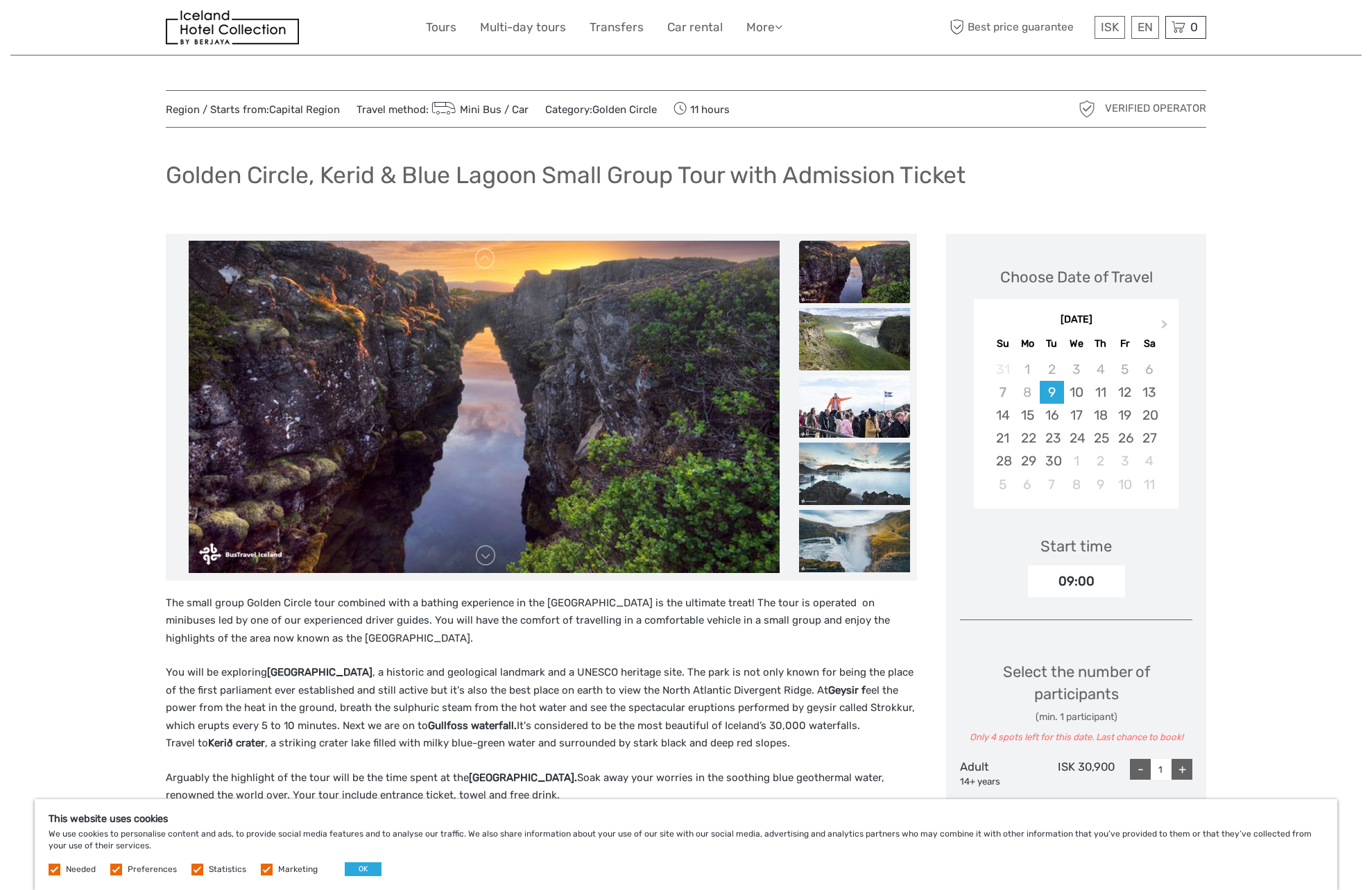
click at [852, 393] on img at bounding box center [854, 406] width 111 height 63
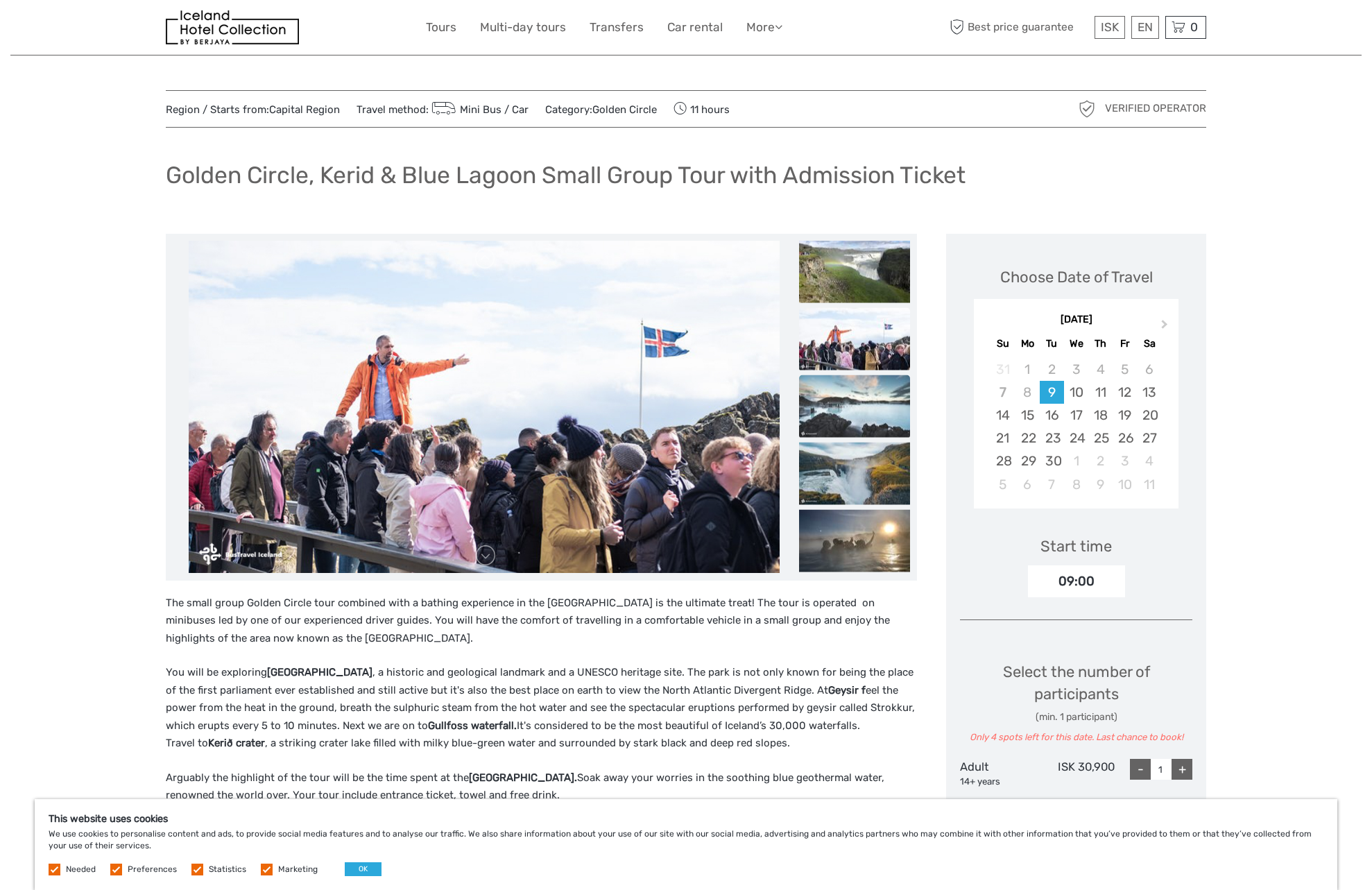
click at [851, 415] on img at bounding box center [854, 405] width 111 height 63
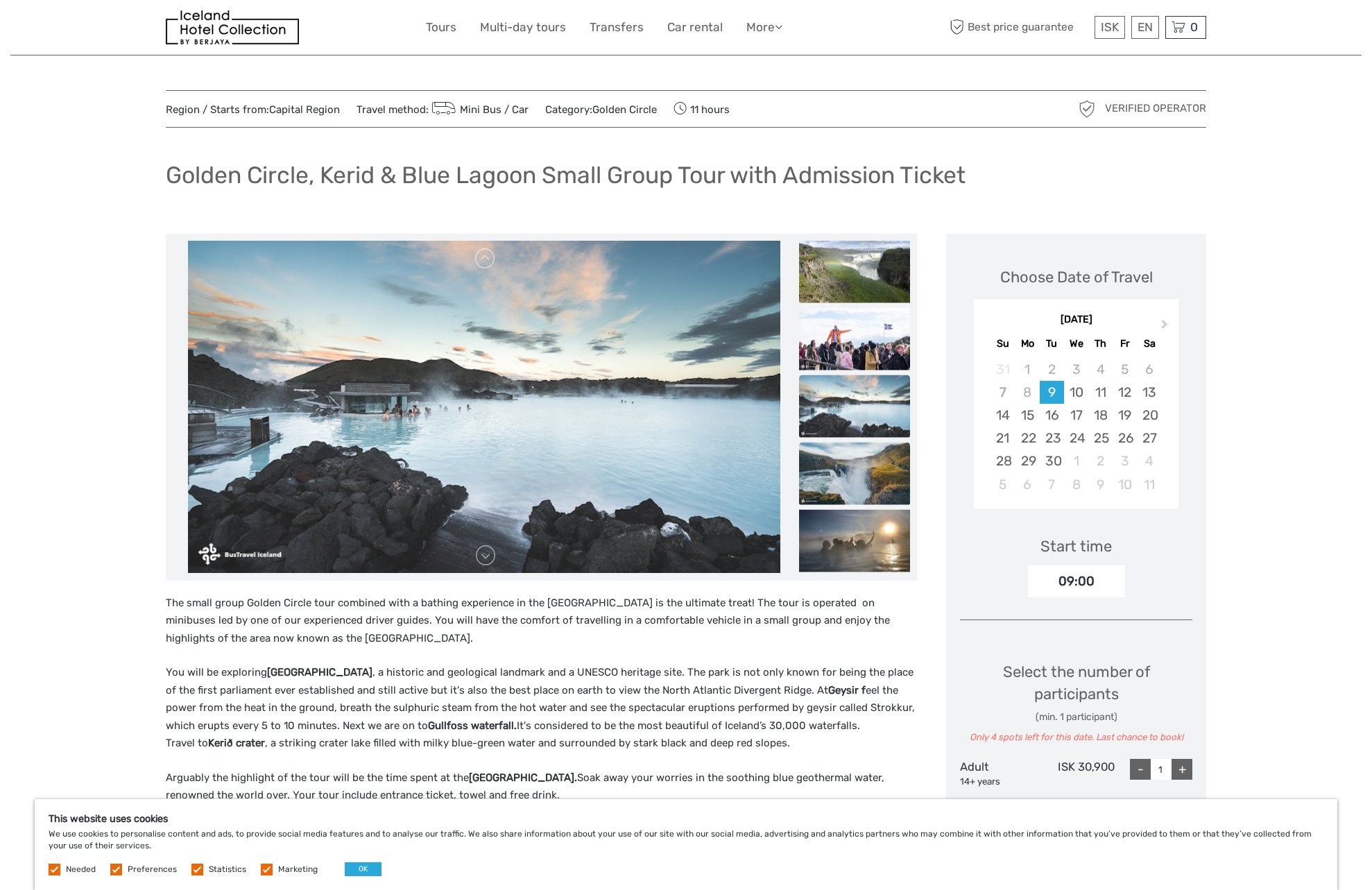
click at [854, 443] on img at bounding box center [854, 473] width 111 height 63
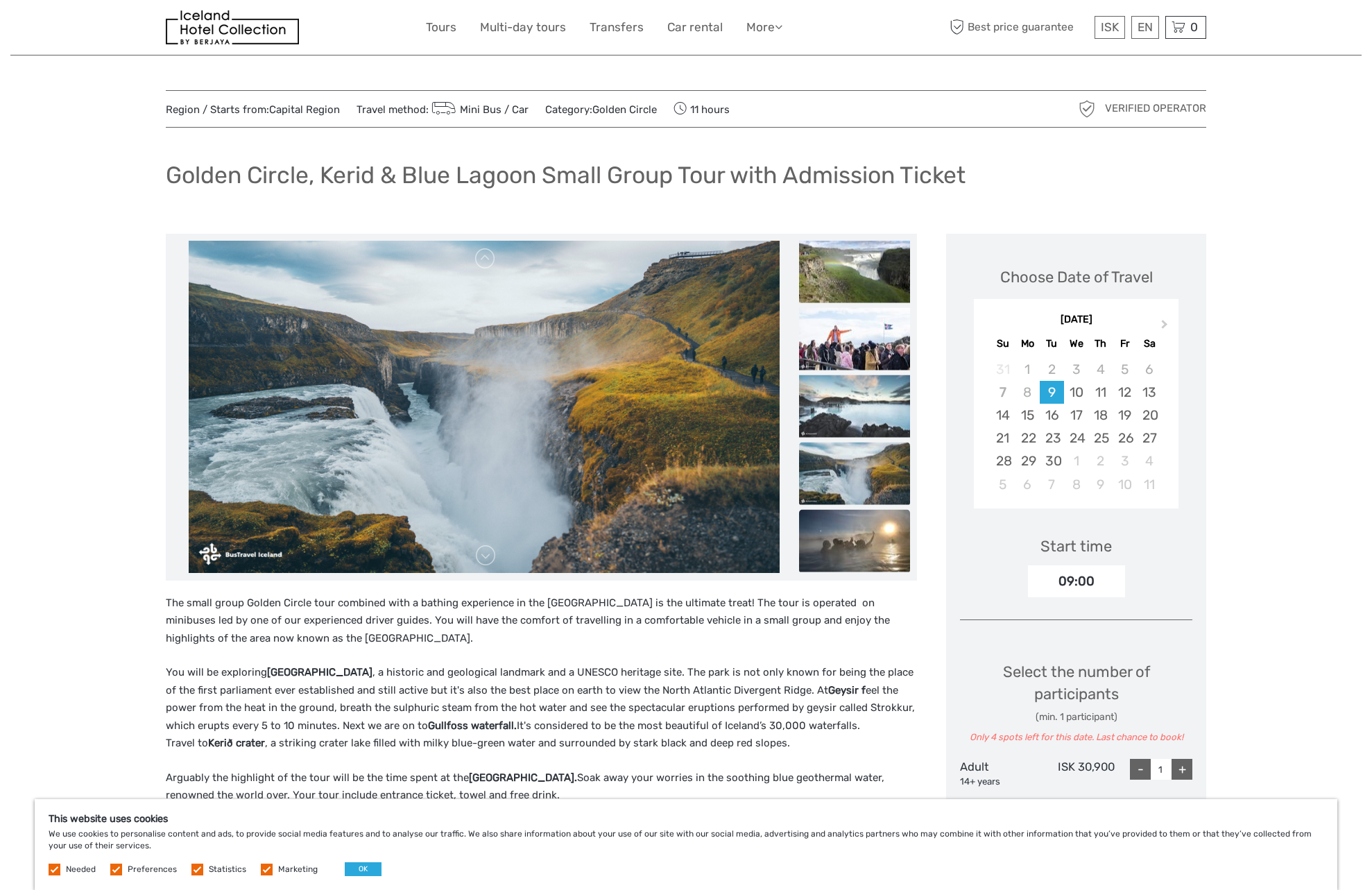
click at [856, 521] on img at bounding box center [854, 540] width 111 height 63
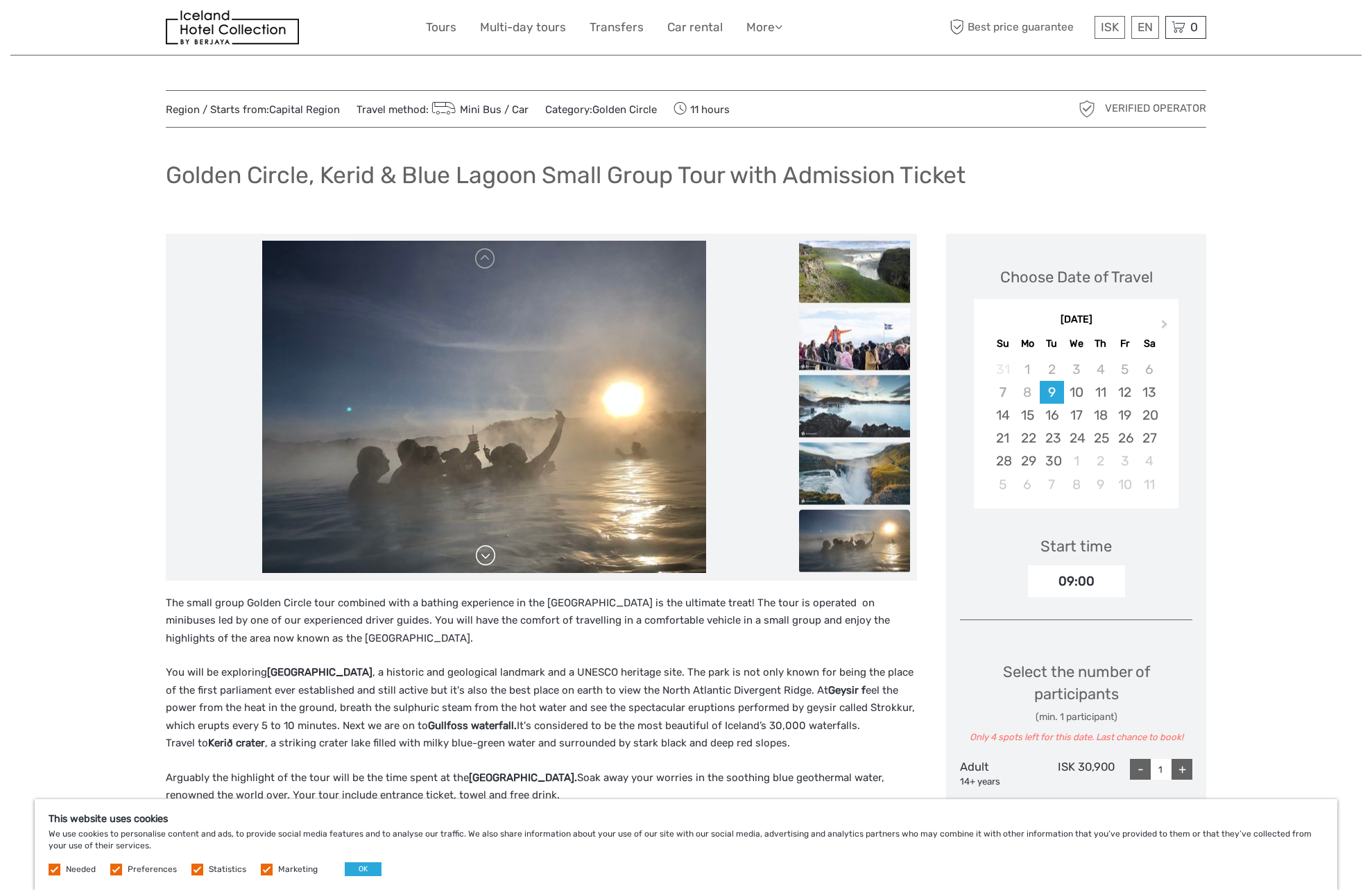
click at [487, 558] on link at bounding box center [485, 555] width 22 height 22
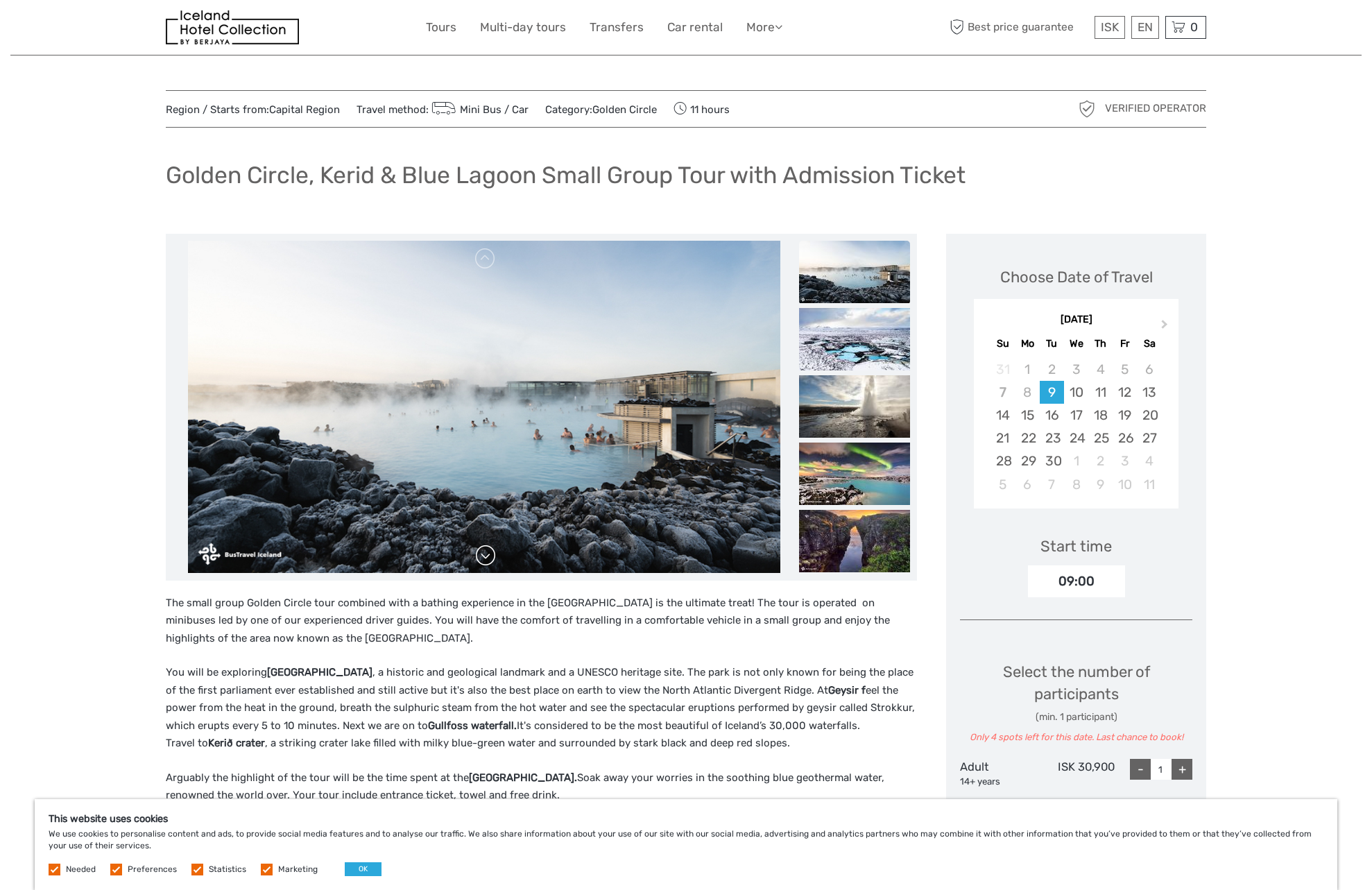
click at [487, 558] on link at bounding box center [485, 555] width 22 height 22
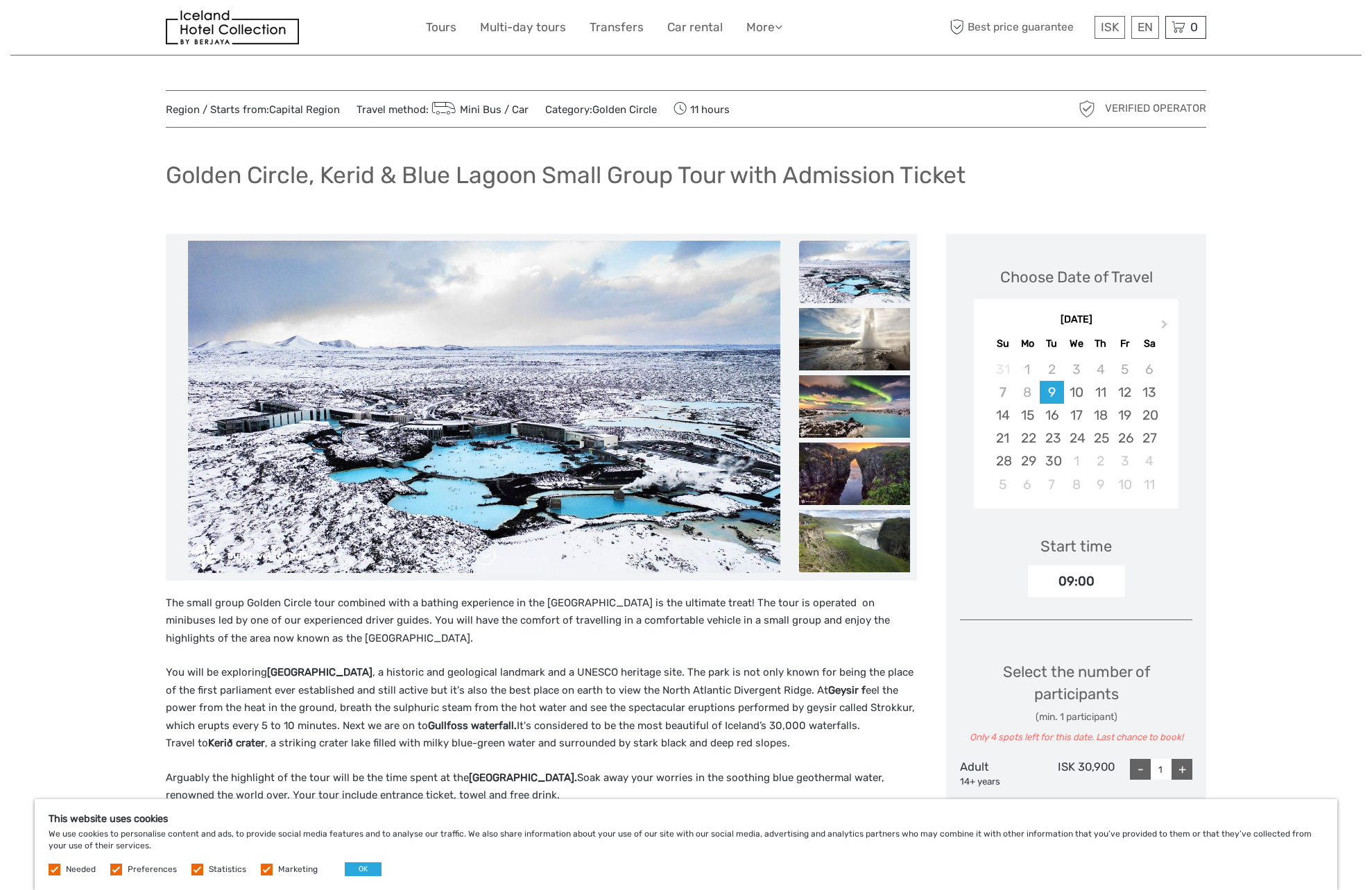
click at [487, 558] on link at bounding box center [485, 555] width 22 height 22
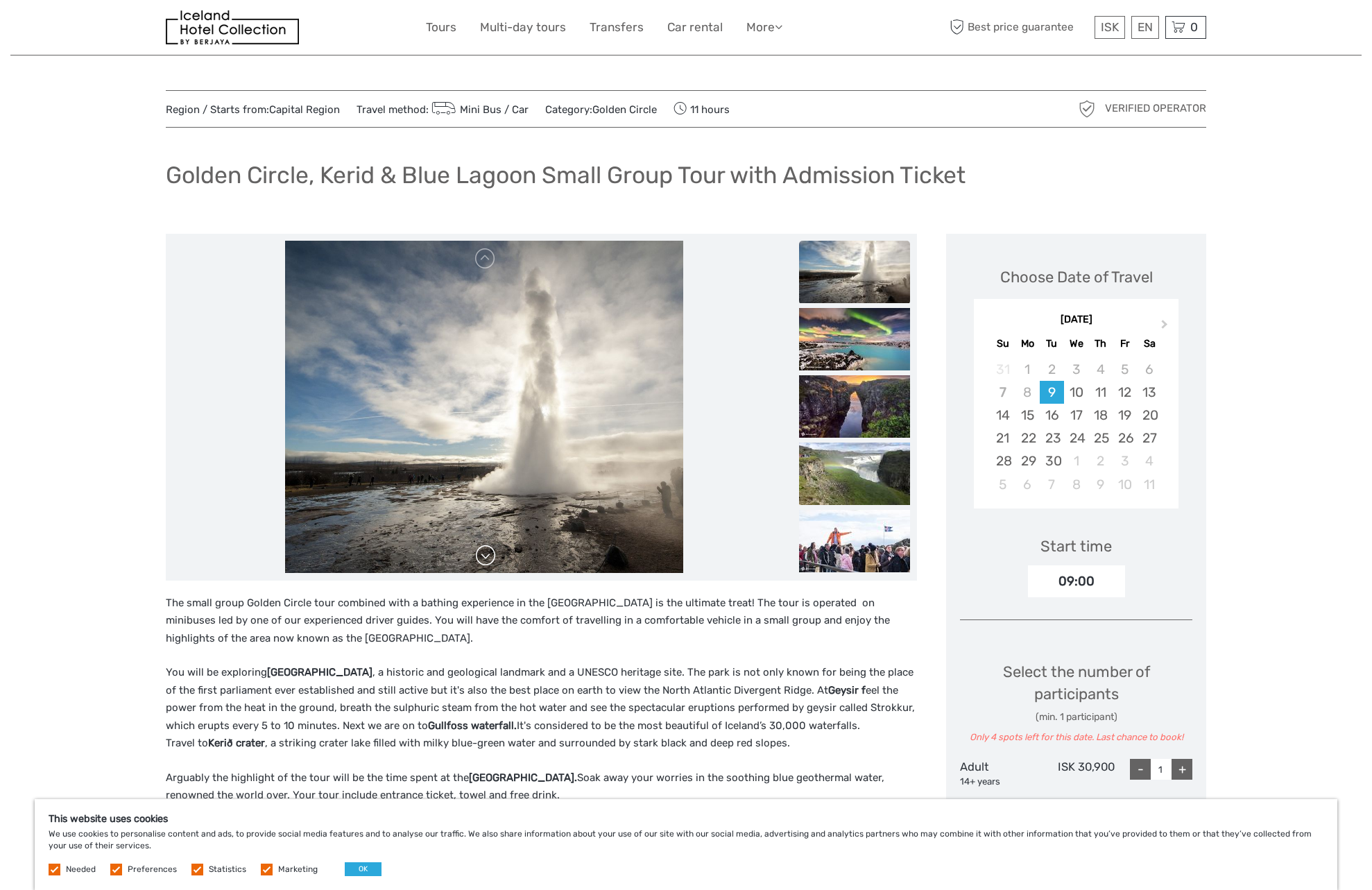
click at [487, 558] on link at bounding box center [485, 555] width 22 height 22
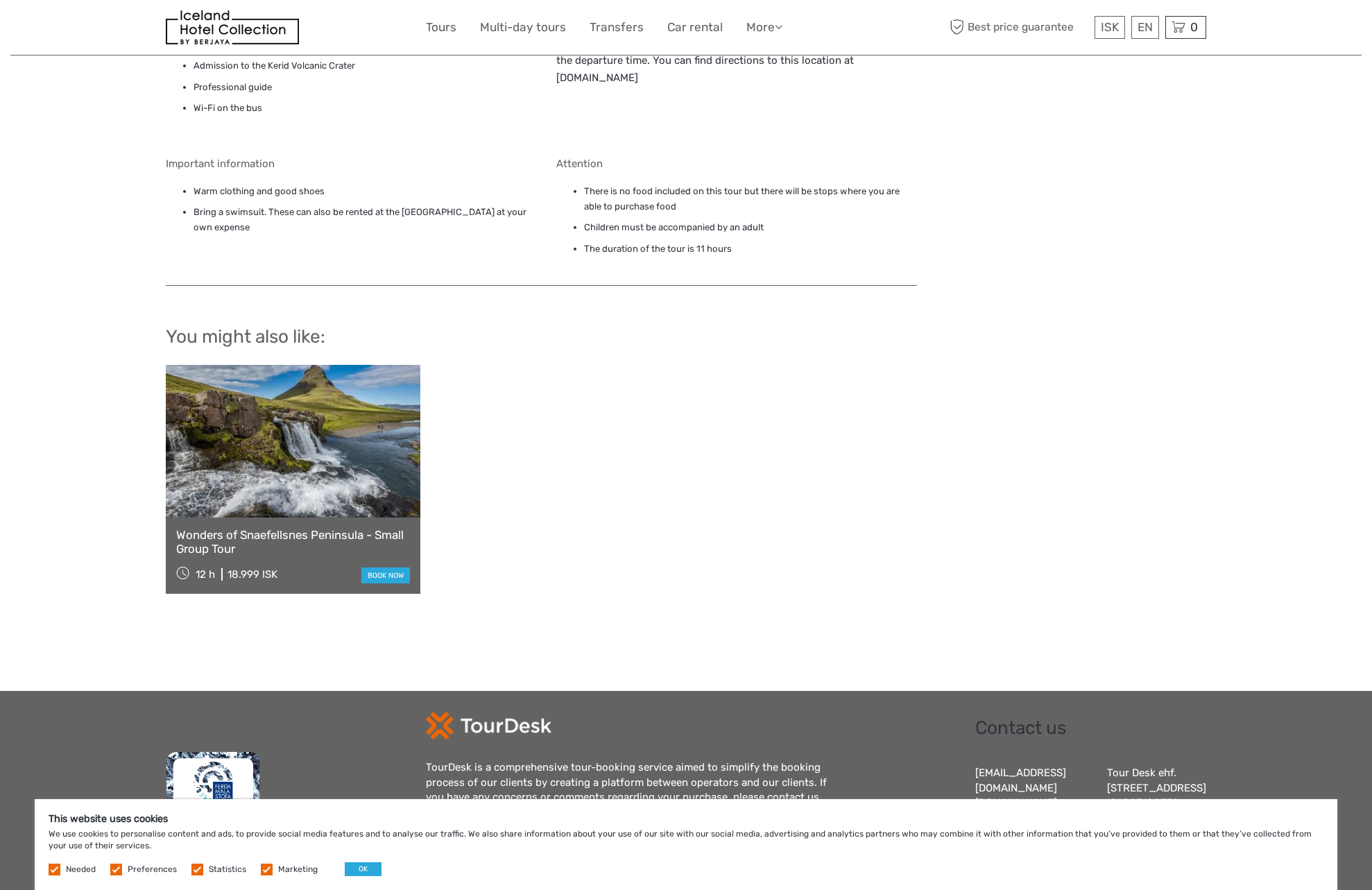
scroll to position [1174, 0]
click at [373, 534] on link "Wonders of Snaefellsnes Peninsula - Small Group Tour" at bounding box center [293, 542] width 234 height 29
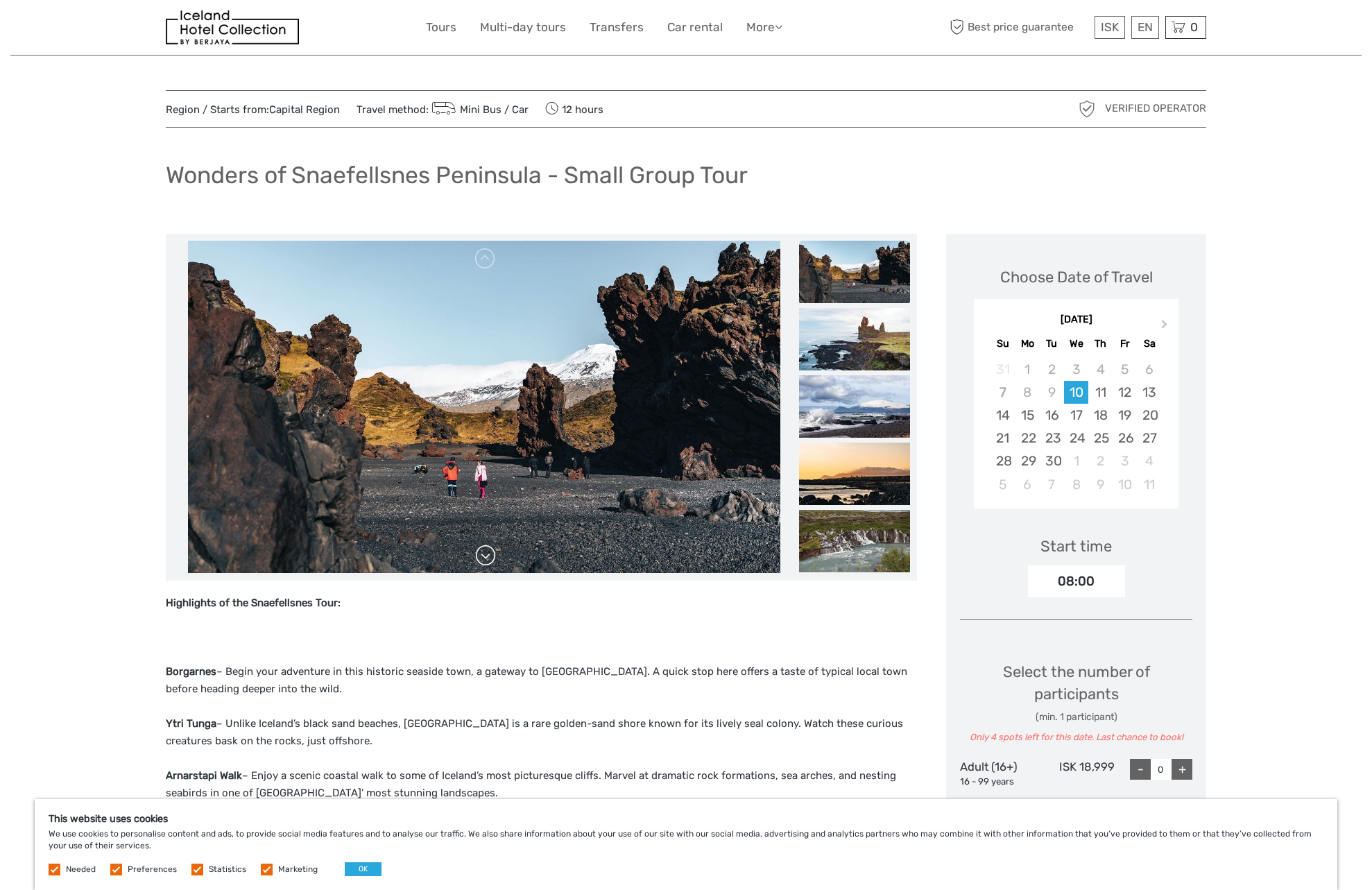
click at [484, 562] on link at bounding box center [485, 555] width 22 height 22
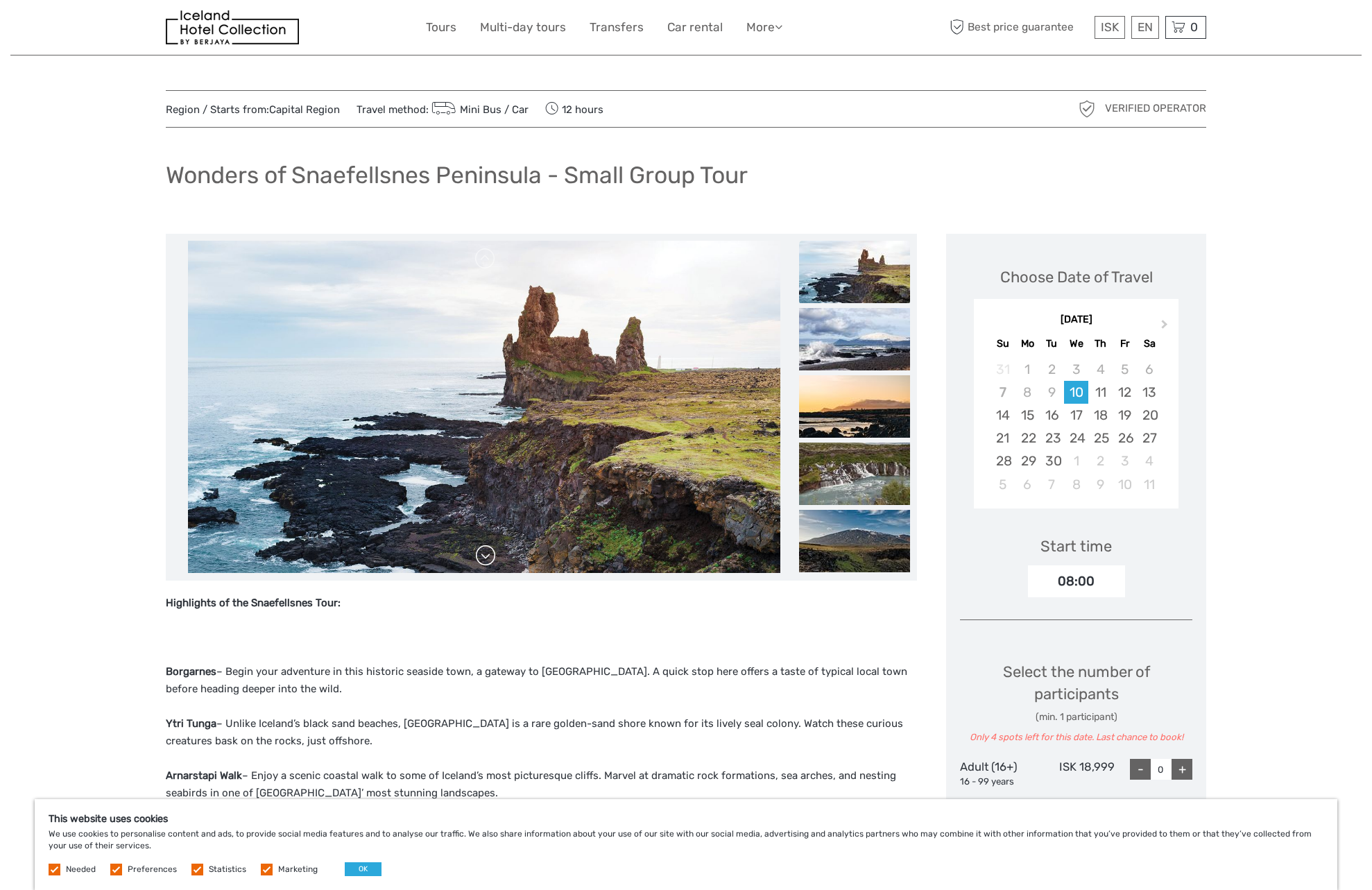
click at [484, 562] on link at bounding box center [485, 555] width 22 height 22
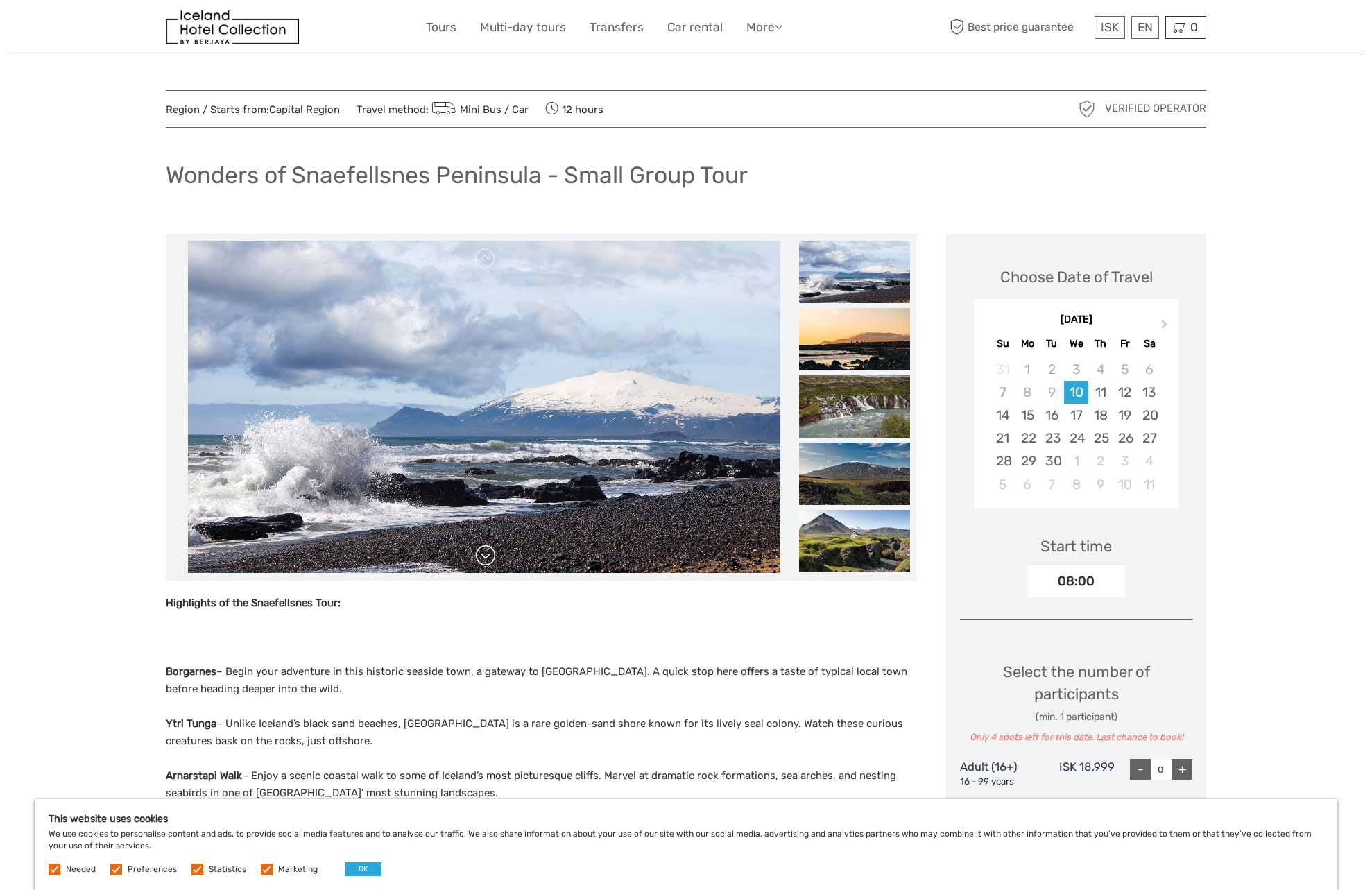
click at [484, 562] on link at bounding box center [485, 555] width 22 height 22
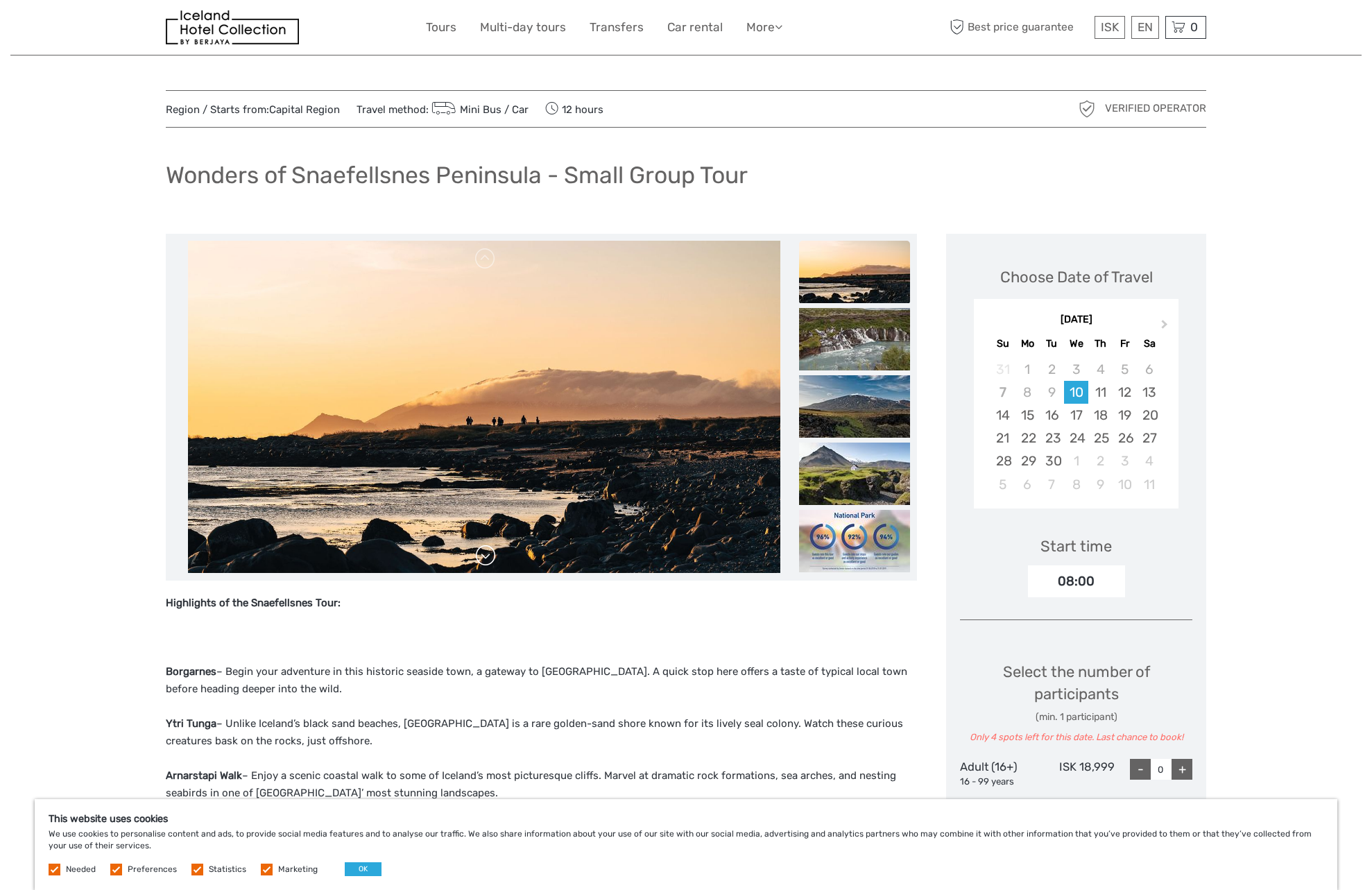
click at [484, 562] on link at bounding box center [485, 555] width 22 height 22
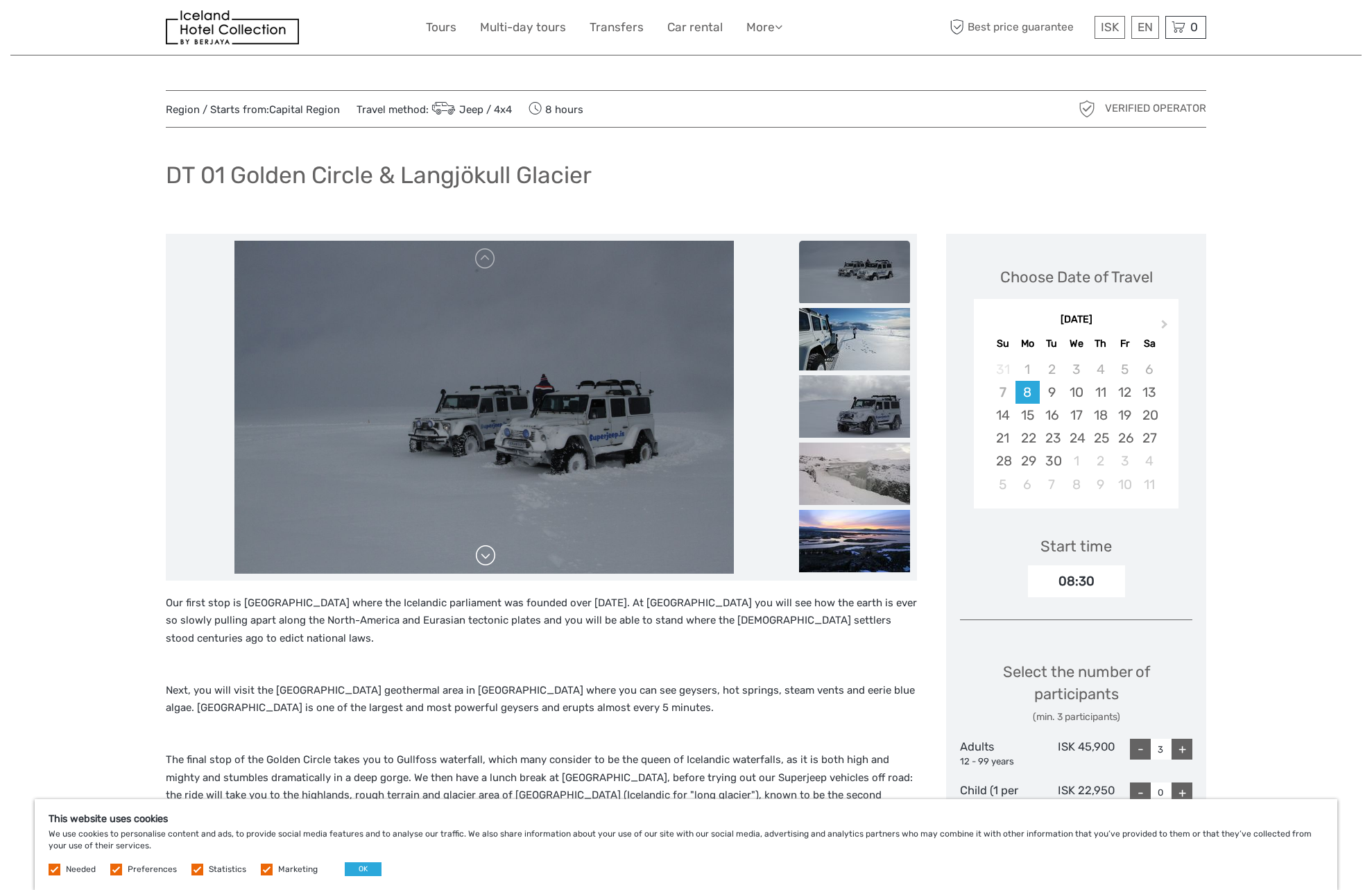
click at [488, 561] on link at bounding box center [485, 555] width 22 height 22
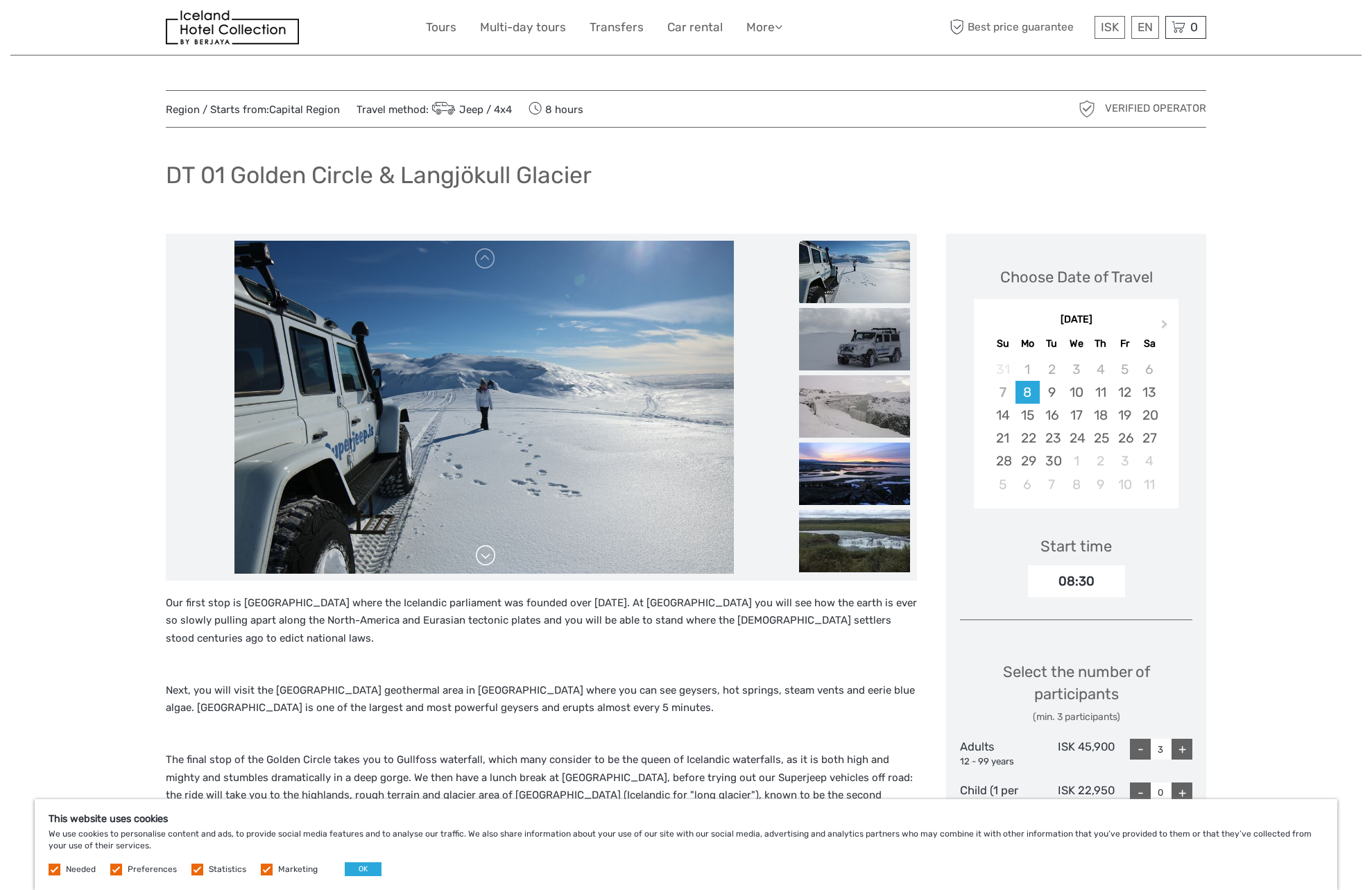
click at [488, 561] on link at bounding box center [485, 555] width 22 height 22
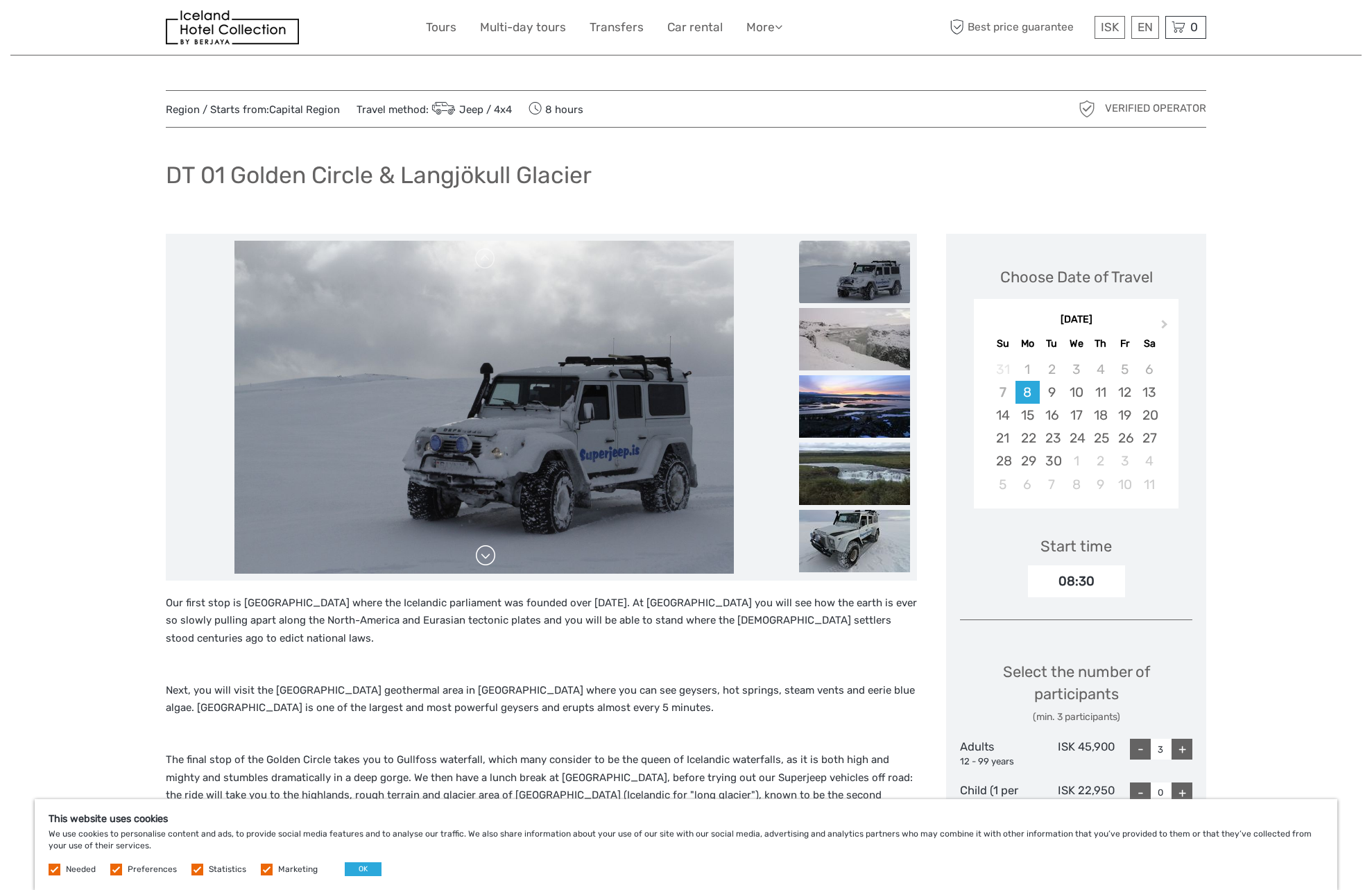
click at [488, 561] on link at bounding box center [485, 555] width 22 height 22
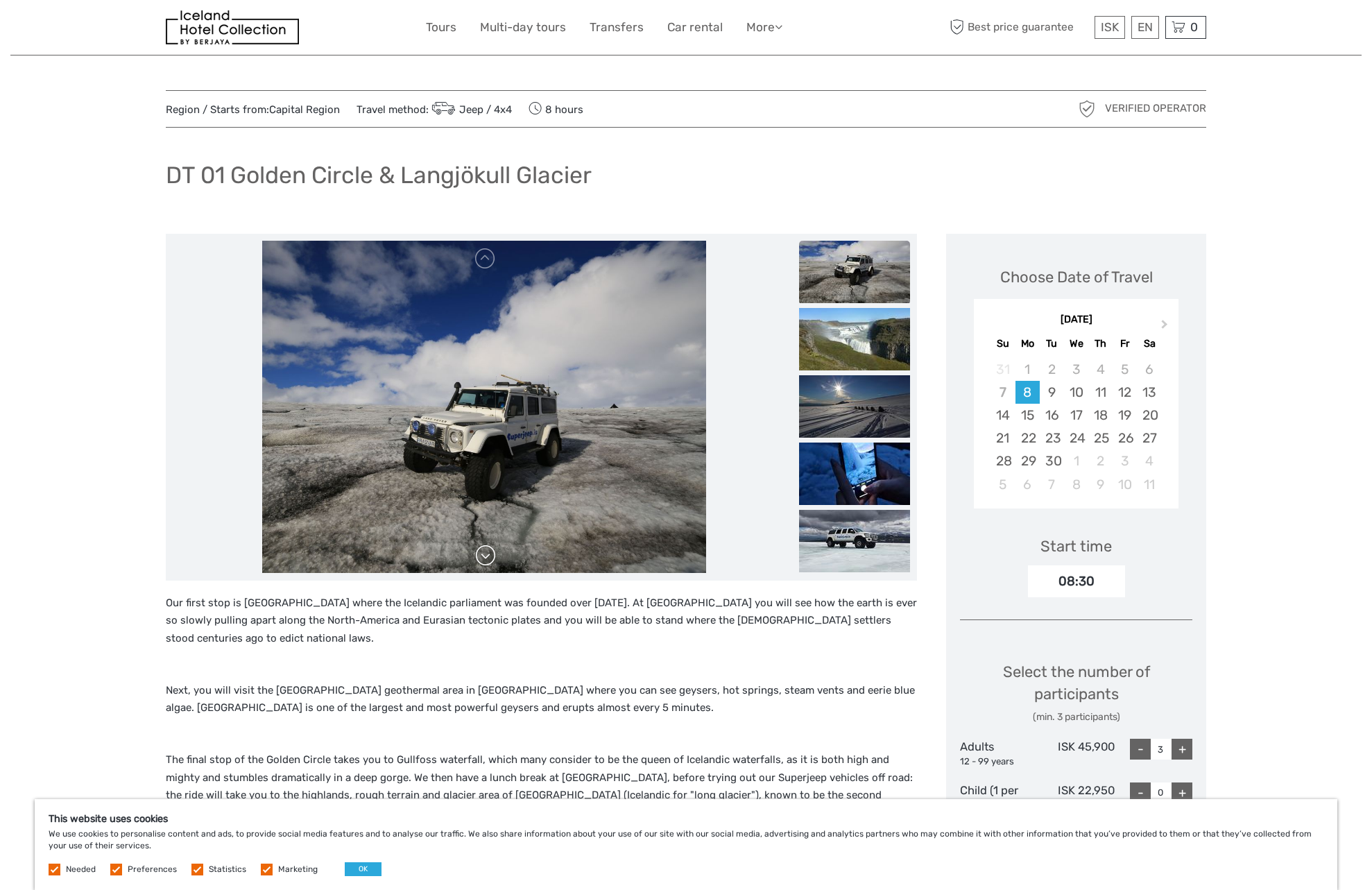
click at [478, 560] on link at bounding box center [485, 555] width 22 height 22
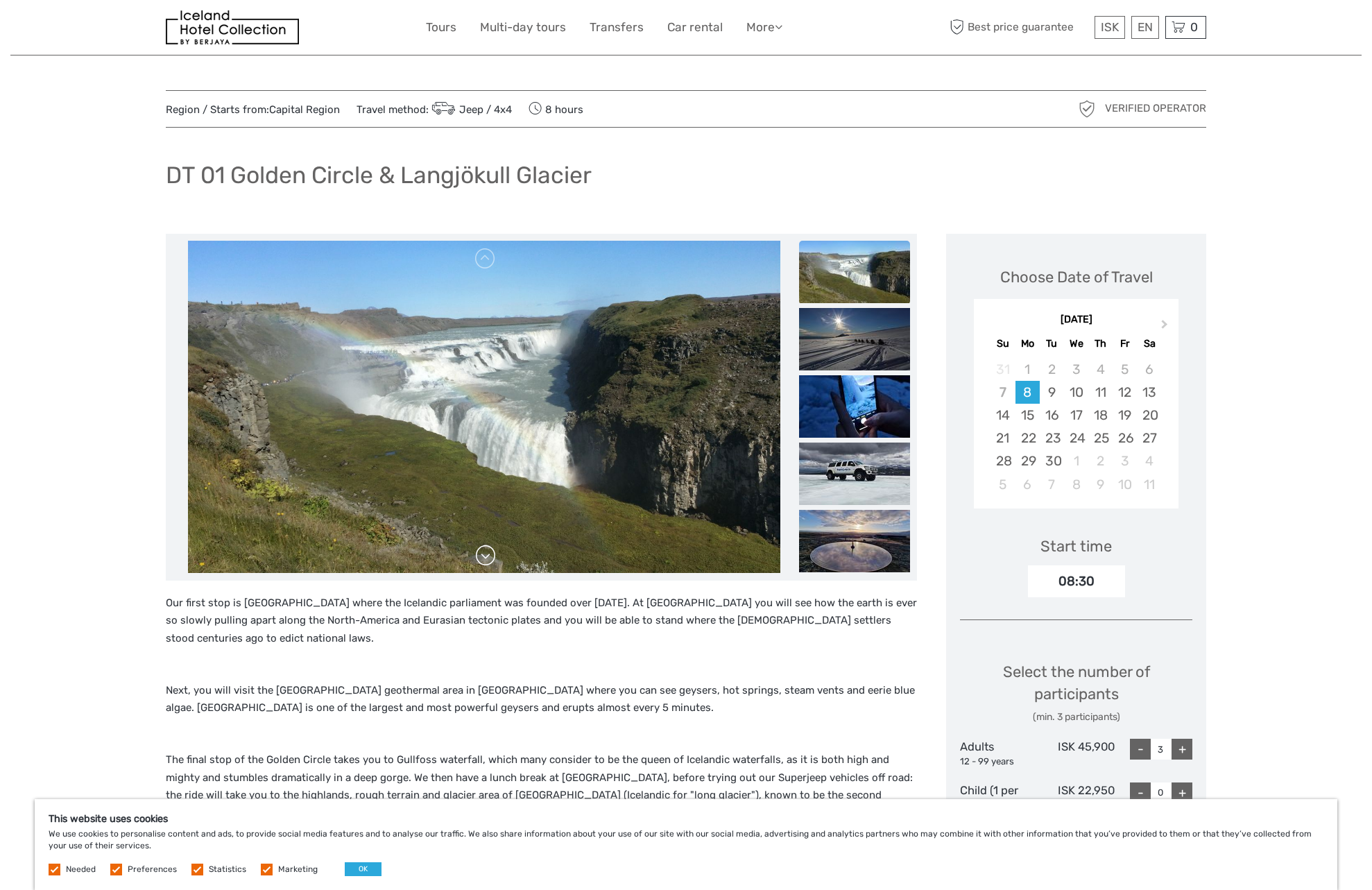
click at [478, 560] on link at bounding box center [485, 555] width 22 height 22
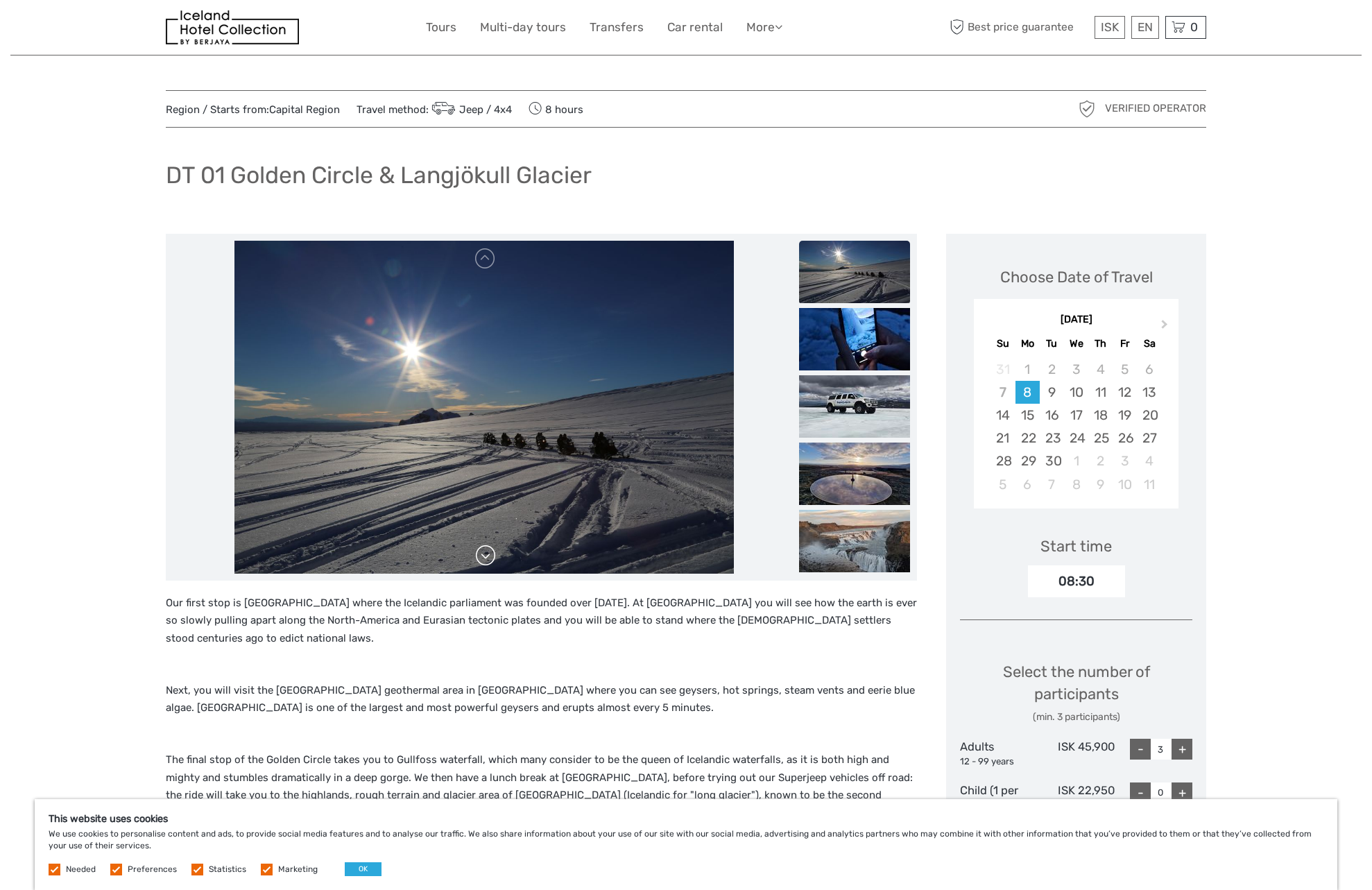
click at [478, 560] on link at bounding box center [485, 555] width 22 height 22
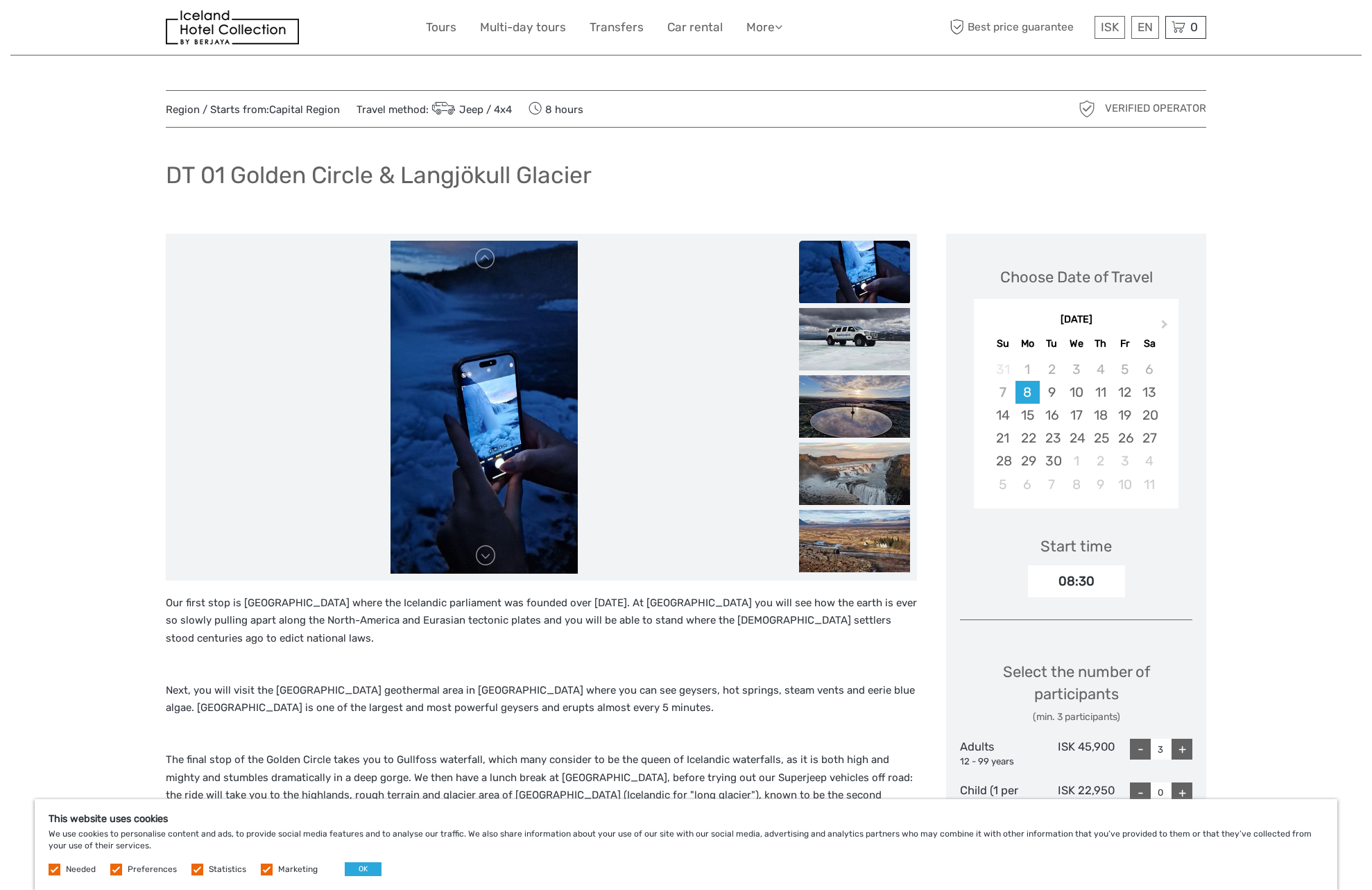
click at [485, 275] on img at bounding box center [484, 407] width 188 height 333
click at [485, 270] on img at bounding box center [484, 407] width 188 height 333
click at [489, 264] on link at bounding box center [485, 258] width 22 height 22
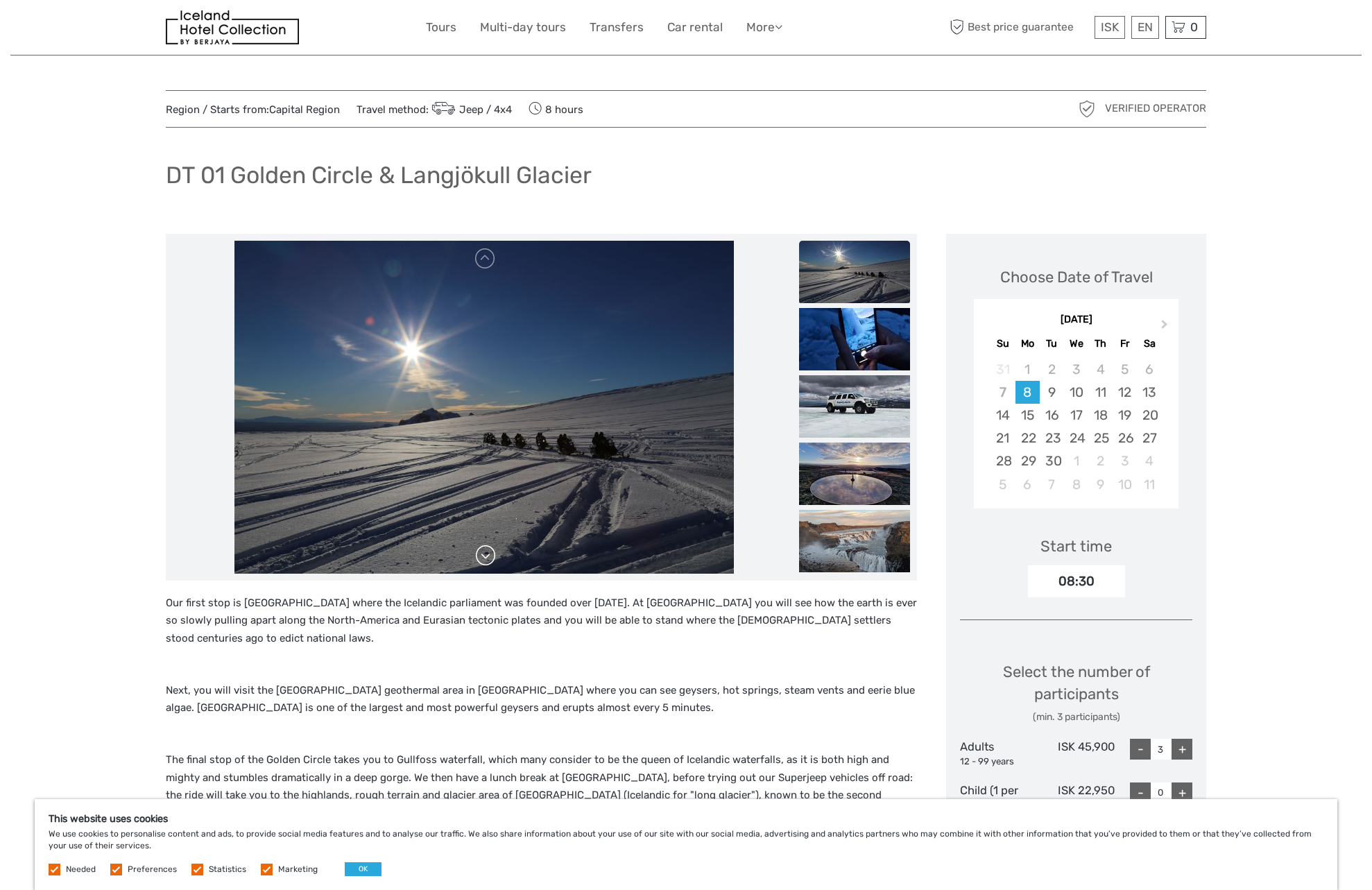
click at [482, 558] on link at bounding box center [485, 555] width 22 height 22
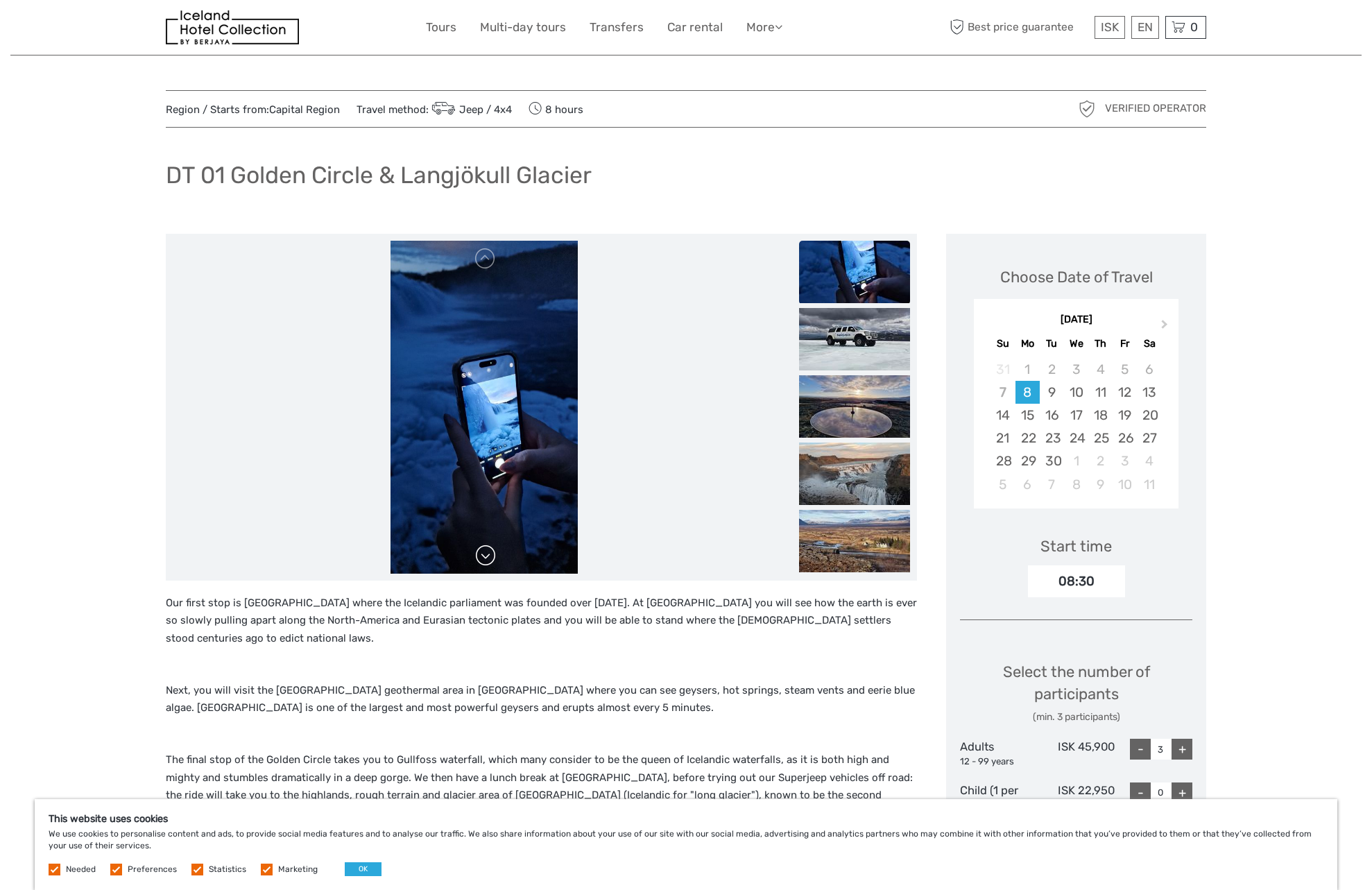
click at [482, 558] on link at bounding box center [485, 555] width 22 height 22
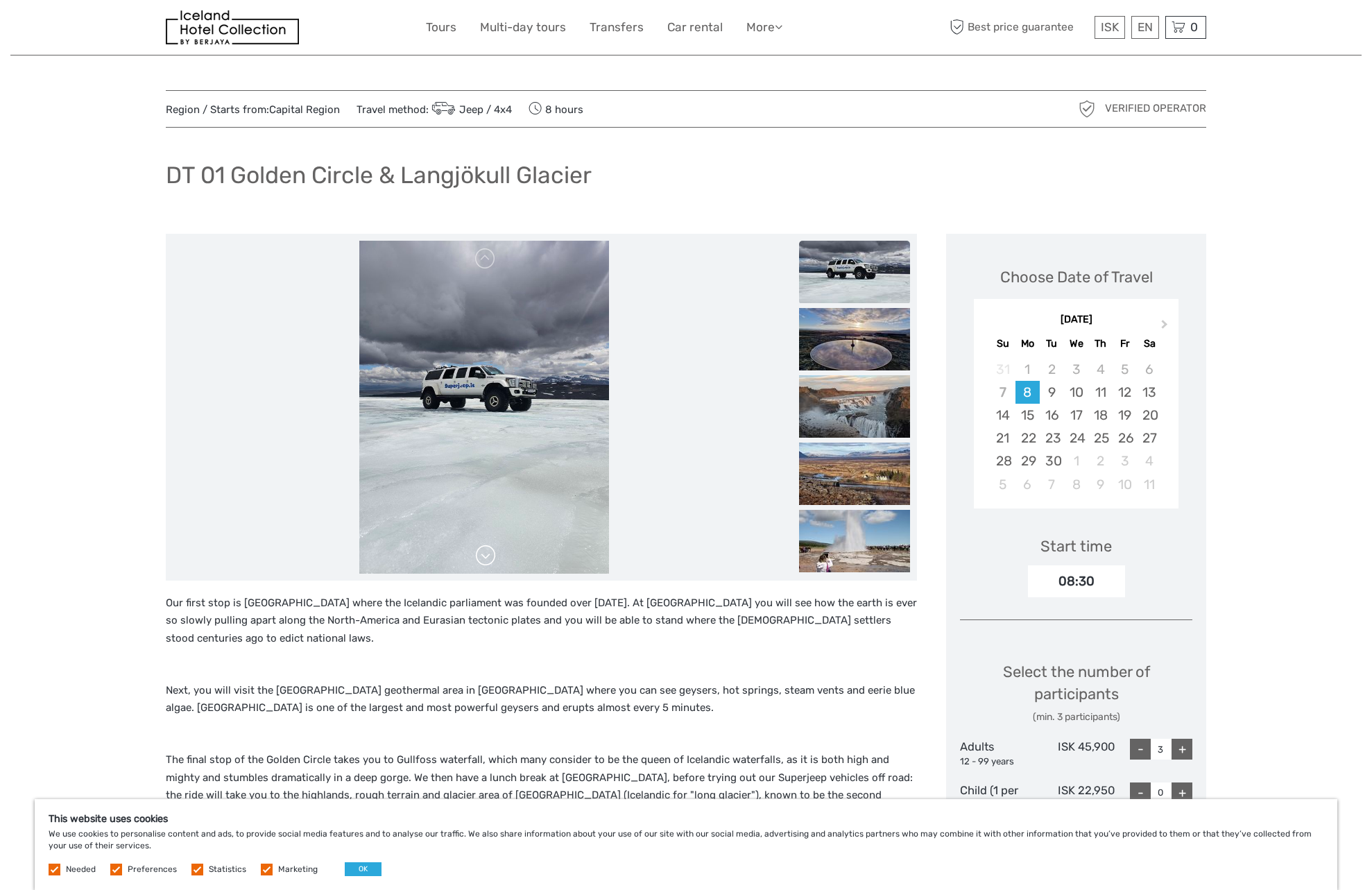
click at [482, 558] on link at bounding box center [485, 555] width 22 height 22
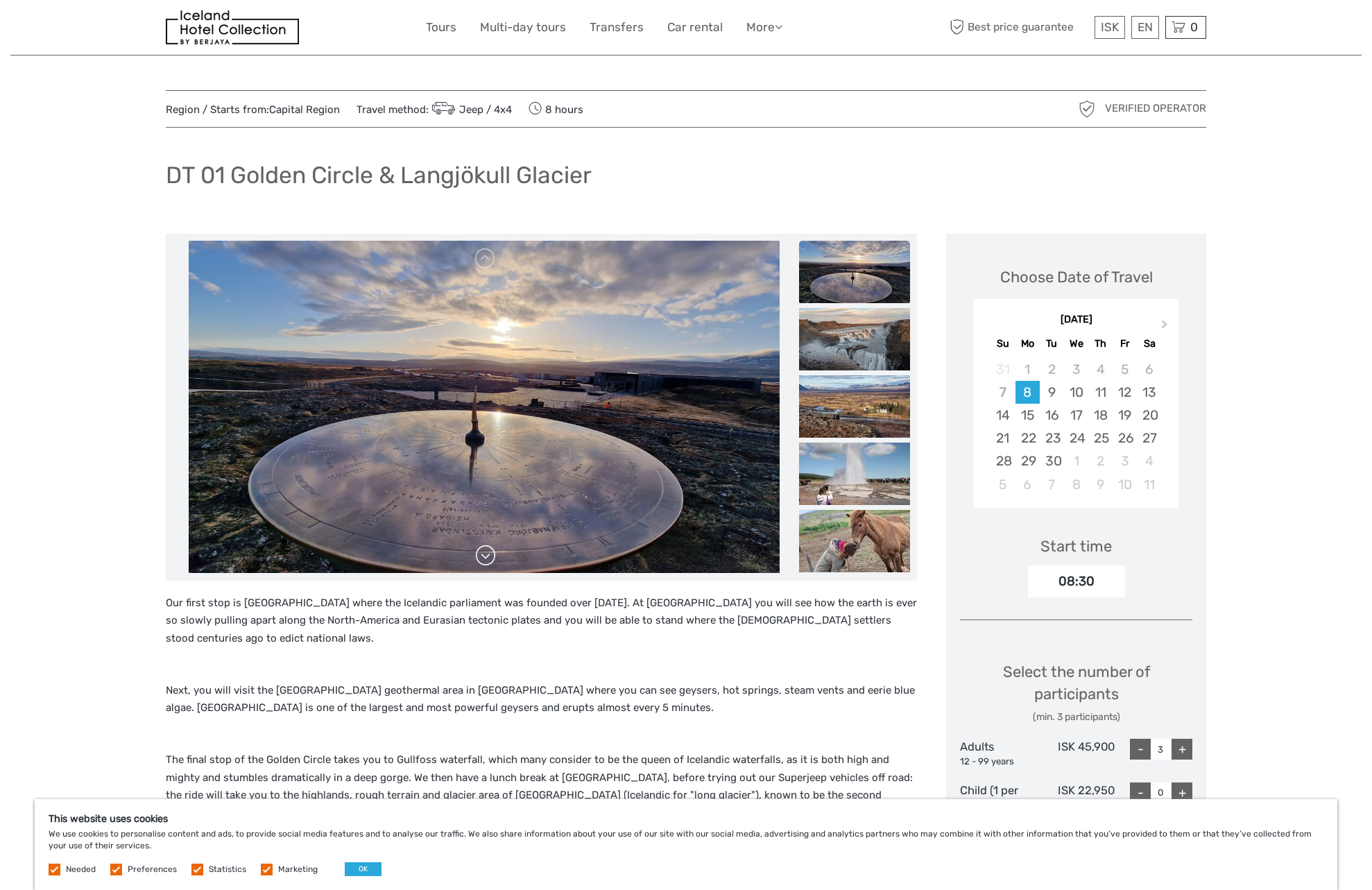
click at [482, 558] on link at bounding box center [485, 555] width 22 height 22
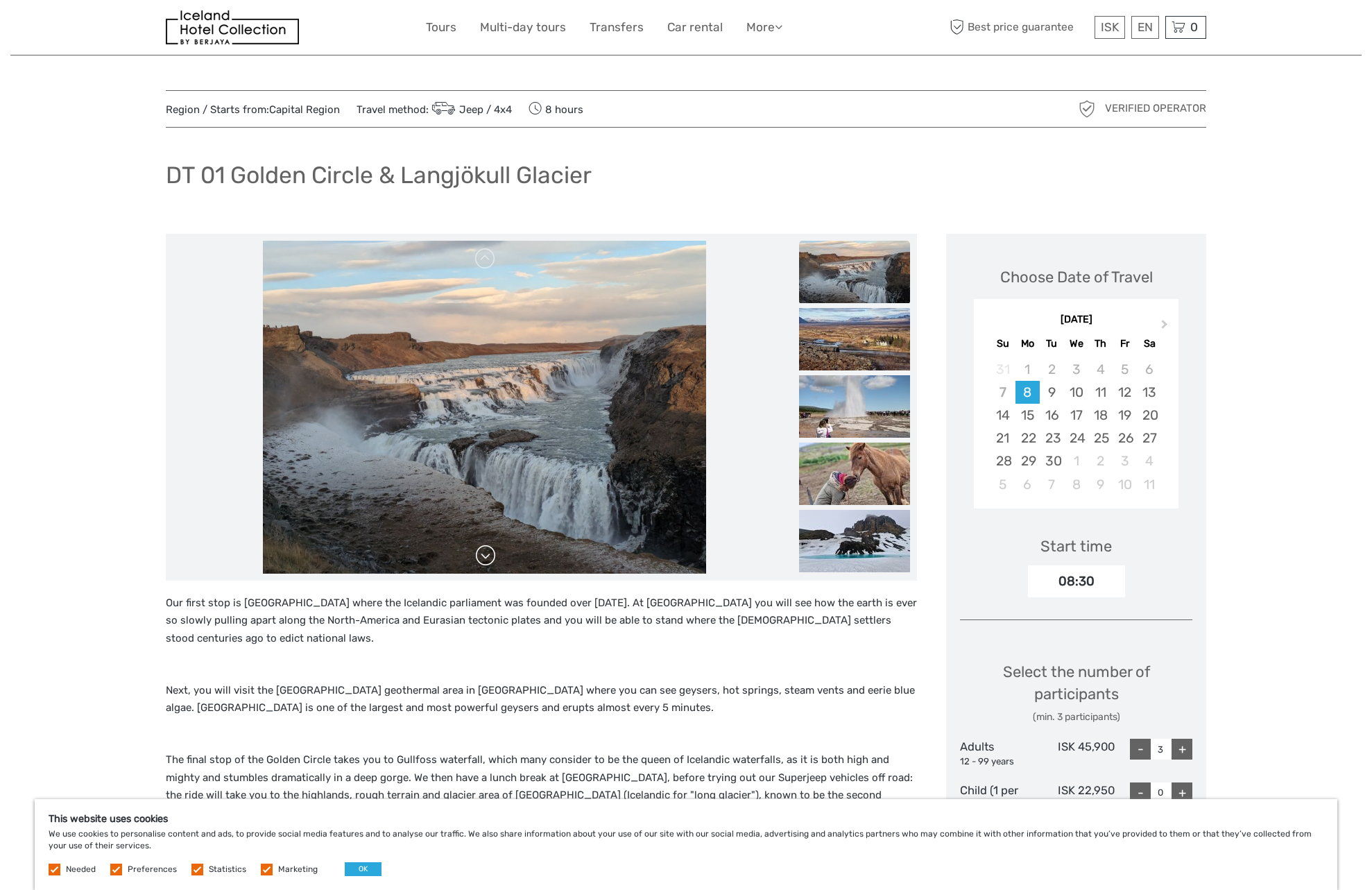
click at [482, 558] on link at bounding box center [485, 555] width 22 height 22
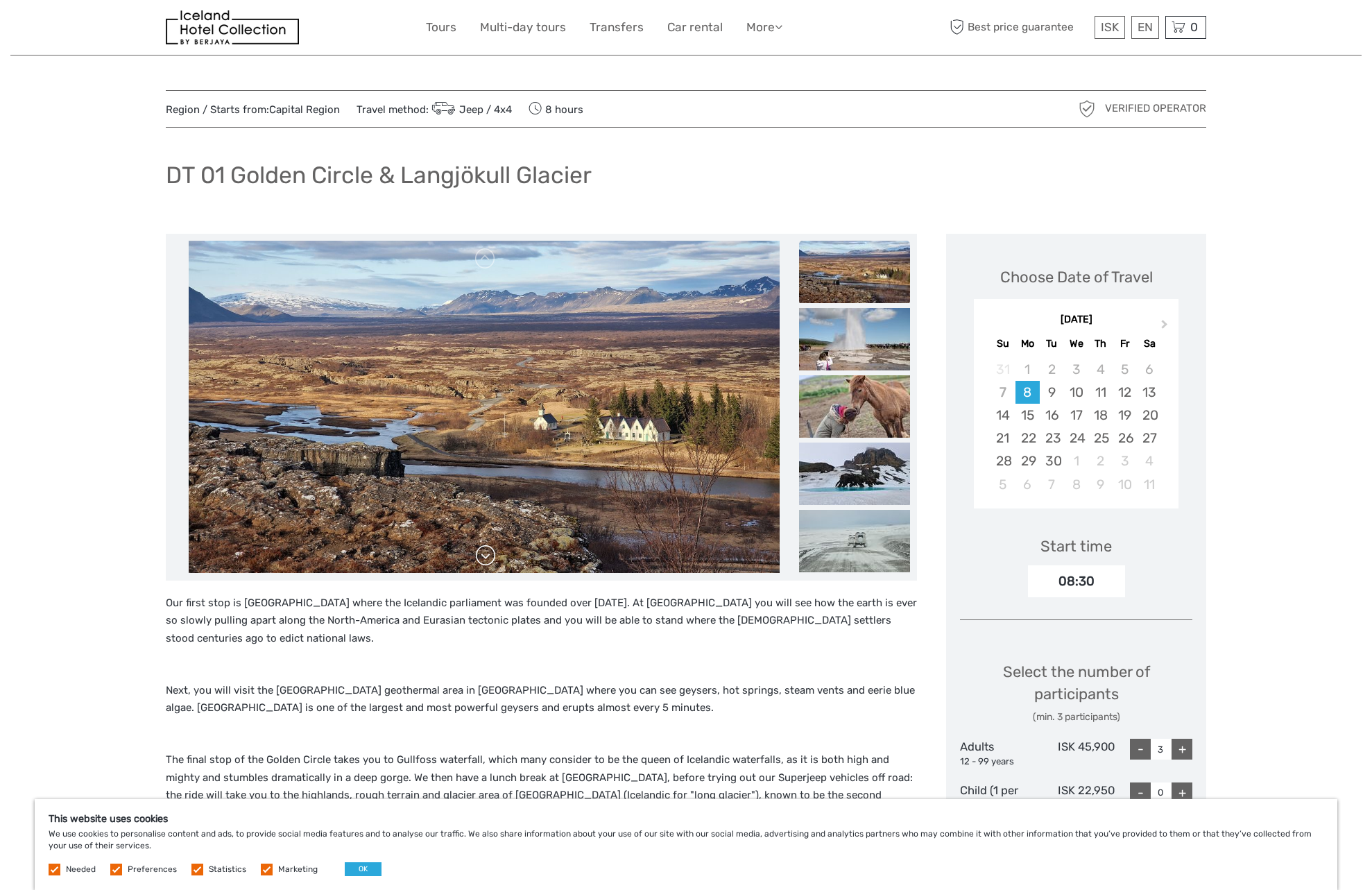
click at [482, 558] on link at bounding box center [485, 555] width 22 height 22
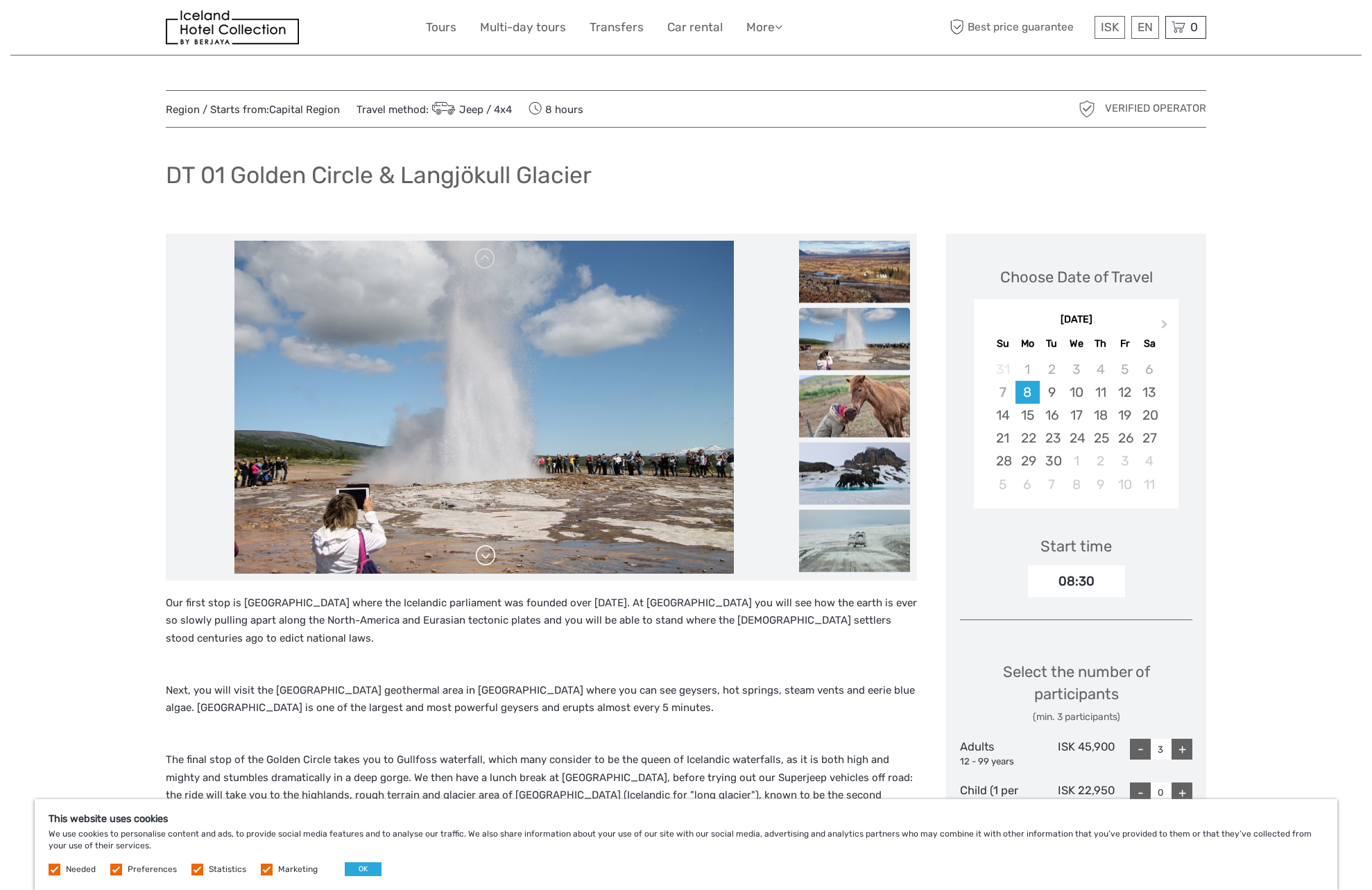
click at [482, 558] on link at bounding box center [485, 555] width 22 height 22
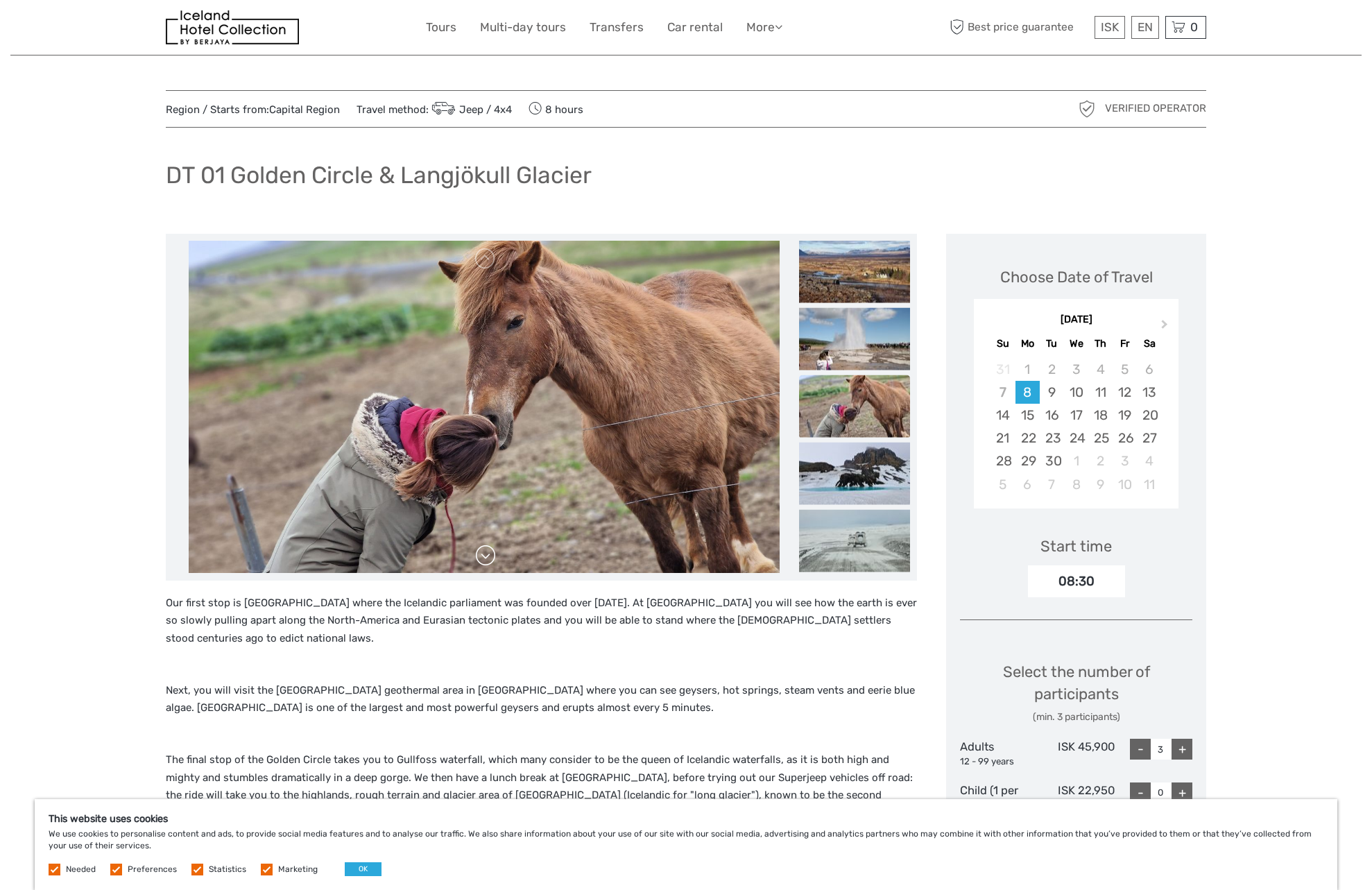
click at [482, 558] on link at bounding box center [485, 555] width 22 height 22
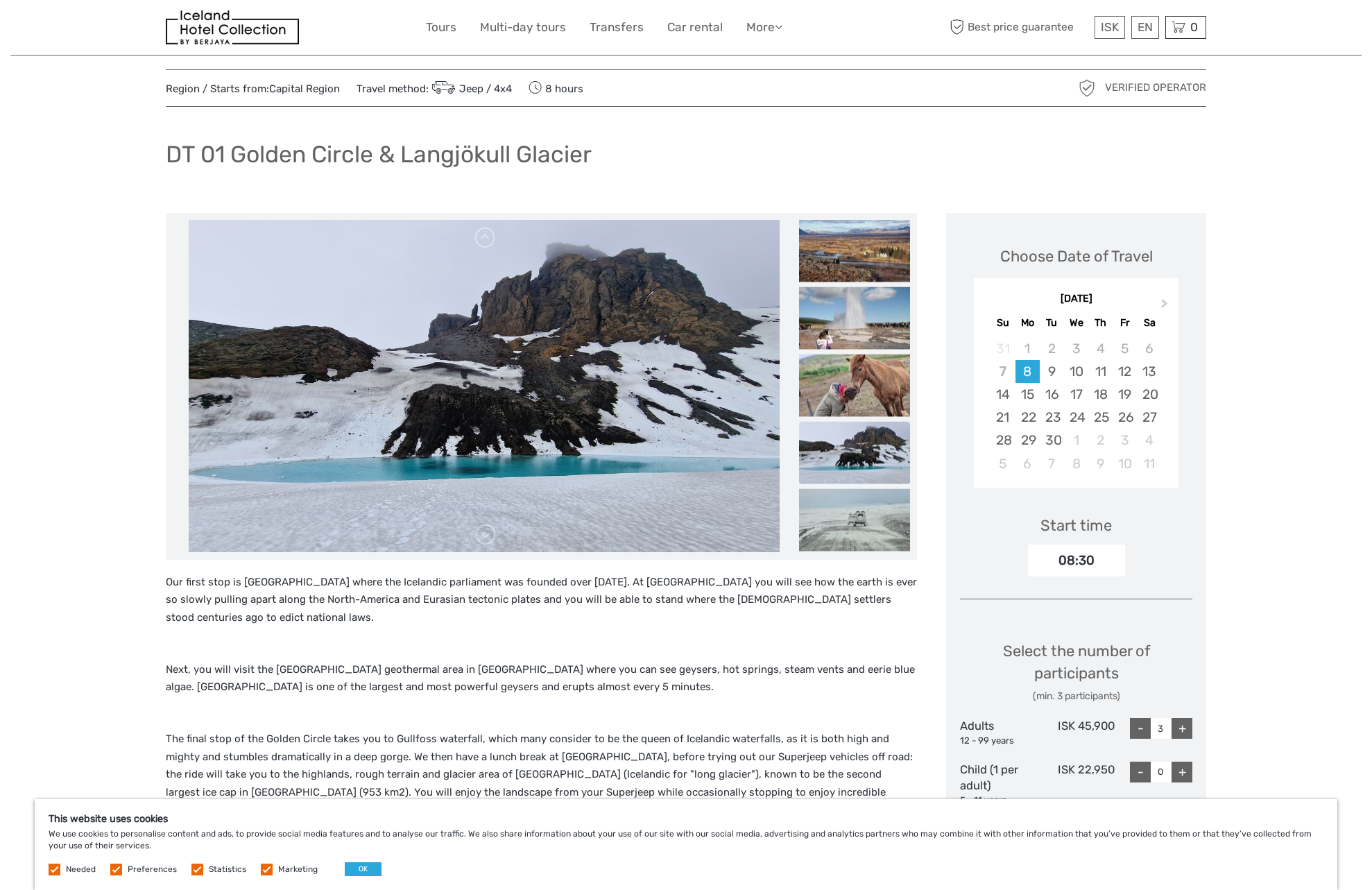
scroll to position [22, 0]
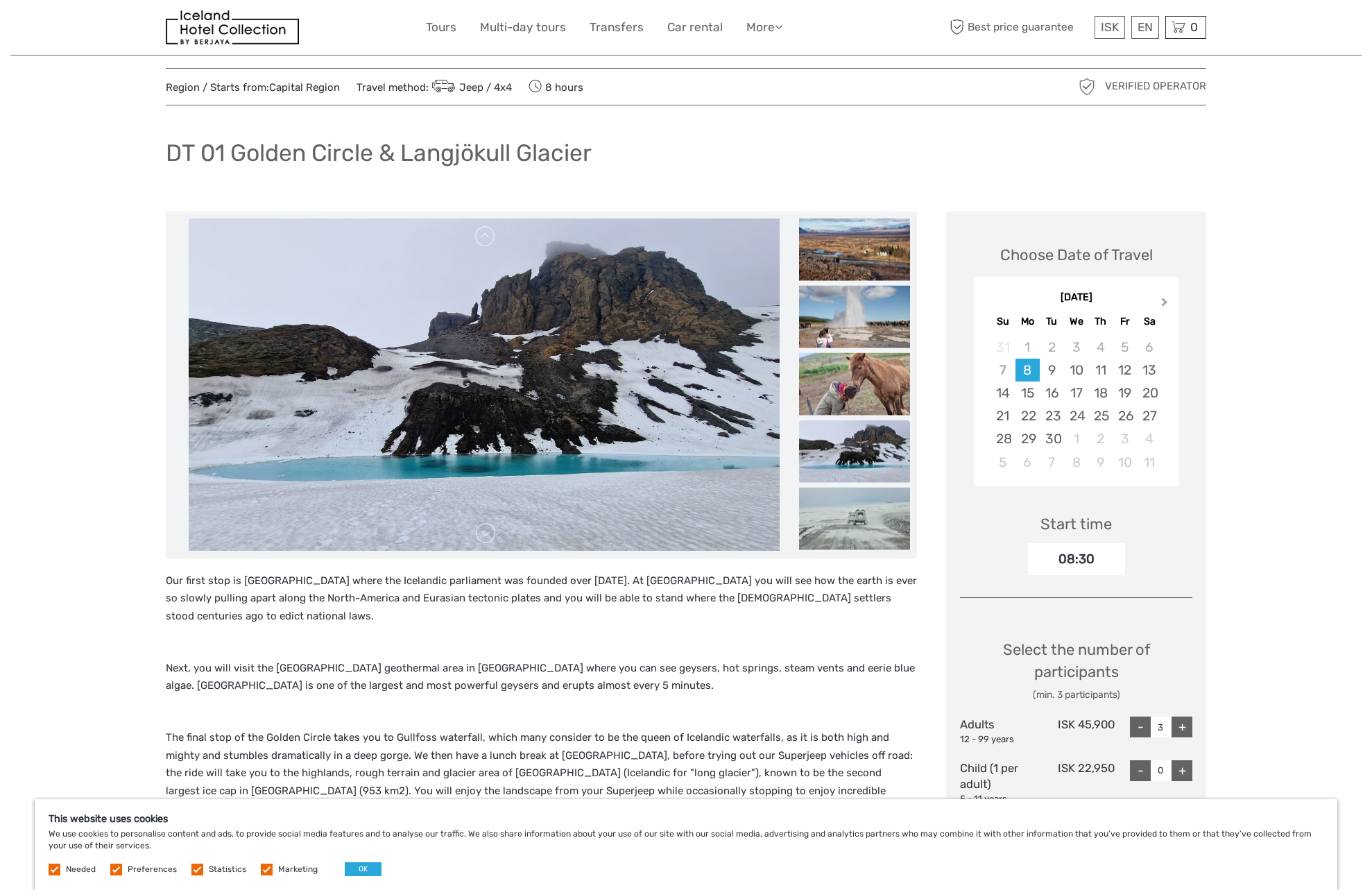
click at [1170, 298] on button "Next Month" at bounding box center [1166, 304] width 22 height 22
click at [1003, 439] on div "23" at bounding box center [1003, 439] width 24 height 23
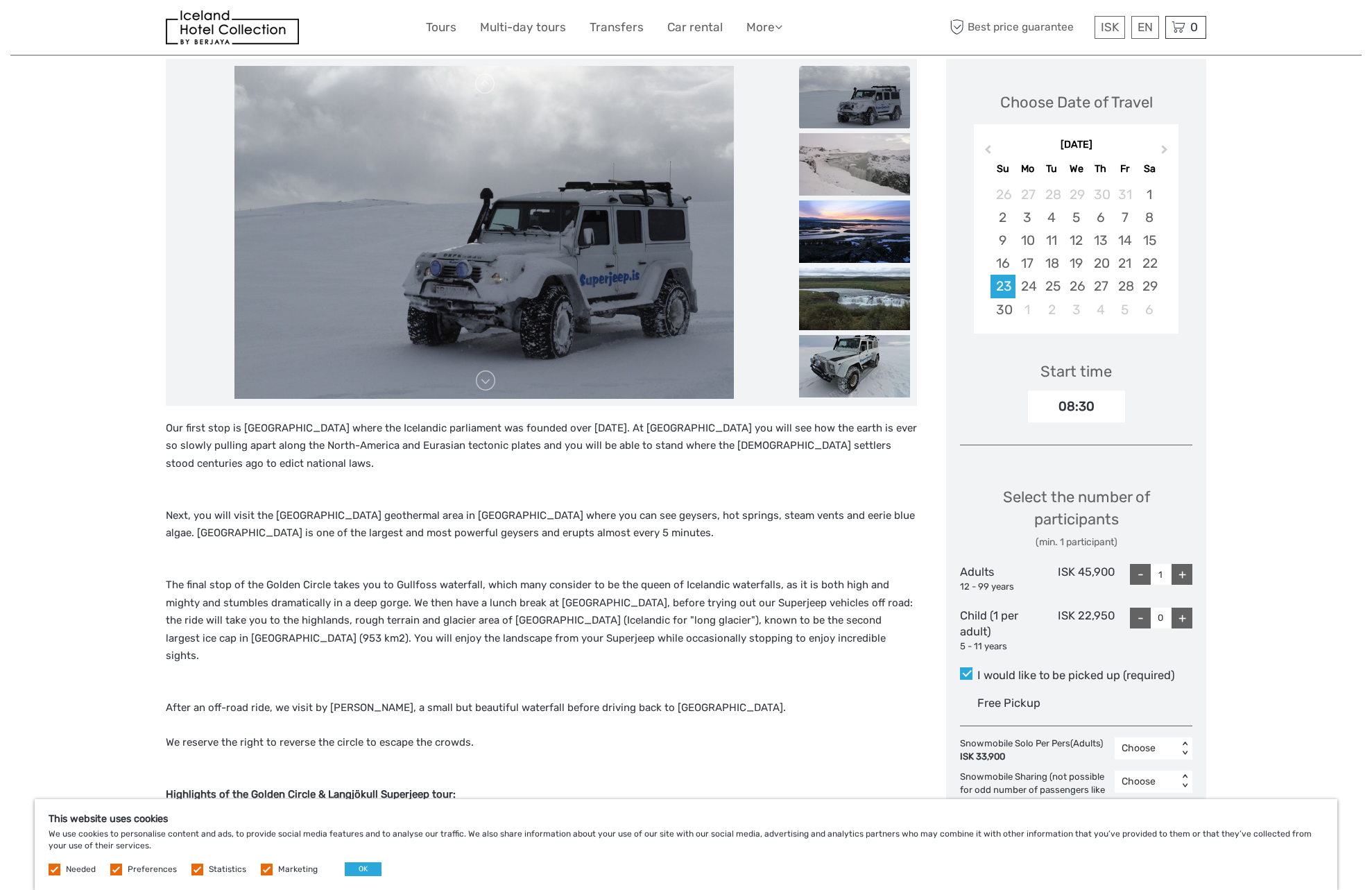
scroll to position [0, 0]
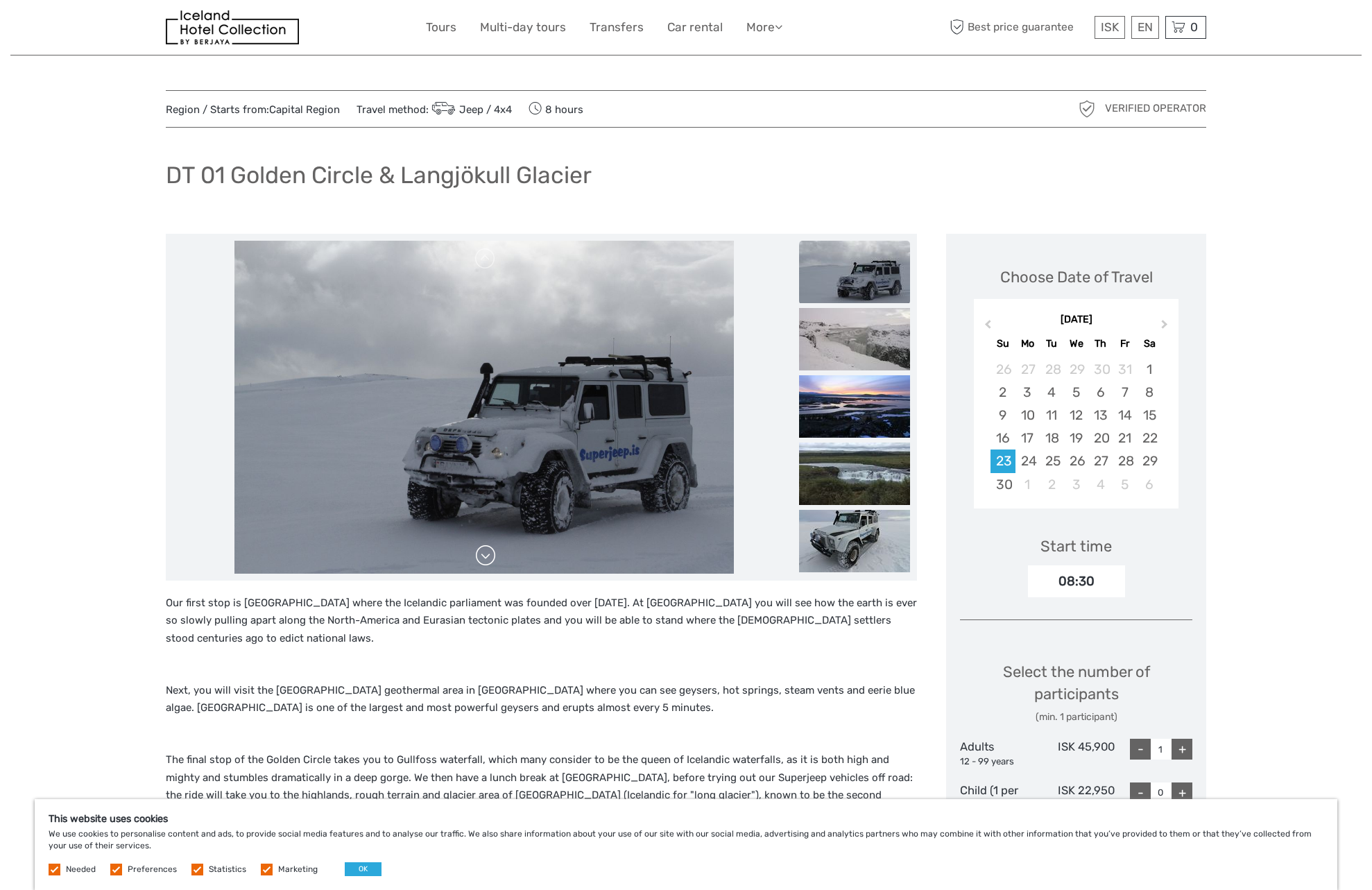
click at [482, 562] on link at bounding box center [485, 555] width 22 height 22
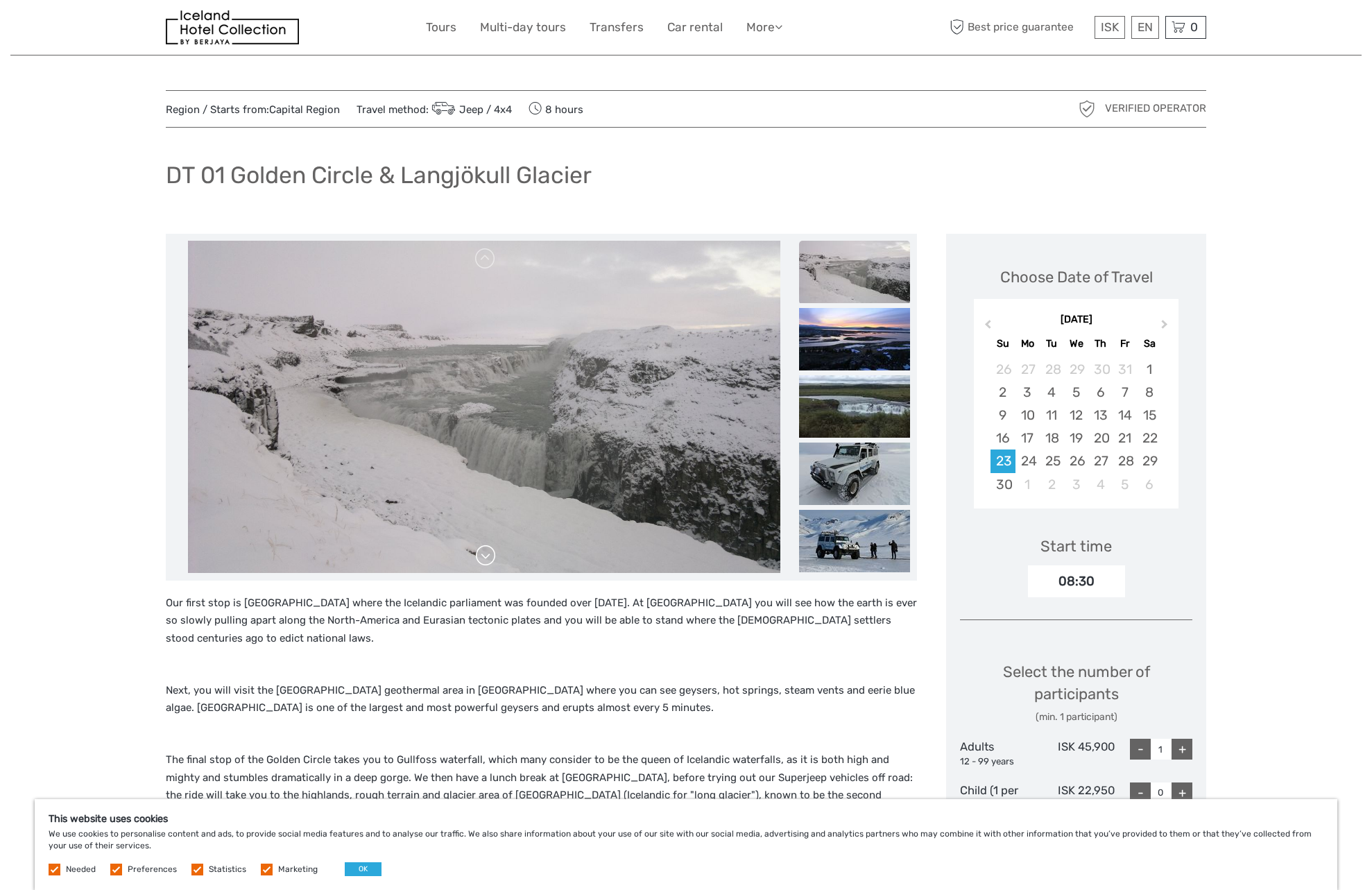
click at [482, 562] on link at bounding box center [485, 555] width 22 height 22
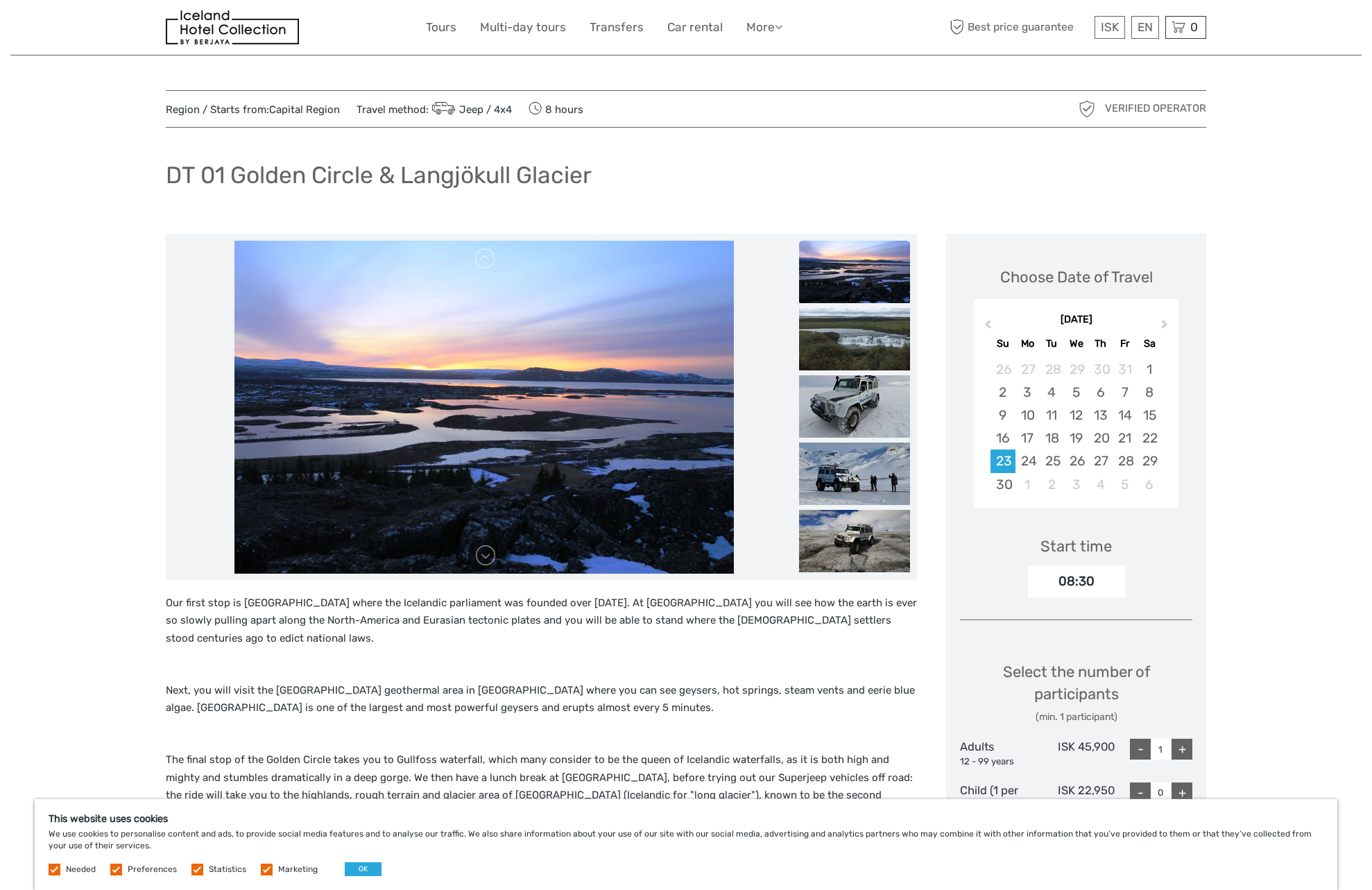
click at [486, 272] on img at bounding box center [484, 407] width 500 height 333
click at [486, 265] on link at bounding box center [485, 258] width 22 height 22
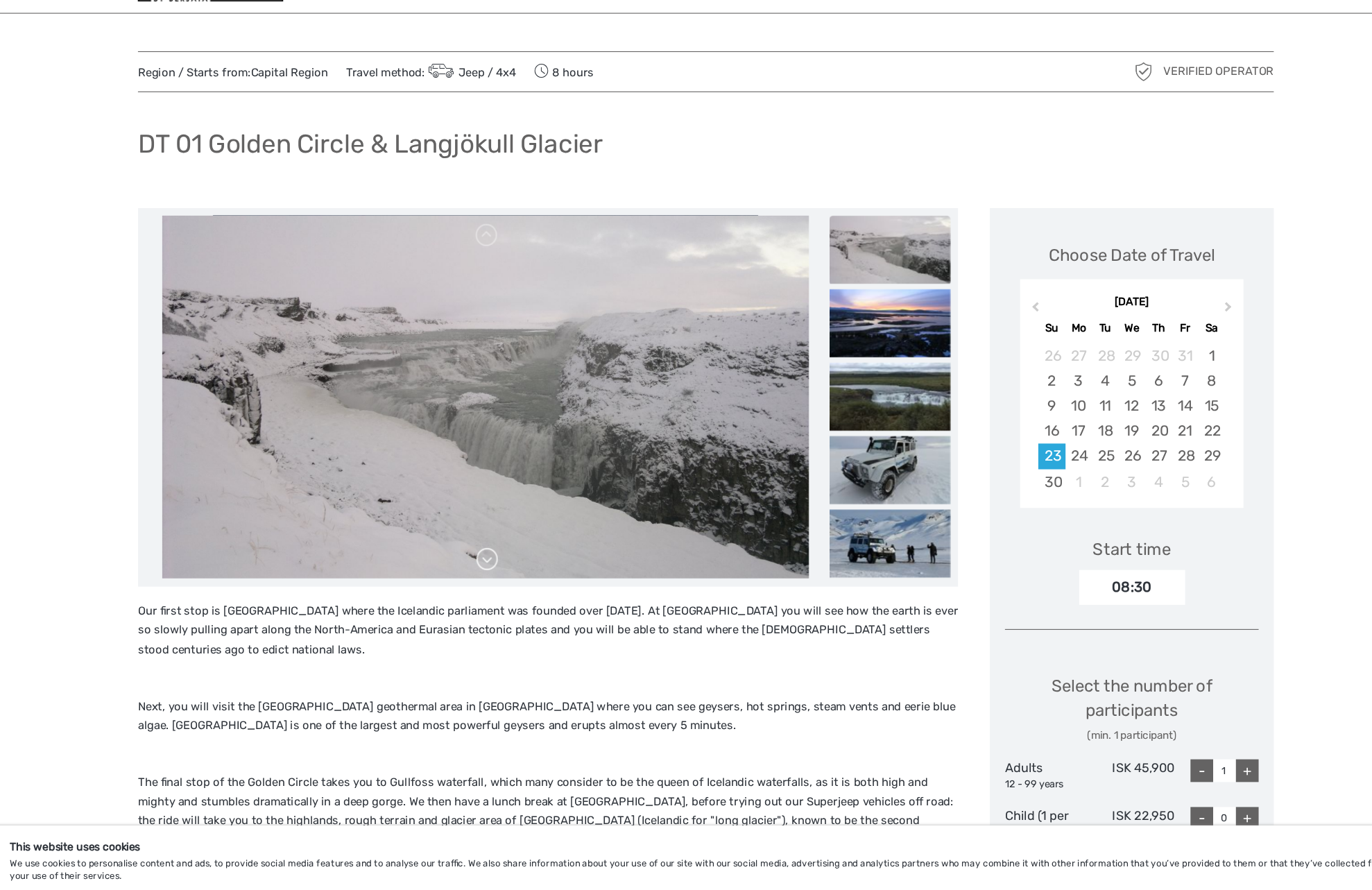
click at [484, 552] on link at bounding box center [485, 555] width 22 height 22
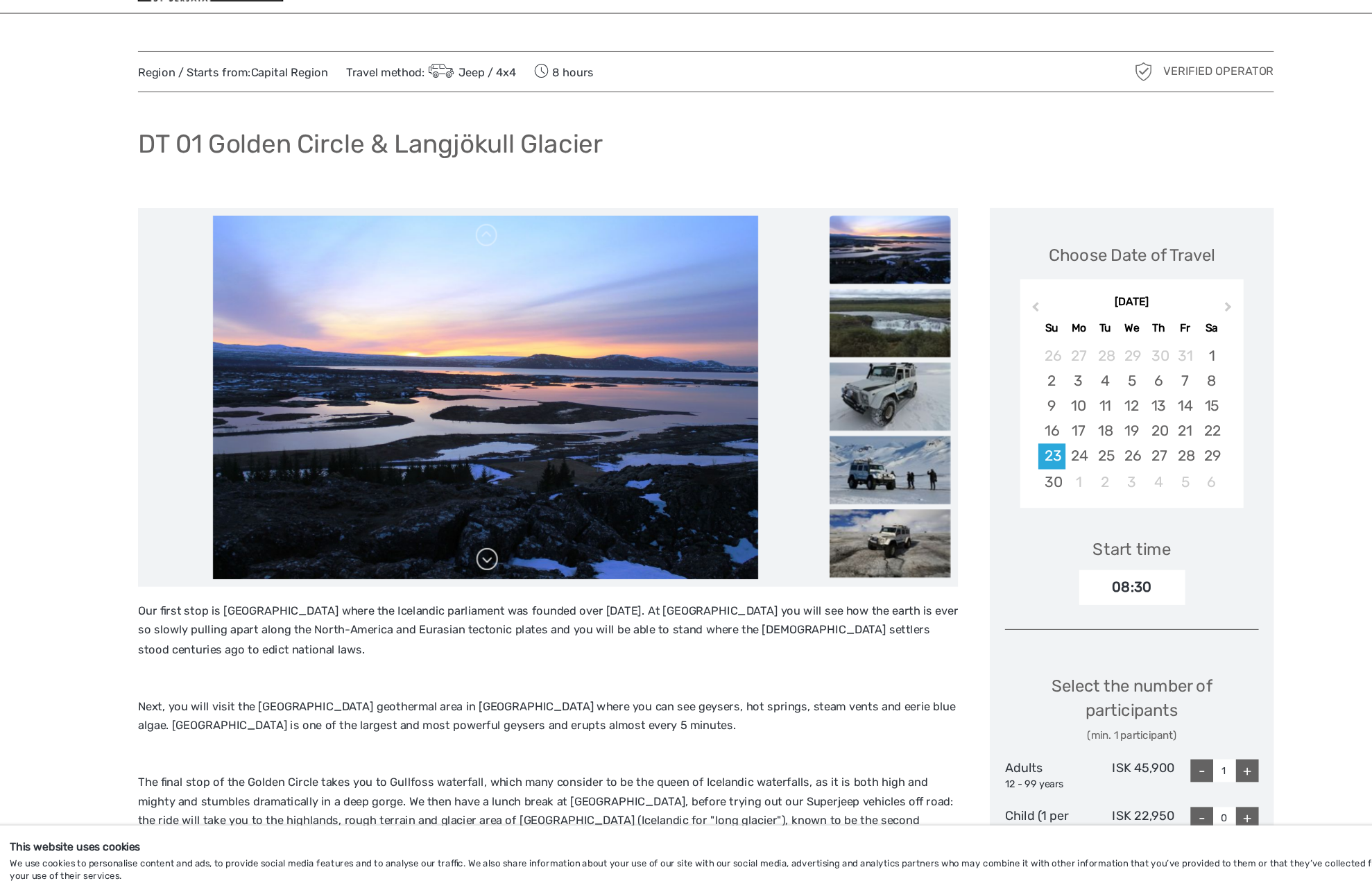
click at [484, 552] on link at bounding box center [485, 555] width 22 height 22
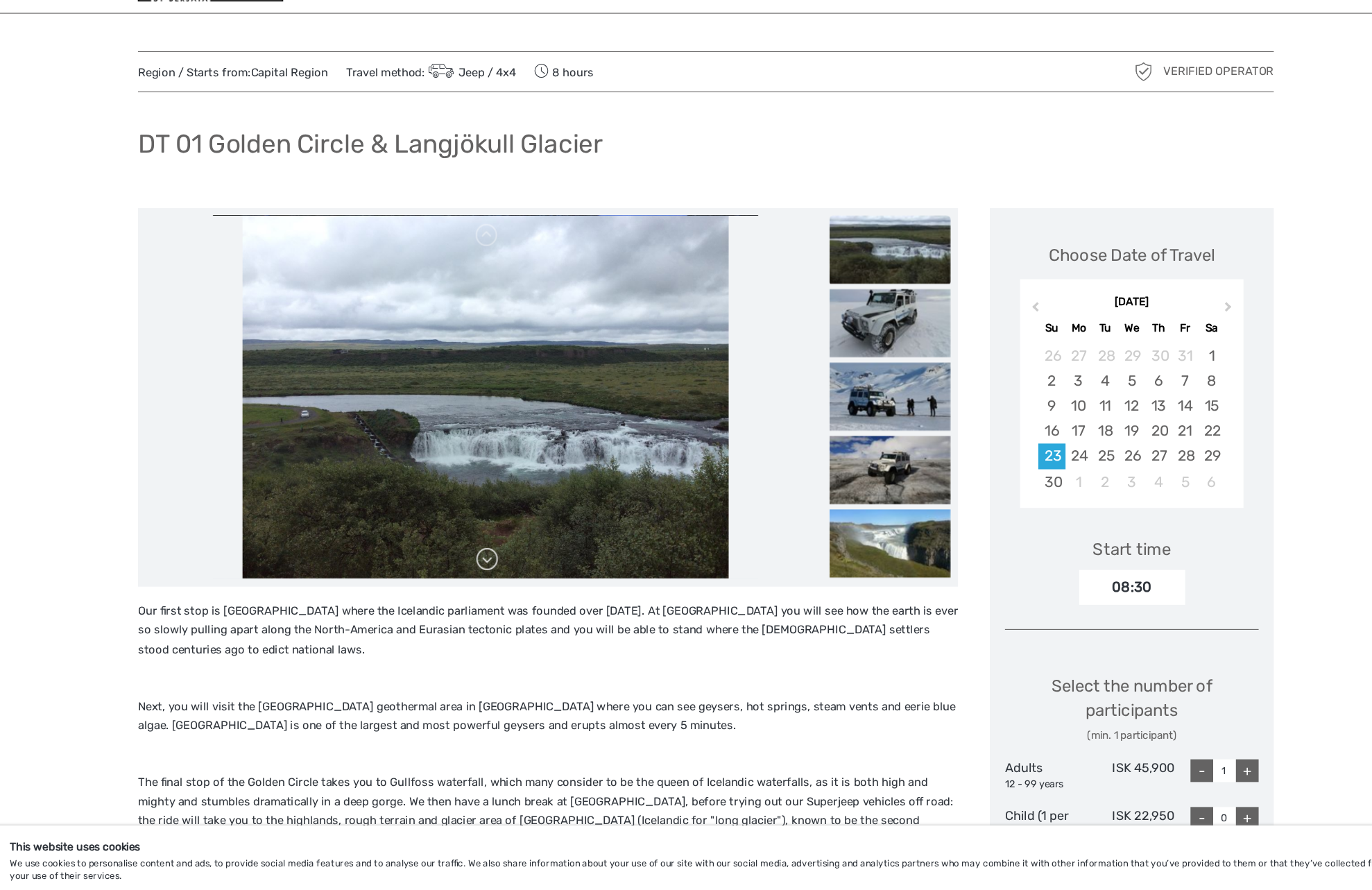
click at [484, 552] on link at bounding box center [485, 555] width 22 height 22
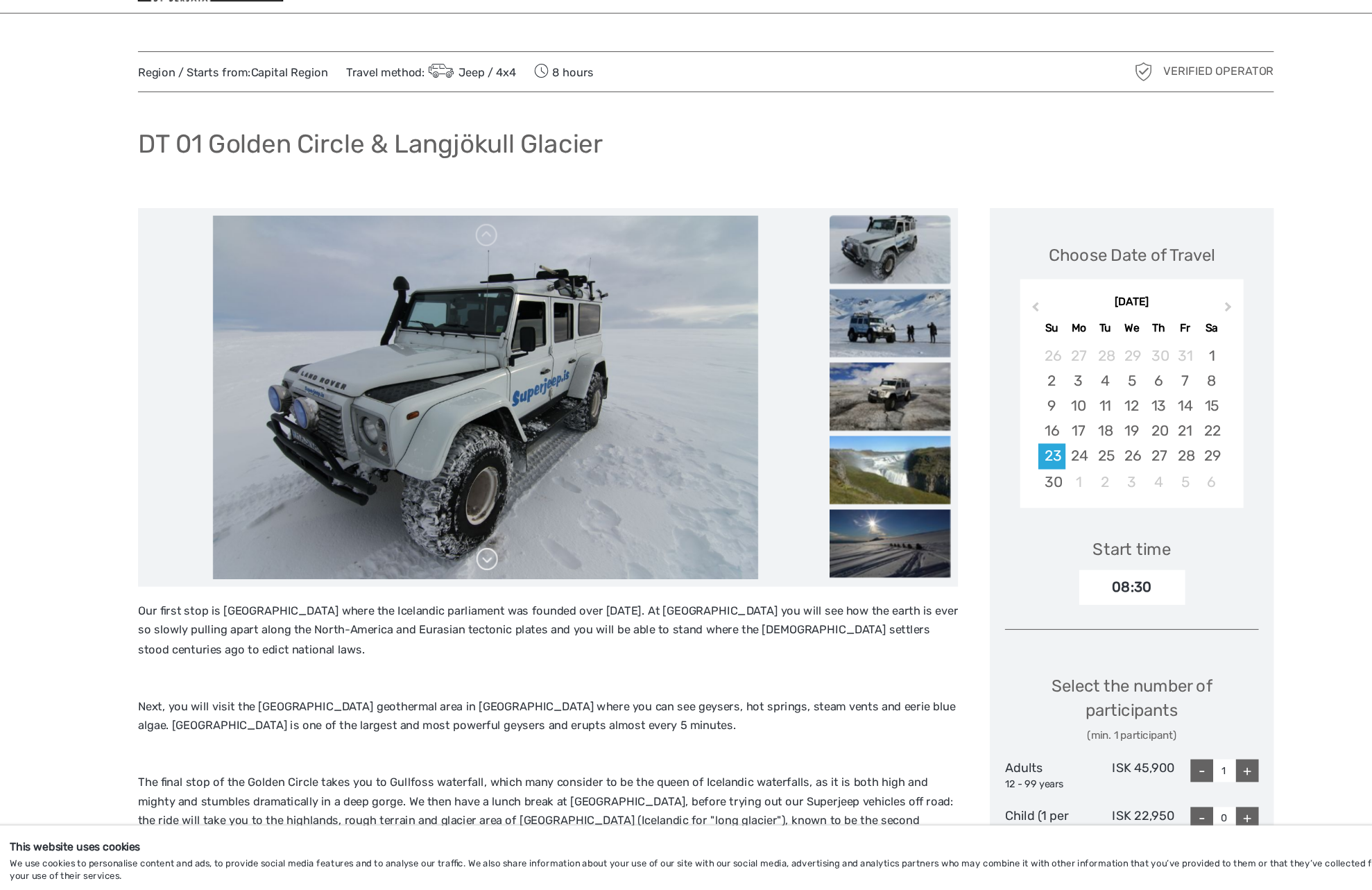
click at [484, 552] on link at bounding box center [485, 555] width 22 height 22
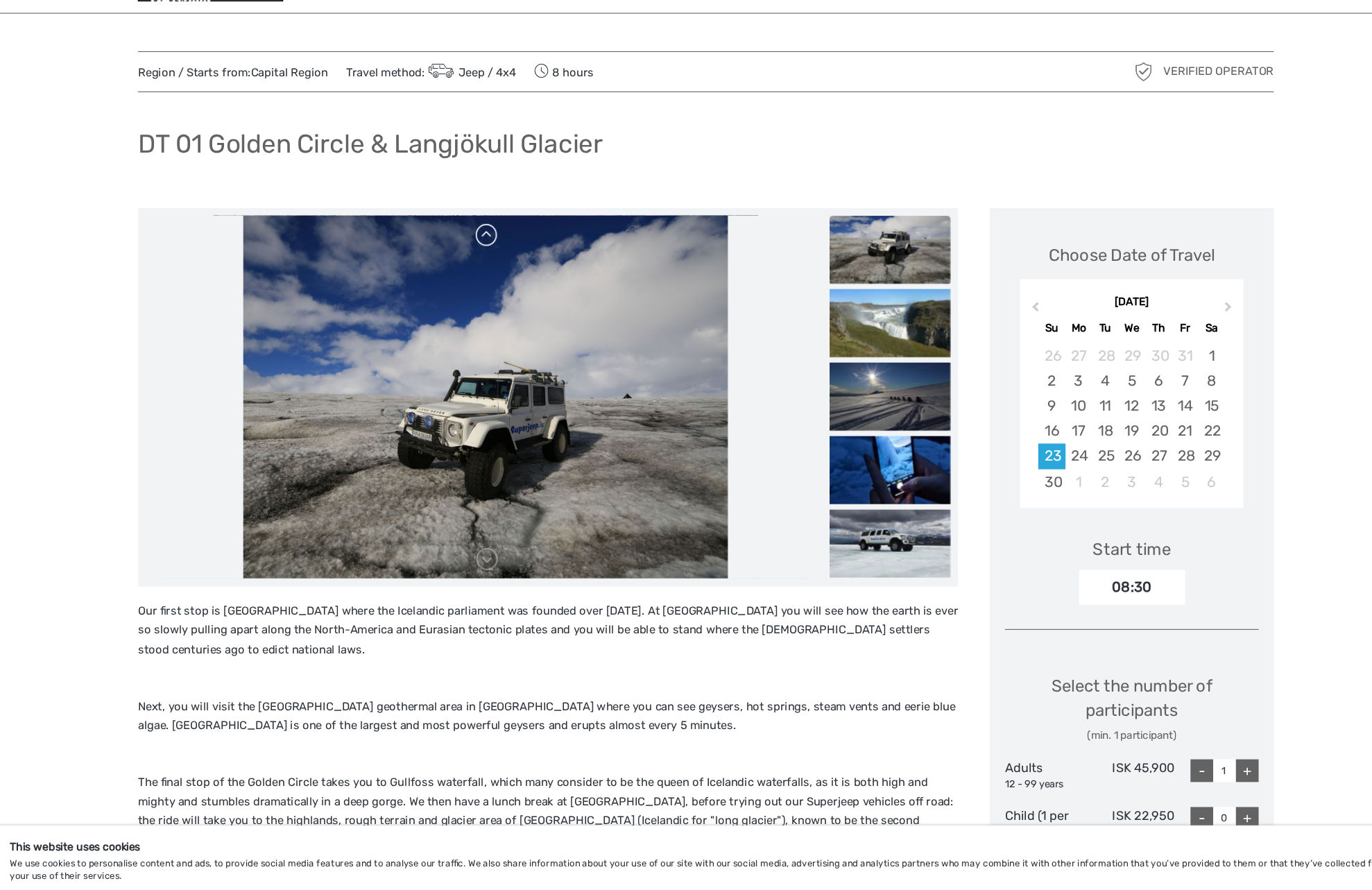
click at [485, 261] on link at bounding box center [485, 258] width 22 height 22
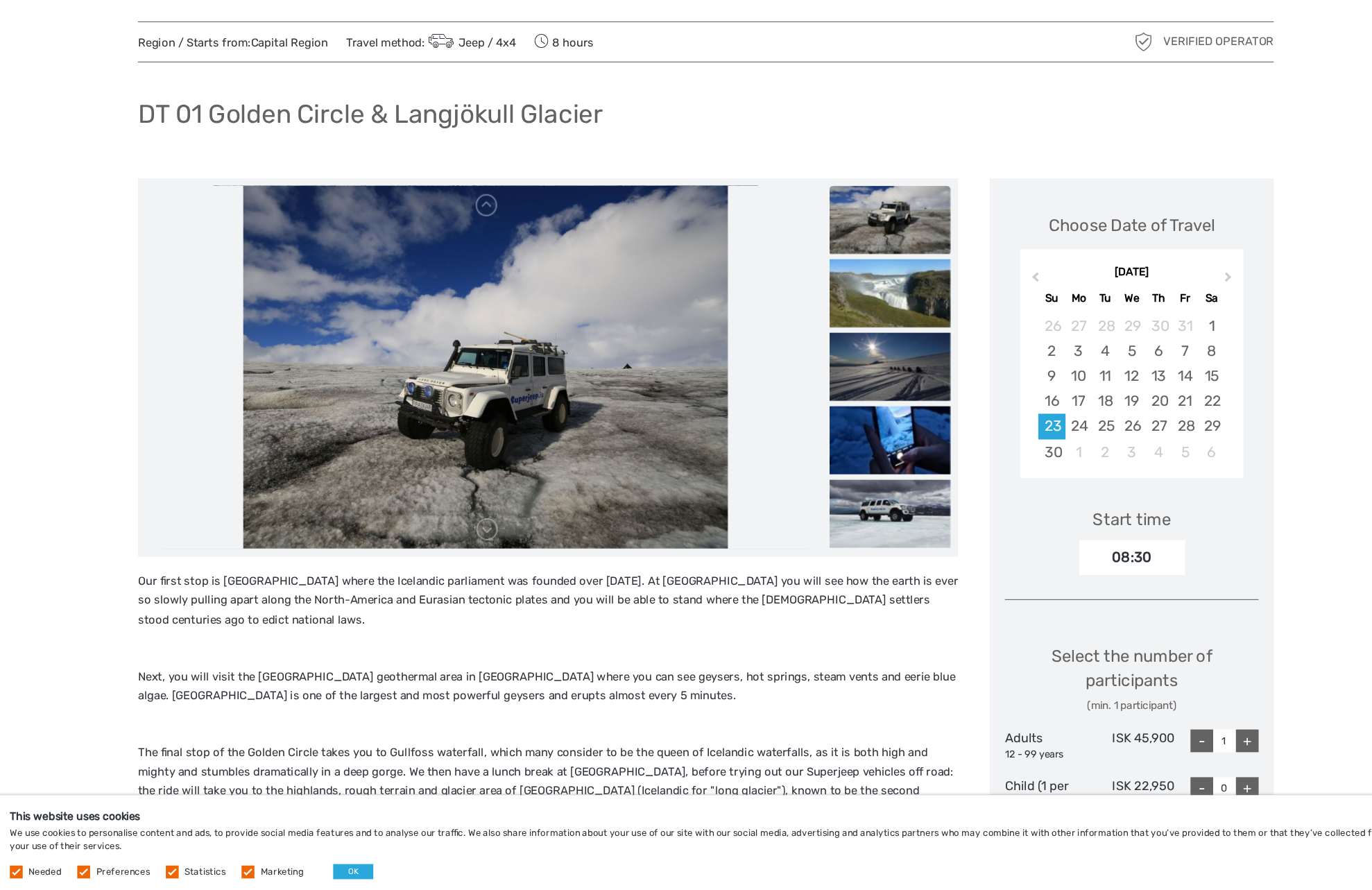
scroll to position [24, 0]
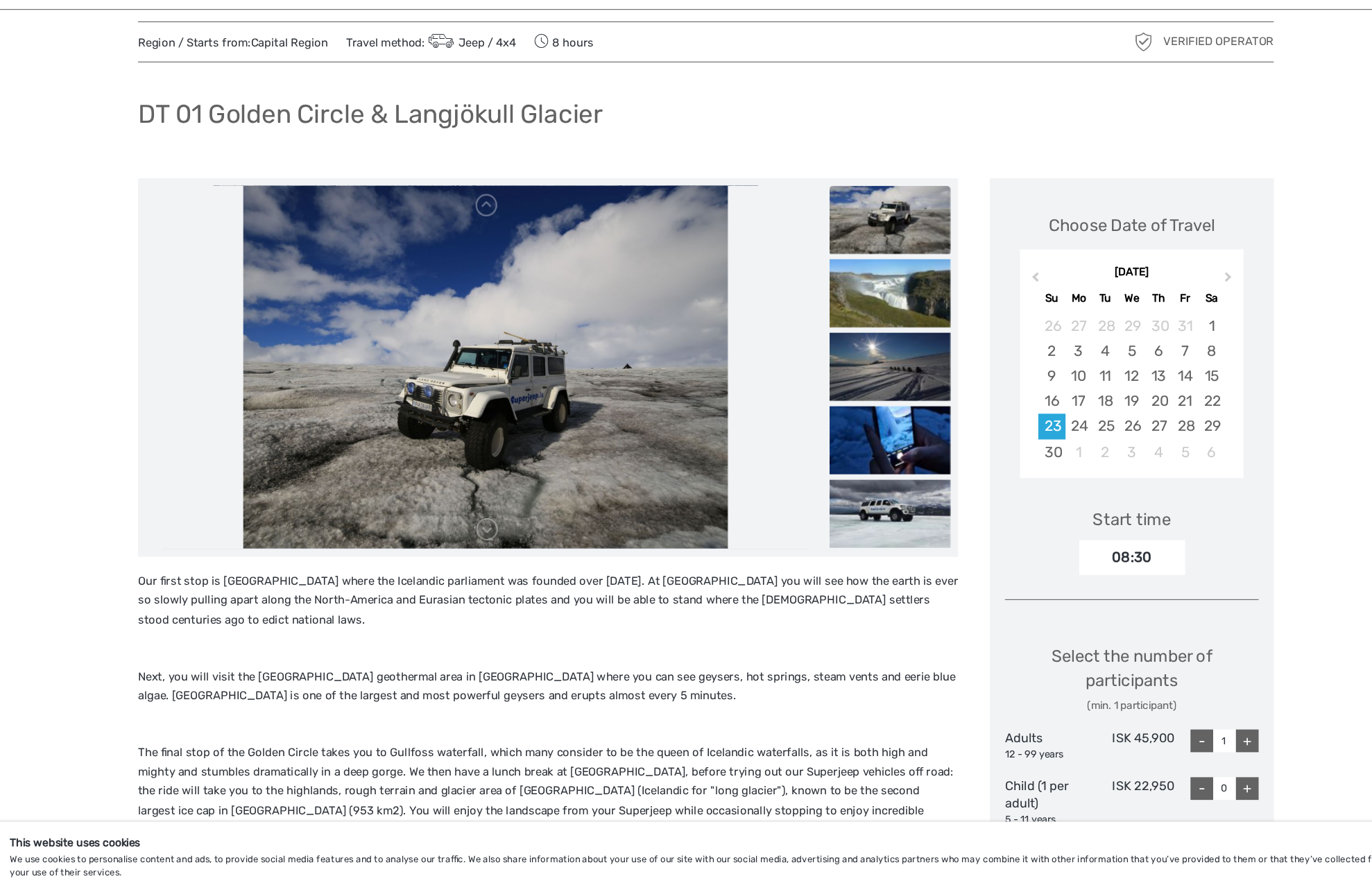
click at [501, 534] on img at bounding box center [484, 383] width 444 height 333
click at [493, 537] on link at bounding box center [485, 531] width 22 height 22
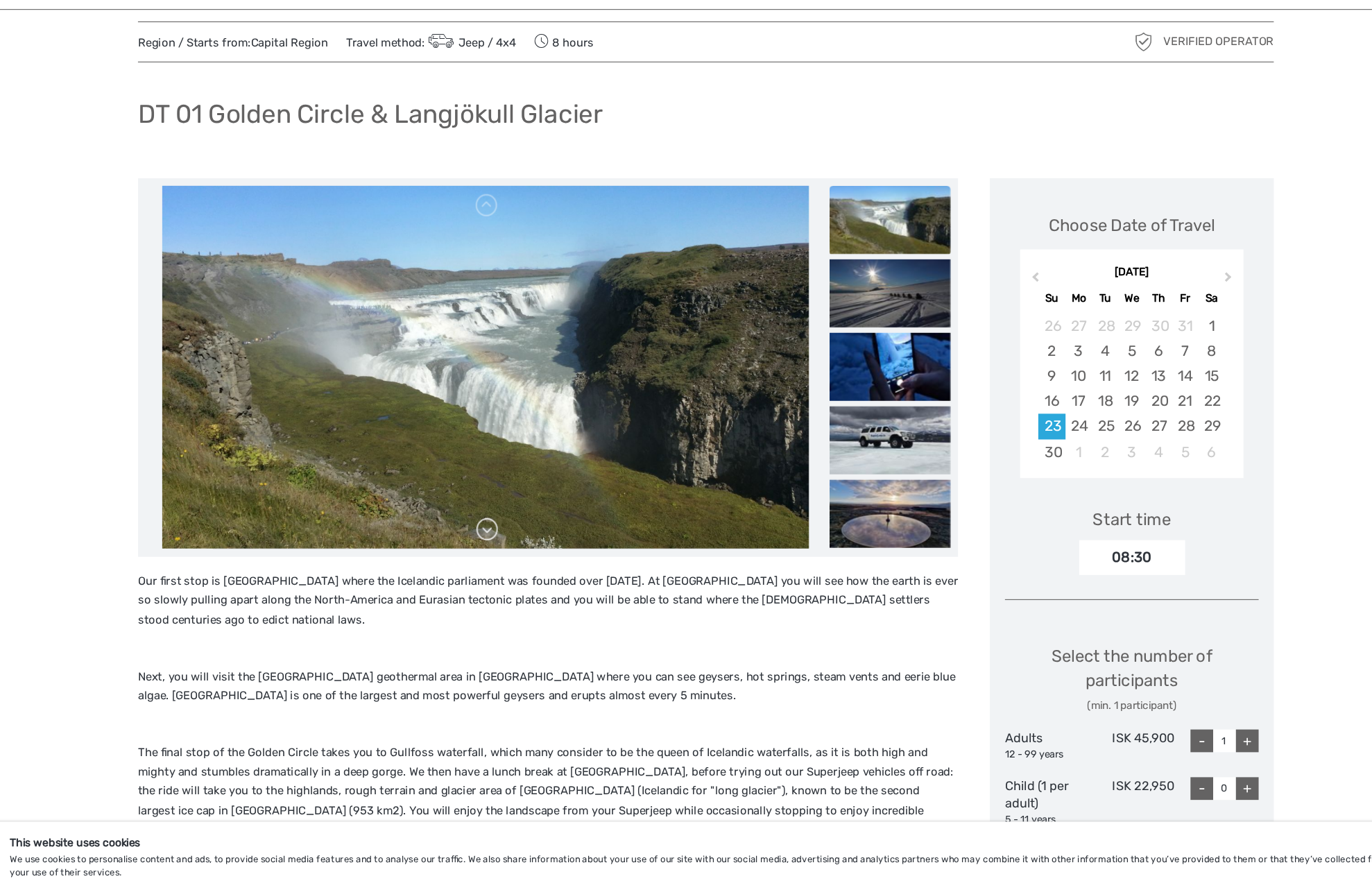
click at [493, 537] on link at bounding box center [485, 531] width 22 height 22
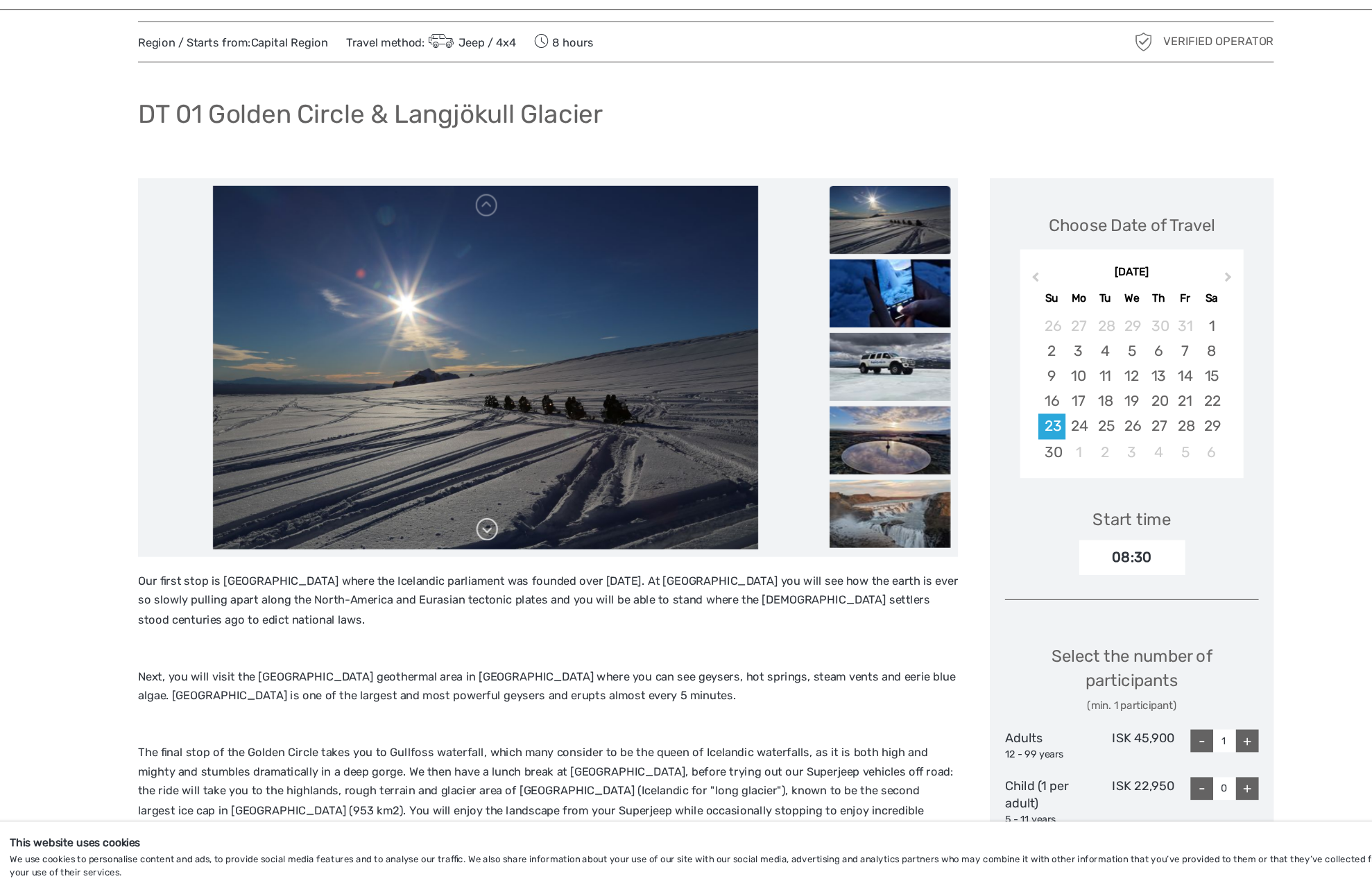
click at [493, 537] on link at bounding box center [485, 531] width 22 height 22
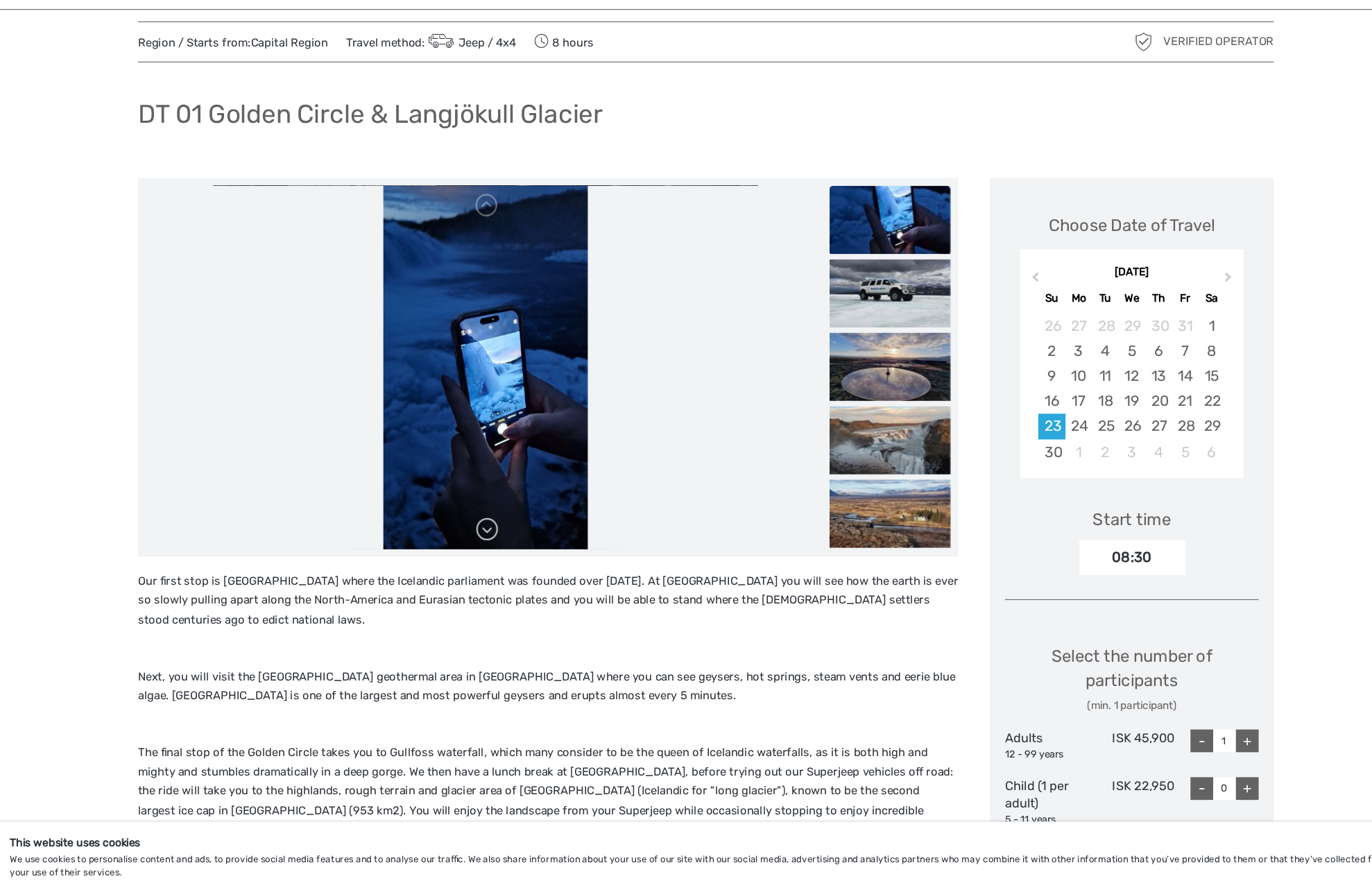
click at [493, 534] on link at bounding box center [485, 531] width 22 height 22
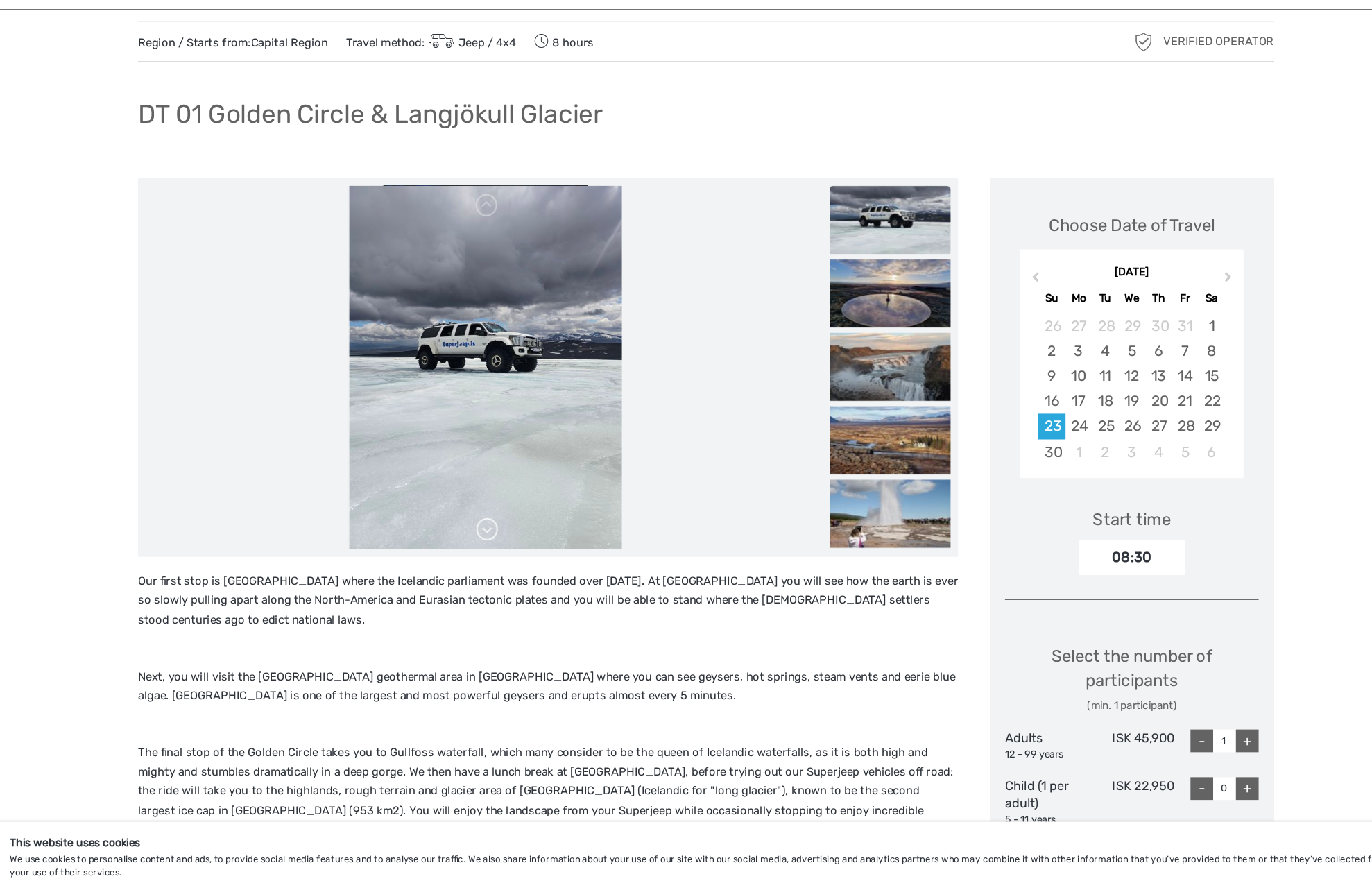
click at [493, 534] on link at bounding box center [485, 531] width 22 height 22
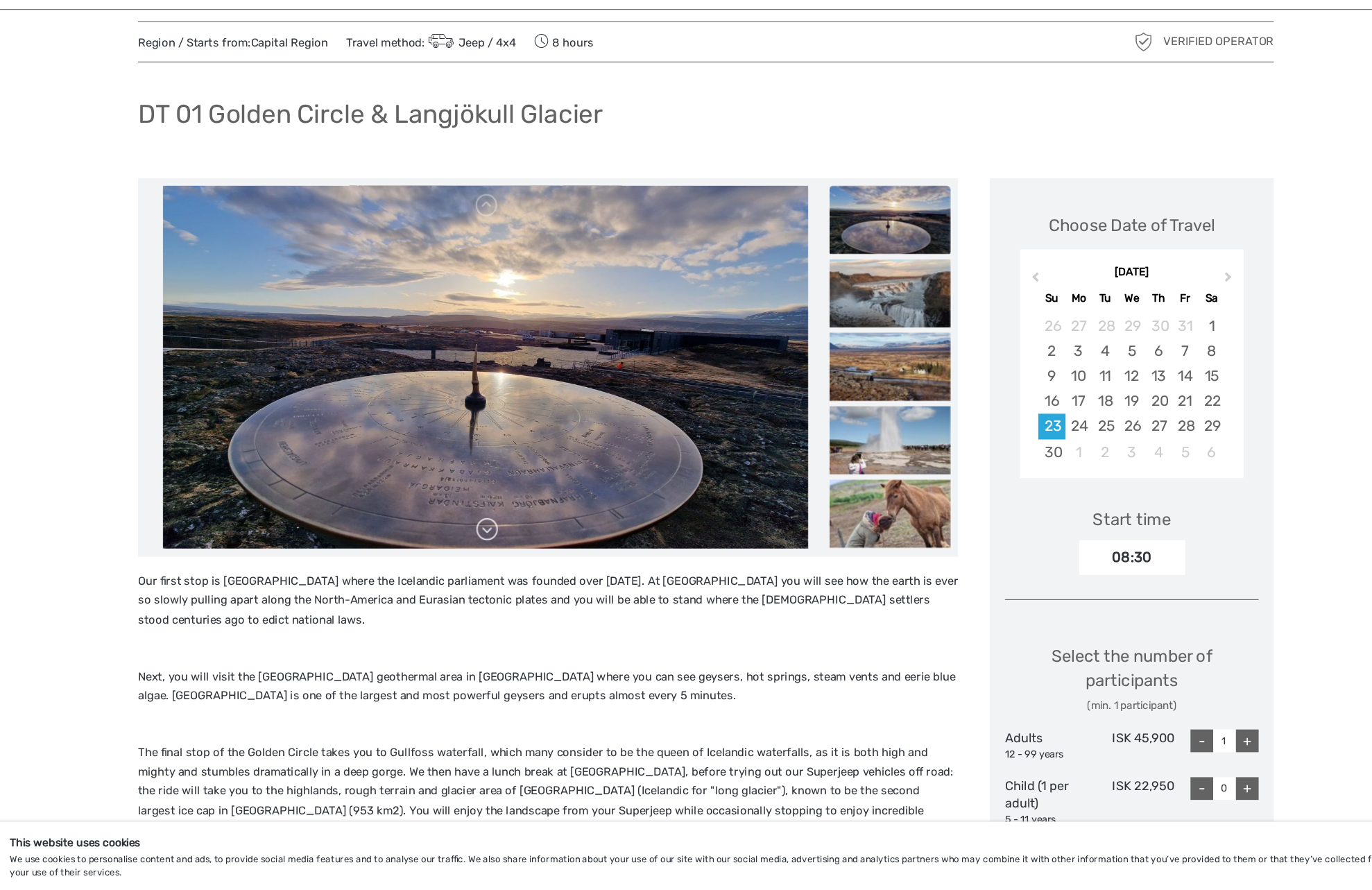
click at [493, 534] on link at bounding box center [485, 531] width 22 height 22
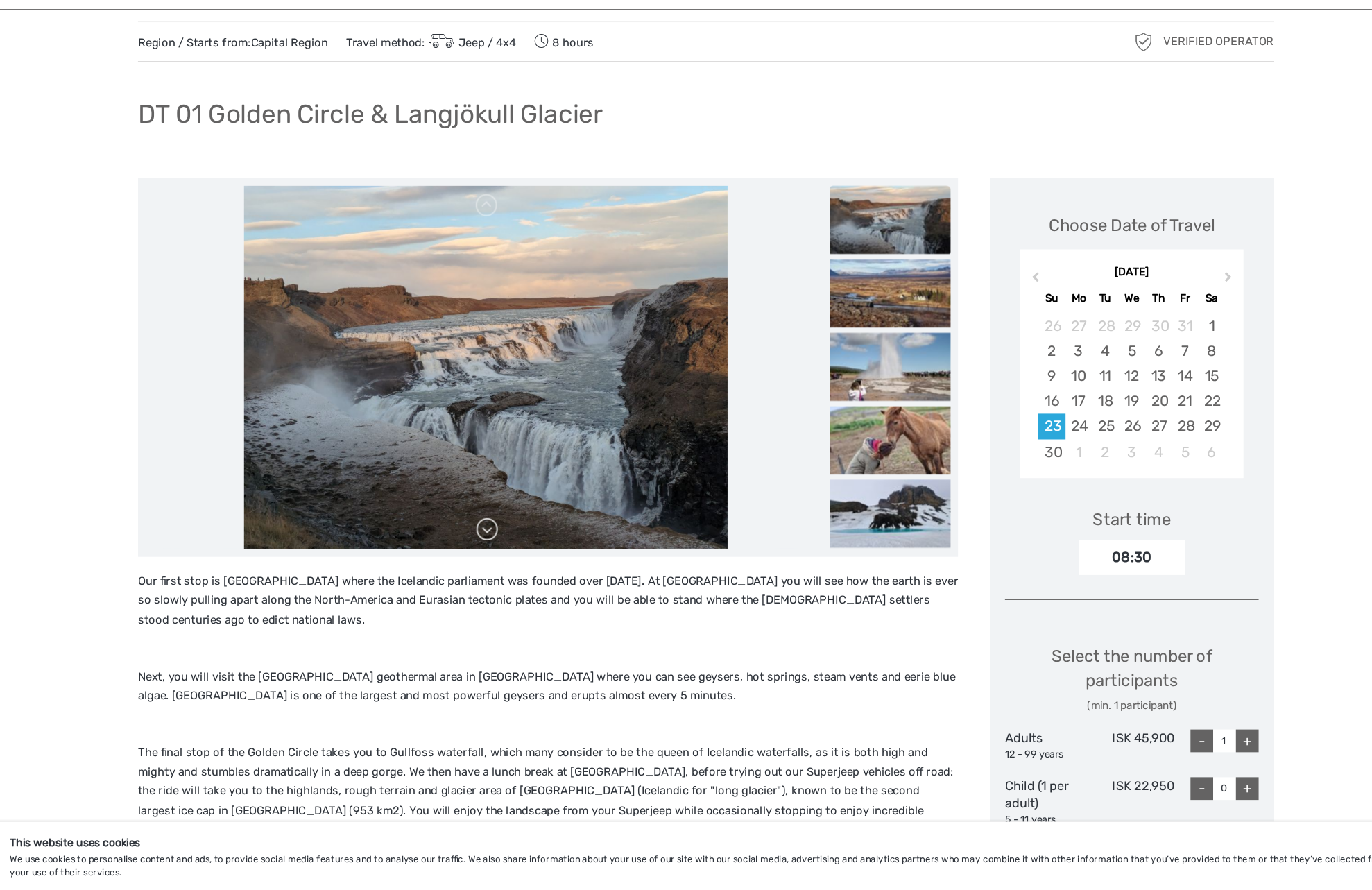
click at [493, 534] on link at bounding box center [485, 531] width 22 height 22
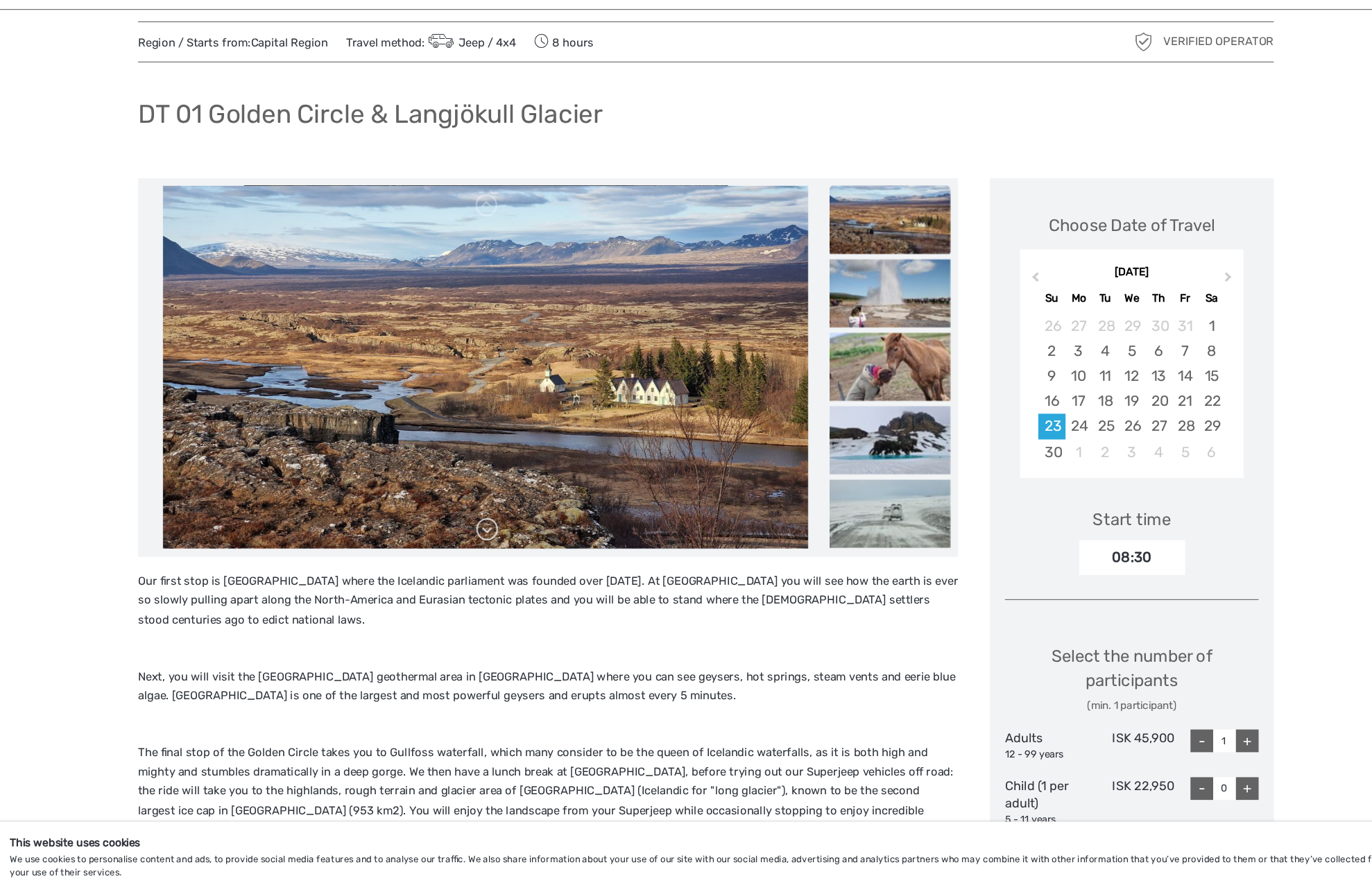
click at [493, 534] on link at bounding box center [485, 531] width 22 height 22
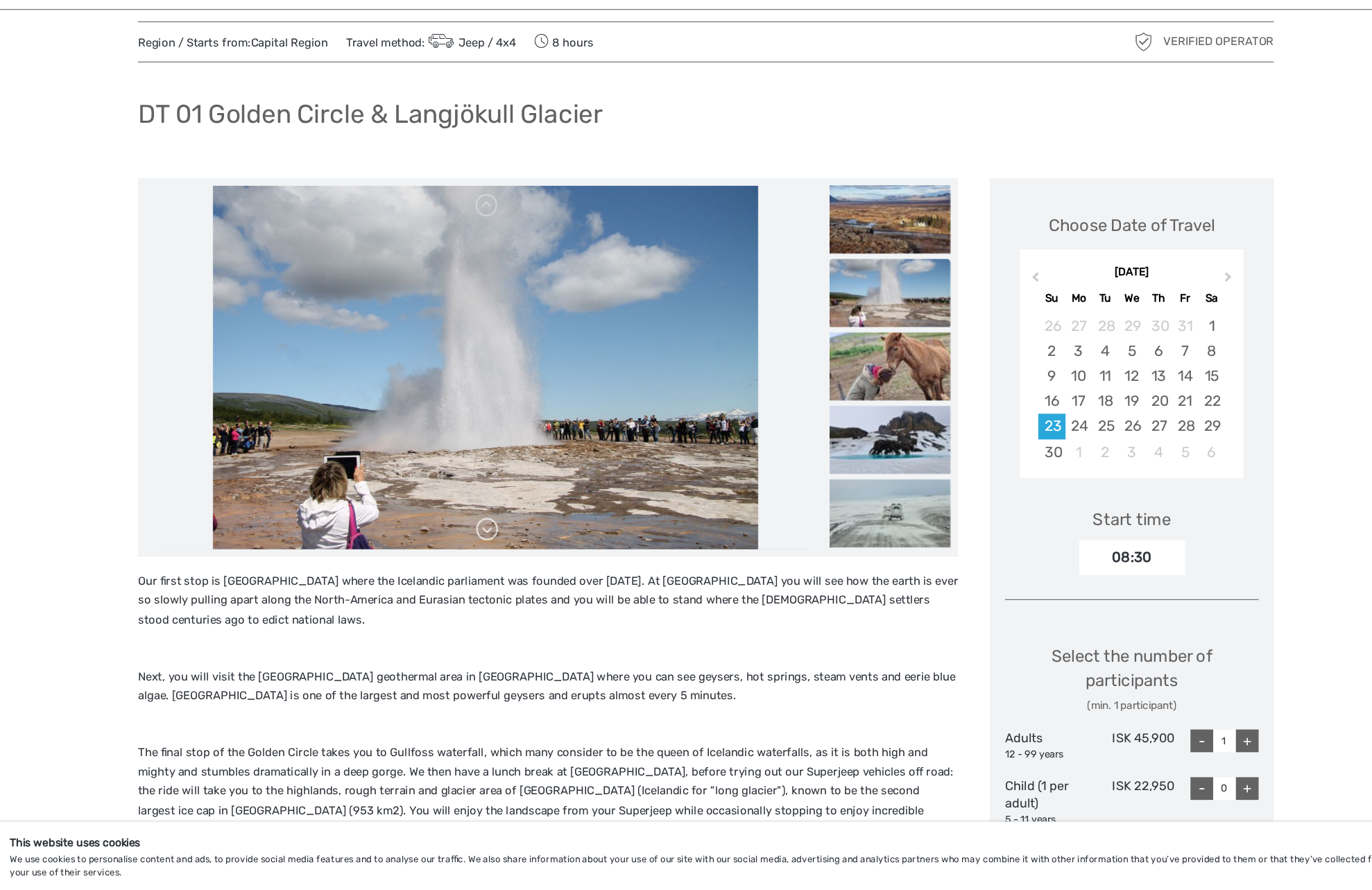
click at [493, 534] on link at bounding box center [485, 531] width 22 height 22
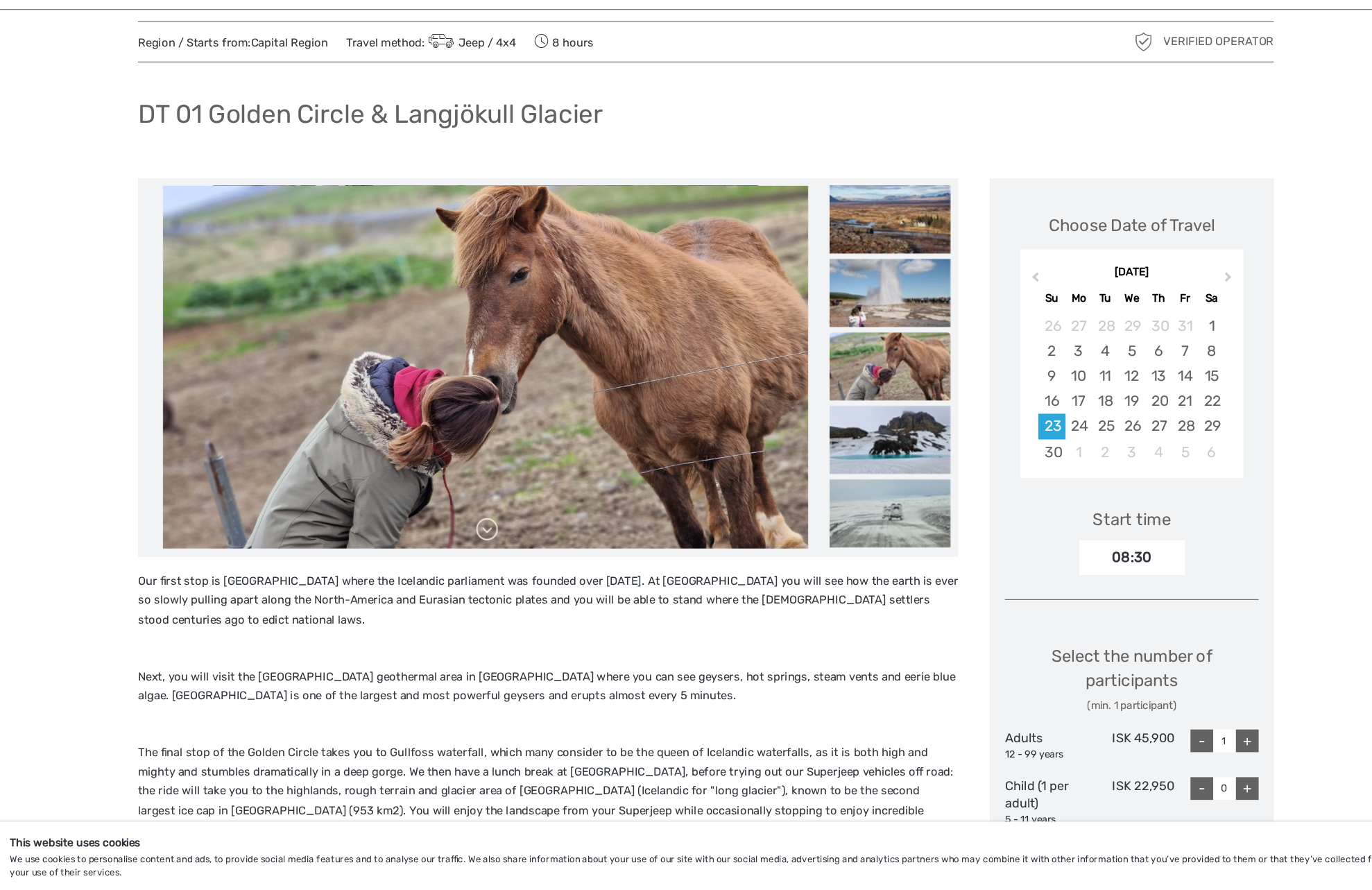
click at [493, 534] on link at bounding box center [485, 531] width 22 height 22
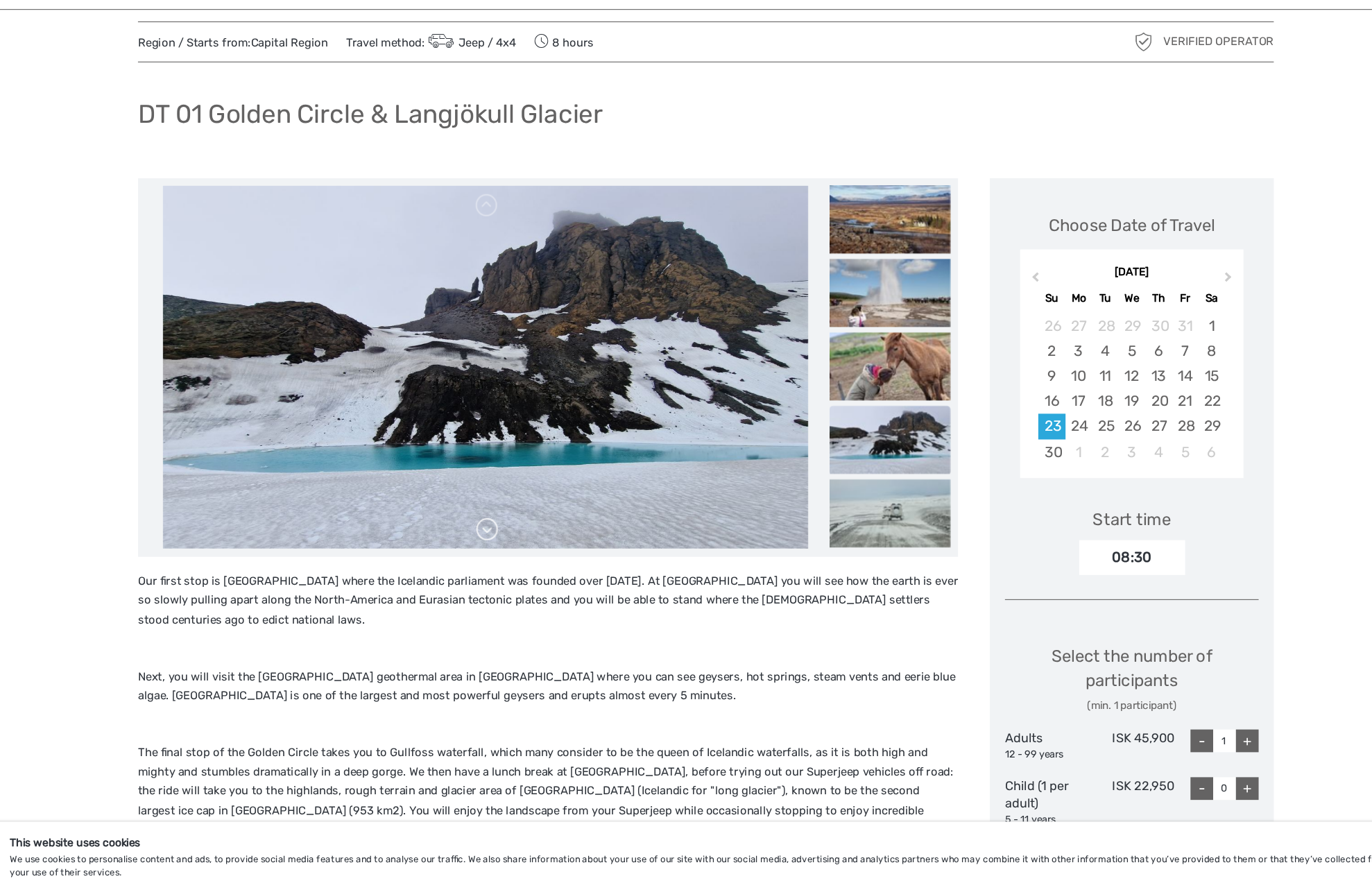
click at [493, 534] on link at bounding box center [485, 531] width 22 height 22
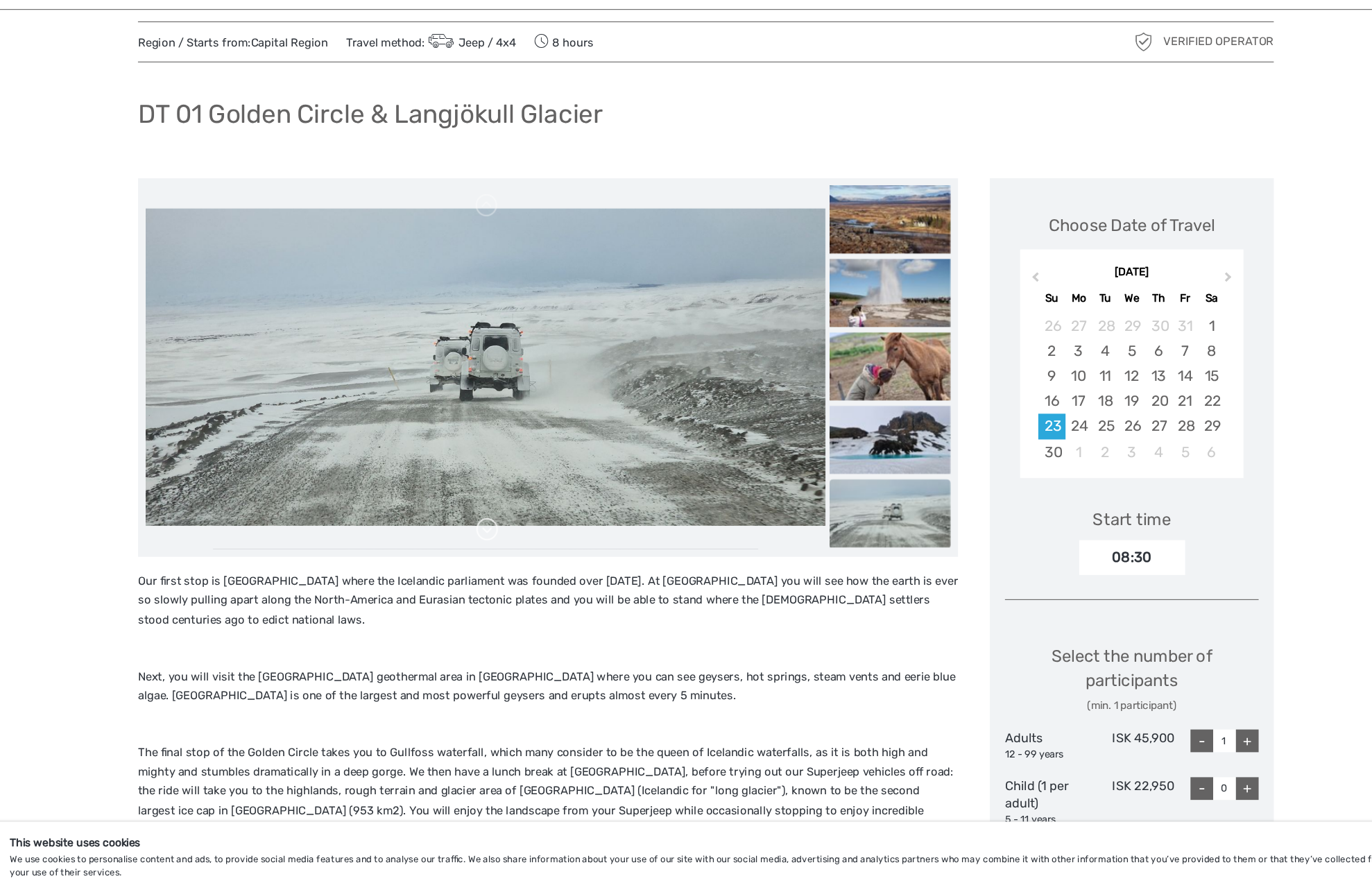
click at [493, 534] on link at bounding box center [485, 531] width 22 height 22
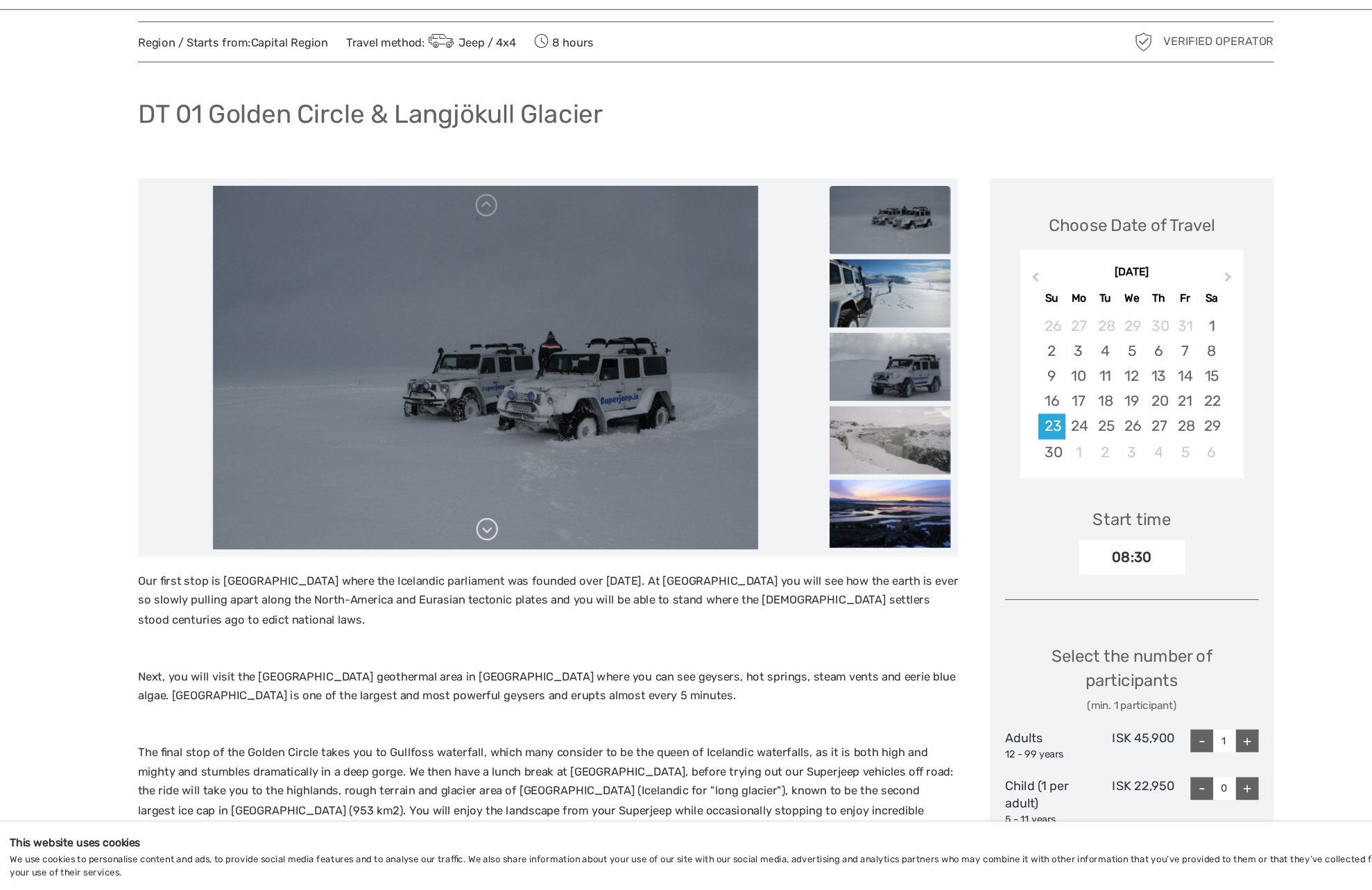
click at [493, 534] on link at bounding box center [485, 531] width 22 height 22
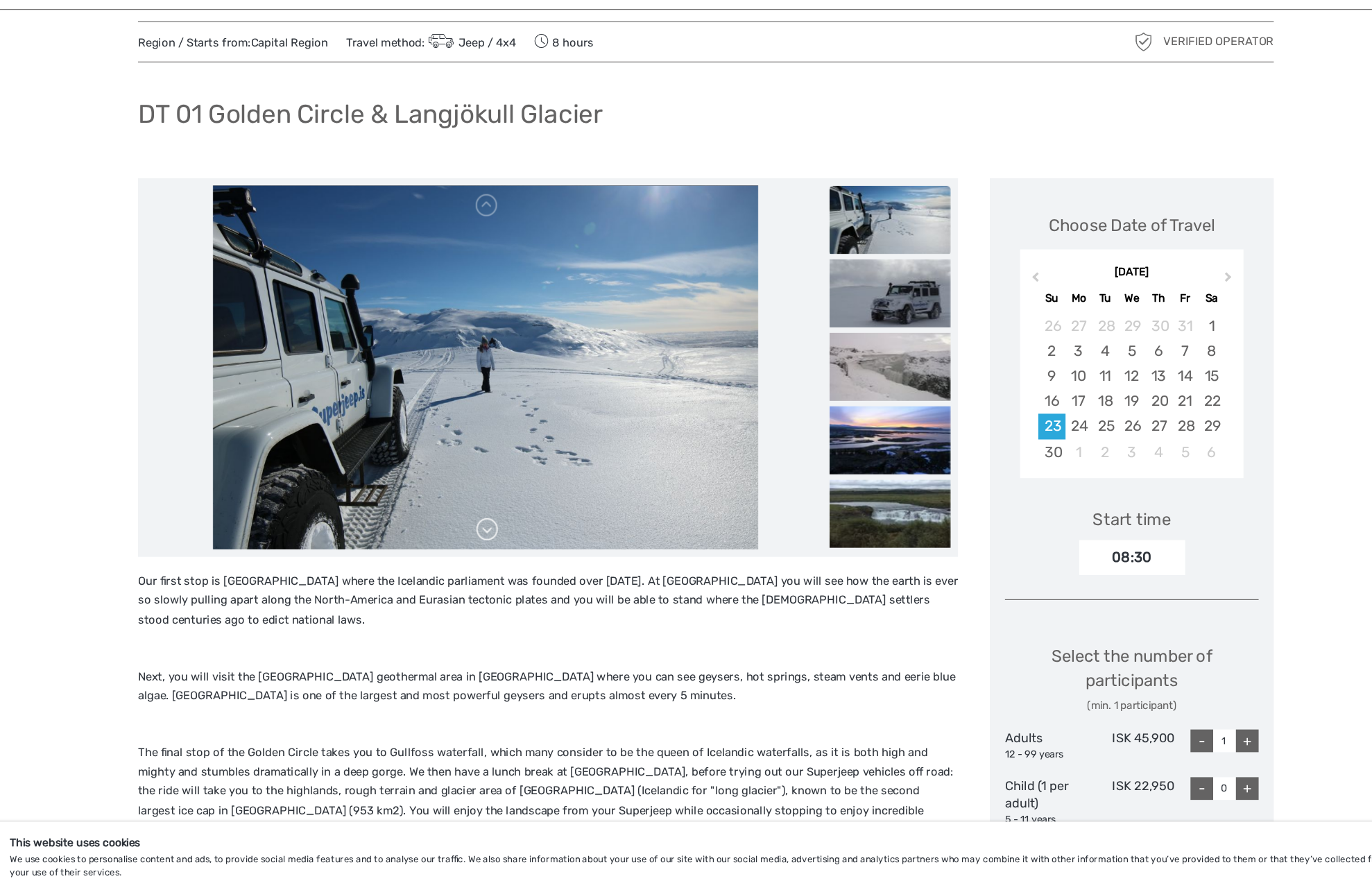
click at [493, 534] on link at bounding box center [485, 531] width 22 height 22
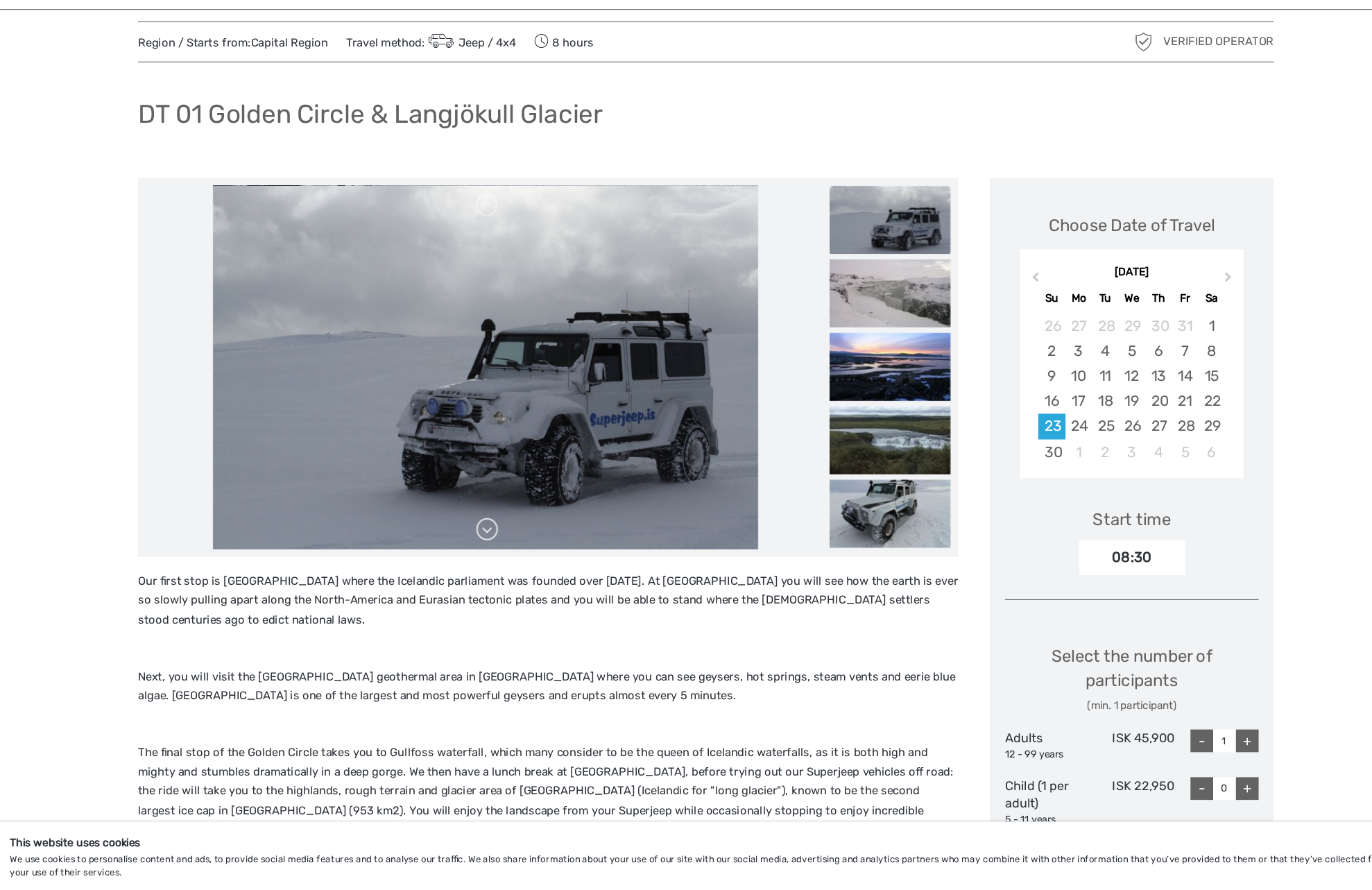
click at [493, 534] on link at bounding box center [485, 531] width 22 height 22
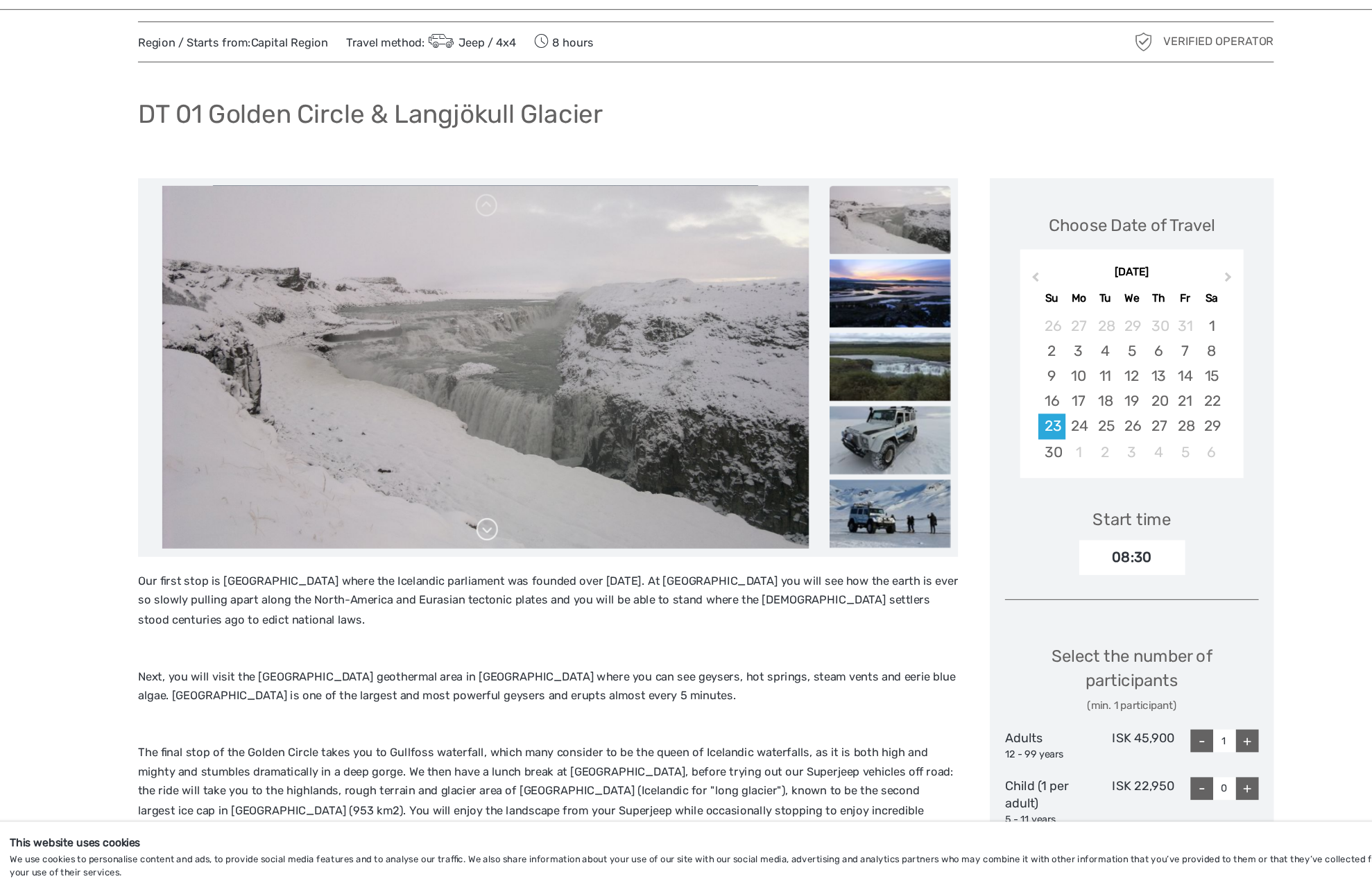
click at [493, 534] on link at bounding box center [485, 531] width 22 height 22
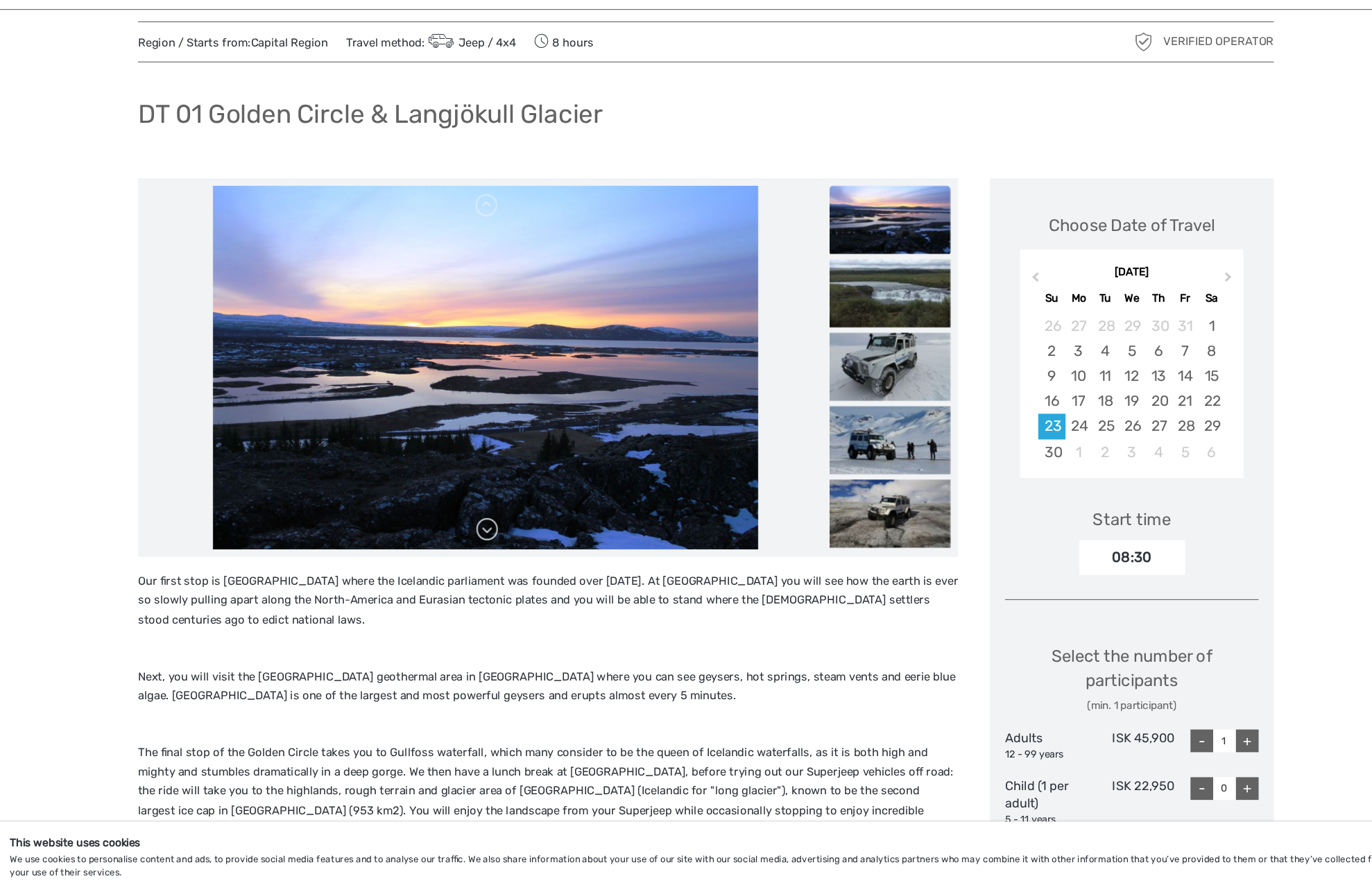
click at [493, 534] on link at bounding box center [485, 531] width 22 height 22
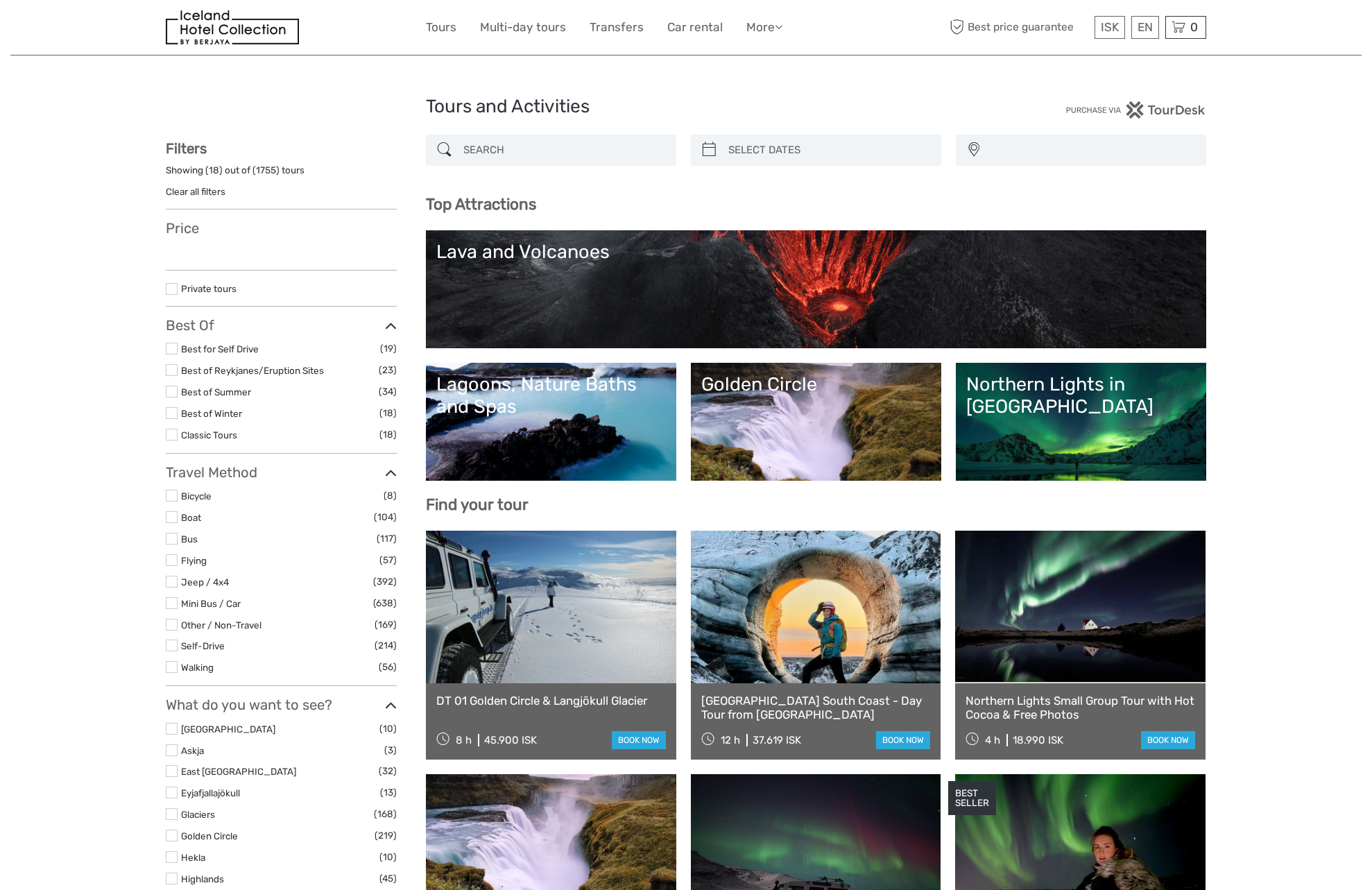
select select
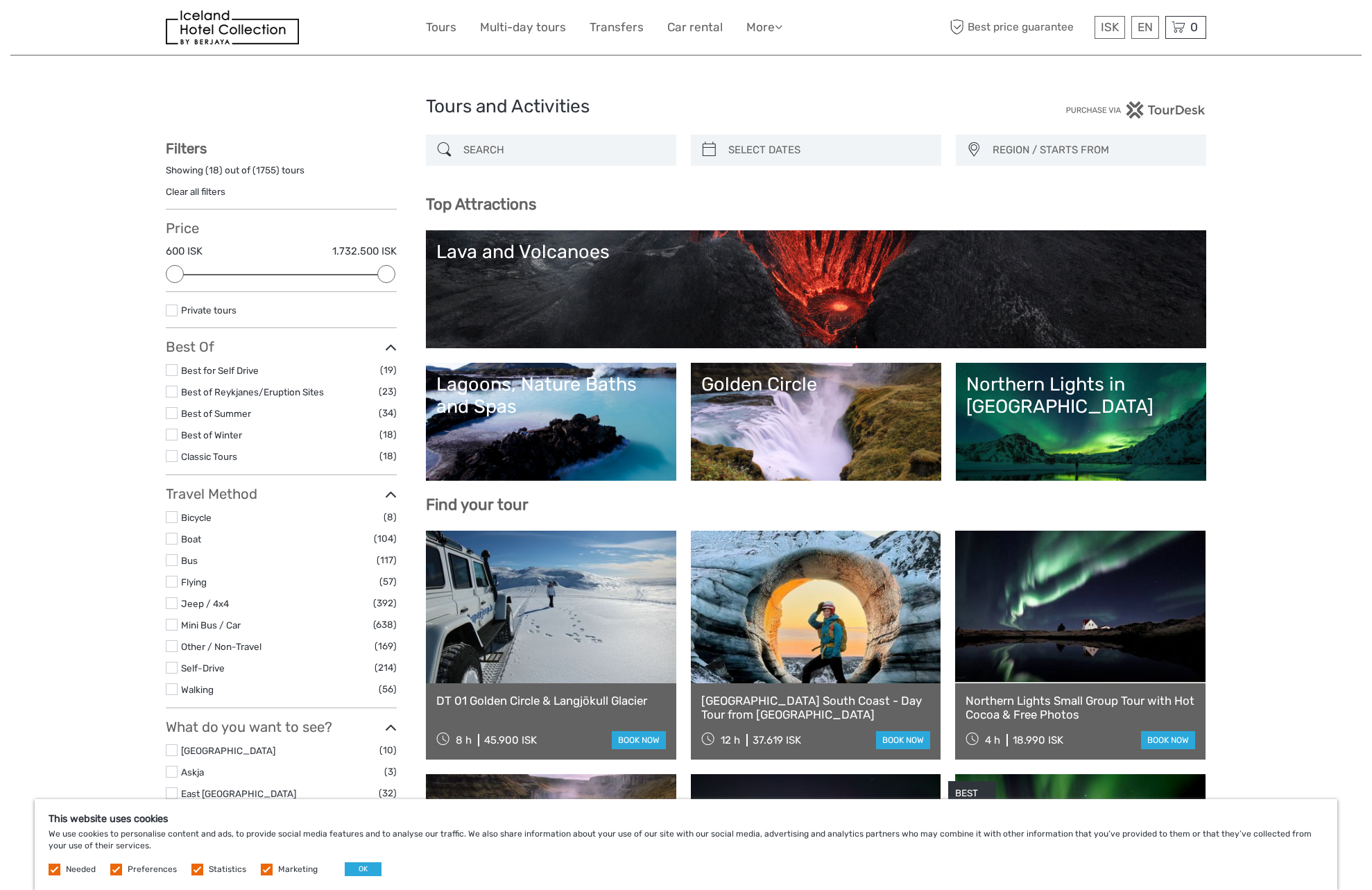
type input "[DATE]"
click at [869, 150] on input "search" at bounding box center [828, 150] width 212 height 24
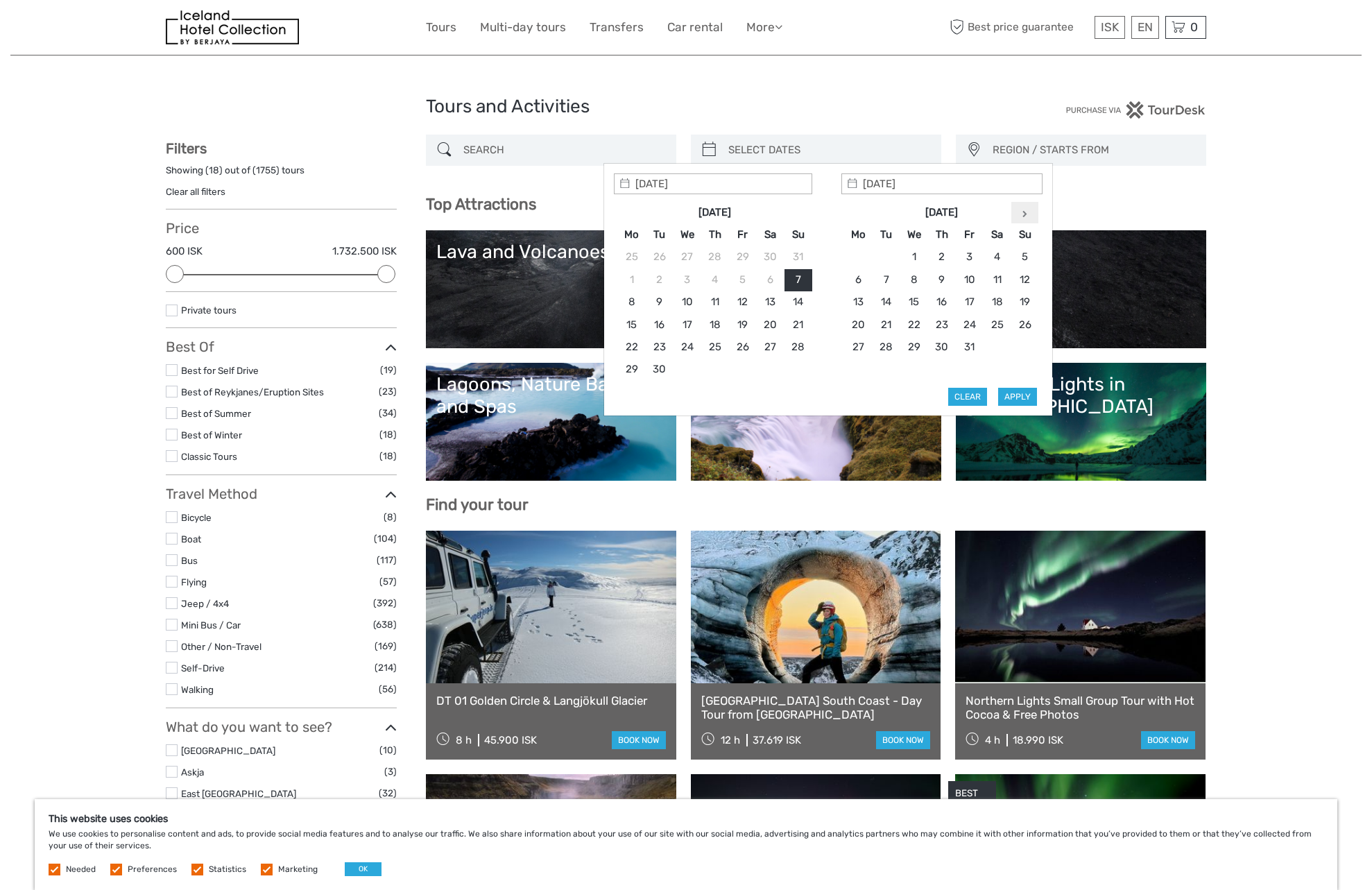
click at [1016, 210] on th at bounding box center [1025, 212] width 28 height 22
type input "[DATE]"
click at [1022, 397] on button "Apply" at bounding box center [1018, 397] width 39 height 18
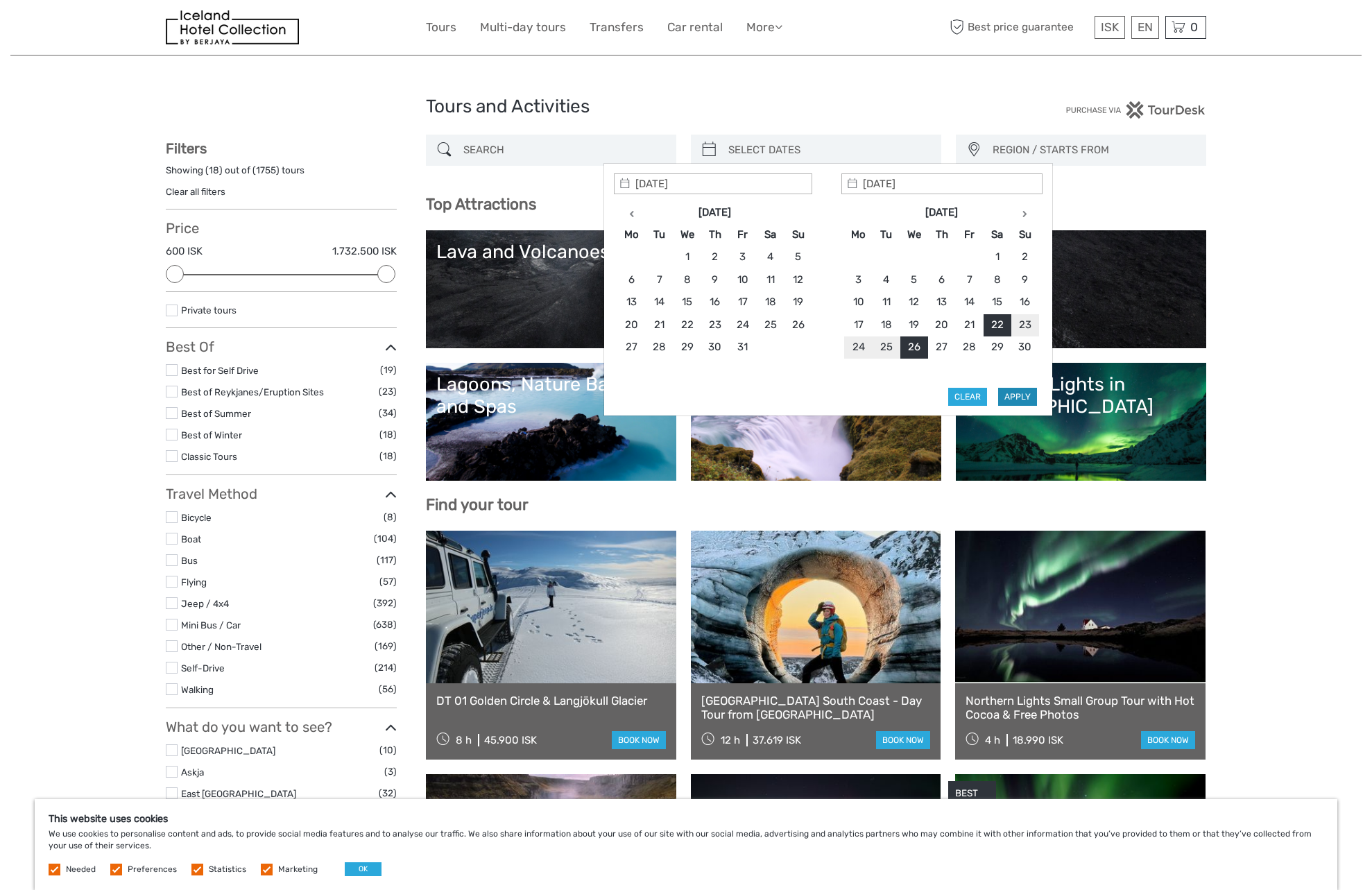
type input "[DATE] - [DATE]"
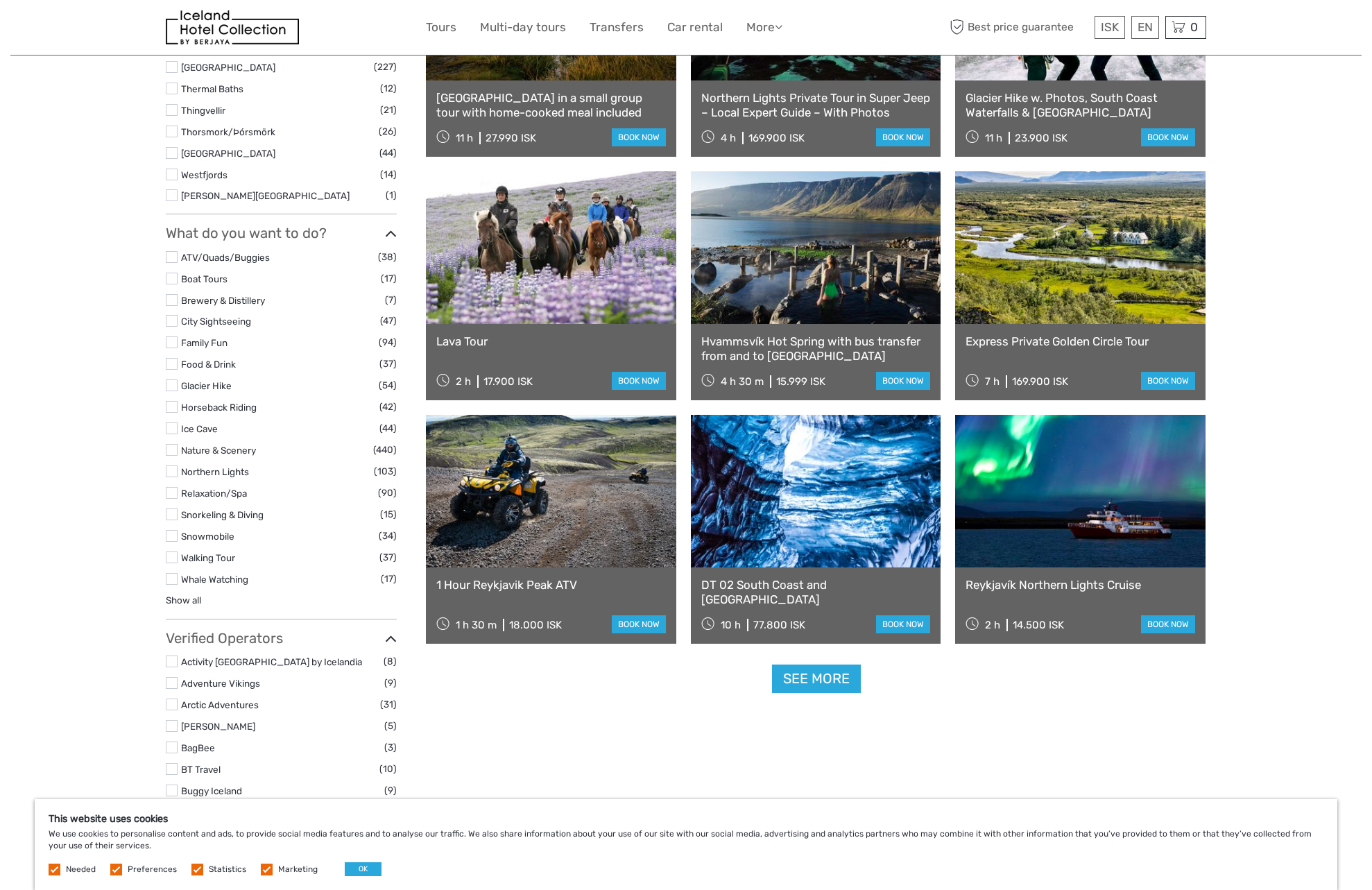
scroll to position [1028, 0]
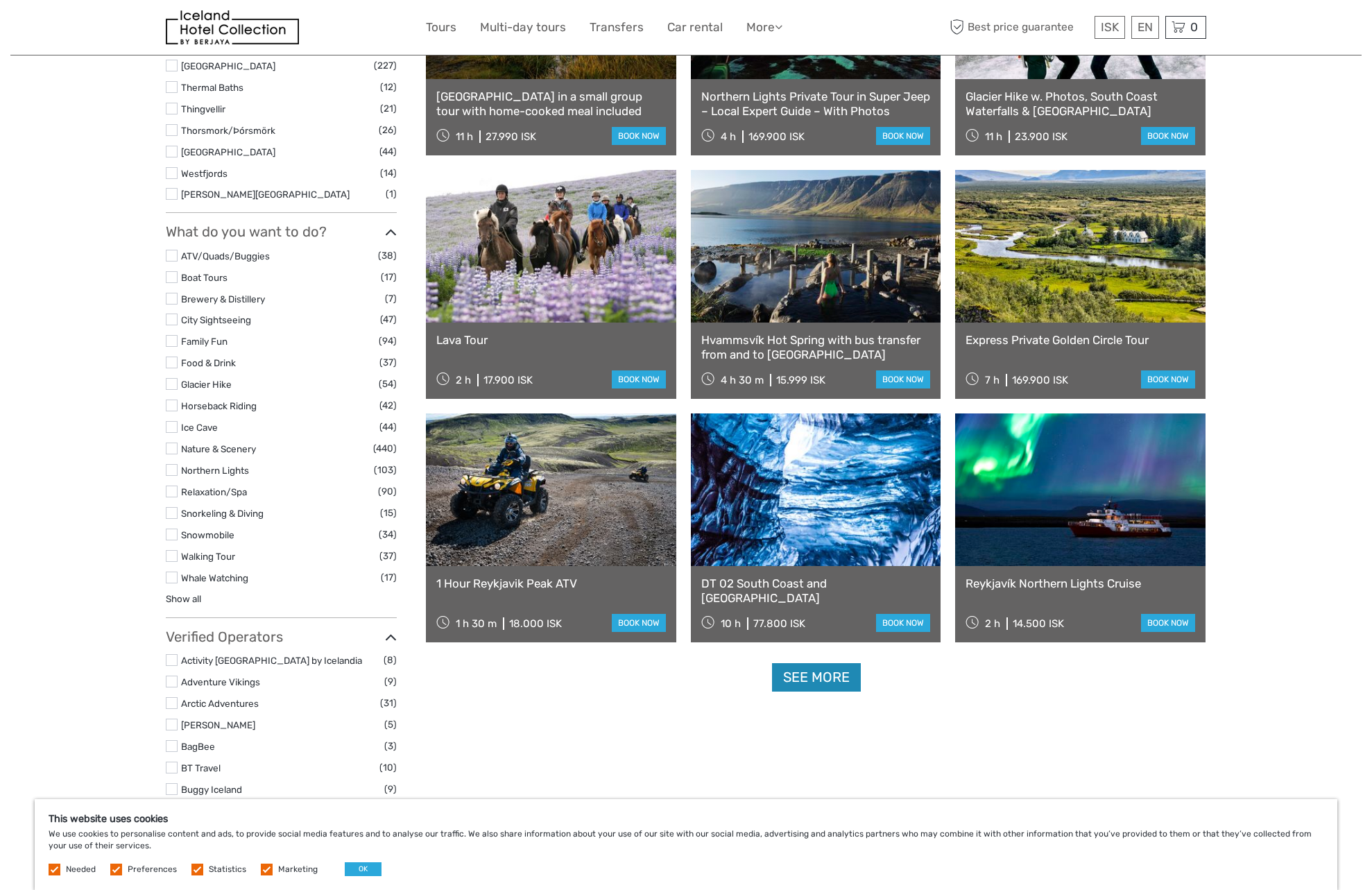
click at [812, 671] on link "See more" at bounding box center [817, 677] width 89 height 29
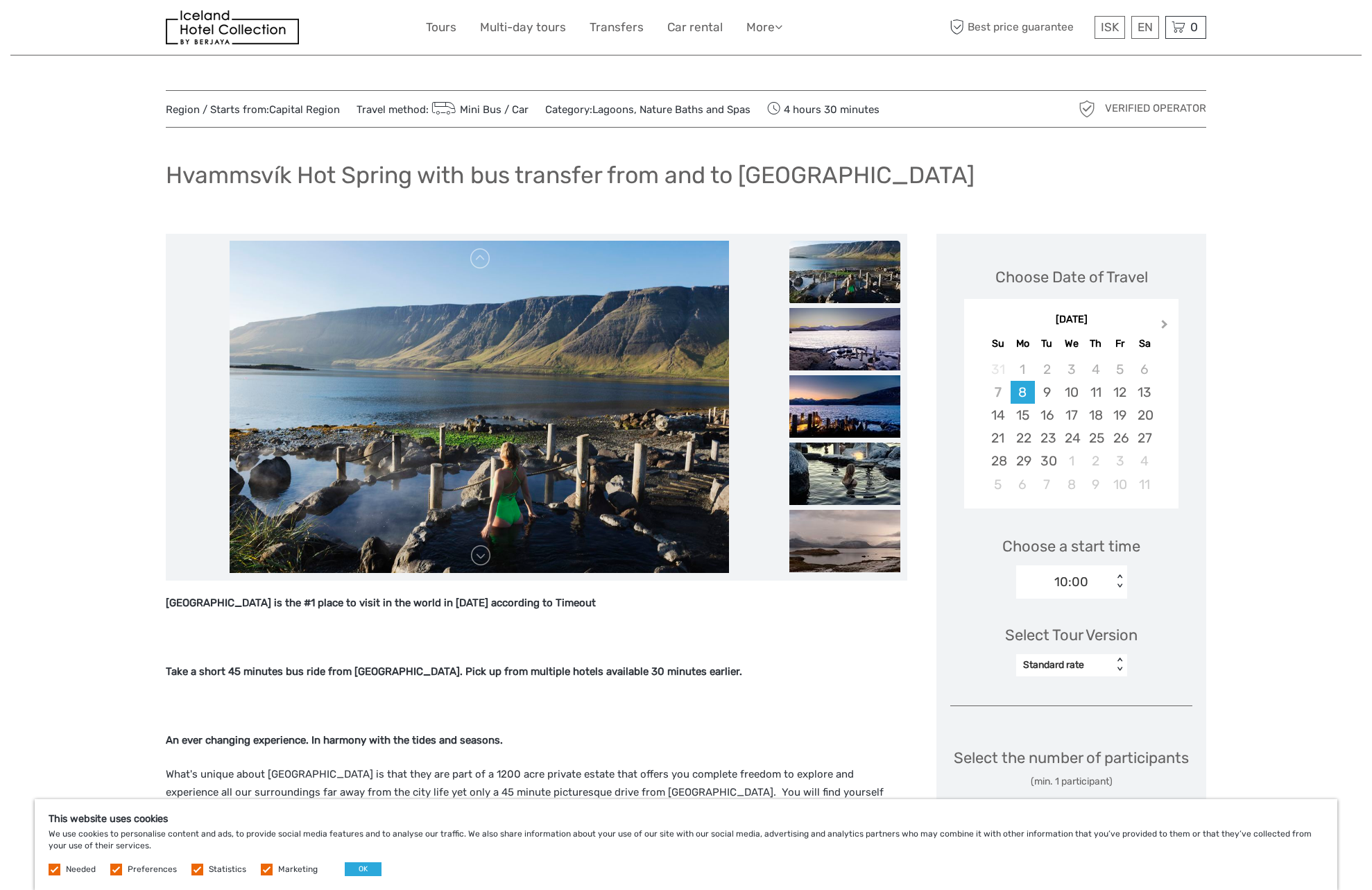
click at [1165, 326] on span "Next Month" at bounding box center [1165, 327] width 0 height 20
click at [1025, 466] on div "24" at bounding box center [1022, 461] width 24 height 23
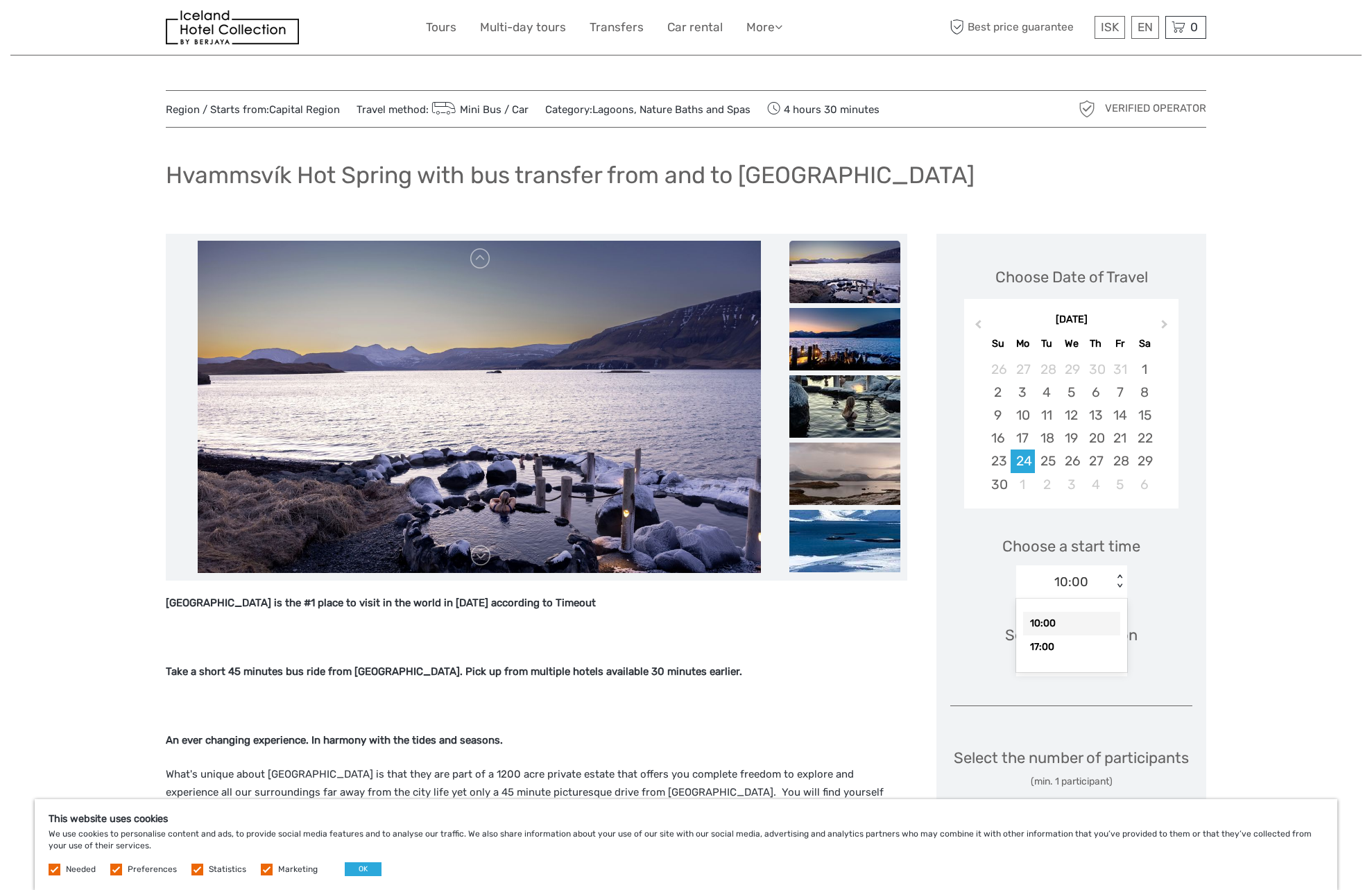
click at [1123, 573] on div "10:00 < >" at bounding box center [1071, 582] width 111 height 33
click at [1088, 623] on div "10:00" at bounding box center [1071, 623] width 97 height 23
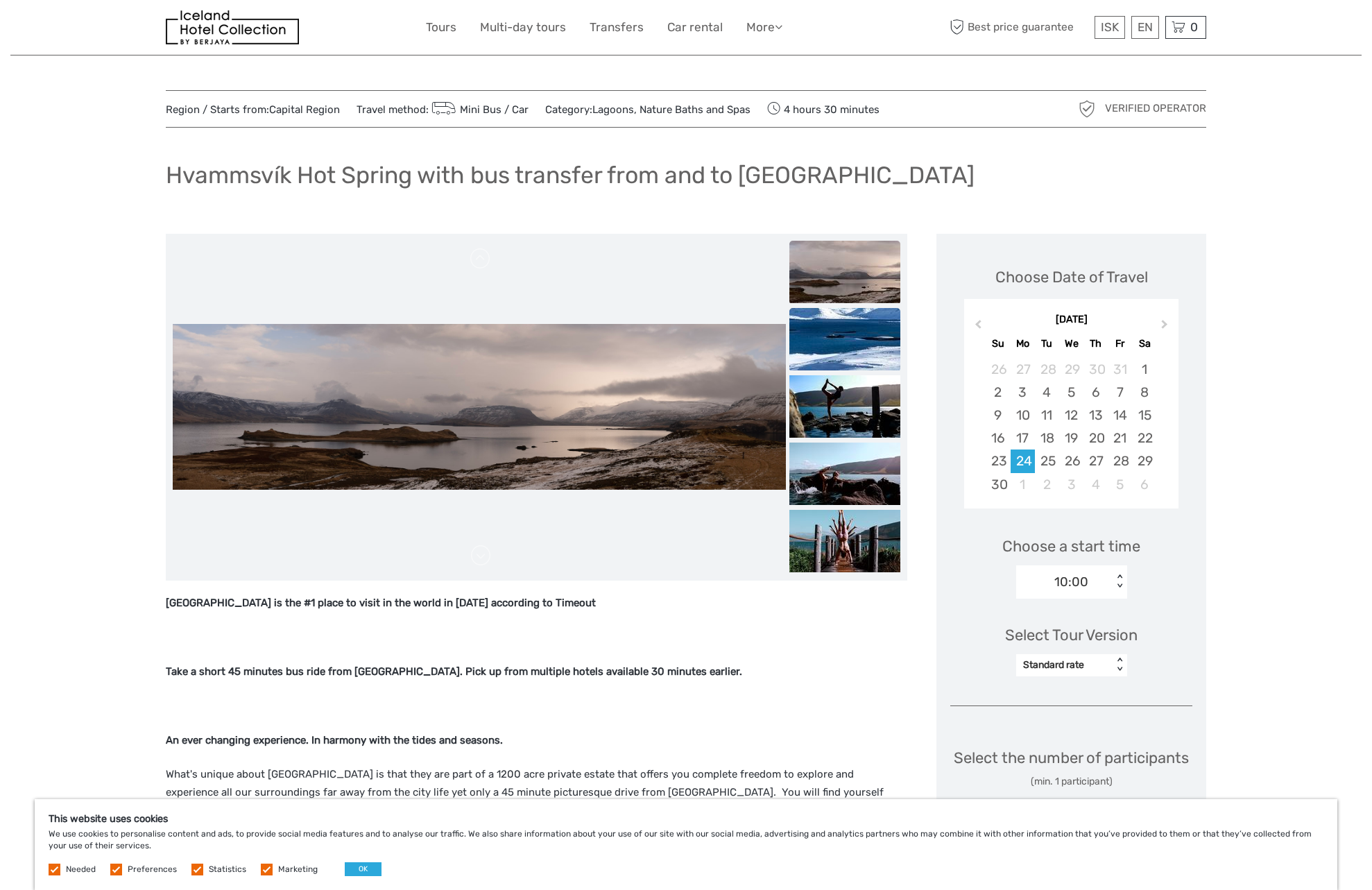
click at [851, 359] on img at bounding box center [845, 339] width 111 height 63
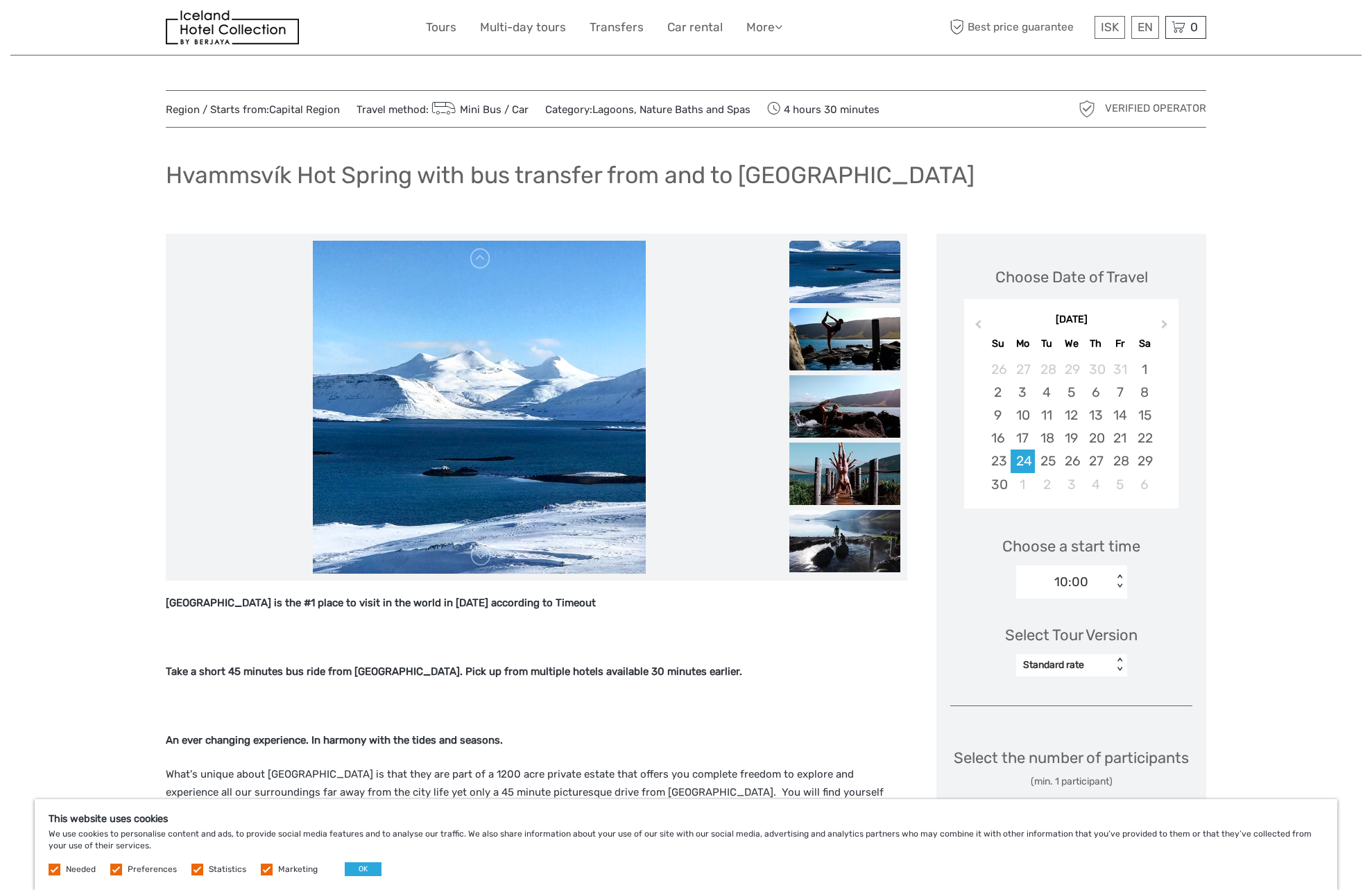
click at [851, 359] on img at bounding box center [845, 339] width 111 height 63
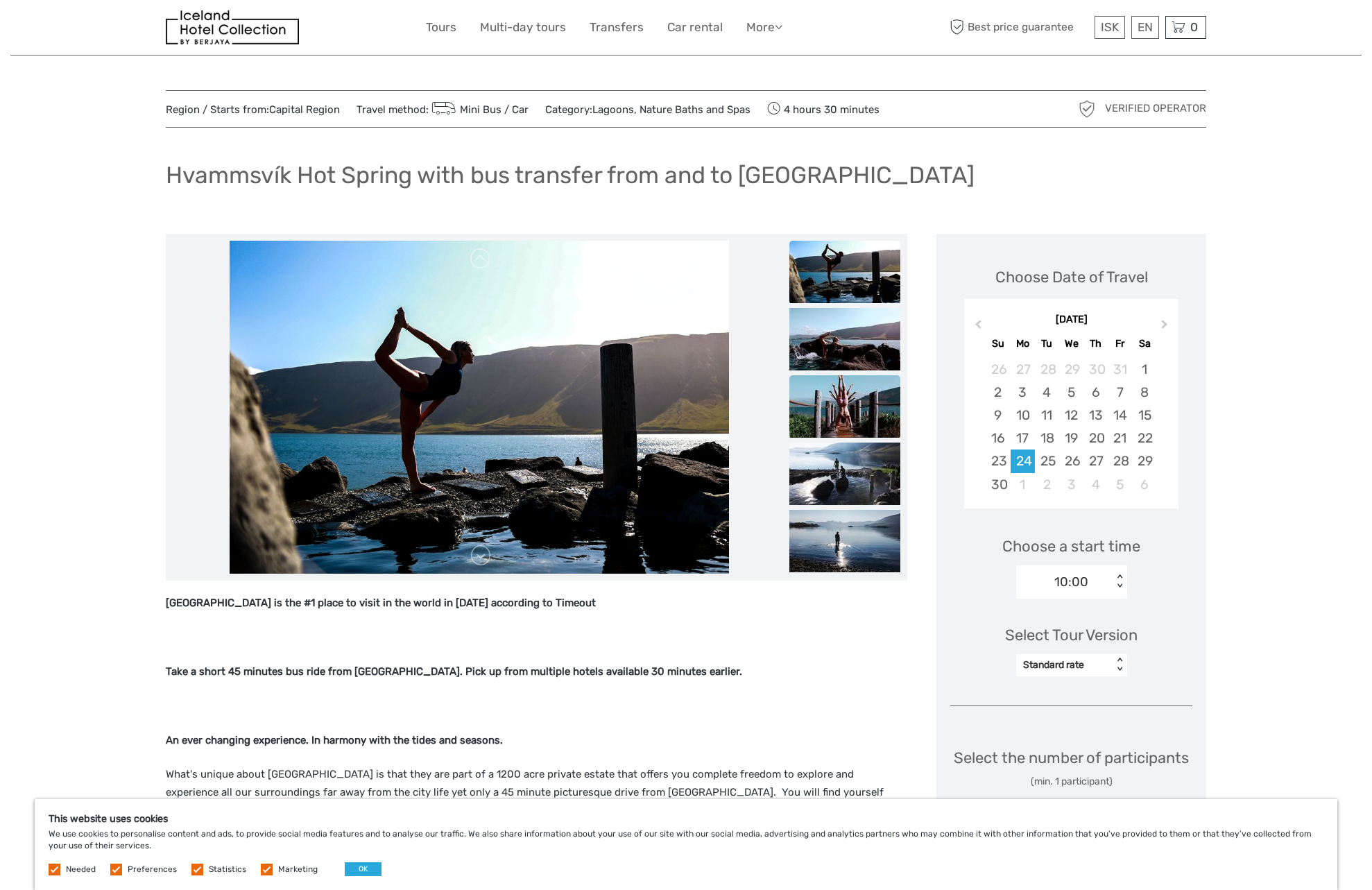
click at [866, 412] on img at bounding box center [845, 406] width 111 height 63
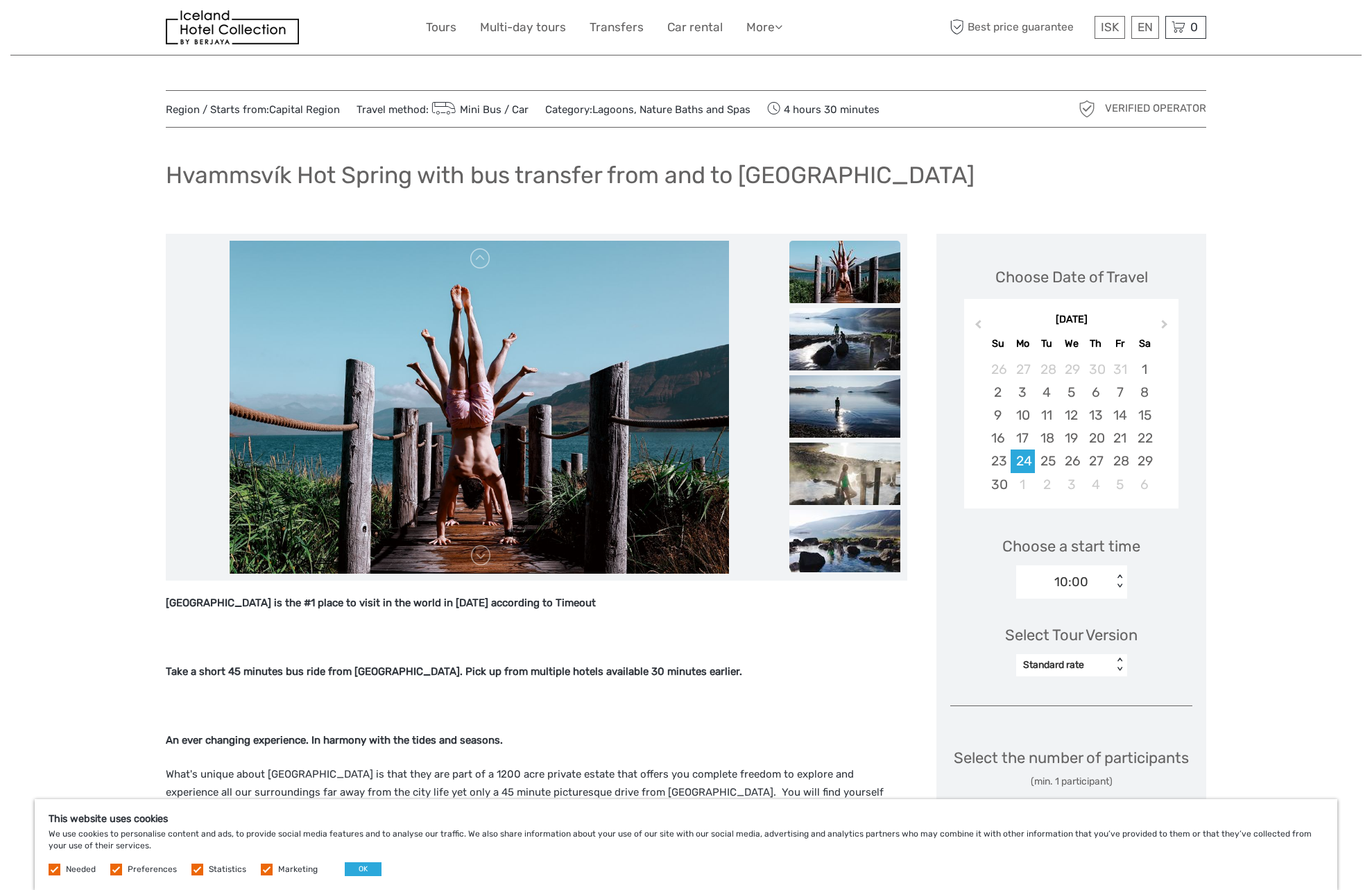
click at [866, 412] on img at bounding box center [845, 406] width 111 height 63
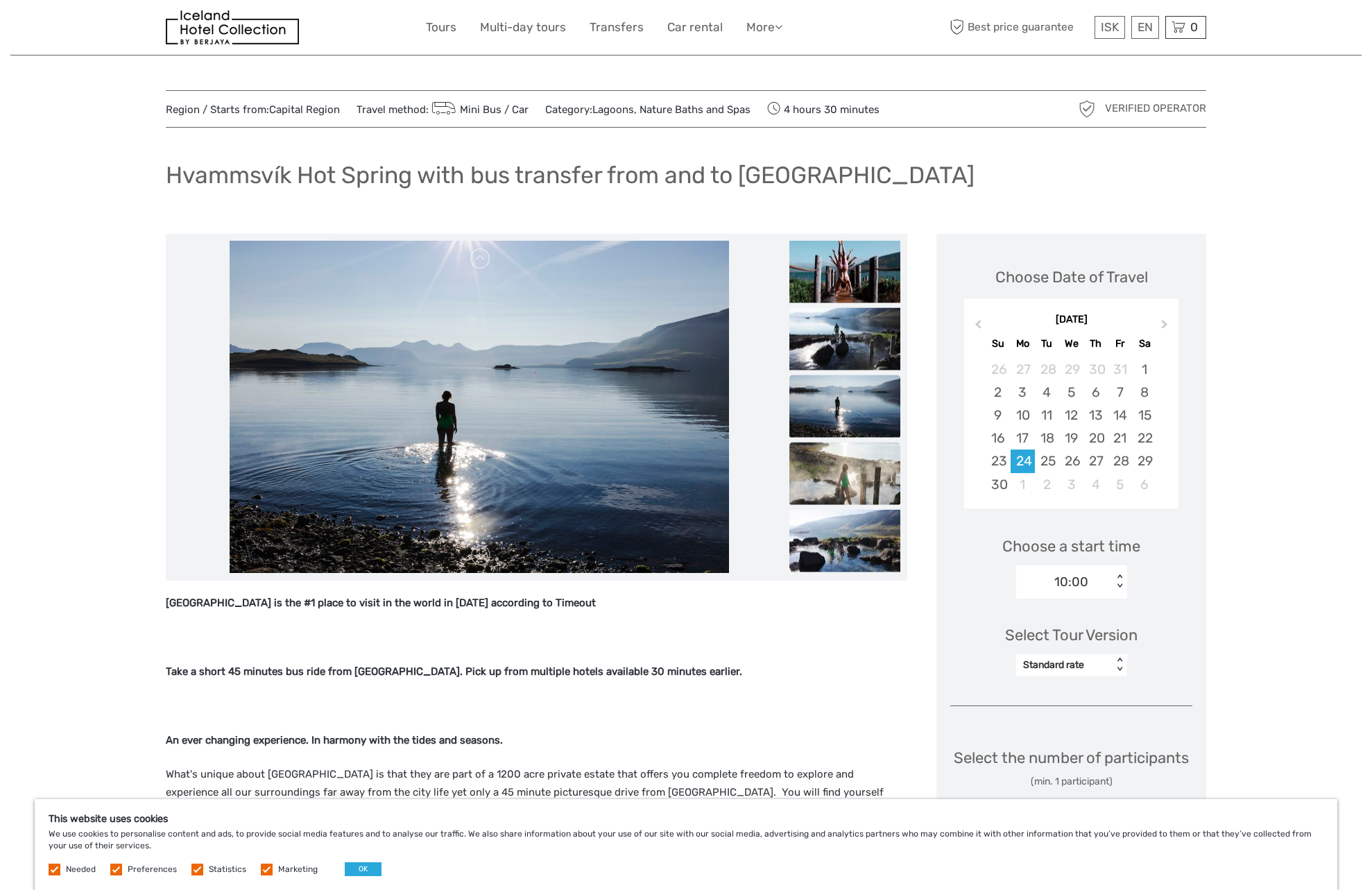
click at [886, 483] on img at bounding box center [845, 473] width 111 height 63
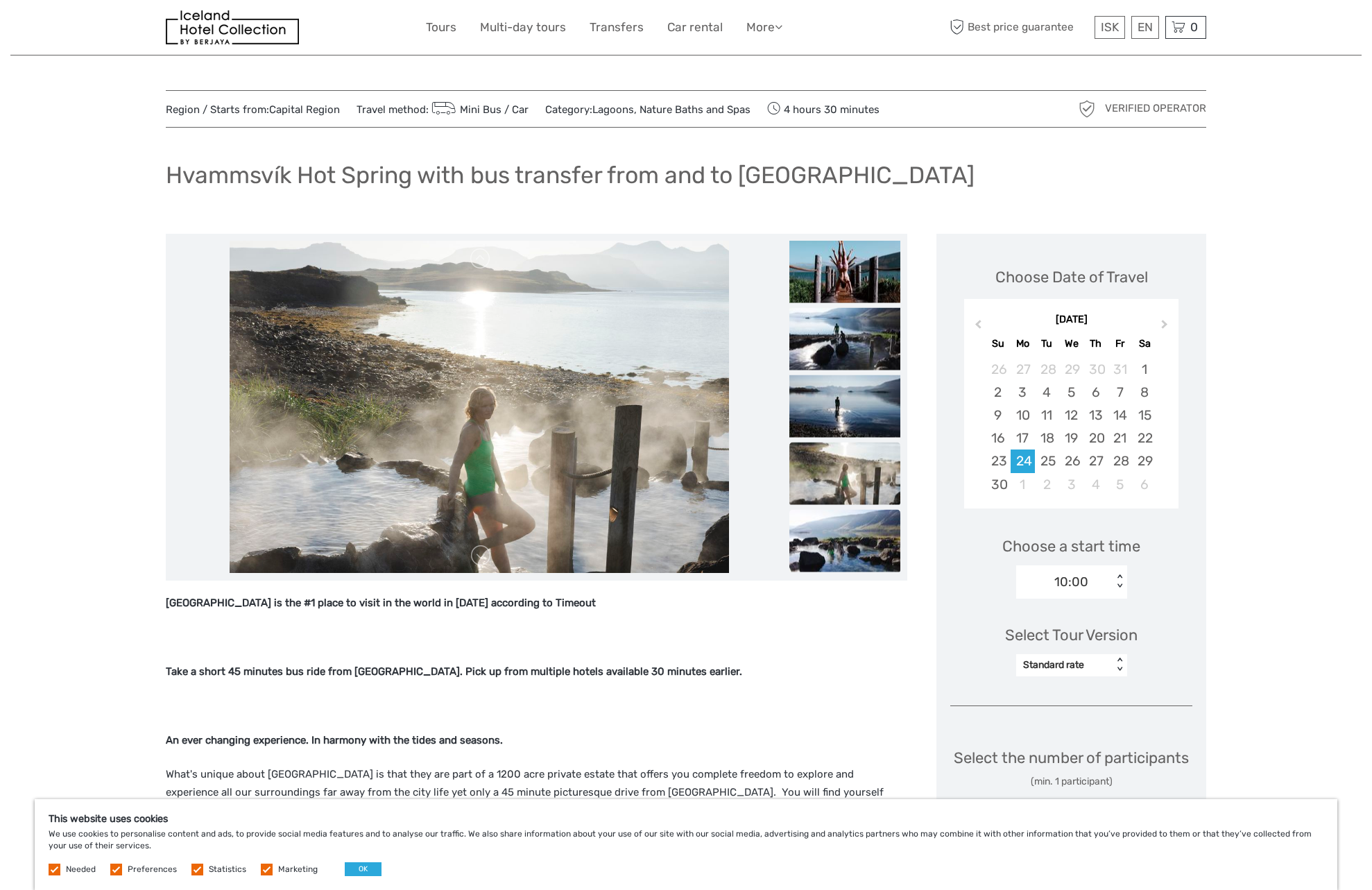
click at [894, 542] on img at bounding box center [845, 540] width 111 height 63
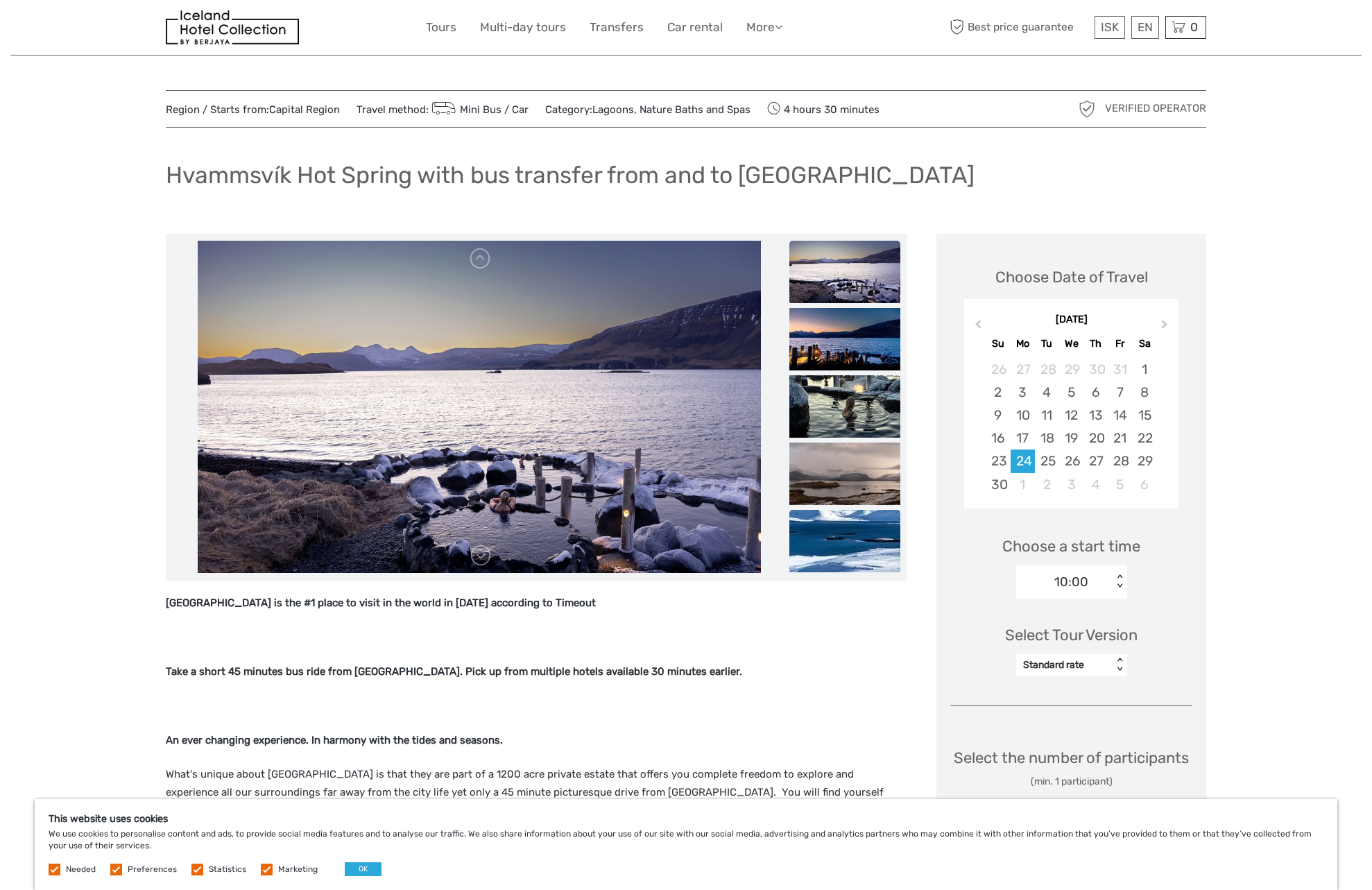
click at [838, 567] on img at bounding box center [845, 541] width 111 height 63
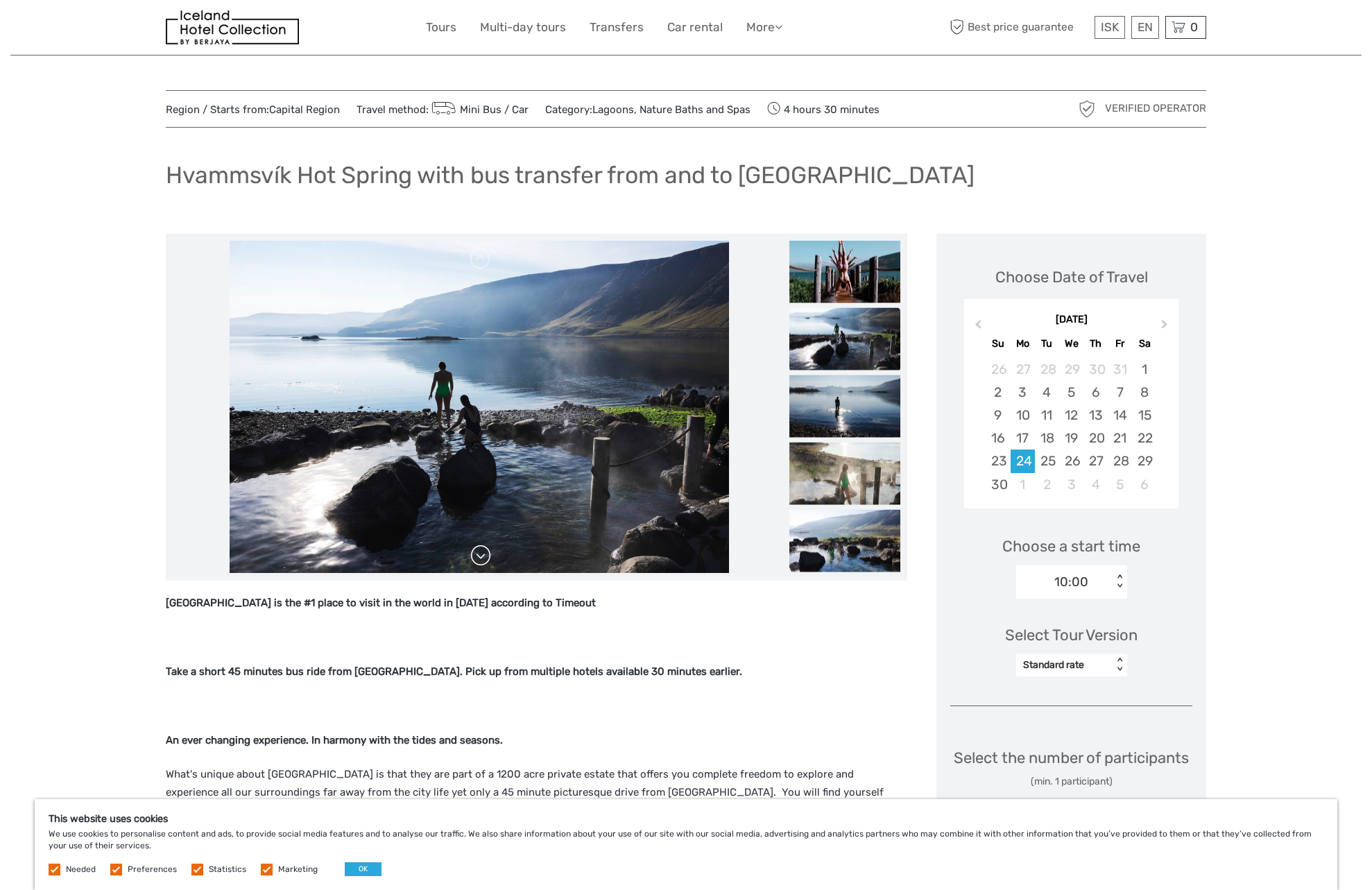
click at [481, 559] on link at bounding box center [480, 555] width 22 height 22
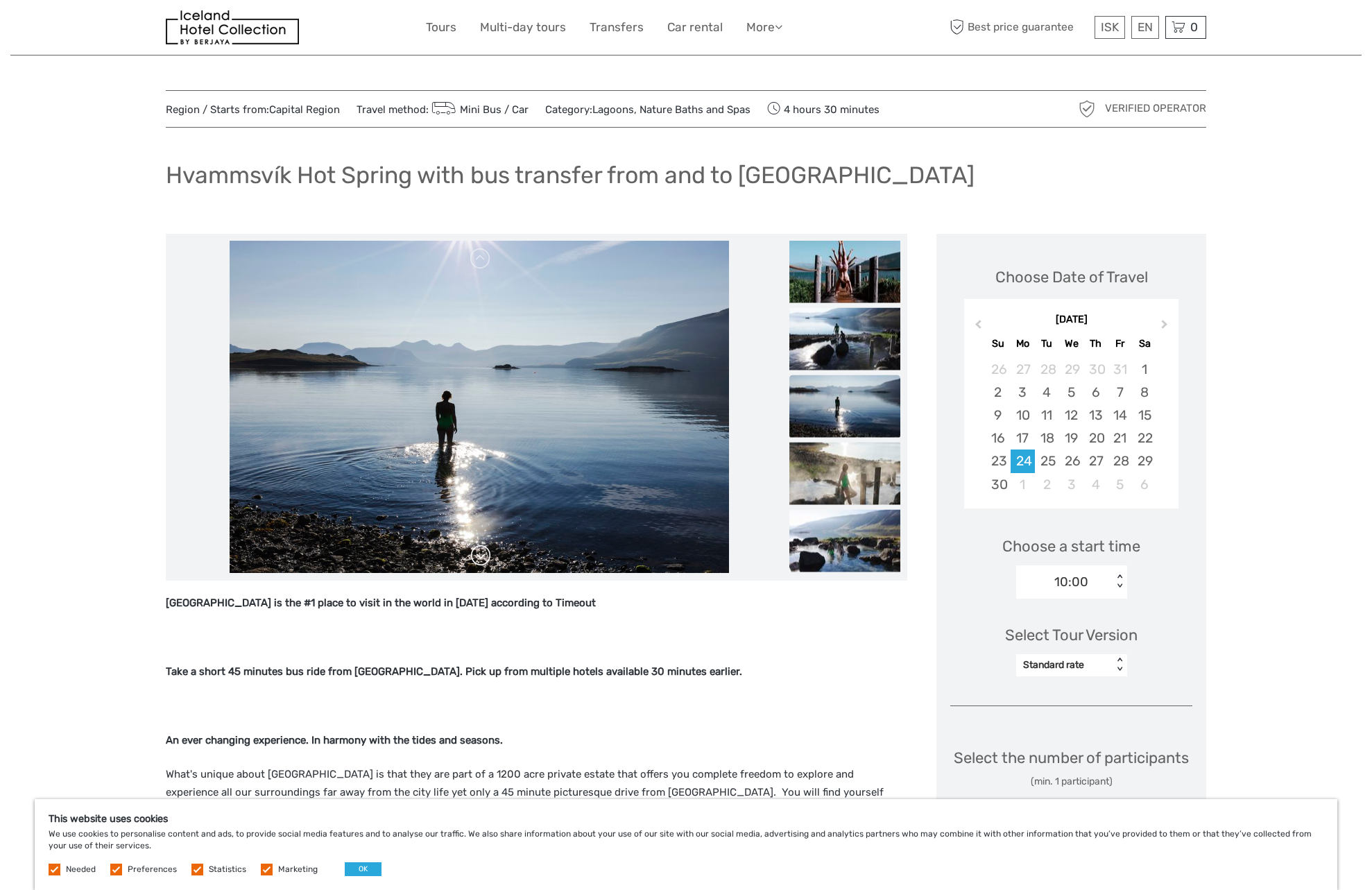
click at [481, 559] on link at bounding box center [480, 555] width 22 height 22
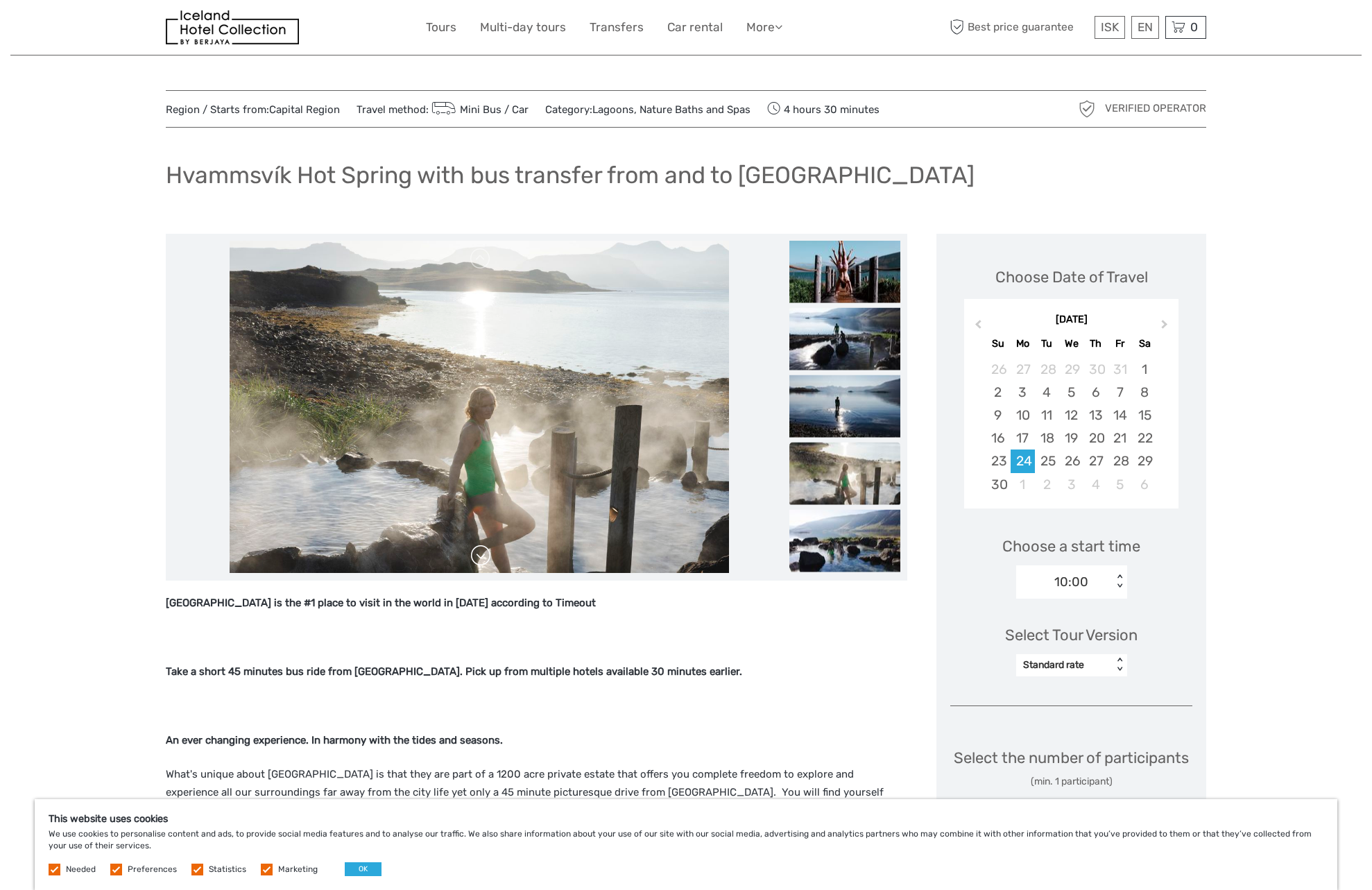
click at [481, 559] on link at bounding box center [480, 555] width 22 height 22
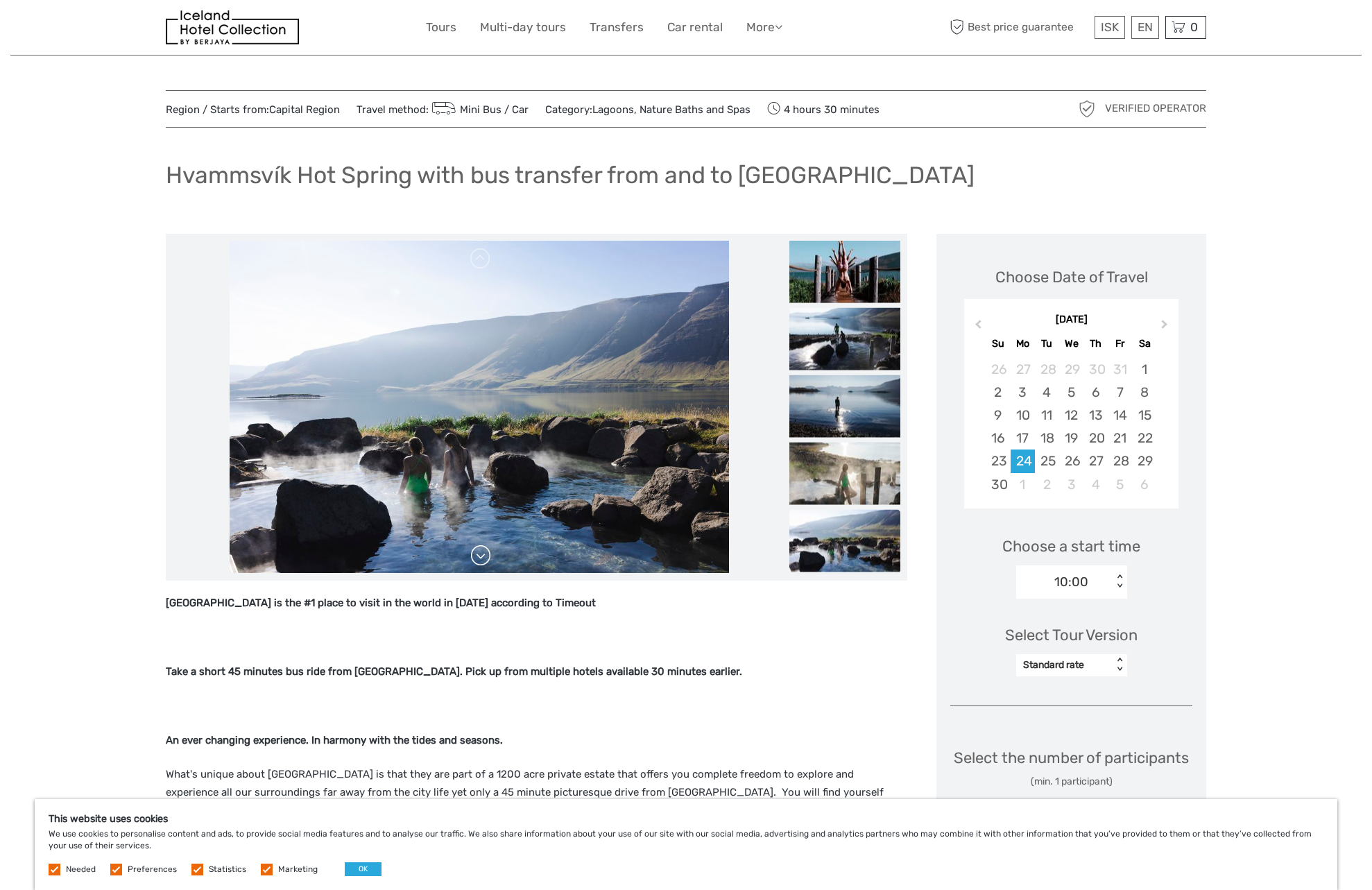
click at [481, 559] on link at bounding box center [480, 555] width 22 height 22
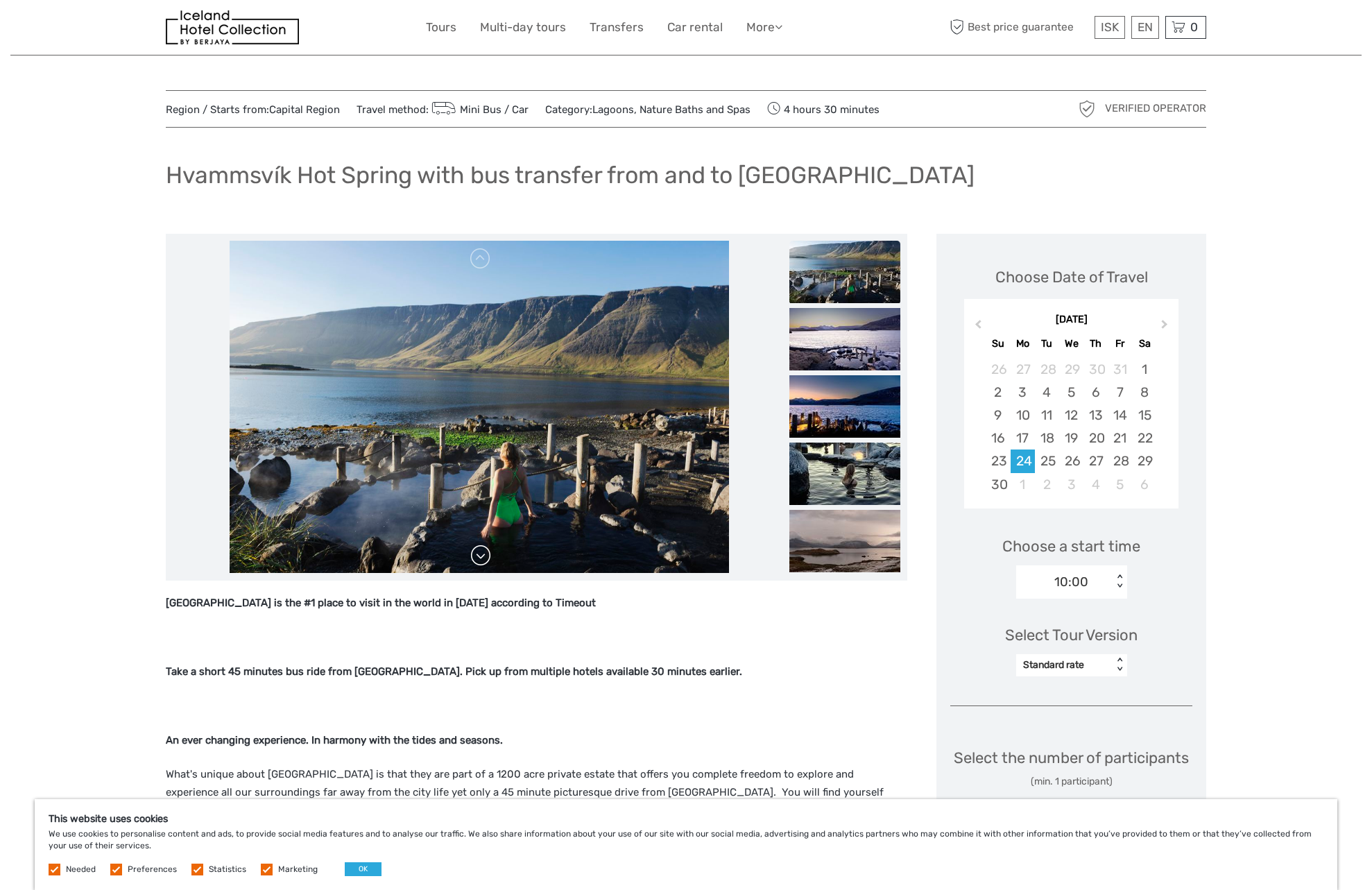
click at [481, 559] on img at bounding box center [479, 407] width 499 height 333
click at [481, 559] on link at bounding box center [480, 555] width 22 height 22
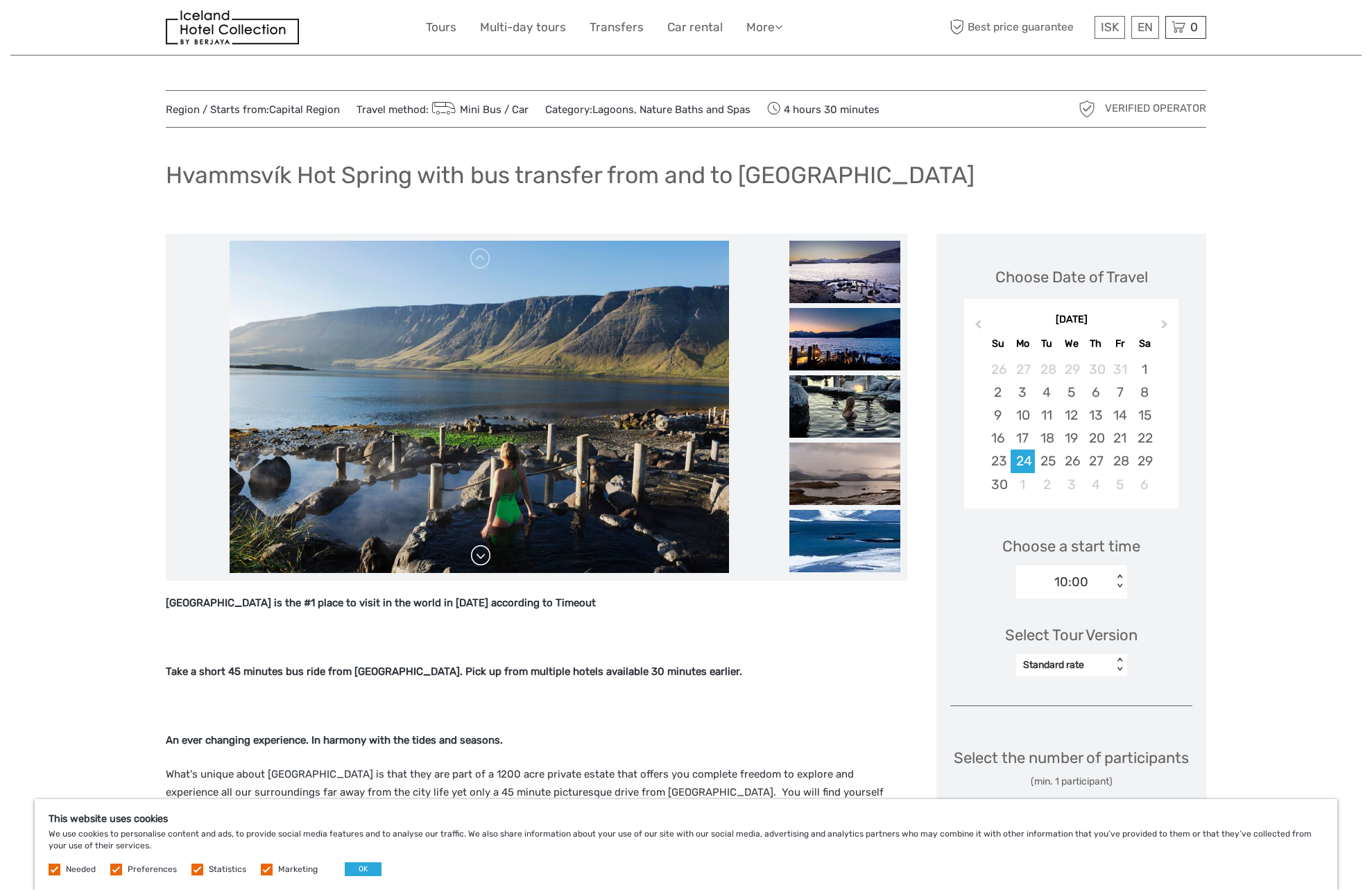
click at [481, 559] on link at bounding box center [480, 555] width 22 height 22
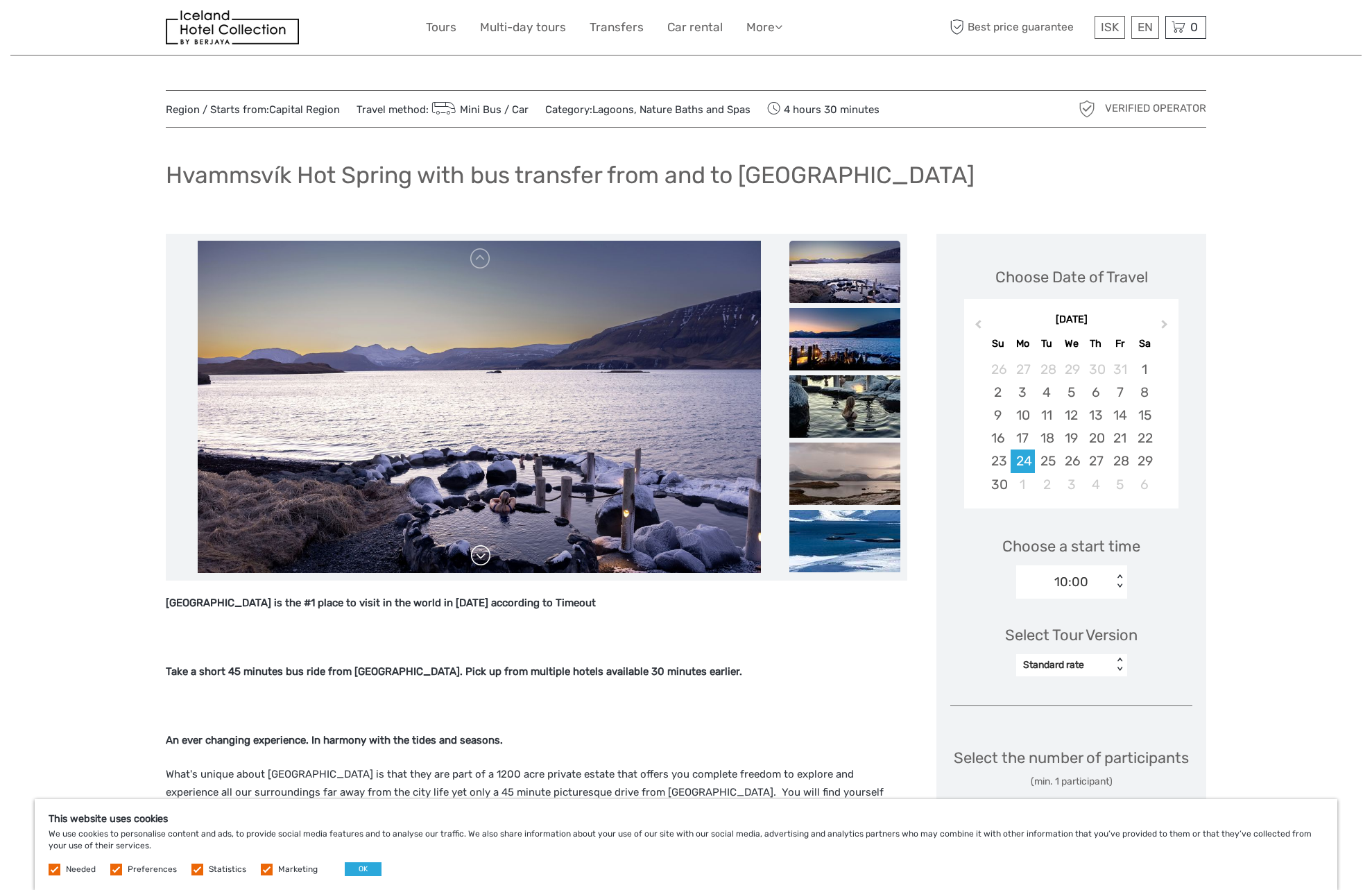
click at [489, 559] on link at bounding box center [480, 555] width 22 height 22
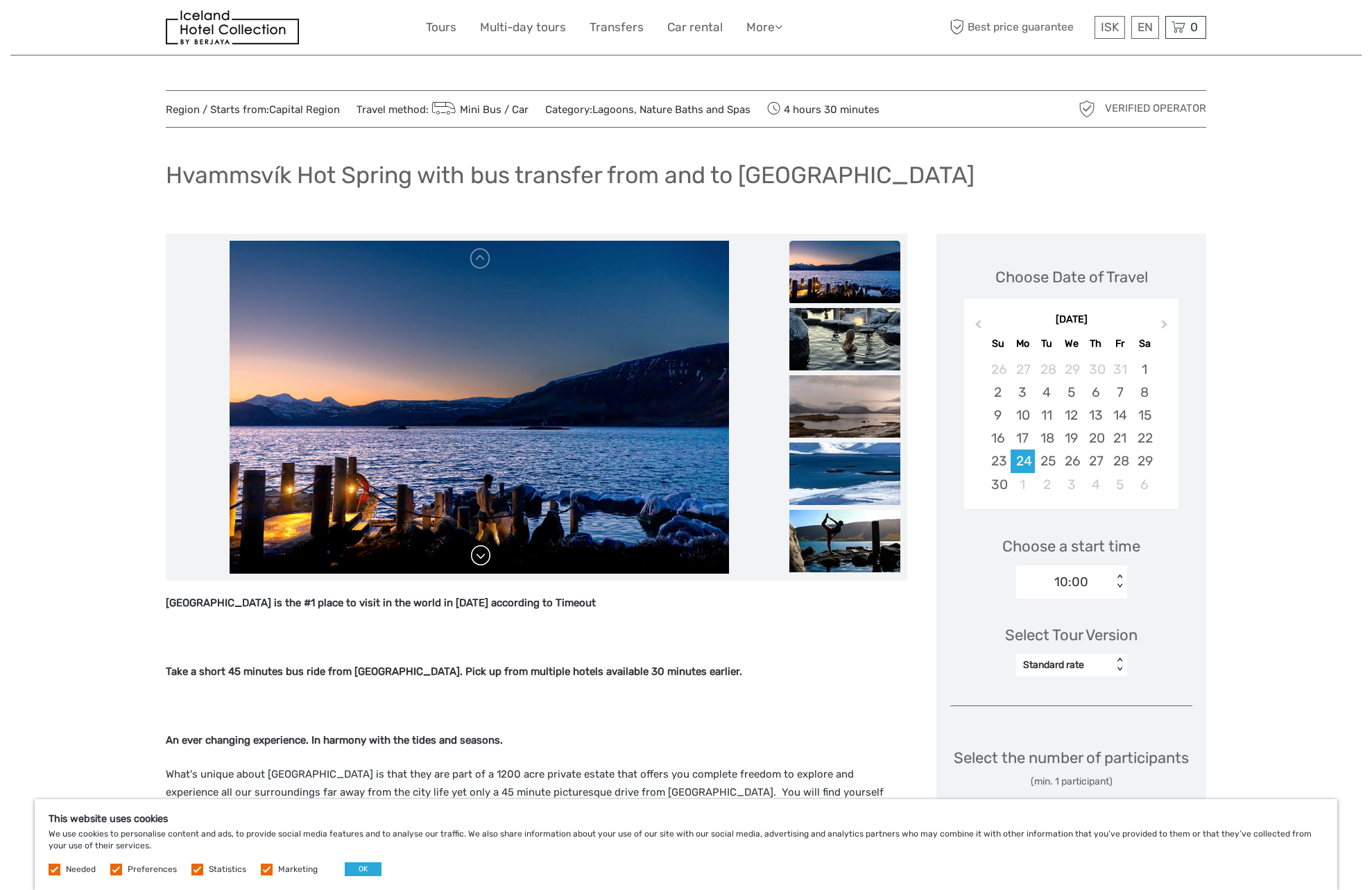
click at [489, 559] on link at bounding box center [480, 555] width 22 height 22
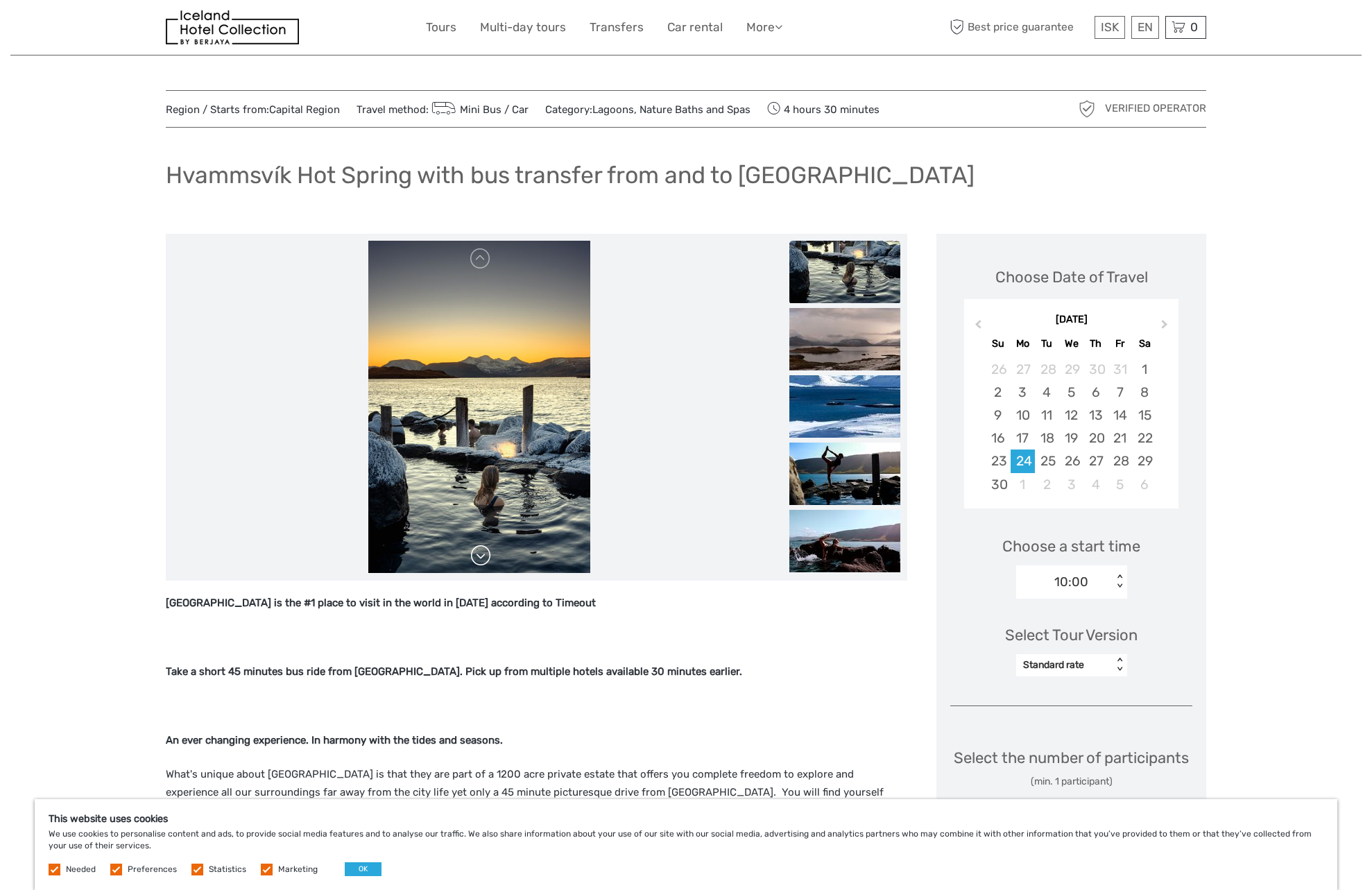
click at [489, 559] on link at bounding box center [480, 555] width 22 height 22
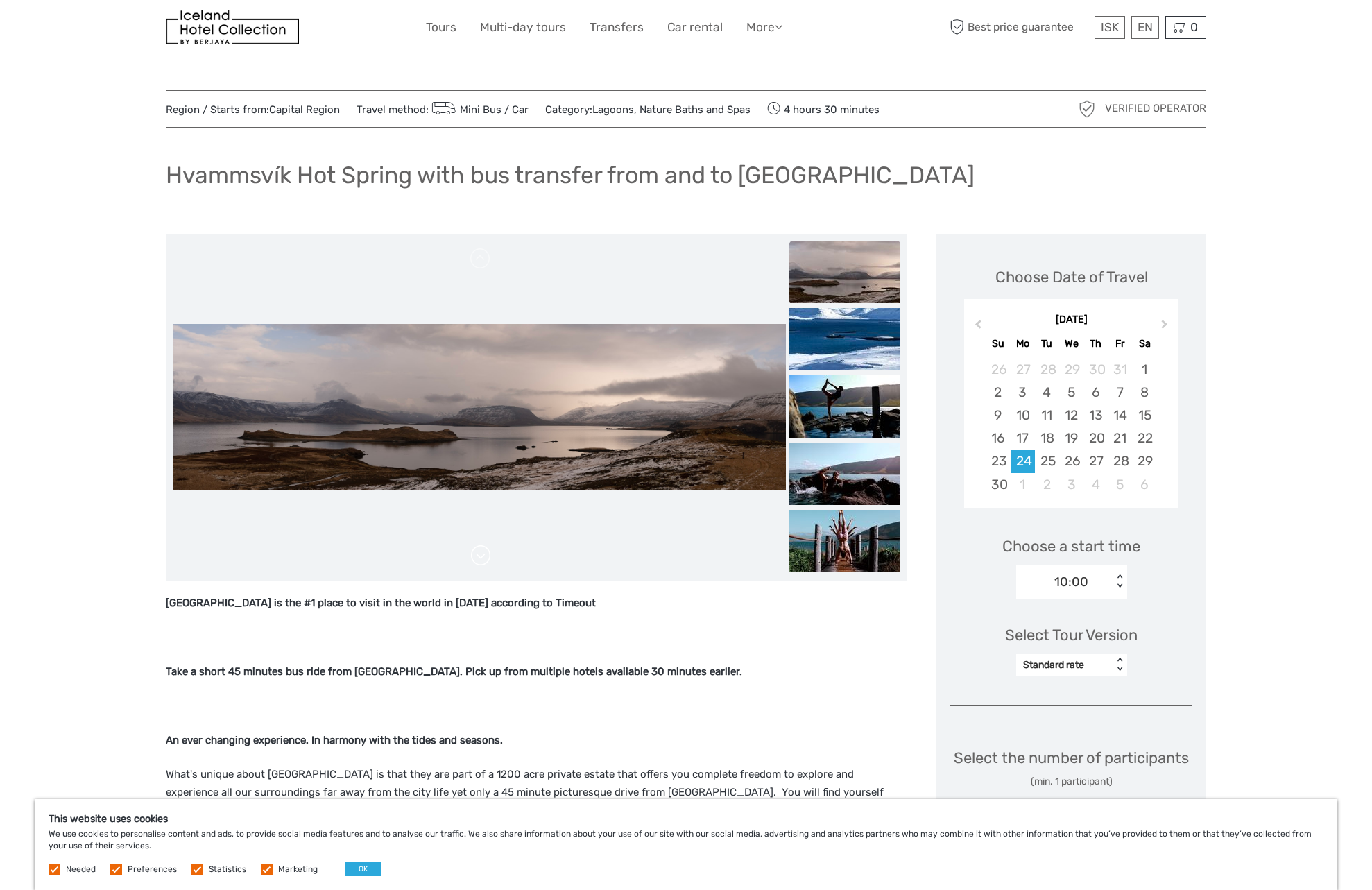
click at [489, 559] on link at bounding box center [480, 555] width 22 height 22
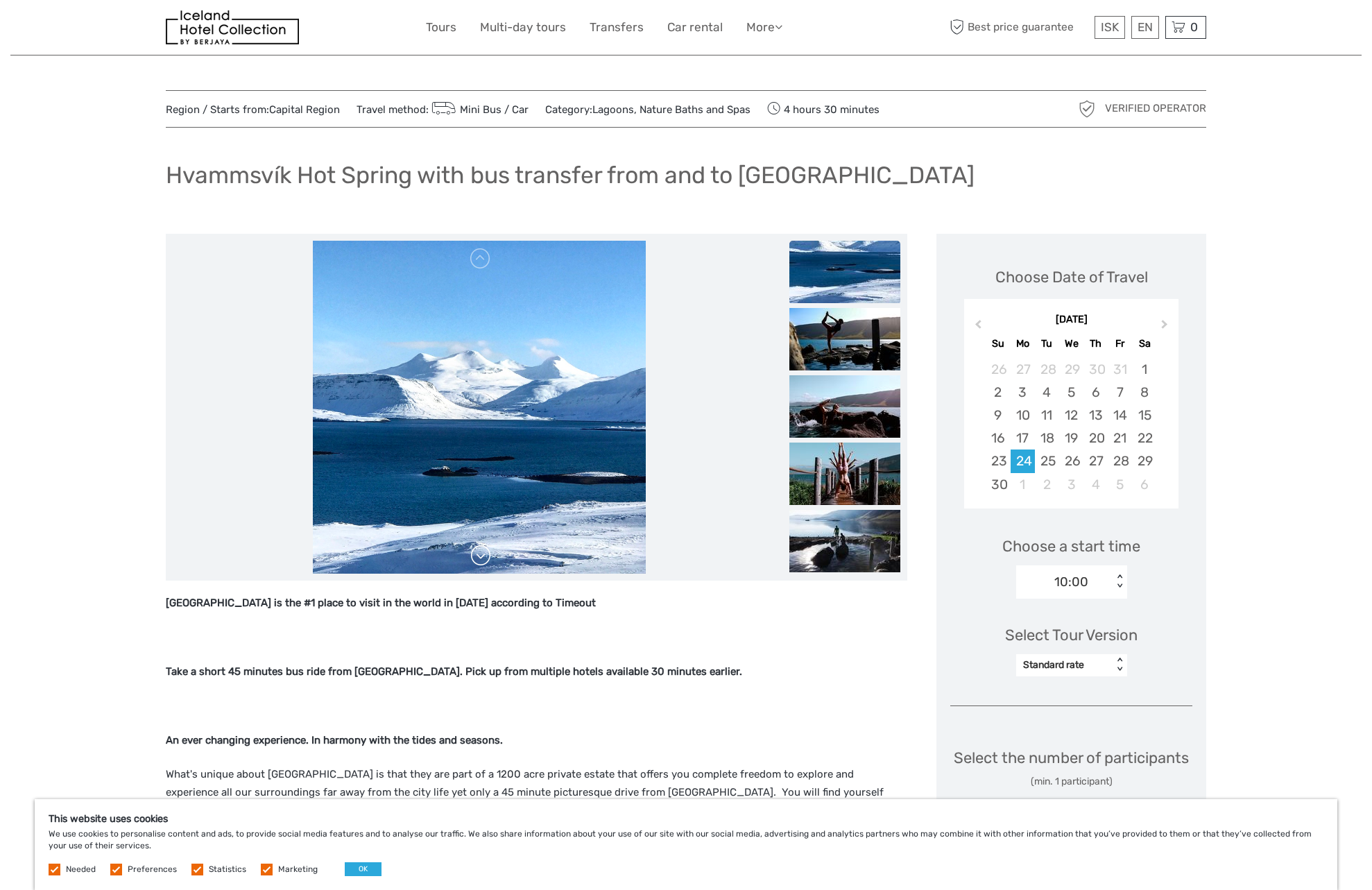
click at [489, 559] on link at bounding box center [480, 555] width 22 height 22
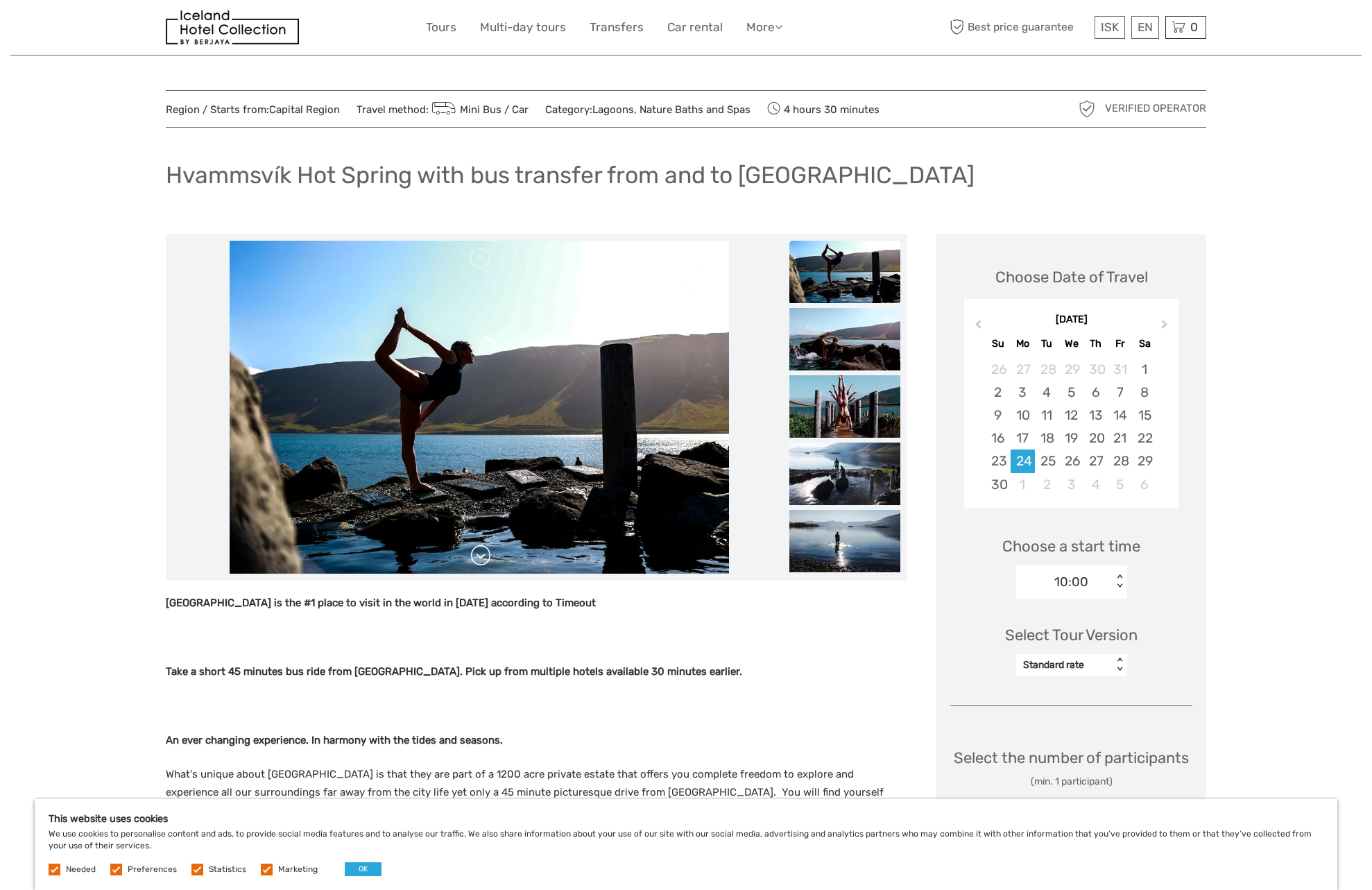
click at [489, 559] on link at bounding box center [480, 555] width 22 height 22
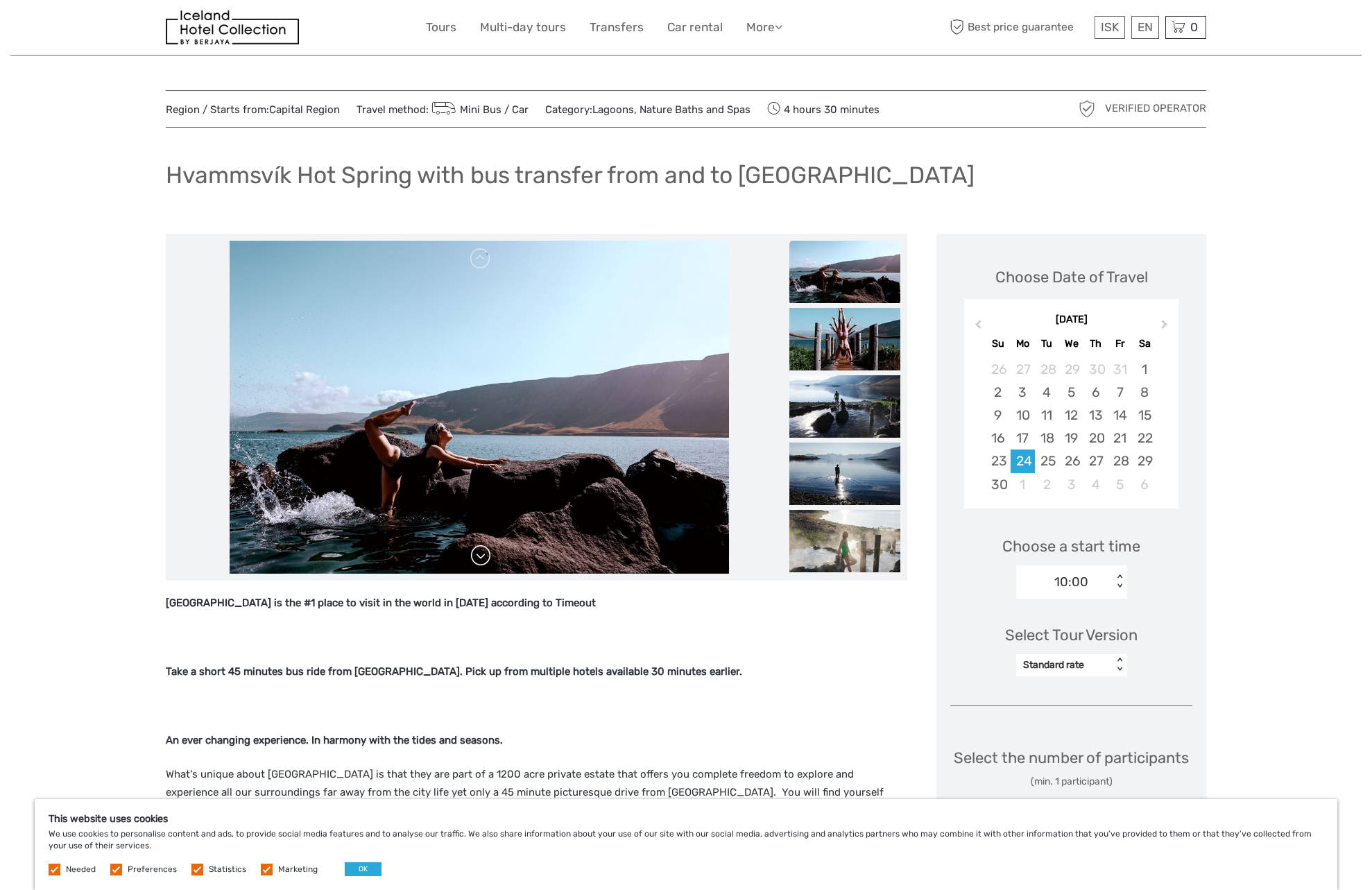
click at [489, 559] on link at bounding box center [480, 555] width 22 height 22
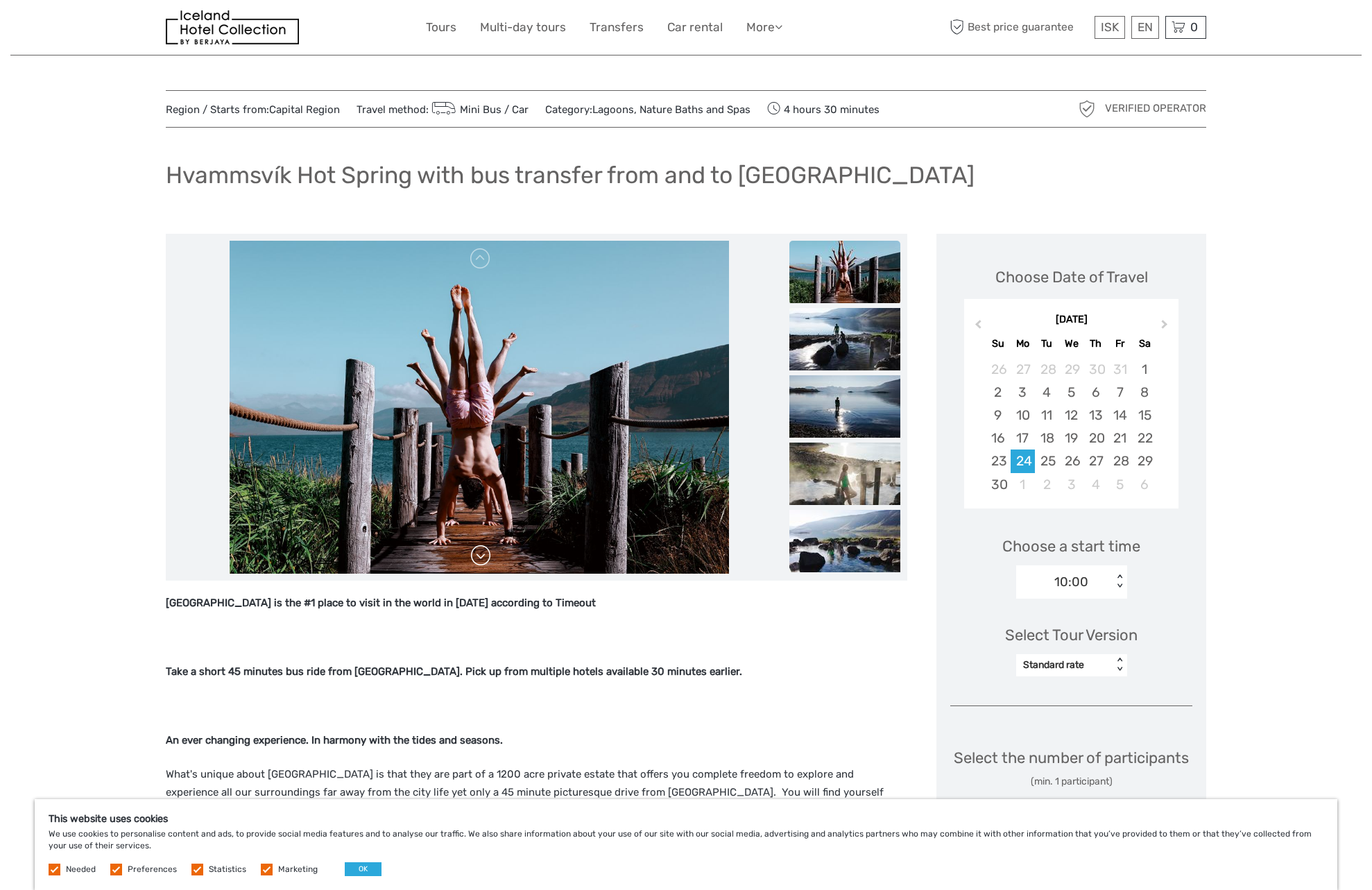
click at [489, 559] on link at bounding box center [480, 555] width 22 height 22
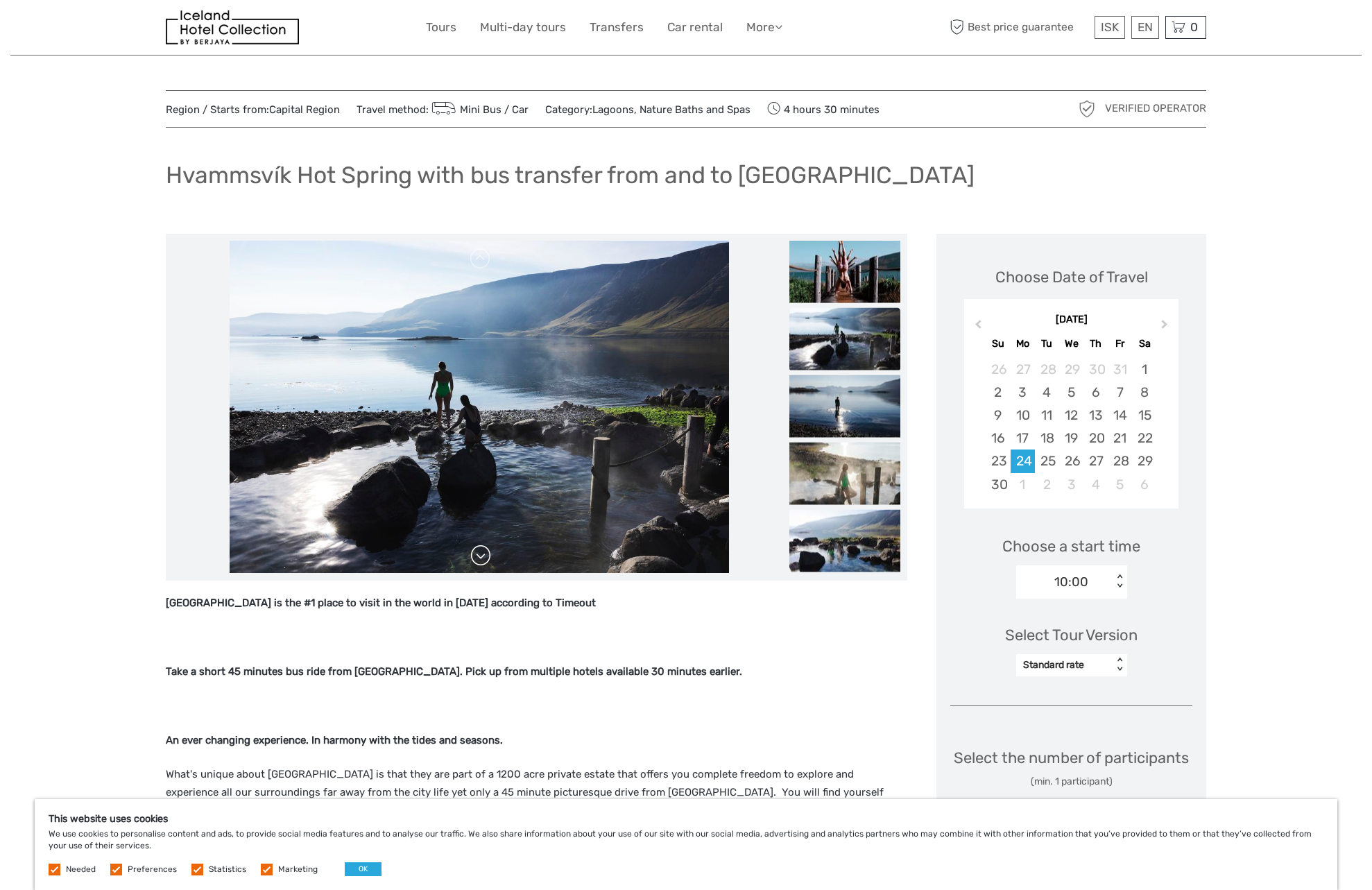
click at [489, 559] on link at bounding box center [480, 555] width 22 height 22
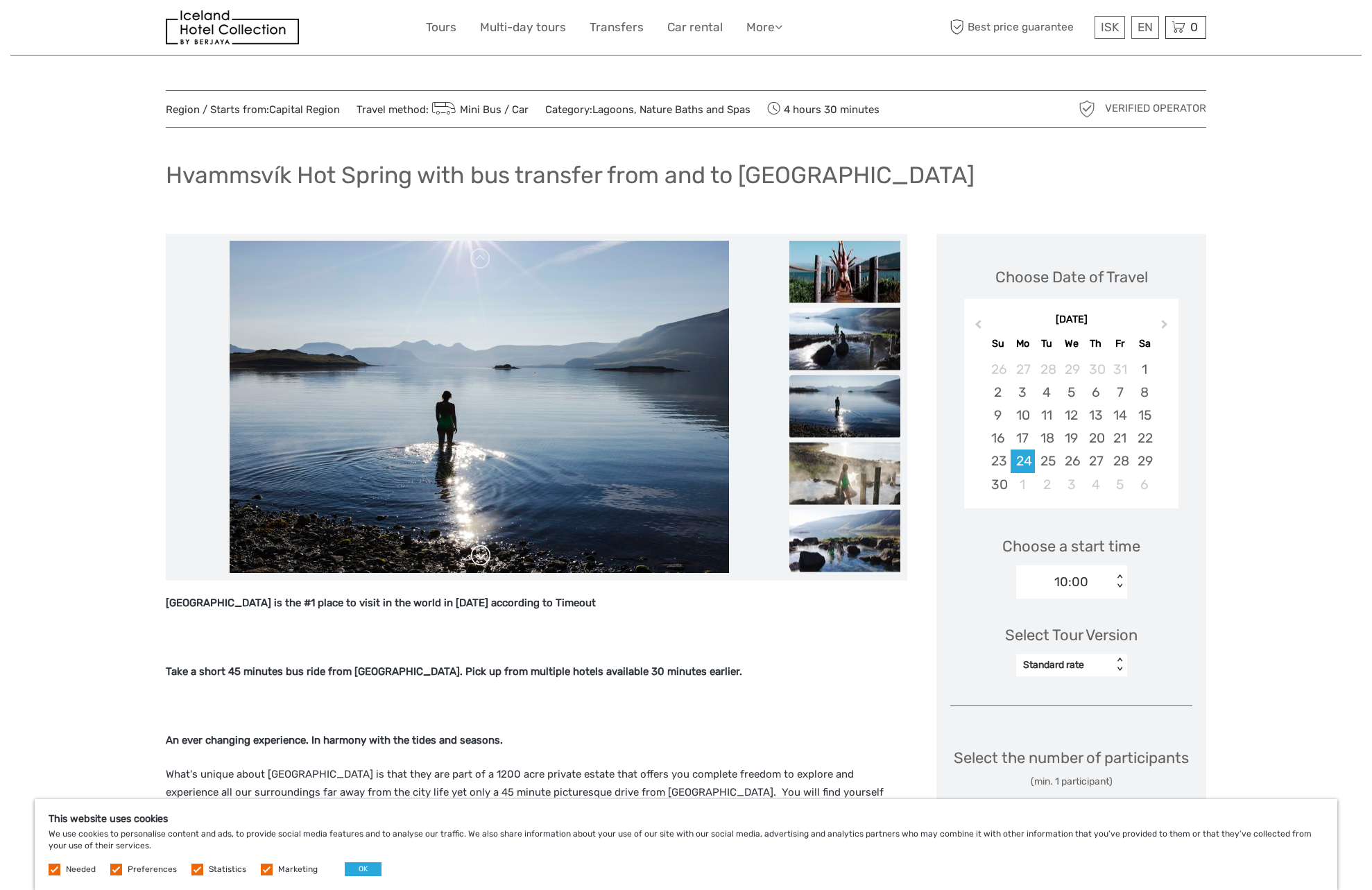
click at [489, 559] on link at bounding box center [480, 555] width 22 height 22
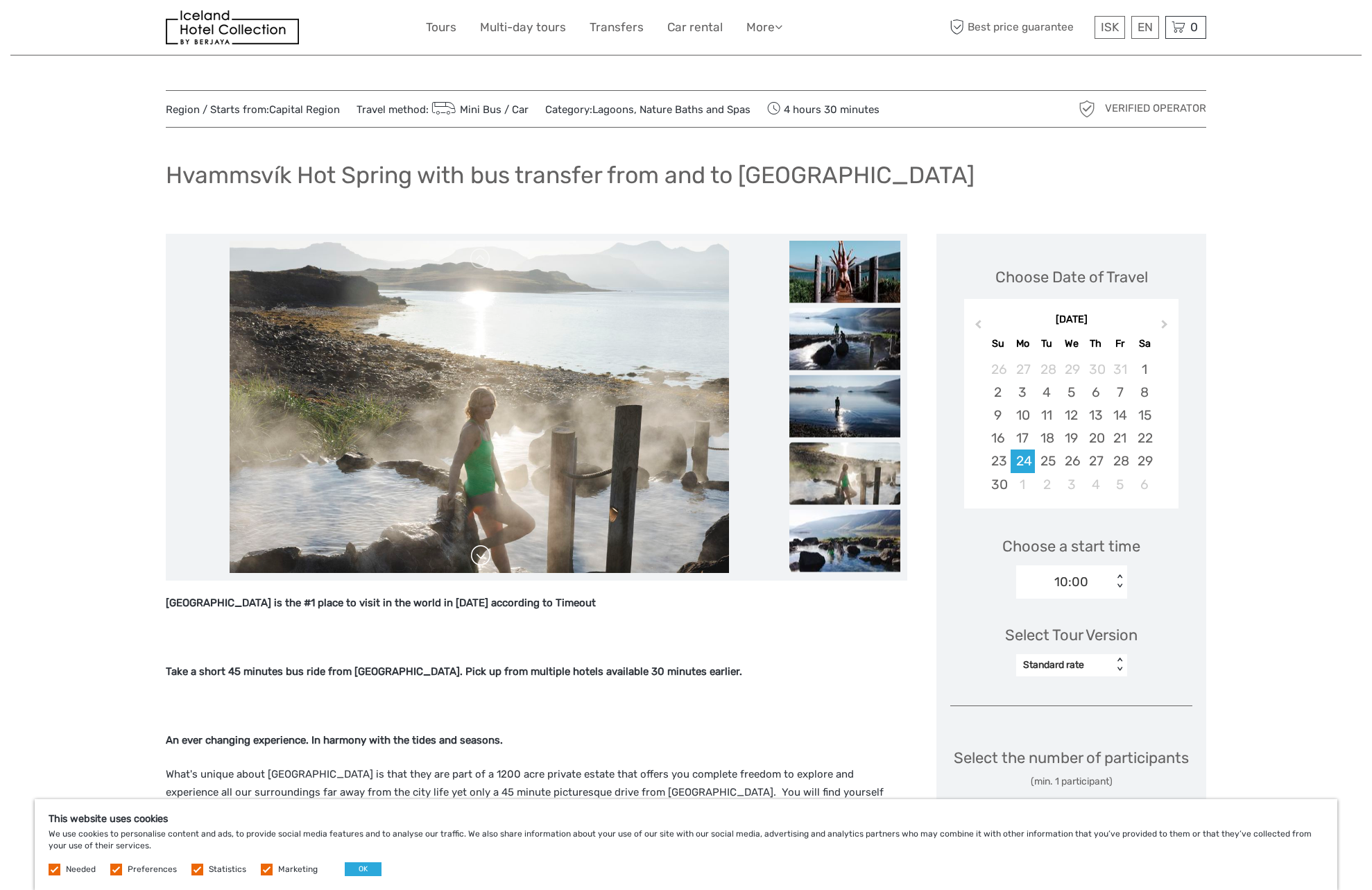
click at [489, 559] on link at bounding box center [480, 555] width 22 height 22
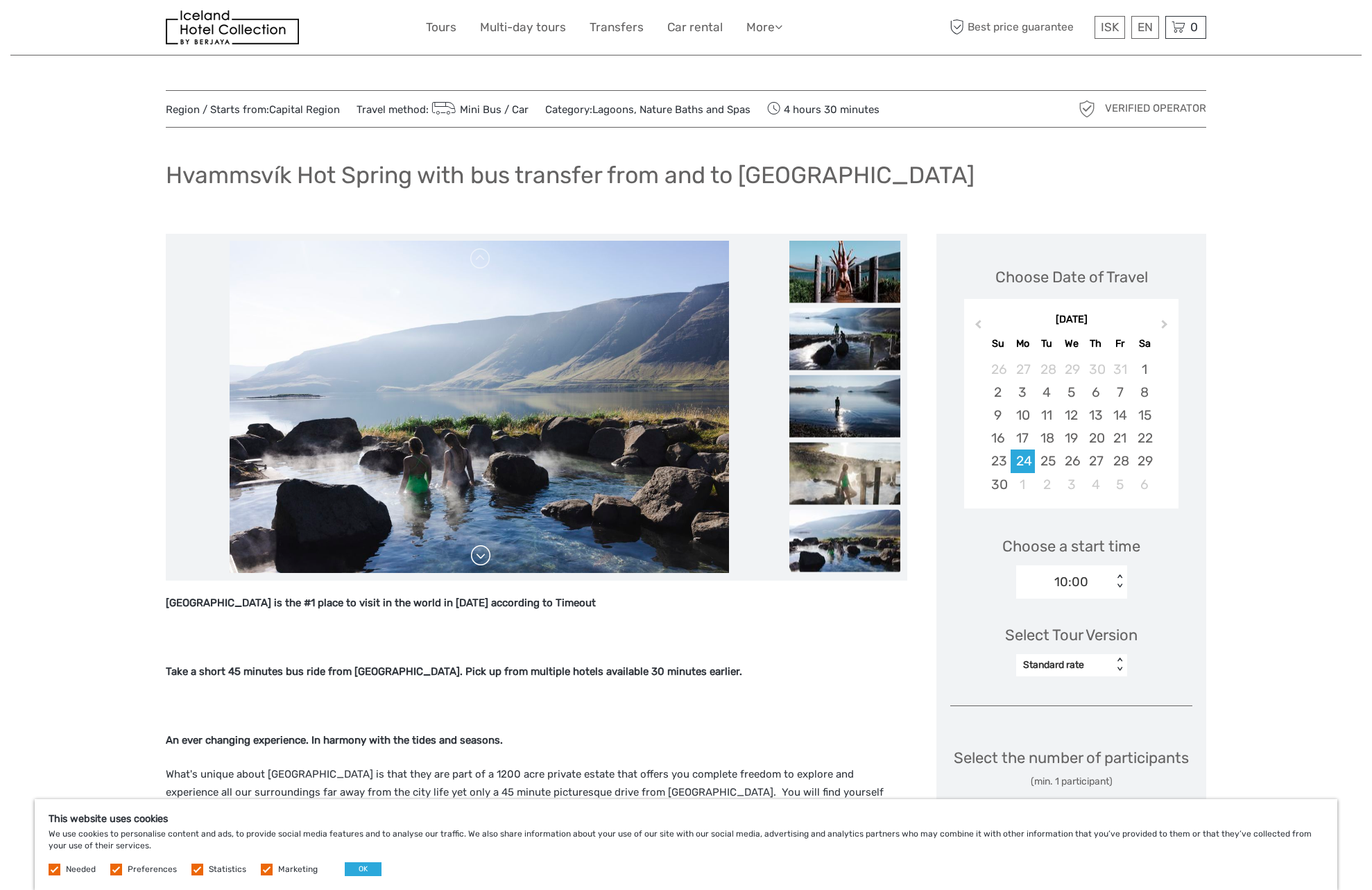
click at [489, 559] on link at bounding box center [480, 555] width 22 height 22
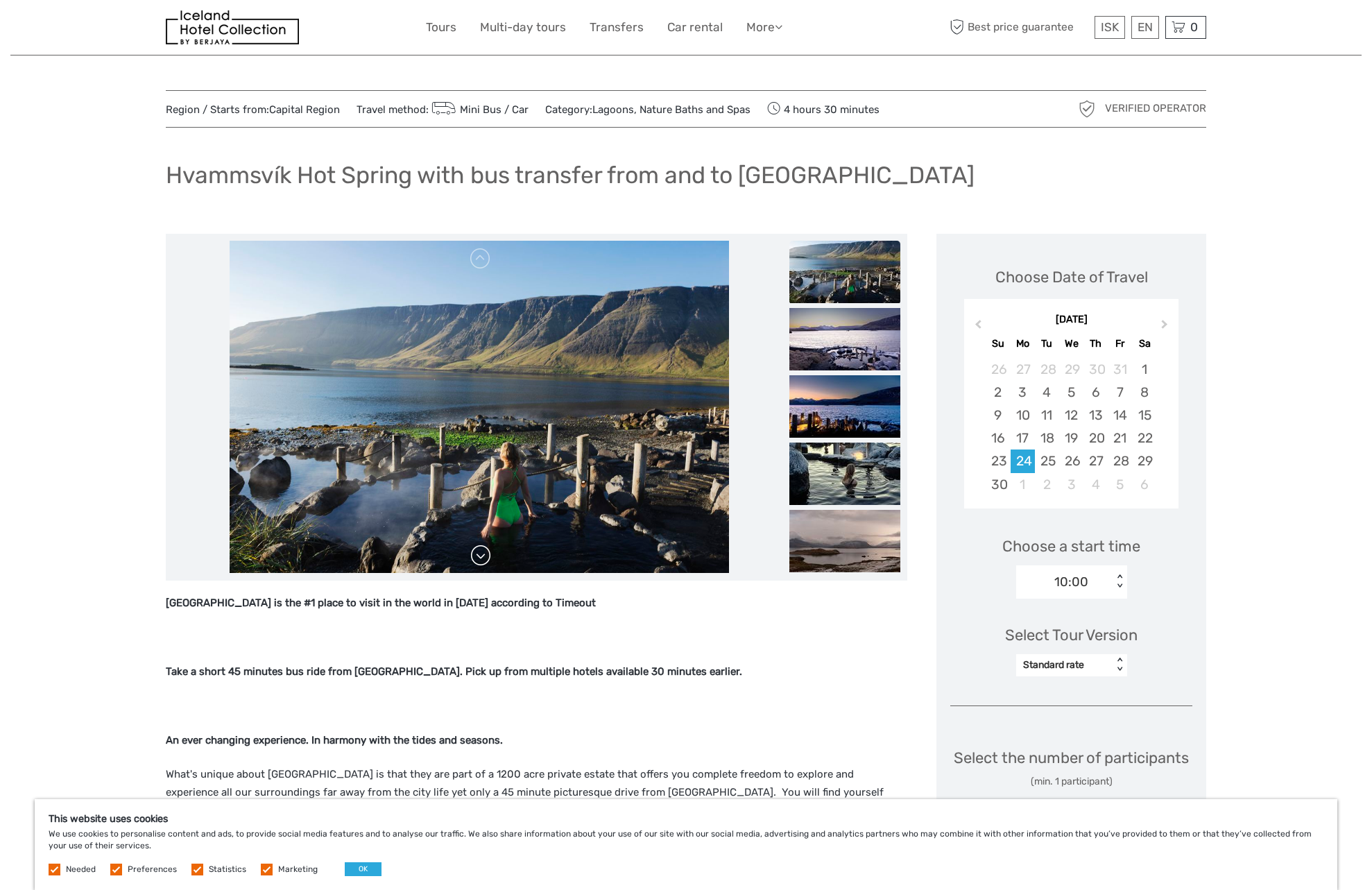
click at [489, 559] on div at bounding box center [479, 407] width 613 height 333
drag, startPoint x: 170, startPoint y: 178, endPoint x: 409, endPoint y: 200, distance: 240.0
click at [409, 200] on div "Hvammsvík Hot Spring with bus transfer from and to [GEOGRAPHIC_DATA]" at bounding box center [686, 180] width 1040 height 50
copy h1 "Hvammsvík Hot Spring"
